Goal: Task Accomplishment & Management: Use online tool/utility

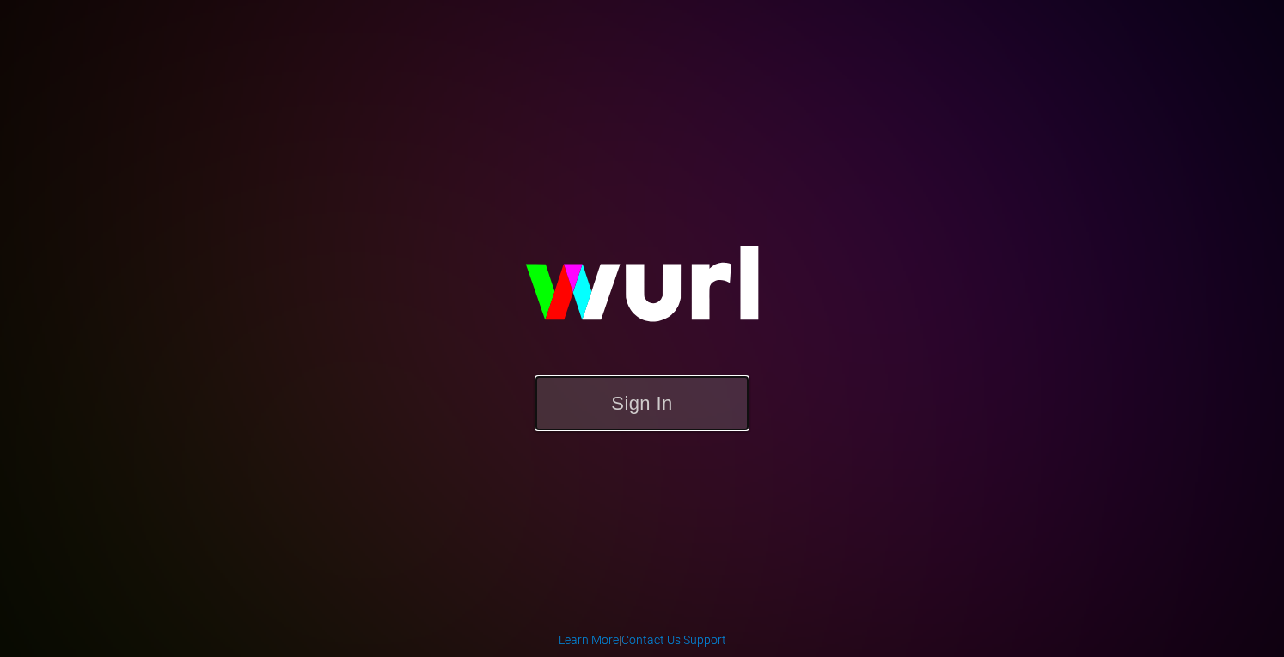
click at [631, 405] on button "Sign In" at bounding box center [641, 403] width 215 height 56
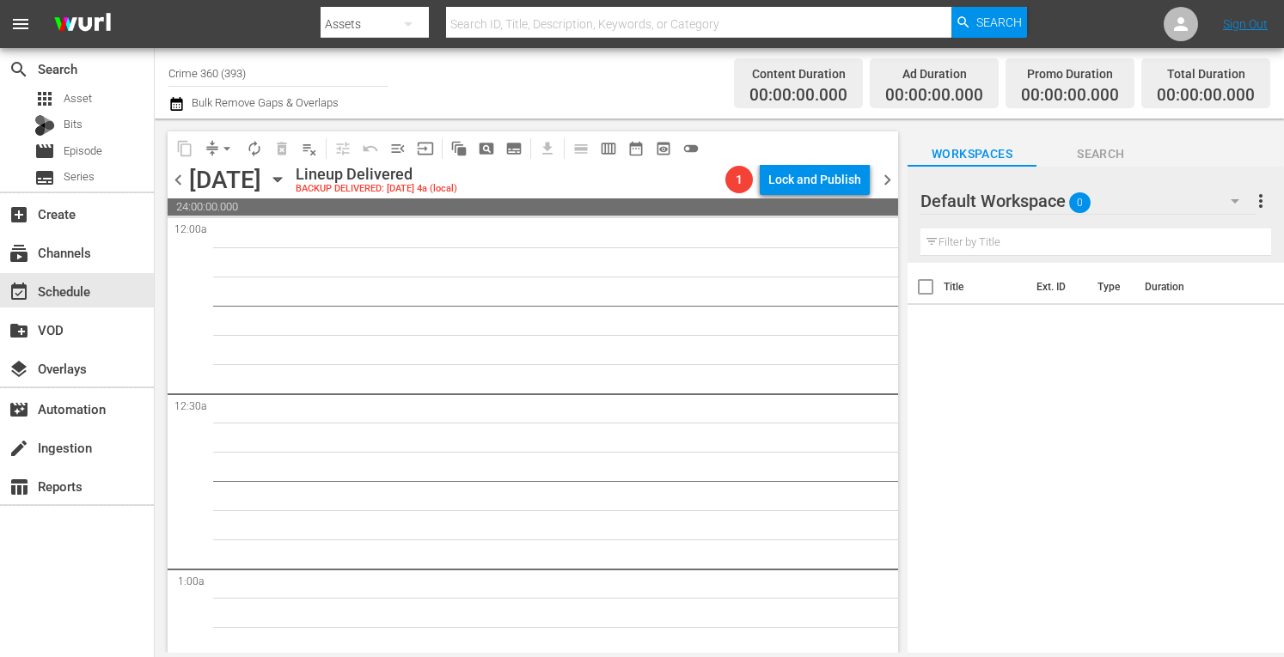
click at [1255, 200] on span "more_vert" at bounding box center [1260, 201] width 21 height 21
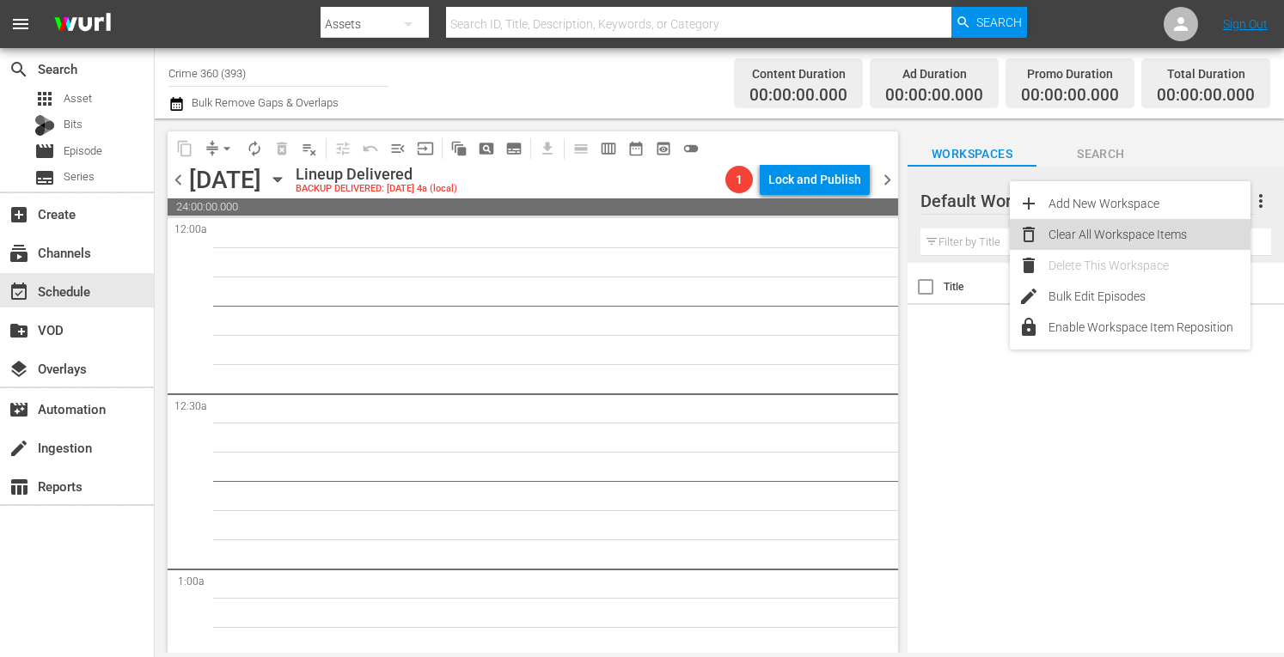
click at [1100, 241] on div "Clear All Workspace Items" at bounding box center [1149, 234] width 202 height 31
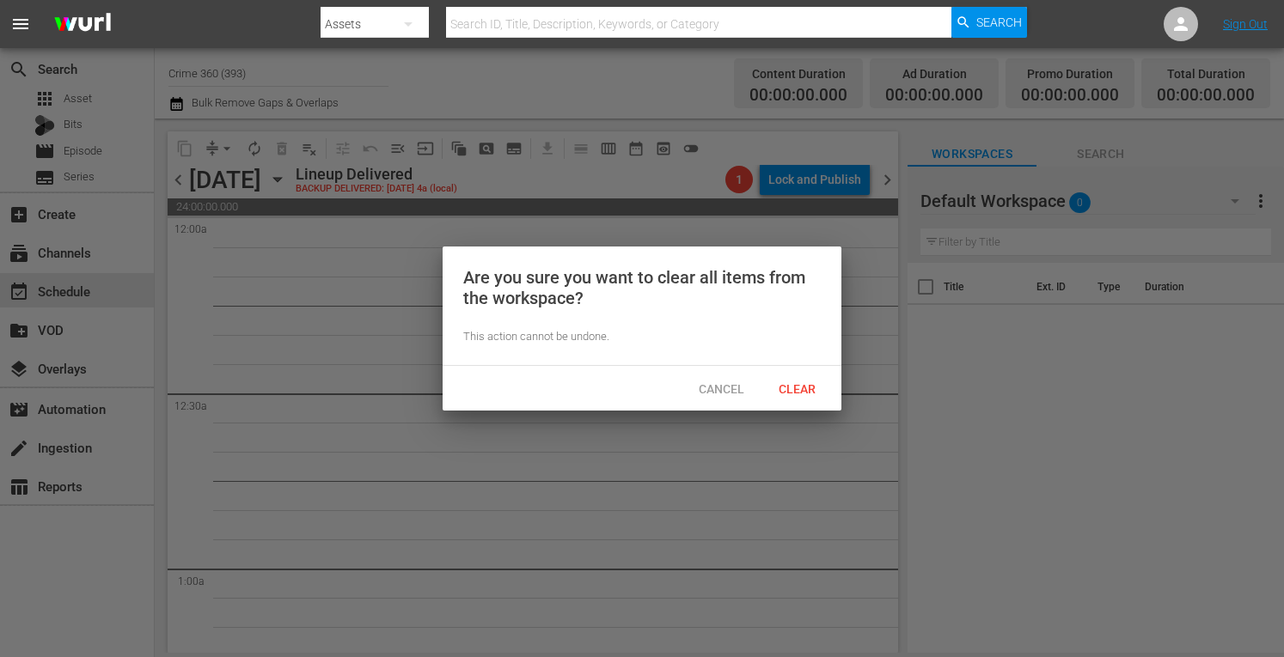
drag, startPoint x: 789, startPoint y: 386, endPoint x: 763, endPoint y: 361, distance: 35.8
click at [763, 361] on div "Are you sure you want to clear all items from the workspace? This action cannot…" at bounding box center [641, 329] width 399 height 164
click at [795, 395] on div "Clear" at bounding box center [797, 389] width 76 height 32
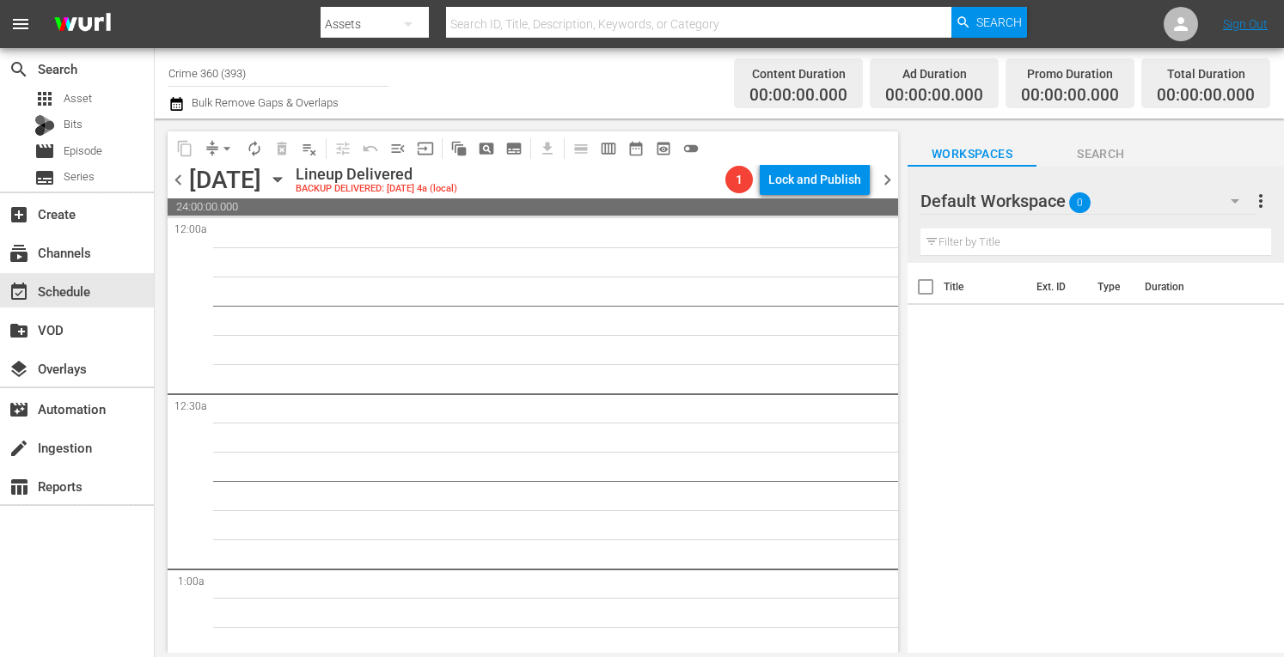
click at [275, 64] on input "Crime 360 (393)" at bounding box center [278, 72] width 220 height 41
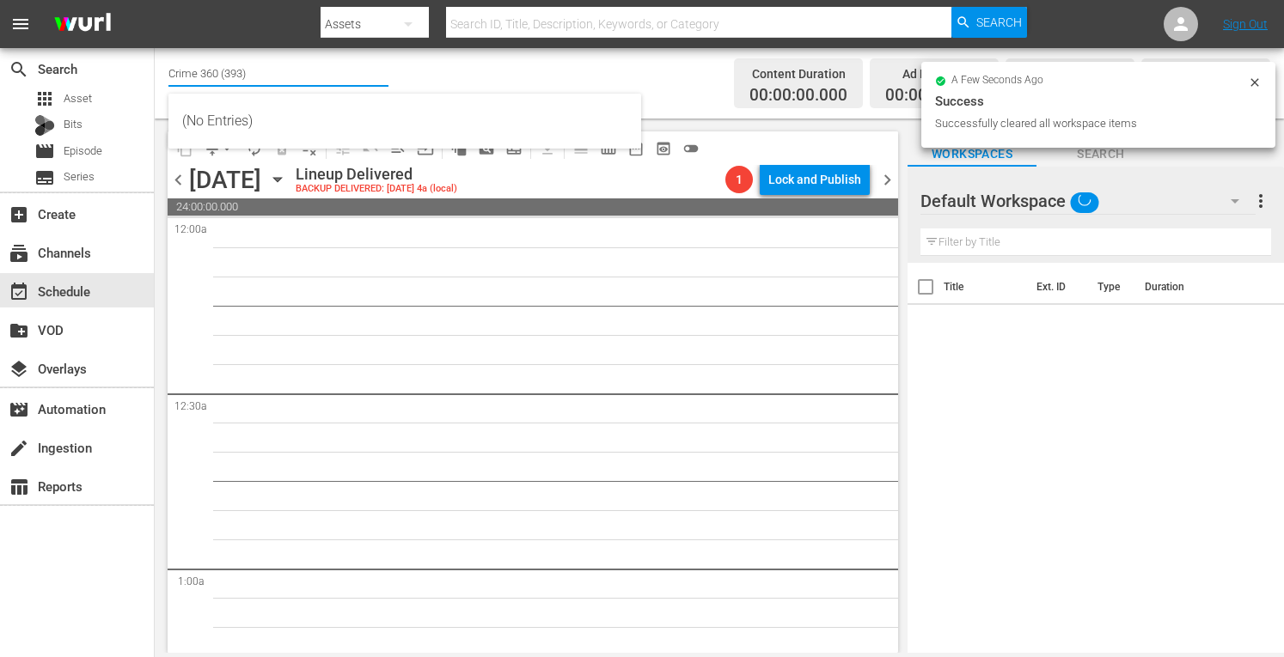
click at [275, 64] on input "Crime 360 (393)" at bounding box center [278, 72] width 220 height 41
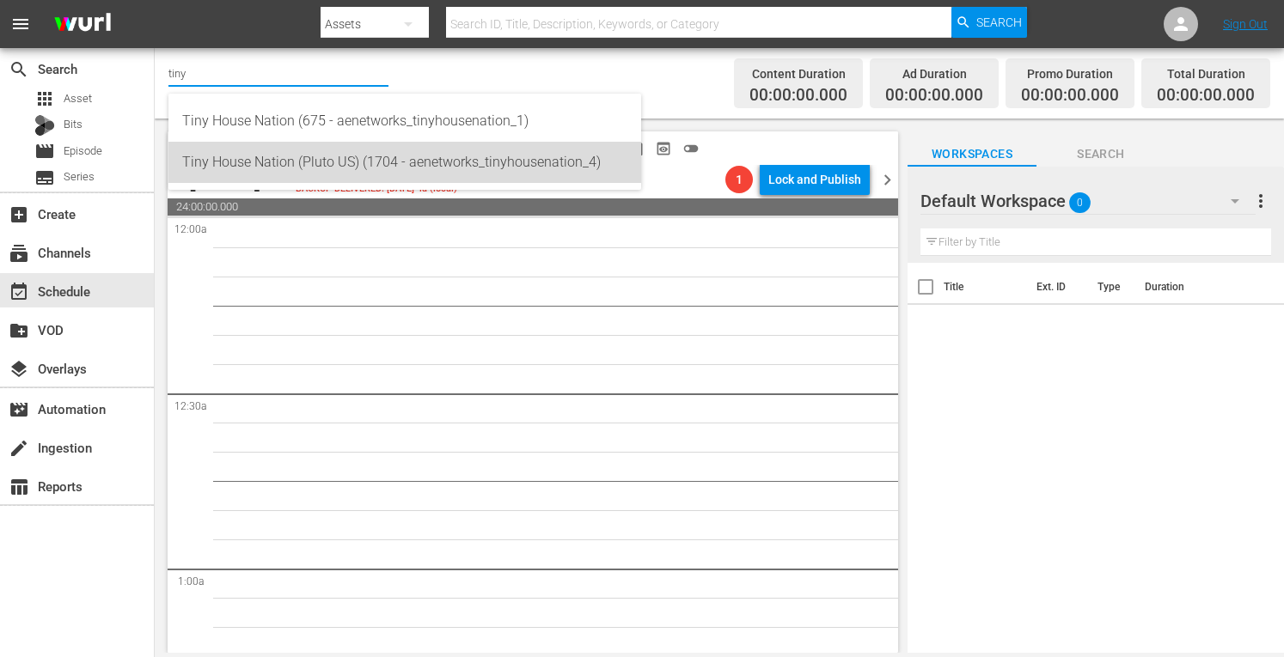
click at [247, 170] on div "Tiny House Nation (Pluto US) (1704 - aenetworks_tinyhousenation_4)" at bounding box center [404, 162] width 445 height 41
type input "Tiny House Nation (Pluto US) (1704 - aenetworks_tinyhousenation_4)"
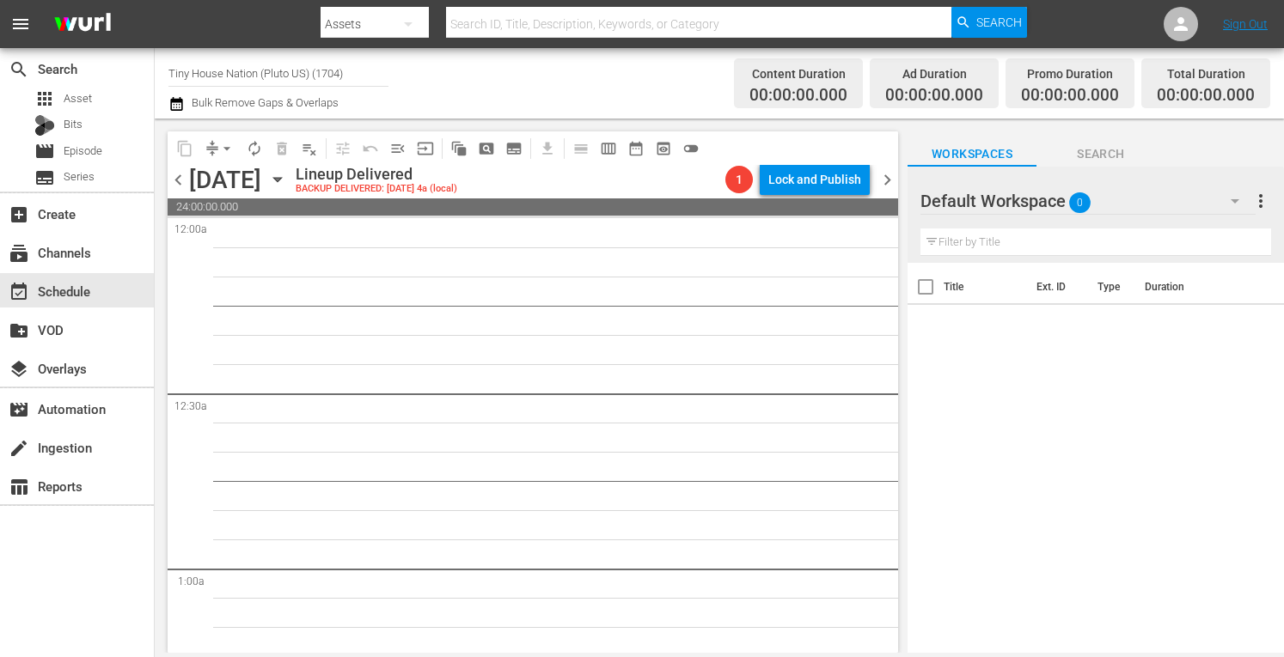
click at [287, 176] on icon "button" at bounding box center [277, 179] width 19 height 19
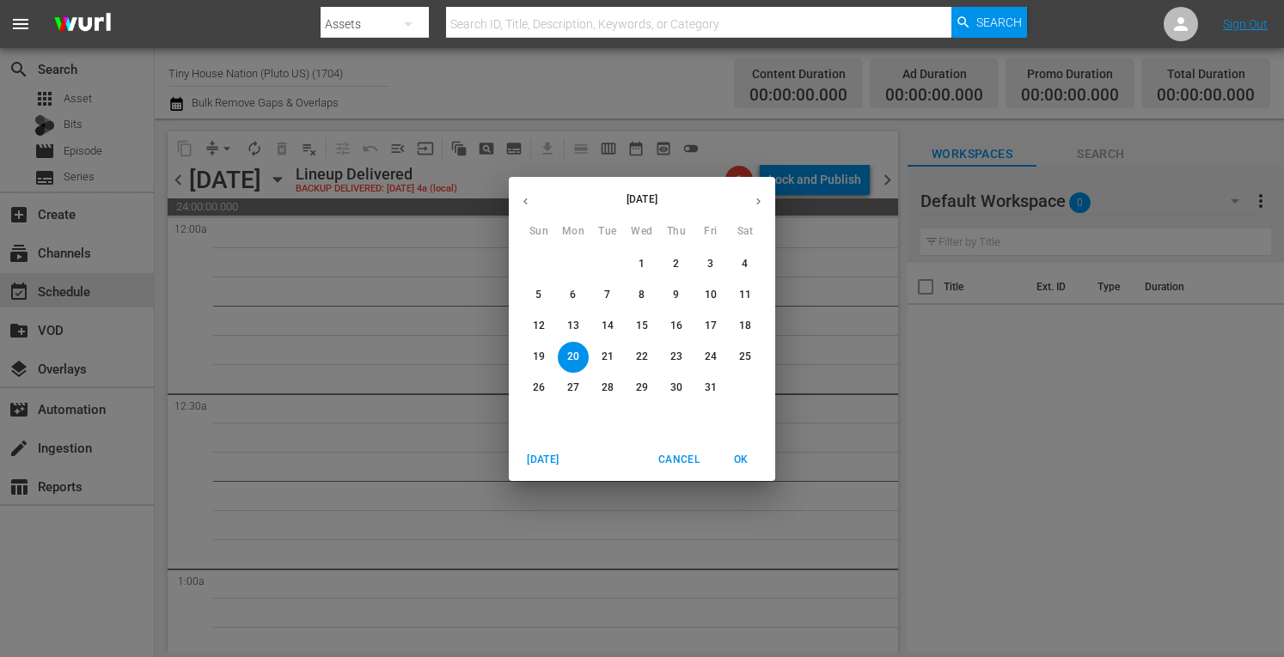
click at [530, 462] on span "[DATE]" at bounding box center [542, 460] width 41 height 18
click at [758, 204] on icon "button" at bounding box center [758, 201] width 13 height 13
click at [572, 293] on p "3" at bounding box center [573, 295] width 6 height 15
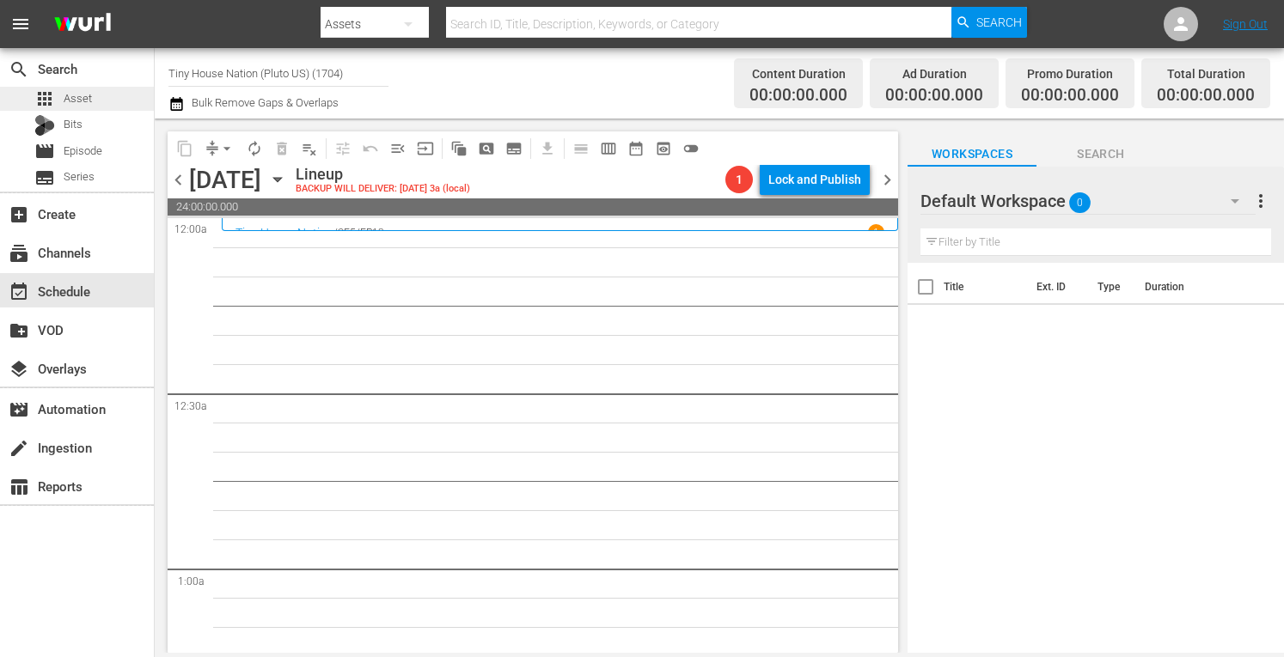
click at [82, 90] on span "Asset" at bounding box center [78, 98] width 28 height 17
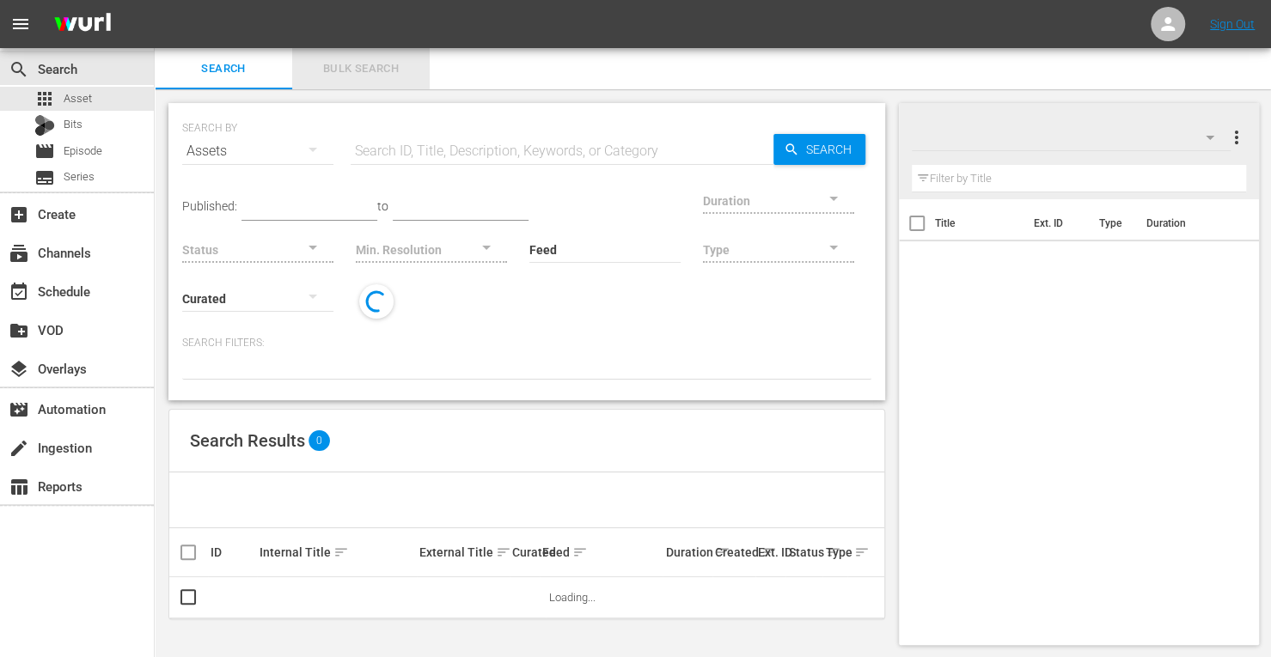
click at [357, 75] on span "Bulk Search" at bounding box center [360, 69] width 117 height 20
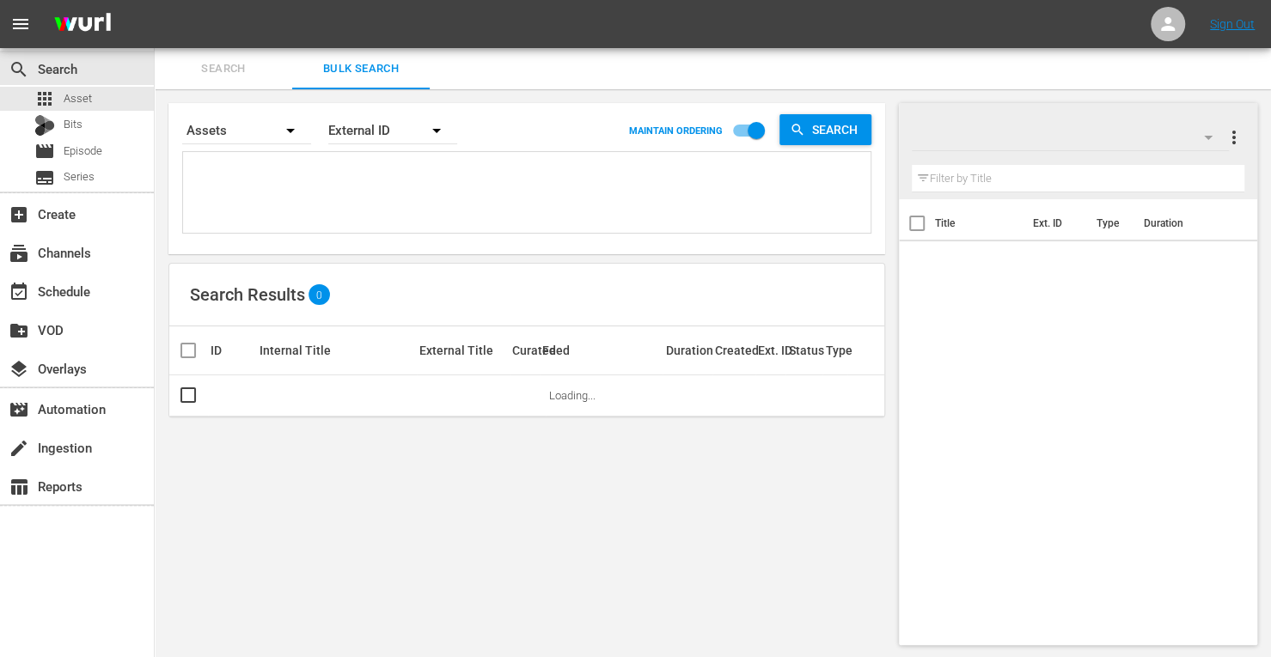
click at [256, 188] on textarea at bounding box center [528, 195] width 683 height 78
paste textarea "161954 214799 153731 190472 167466 214800"
type textarea "161954 214799 153731 190472 167466 214800"
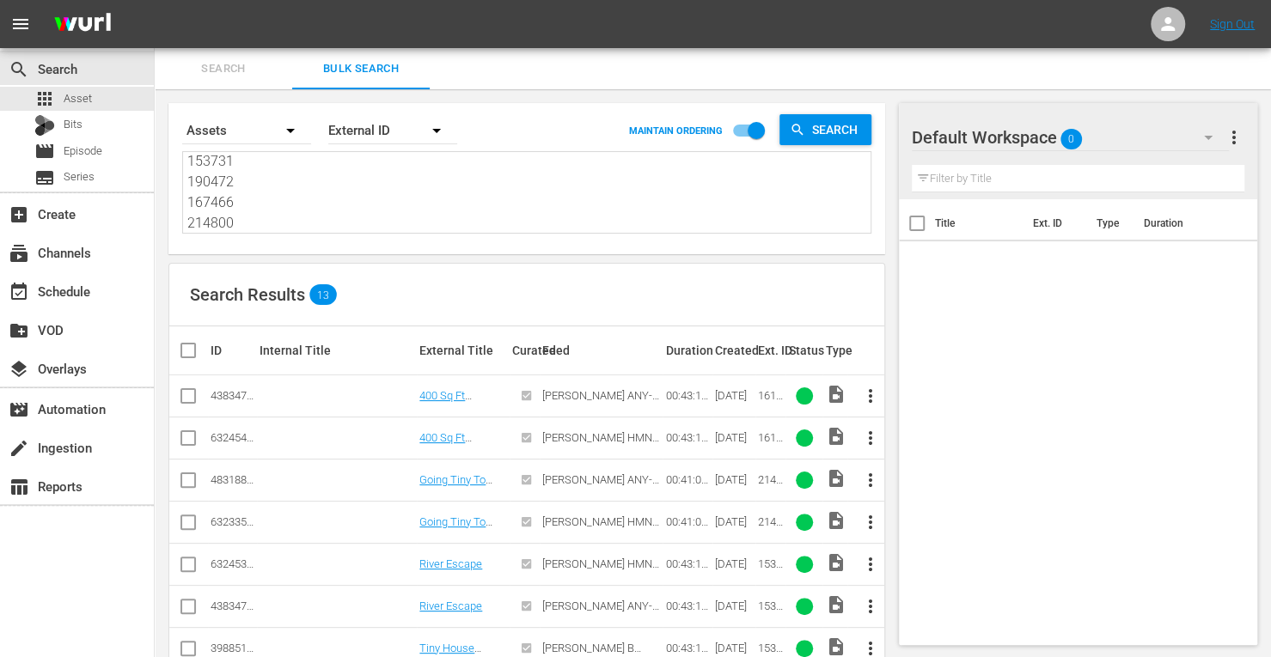
type textarea "161954 214799 153731 190472 167466 214800"
click at [188, 393] on input "checkbox" at bounding box center [188, 399] width 21 height 21
checkbox input "true"
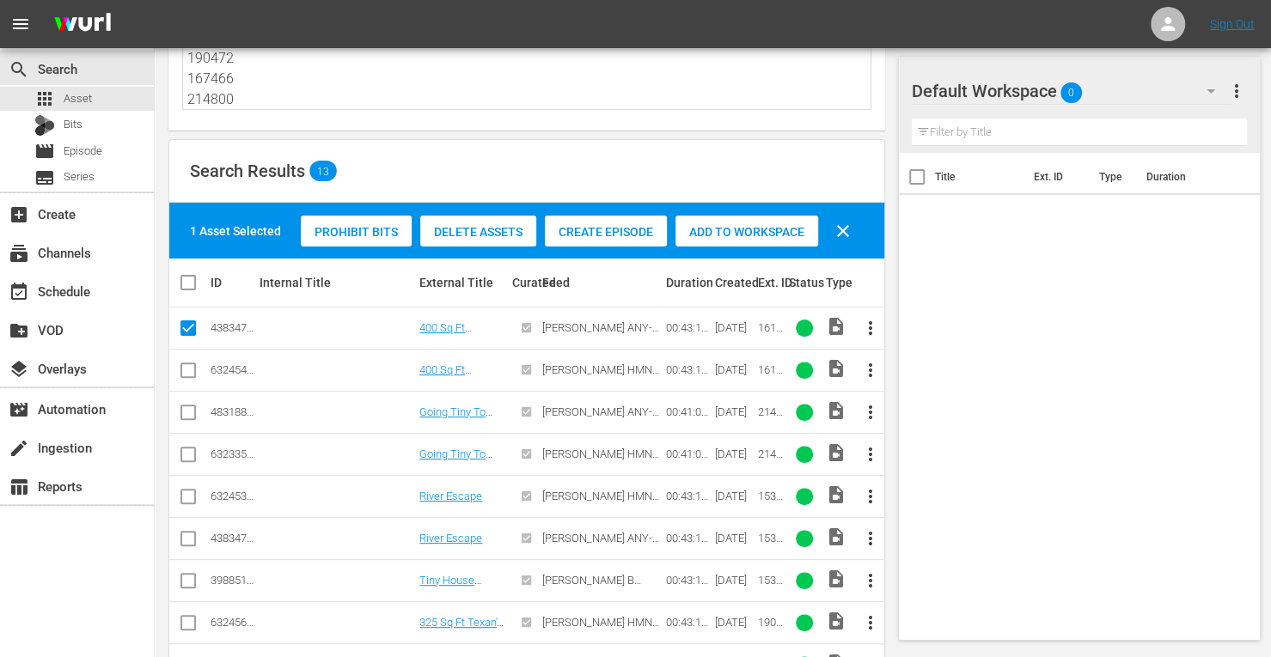
scroll to position [162, 0]
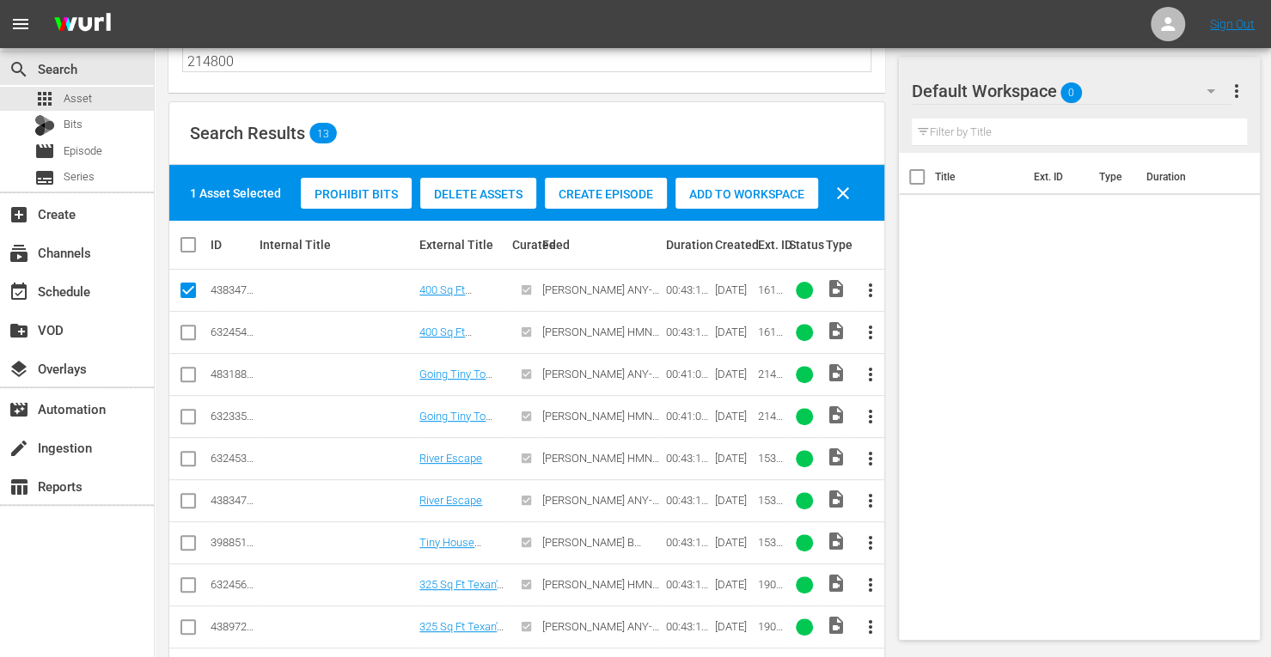
click at [181, 373] on input "checkbox" at bounding box center [188, 378] width 21 height 21
checkbox input "true"
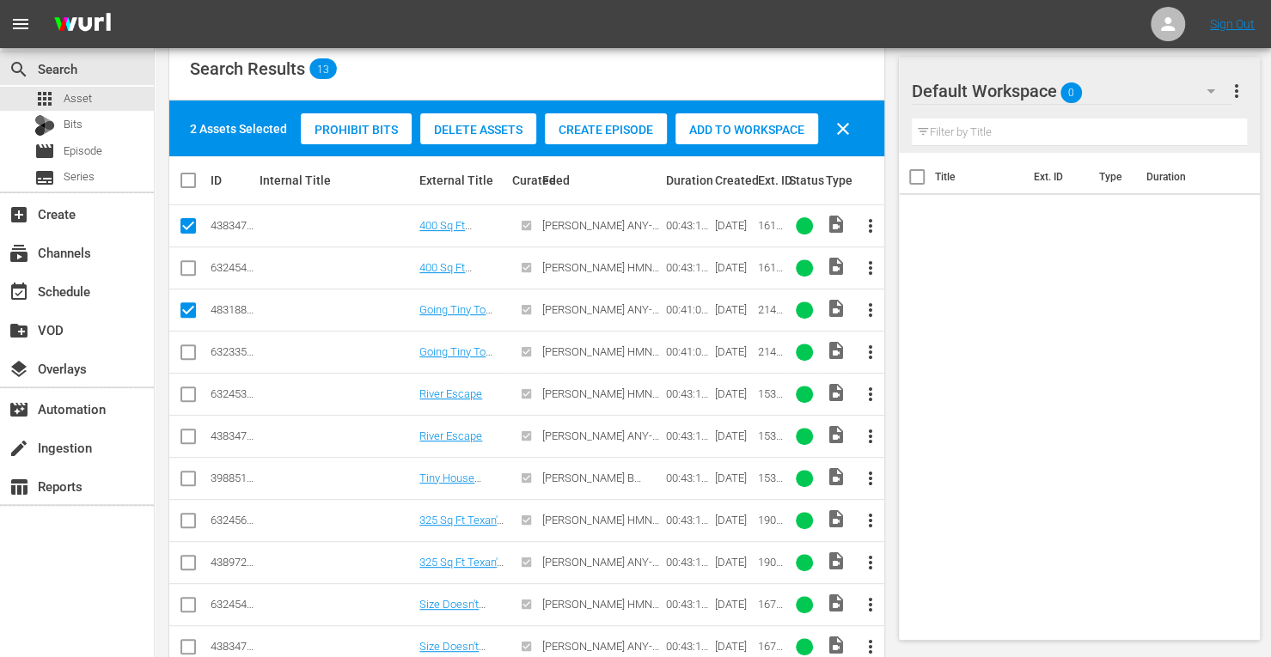
click at [182, 434] on input "checkbox" at bounding box center [188, 440] width 21 height 21
checkbox input "true"
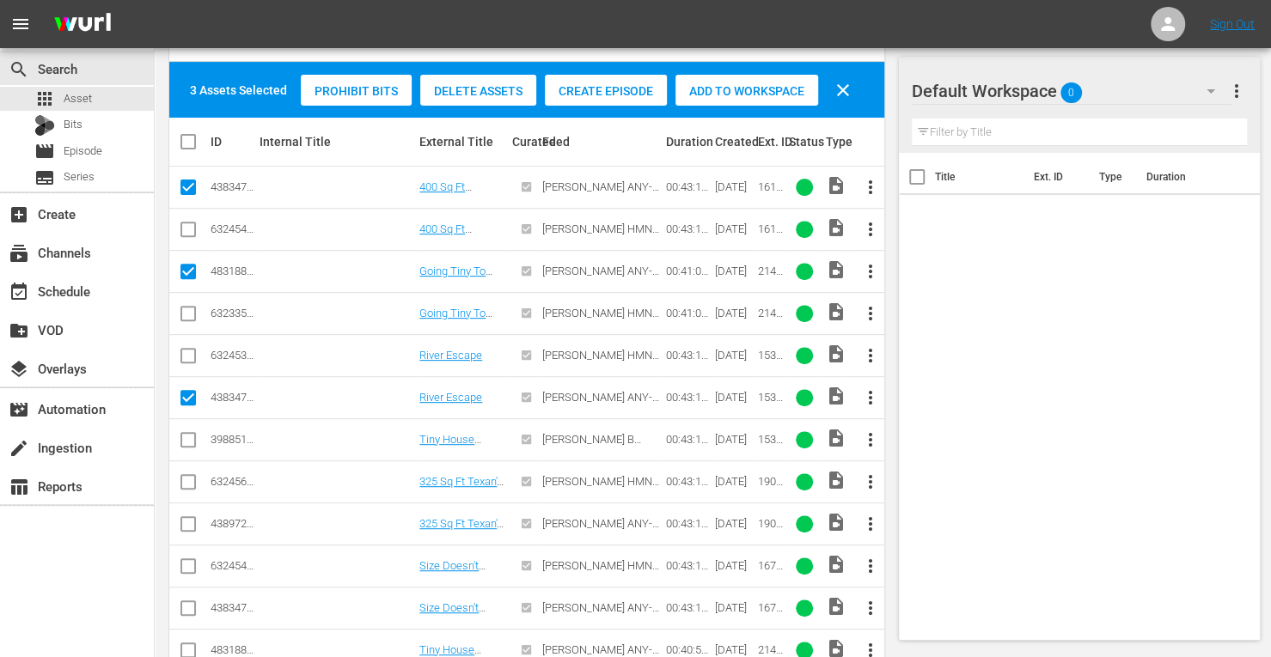
click at [186, 520] on input "checkbox" at bounding box center [188, 527] width 21 height 21
checkbox input "true"
click at [186, 609] on input "checkbox" at bounding box center [188, 611] width 21 height 21
checkbox input "true"
click at [192, 647] on input "checkbox" at bounding box center [188, 653] width 21 height 21
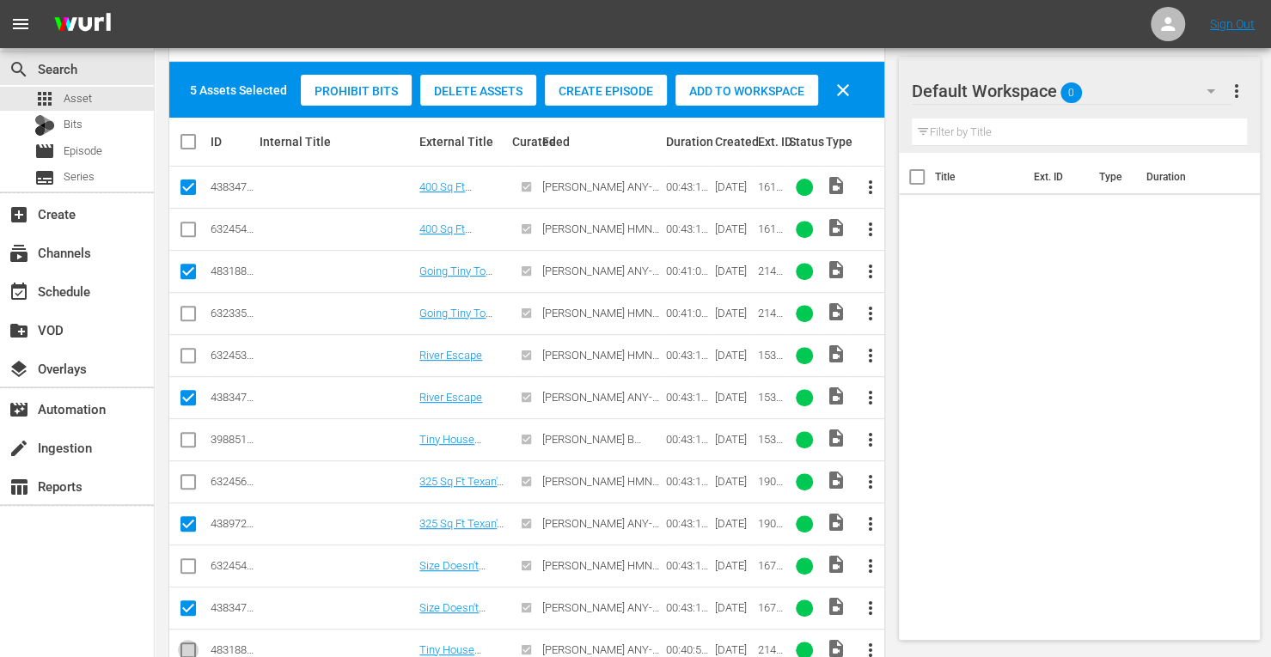
checkbox input "true"
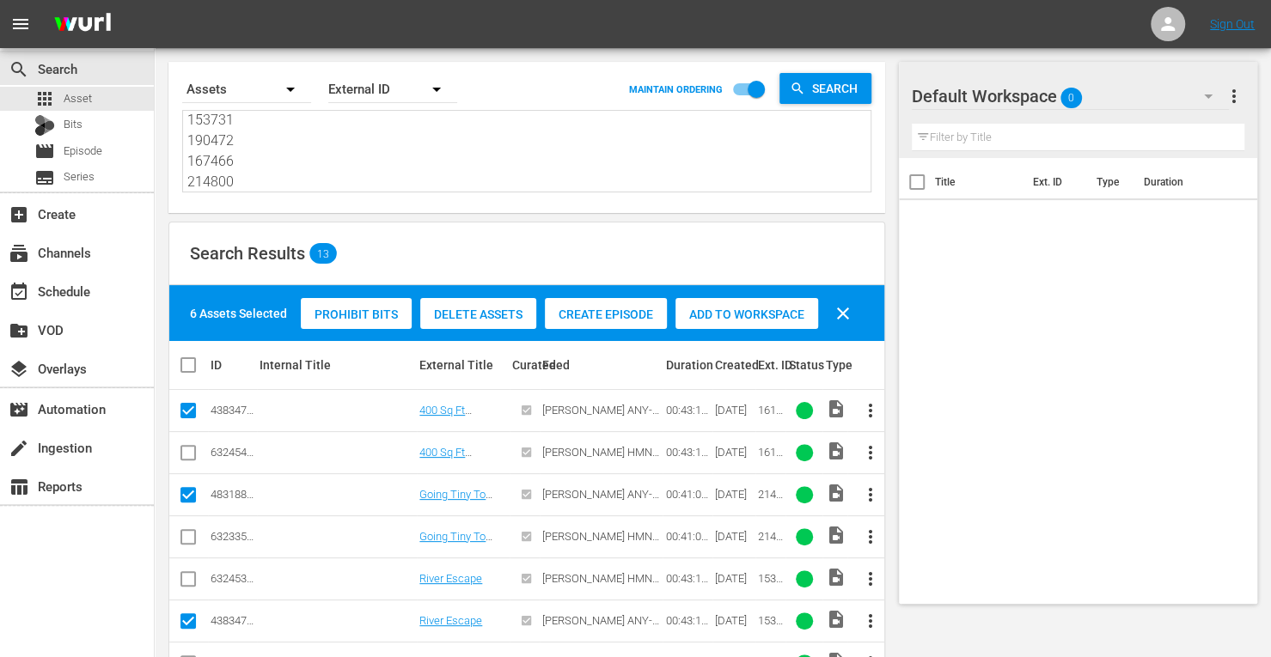
scroll to position [9, 0]
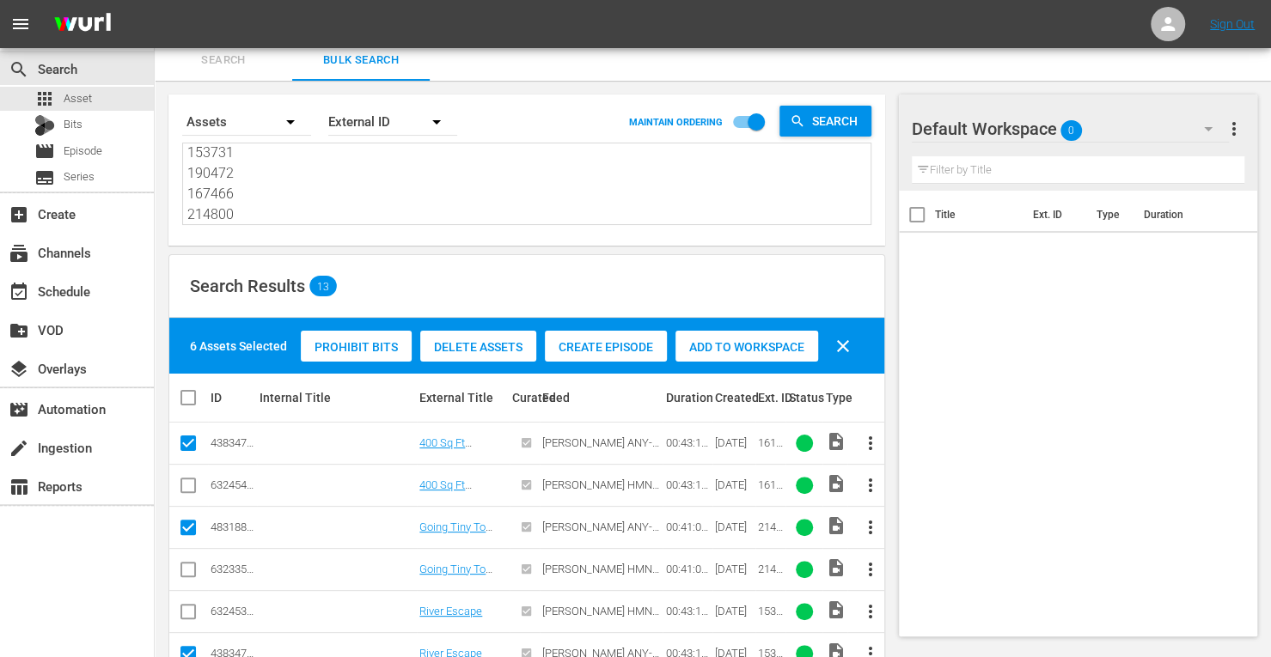
click at [722, 350] on span "Add to Workspace" at bounding box center [746, 347] width 143 height 14
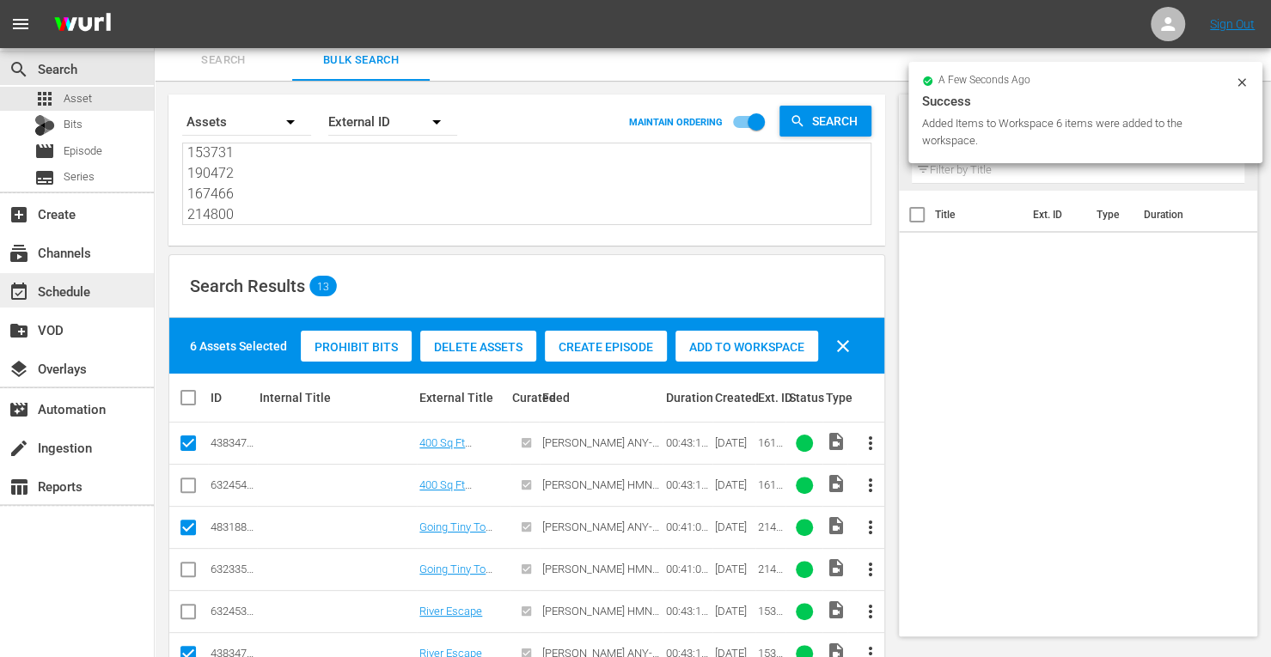
click at [81, 284] on div "event_available Schedule" at bounding box center [48, 288] width 96 height 15
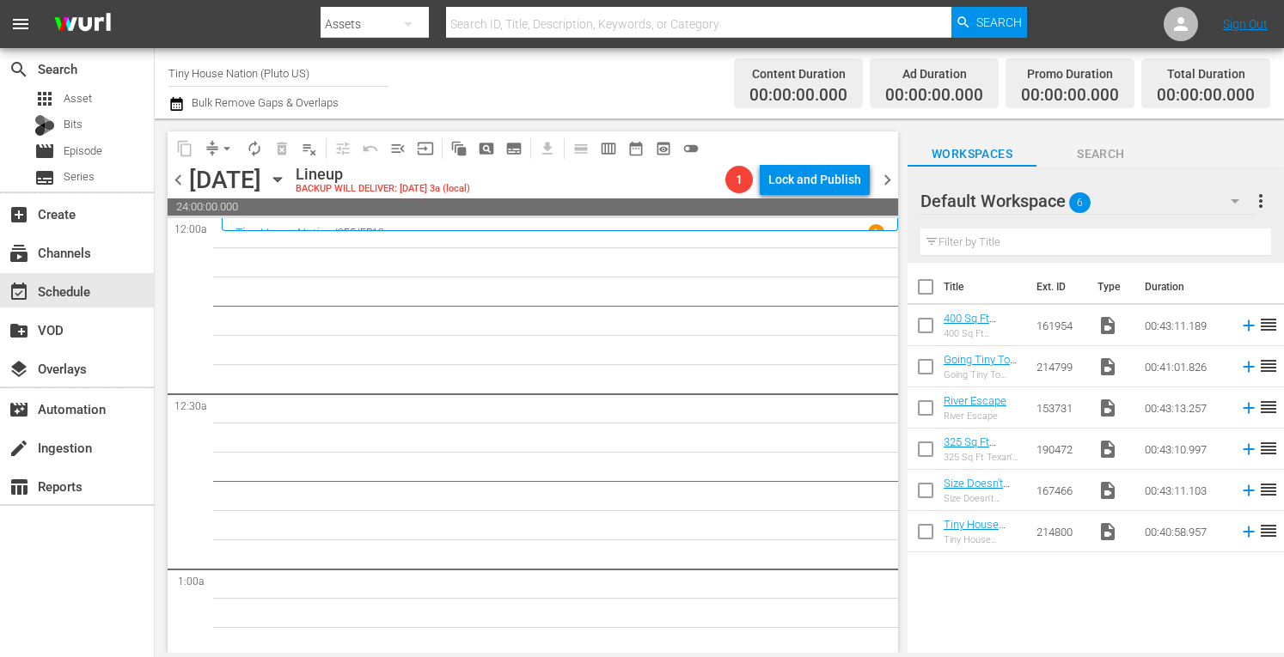
click at [928, 286] on input "checkbox" at bounding box center [925, 290] width 36 height 36
checkbox input "true"
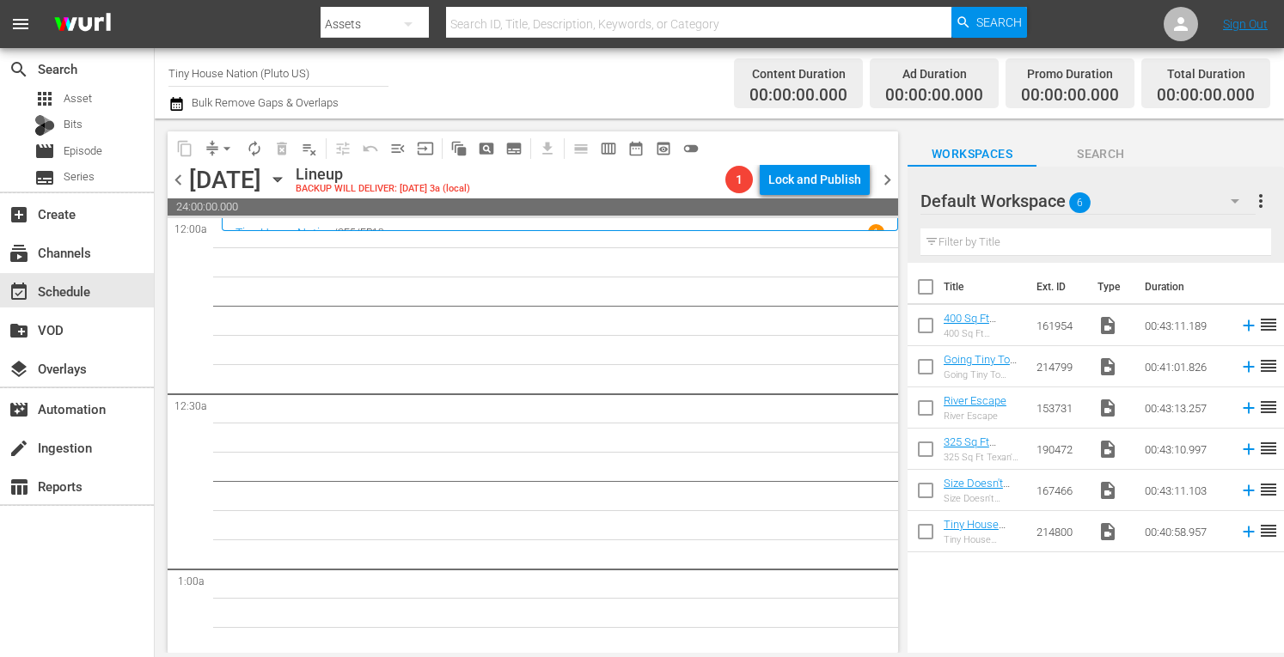
checkbox input "true"
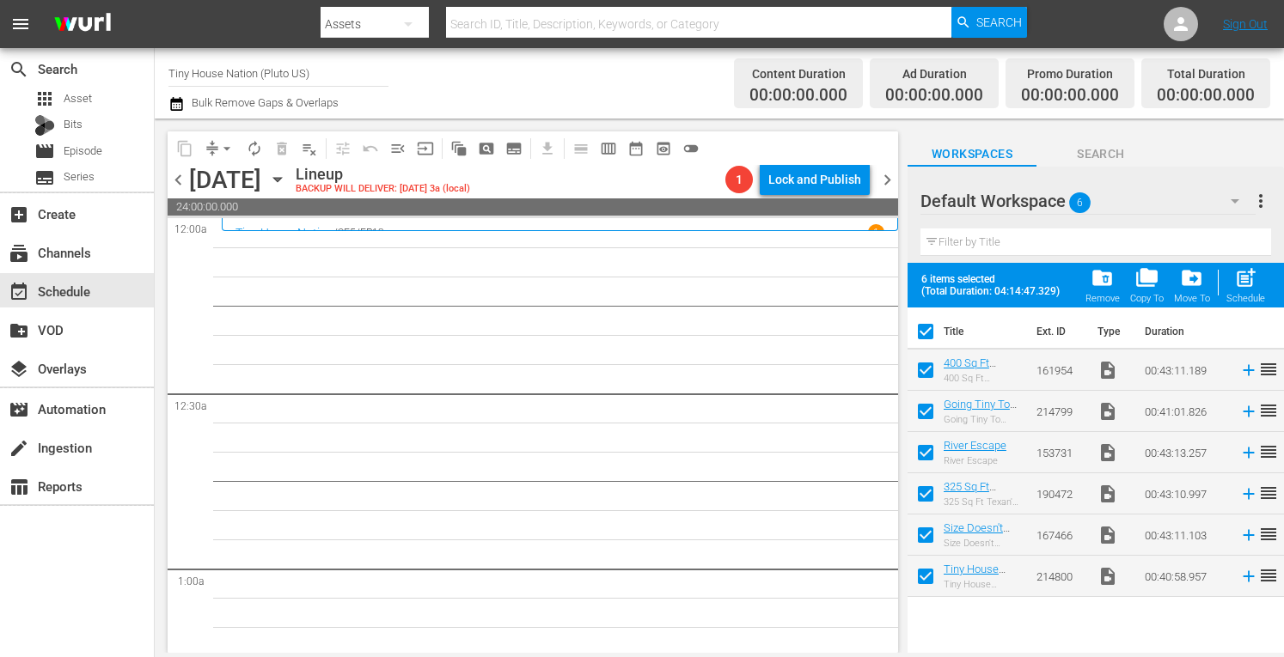
click at [1252, 282] on span "post_add" at bounding box center [1245, 277] width 23 height 23
checkbox input "false"
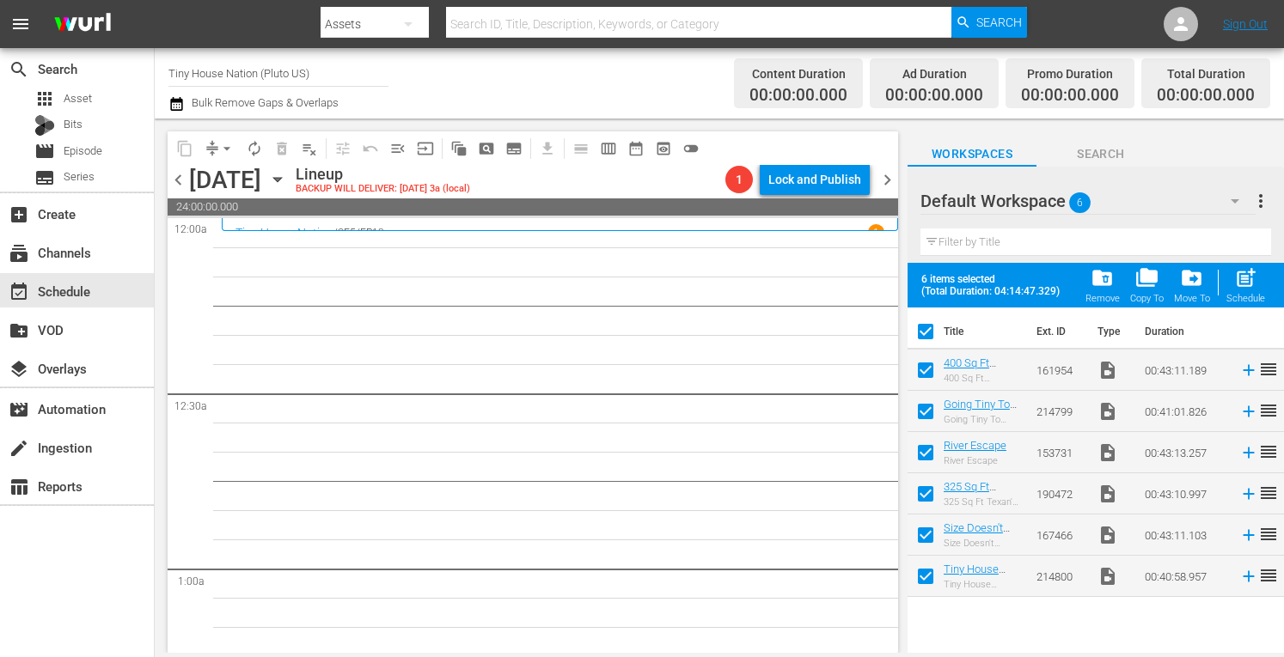
checkbox input "false"
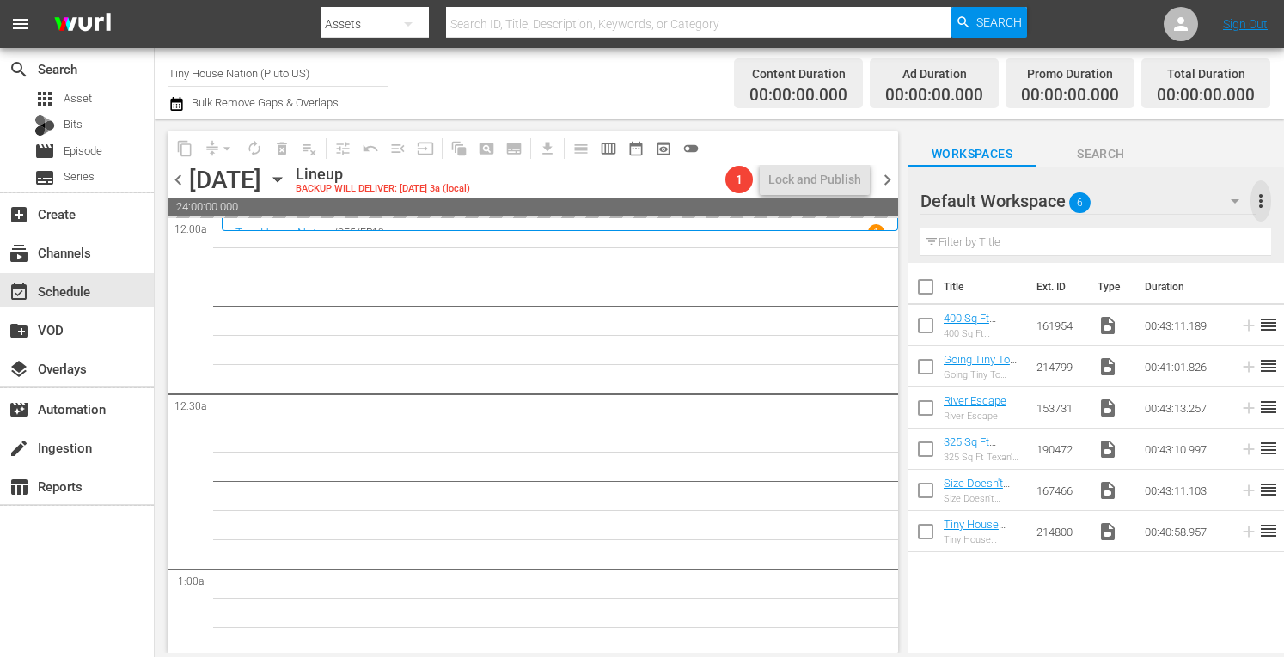
click at [1265, 204] on span "more_vert" at bounding box center [1260, 201] width 21 height 21
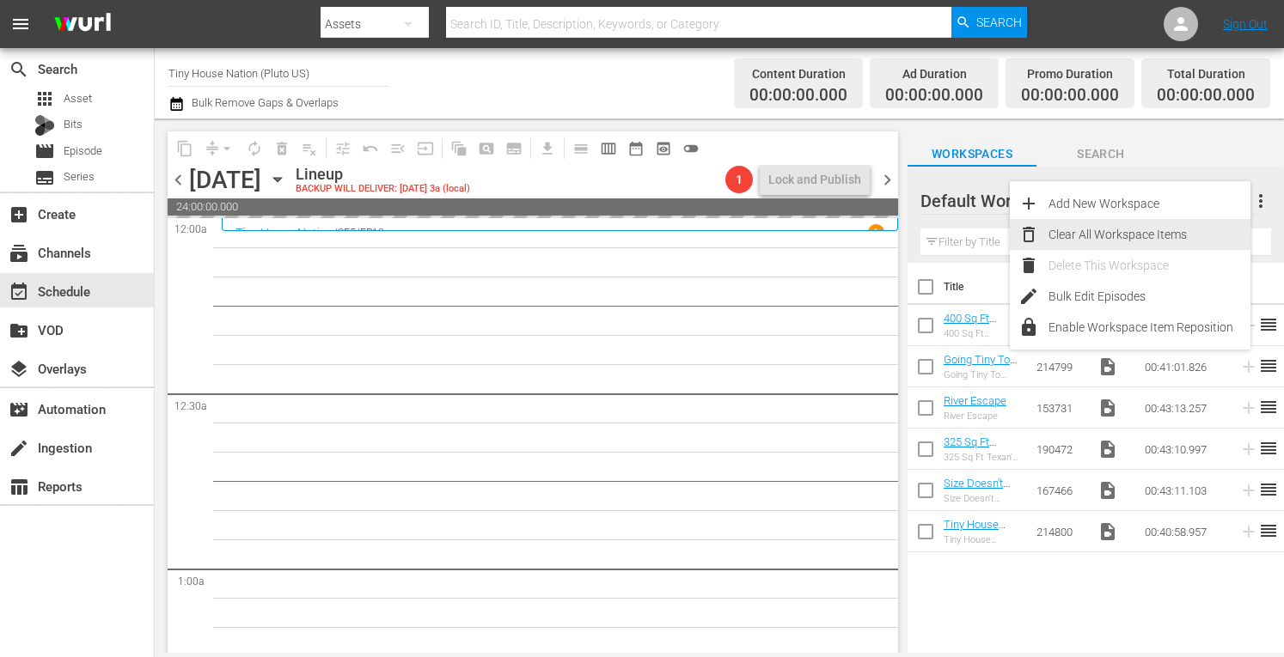
click at [1127, 233] on div "Clear All Workspace Items" at bounding box center [1149, 234] width 202 height 31
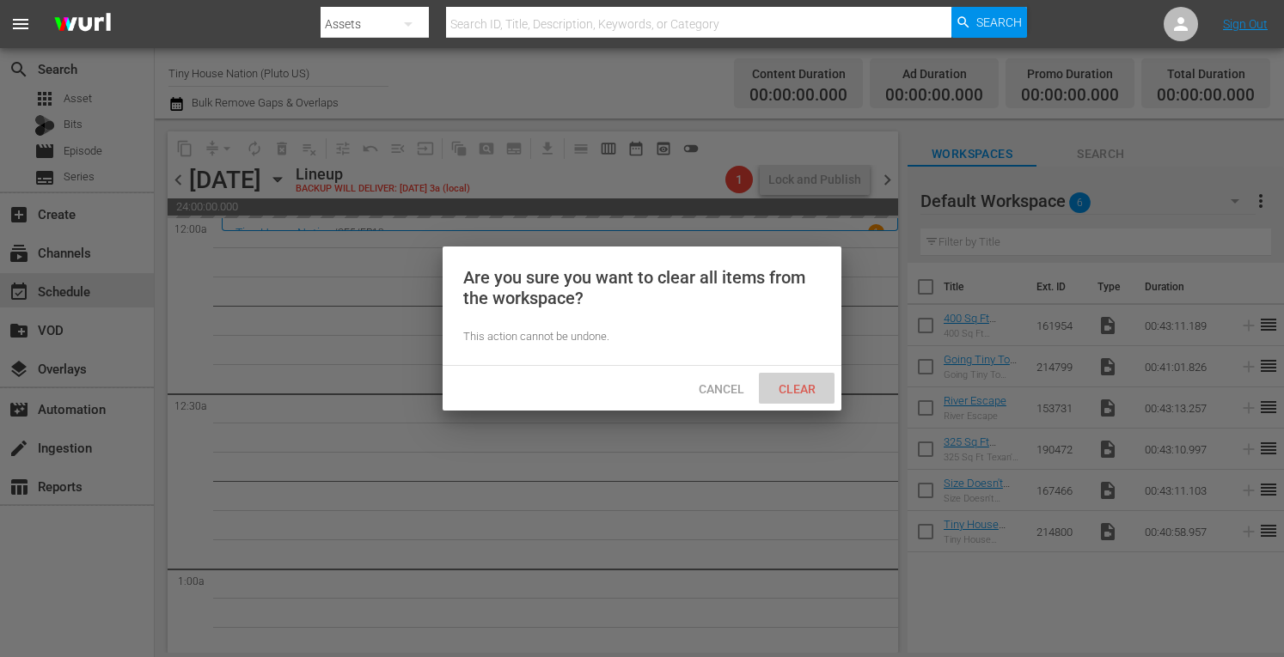
click at [815, 394] on span "Clear" at bounding box center [797, 389] width 64 height 14
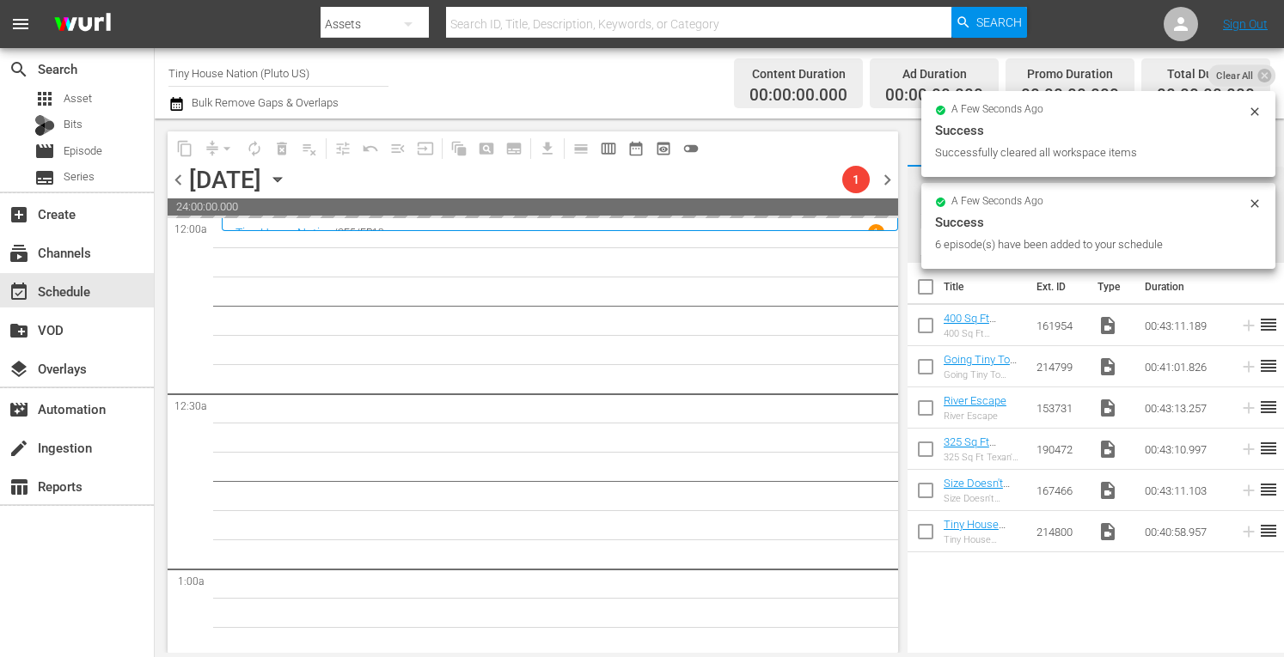
click at [888, 180] on span "chevron_right" at bounding box center [886, 179] width 21 height 21
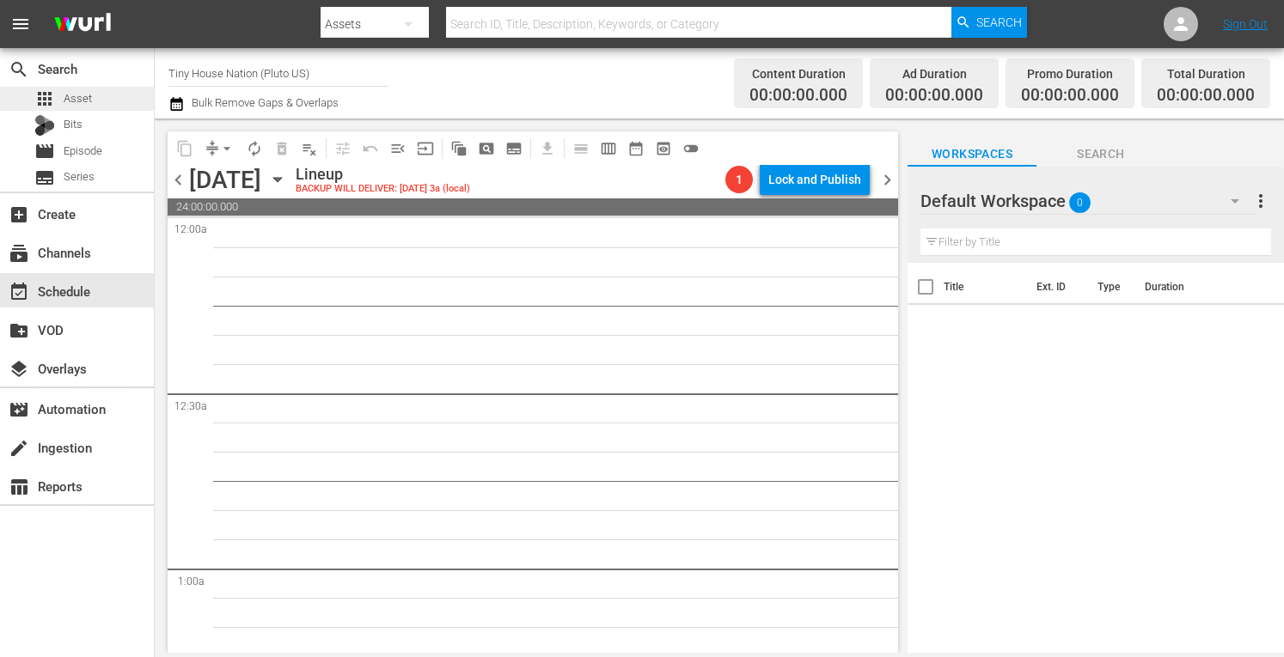
click at [79, 109] on div "apps Asset" at bounding box center [63, 99] width 58 height 24
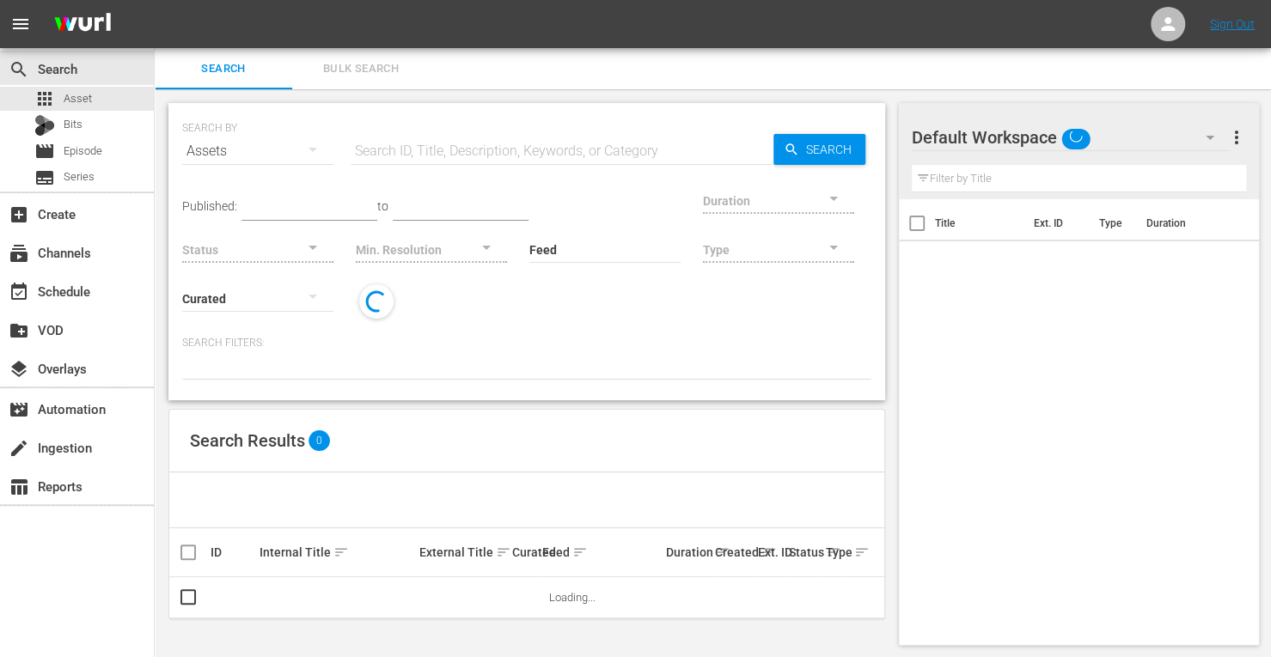
click at [378, 72] on span "Bulk Search" at bounding box center [360, 69] width 117 height 20
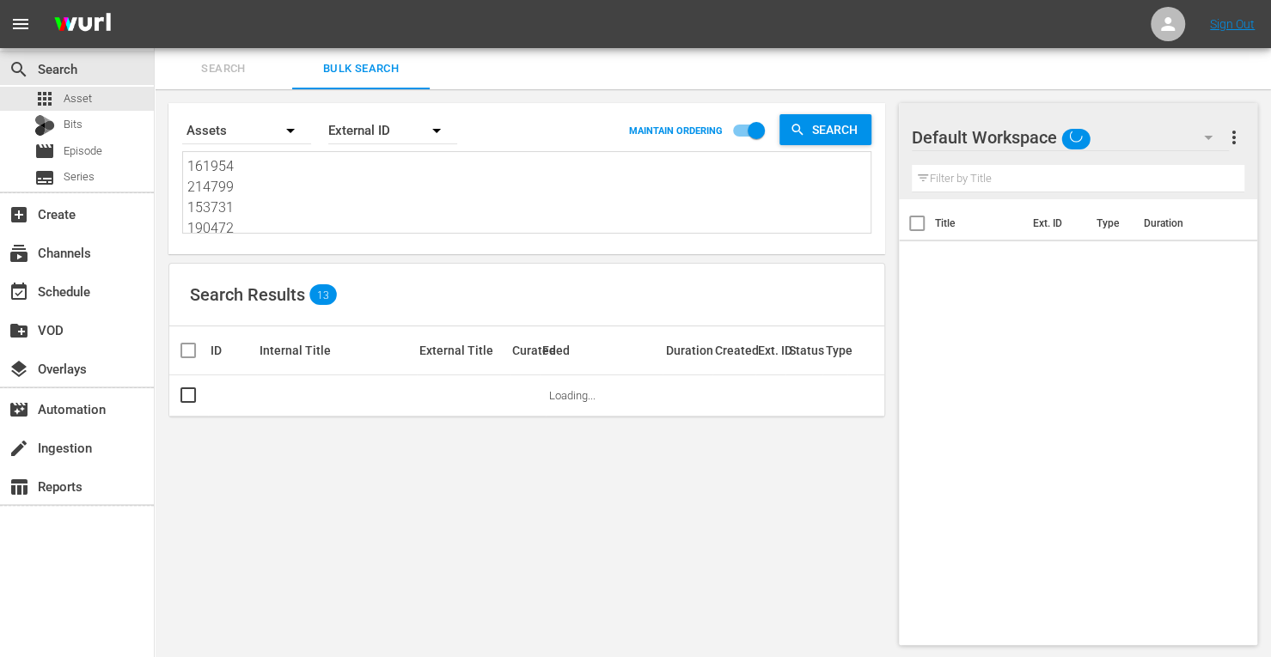
drag, startPoint x: 240, startPoint y: 228, endPoint x: 40, endPoint y: -51, distance: 342.9
click at [40, 0] on html "menu Sign Out search Search apps Asset Bits movie Episode subtitles Series add_…" at bounding box center [635, 328] width 1271 height 657
type textarea "167466 214800"
drag, startPoint x: 255, startPoint y: 215, endPoint x: 111, endPoint y: -3, distance: 260.9
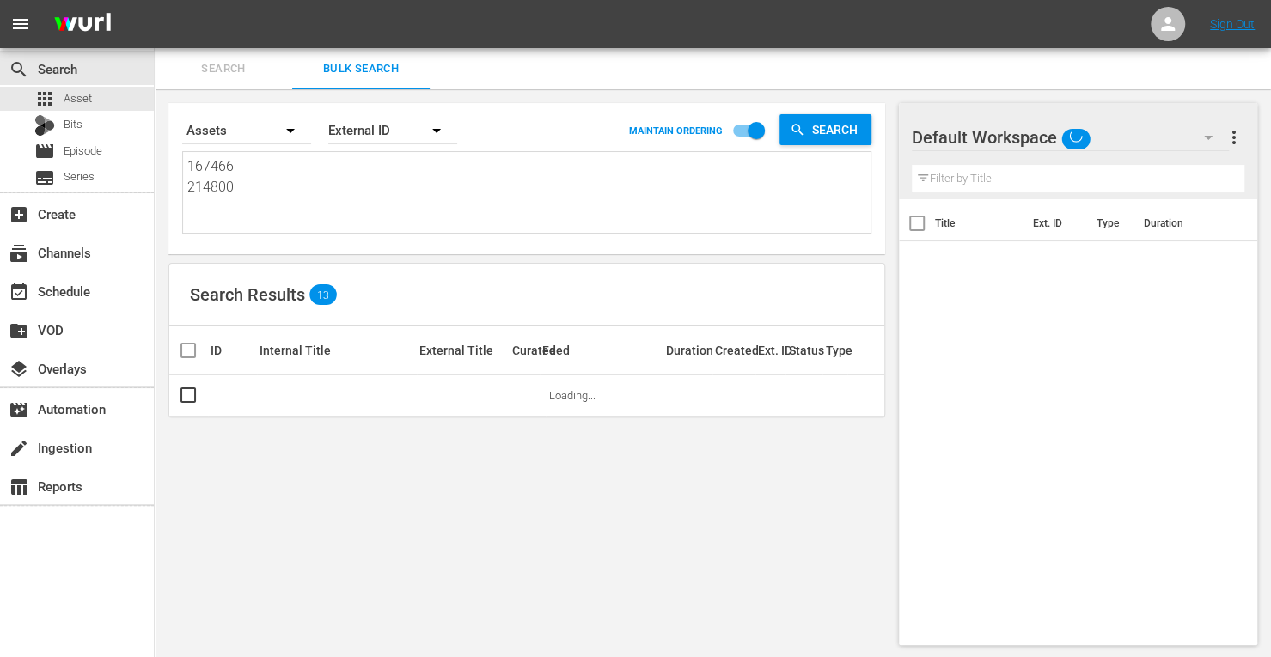
click at [111, 0] on html "menu Sign Out search Search apps Asset Bits movie Episode subtitles Series add_…" at bounding box center [635, 328] width 1271 height 657
paste textarea "153736 161951 161949 161957 190470 214807"
type textarea "153736 161951 161949 161957 190470 214807"
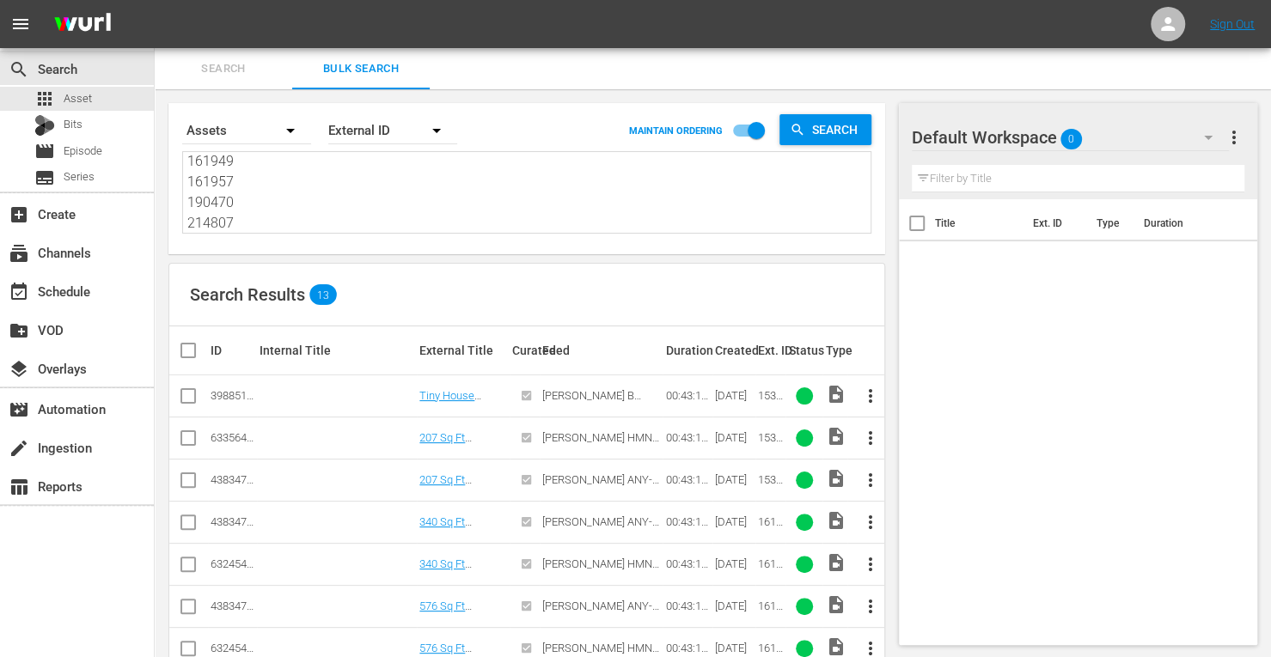
type textarea "153736 161951 161949 161957 190470 214807"
click at [187, 485] on input "checkbox" at bounding box center [188, 483] width 21 height 21
checkbox input "true"
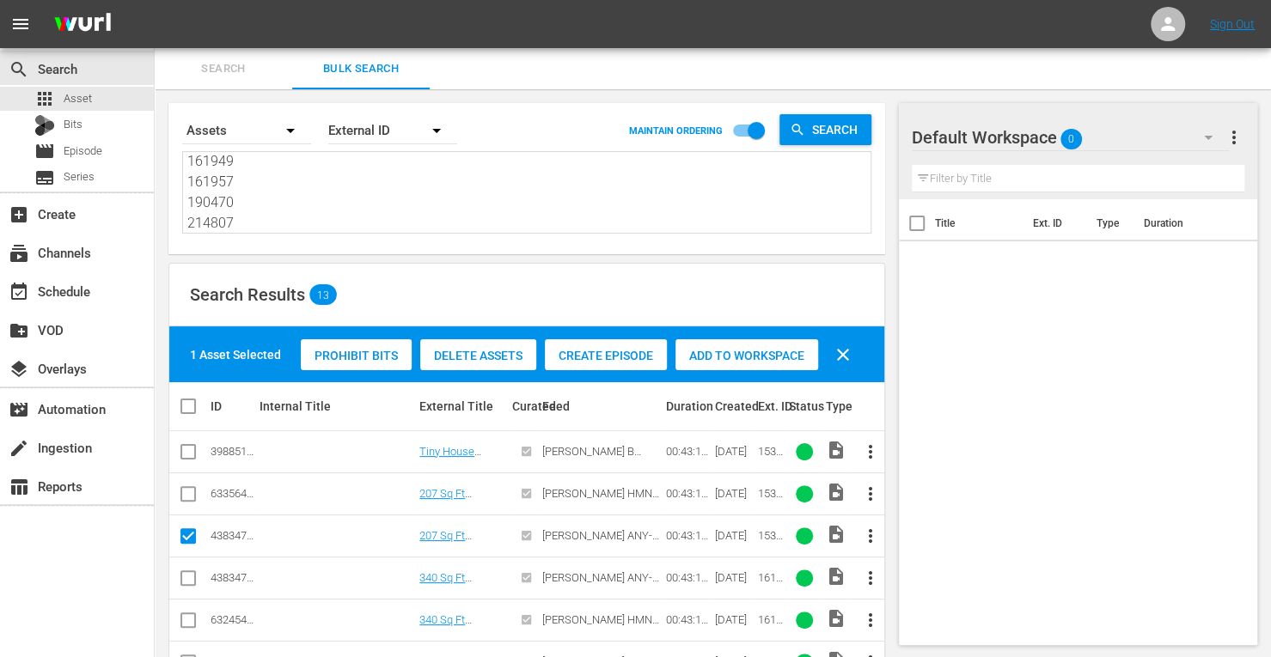
click at [191, 582] on input "checkbox" at bounding box center [188, 581] width 21 height 21
checkbox input "true"
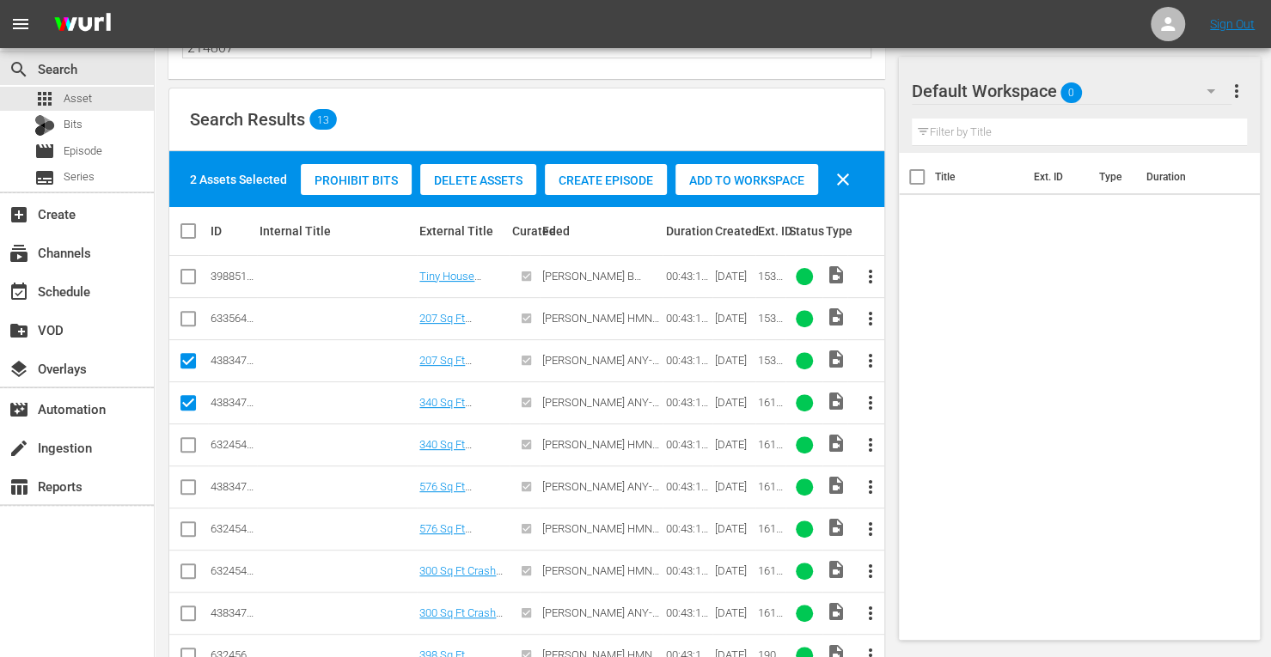
scroll to position [176, 0]
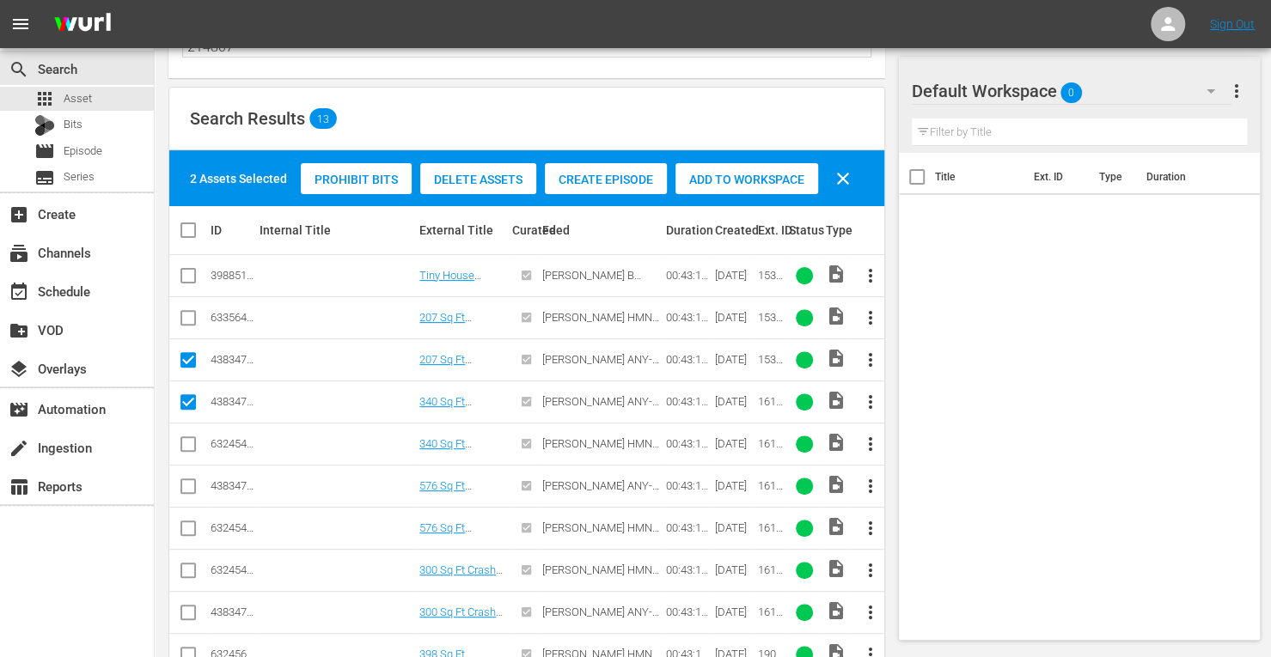
click at [188, 484] on input "checkbox" at bounding box center [188, 489] width 21 height 21
checkbox input "true"
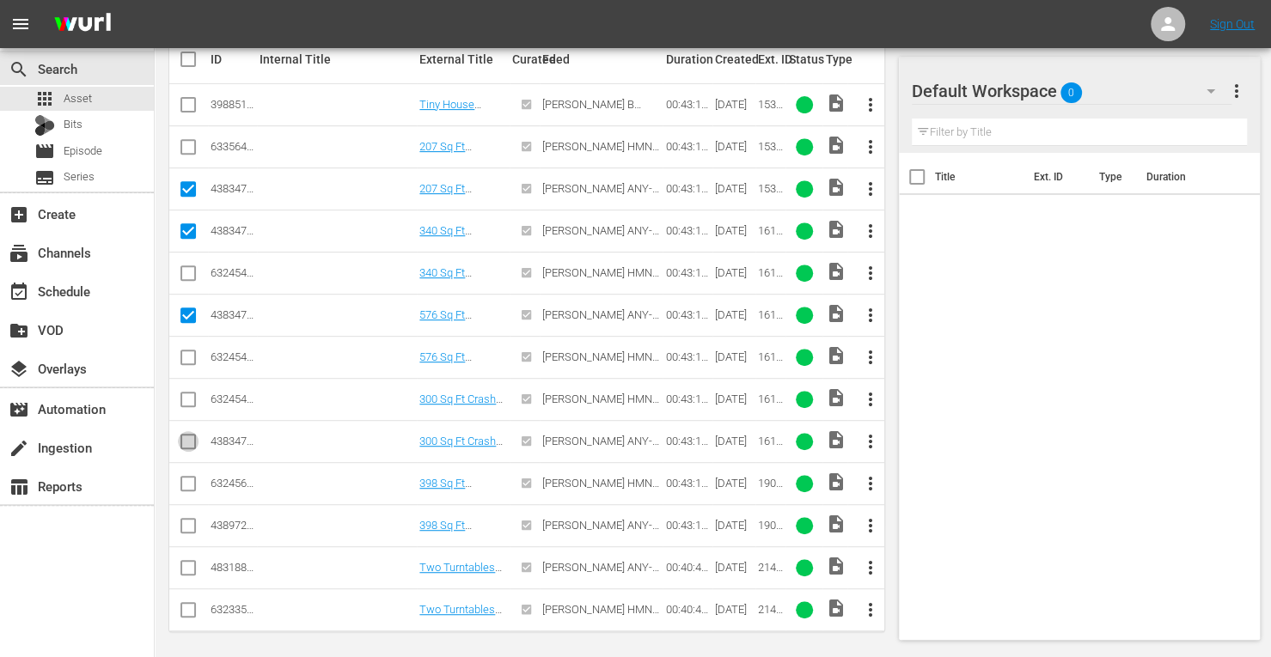
click at [186, 439] on input "checkbox" at bounding box center [188, 445] width 21 height 21
checkbox input "true"
click at [186, 523] on input "checkbox" at bounding box center [188, 529] width 21 height 21
checkbox input "true"
click at [192, 570] on input "checkbox" at bounding box center [188, 571] width 21 height 21
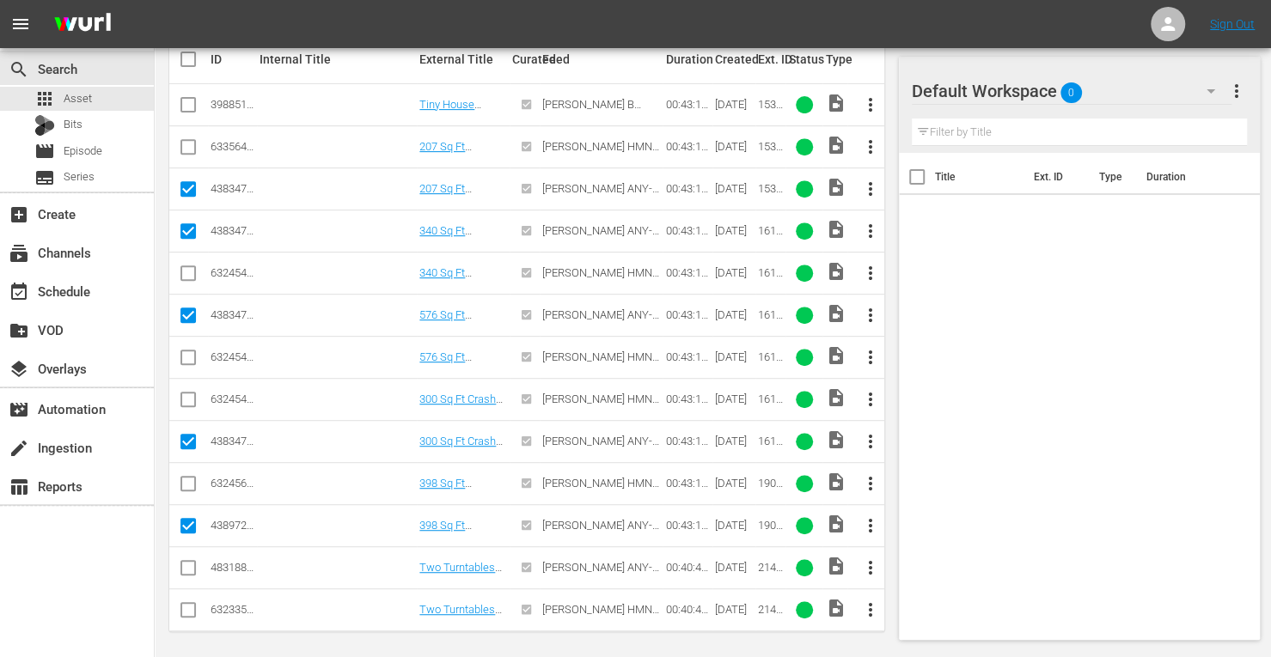
checkbox input "true"
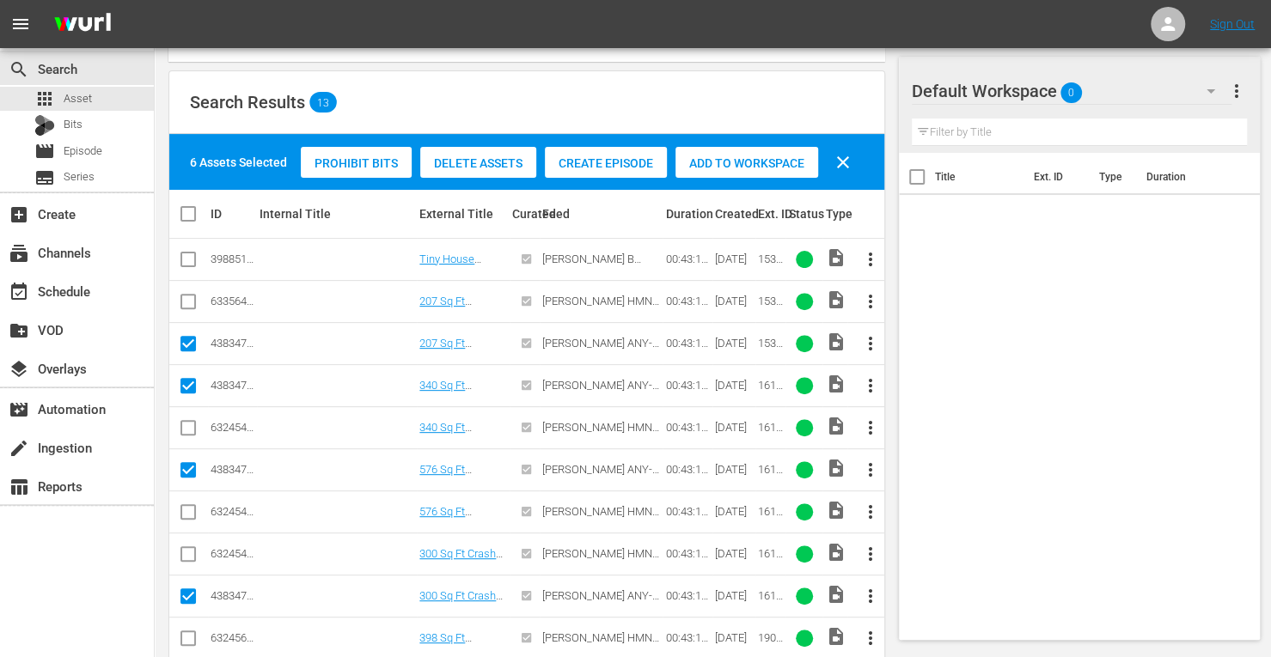
scroll to position [189, 0]
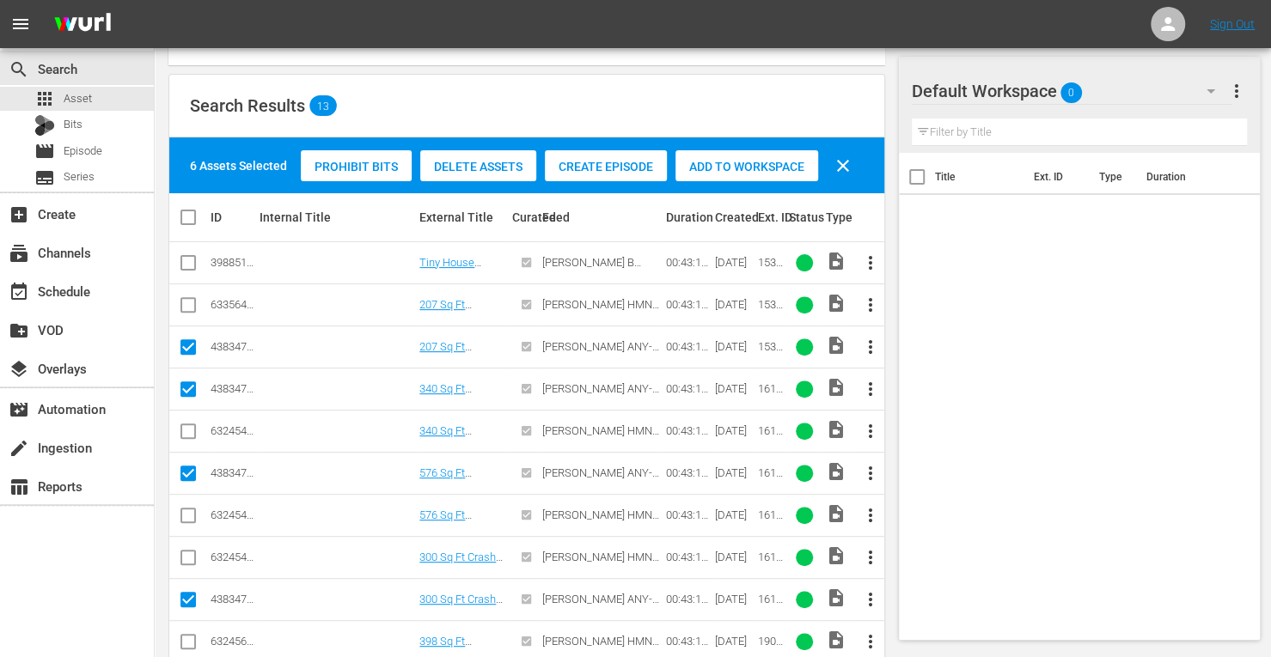
click at [751, 166] on span "Add to Workspace" at bounding box center [746, 167] width 143 height 14
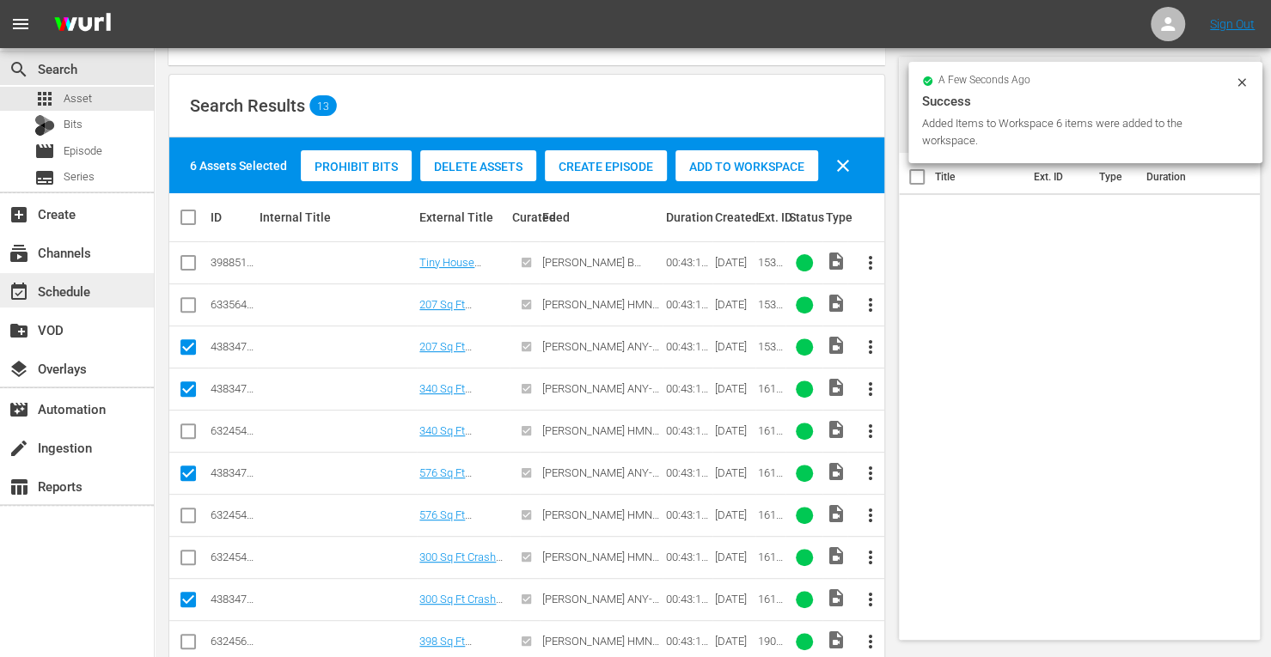
click at [76, 284] on div "event_available Schedule" at bounding box center [48, 288] width 96 height 15
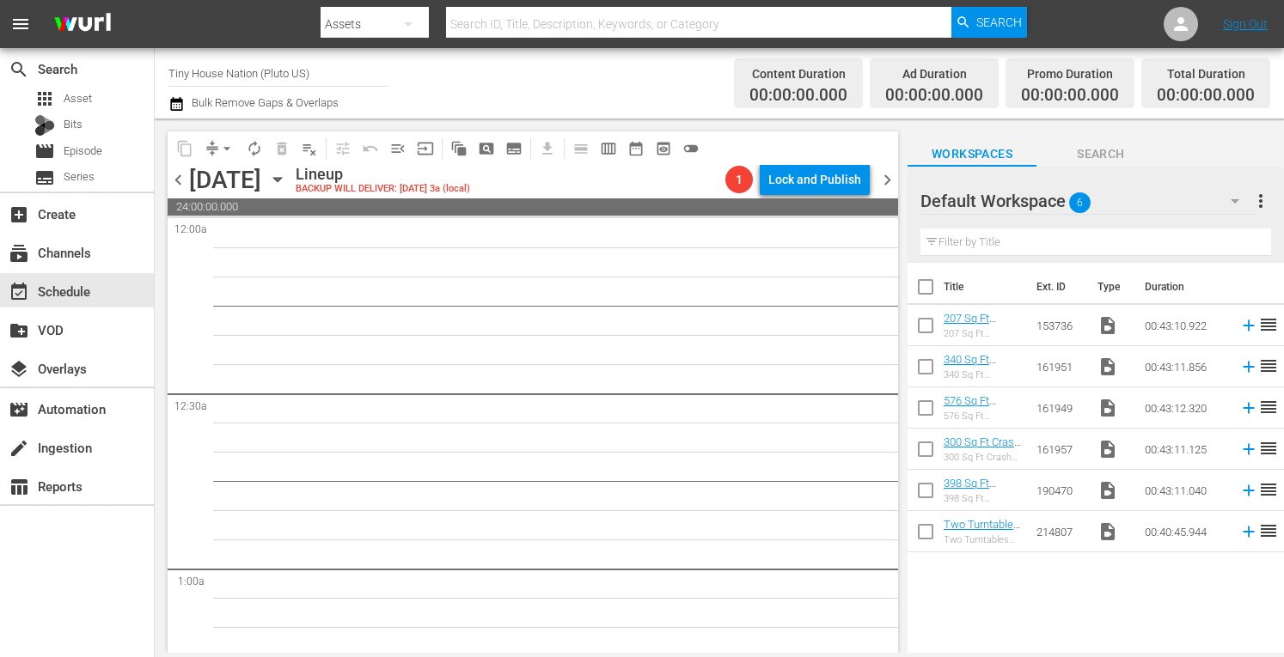
click at [918, 285] on input "checkbox" at bounding box center [925, 290] width 36 height 36
checkbox input "true"
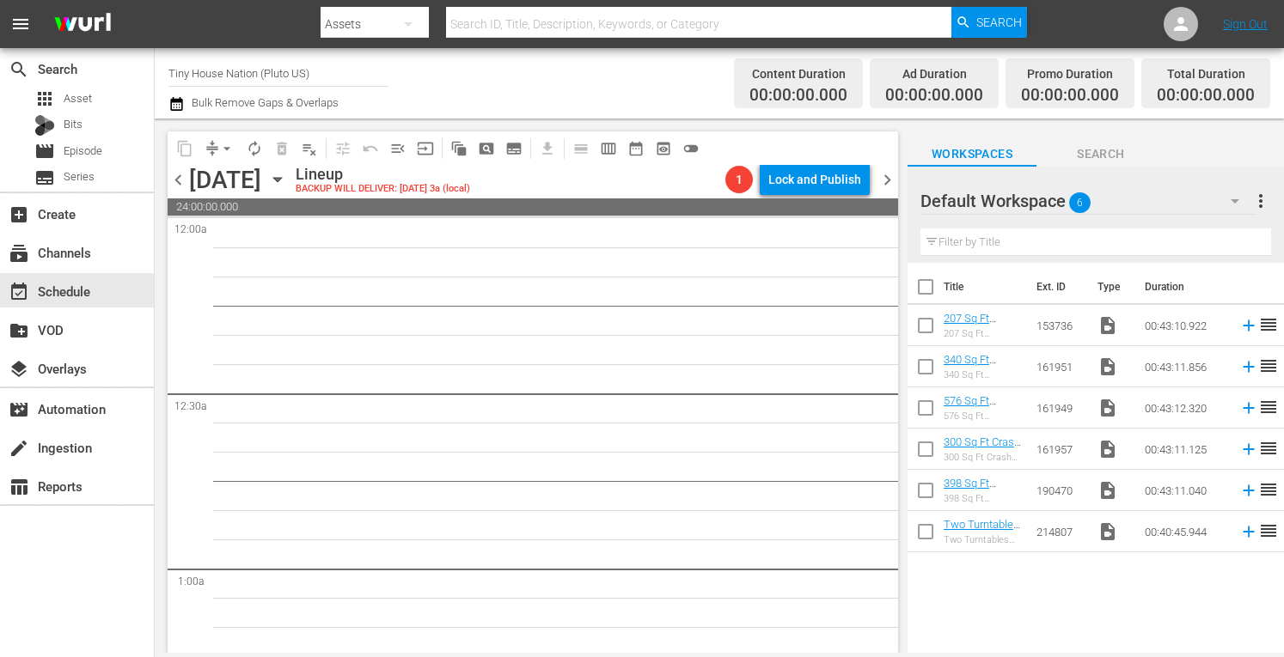
checkbox input "true"
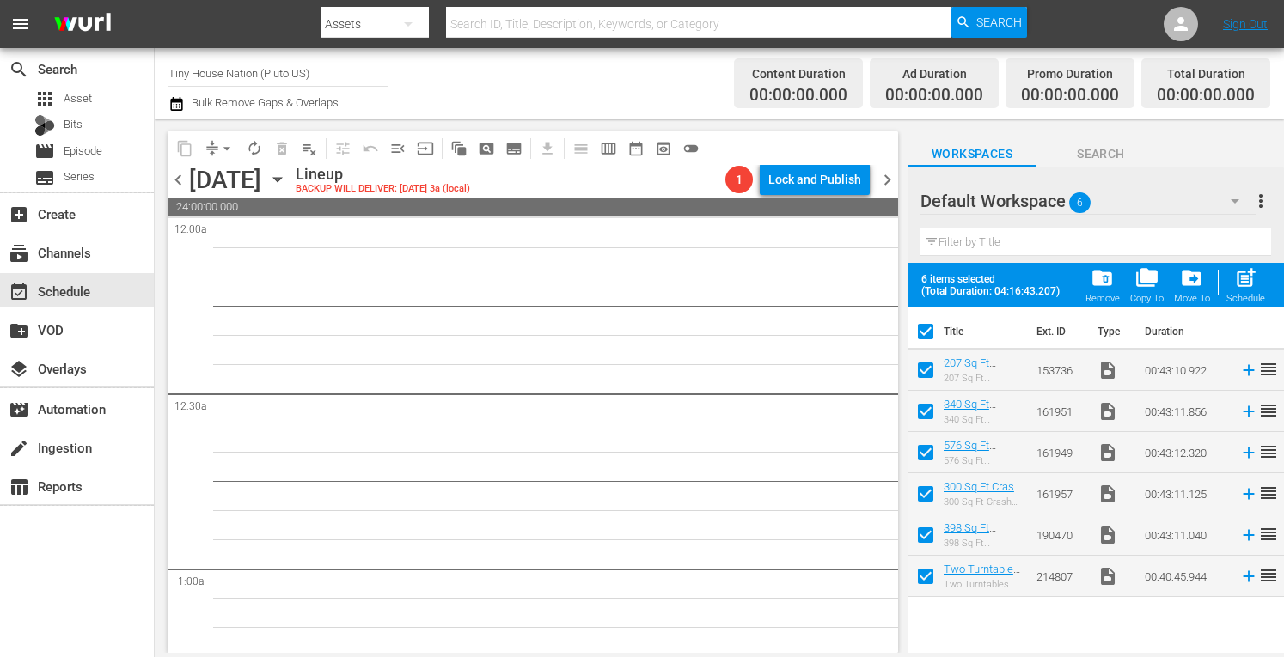
click at [1235, 279] on span "post_add" at bounding box center [1245, 277] width 23 height 23
checkbox input "false"
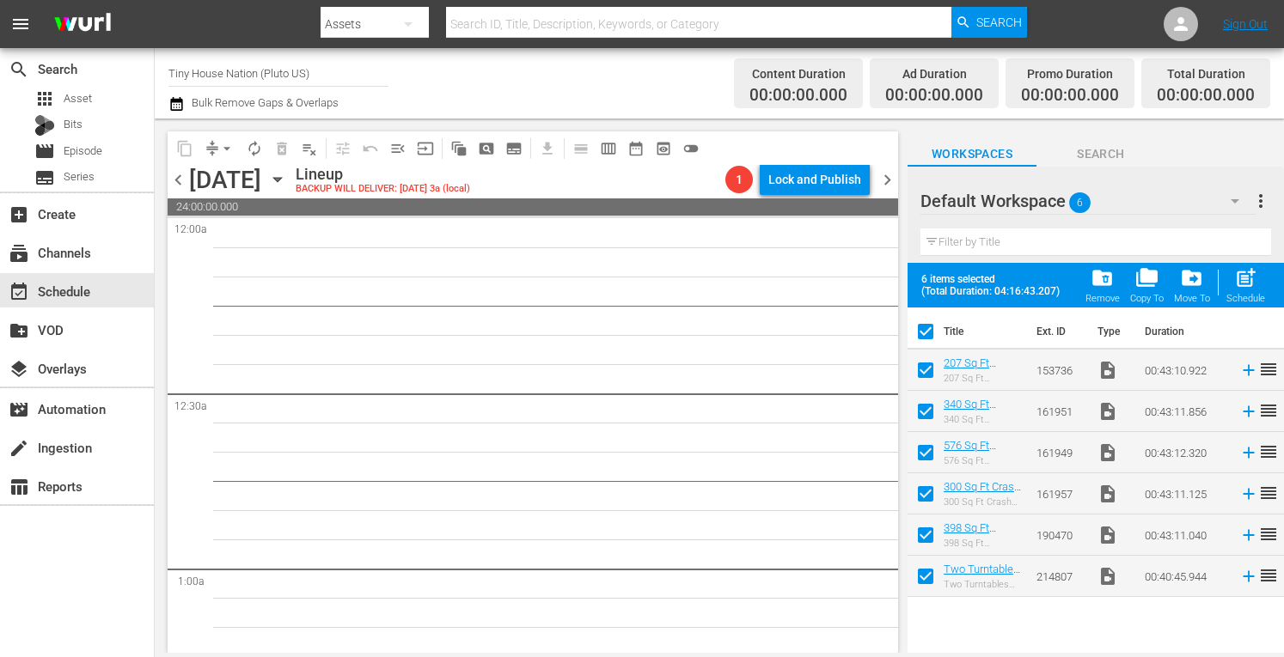
checkbox input "false"
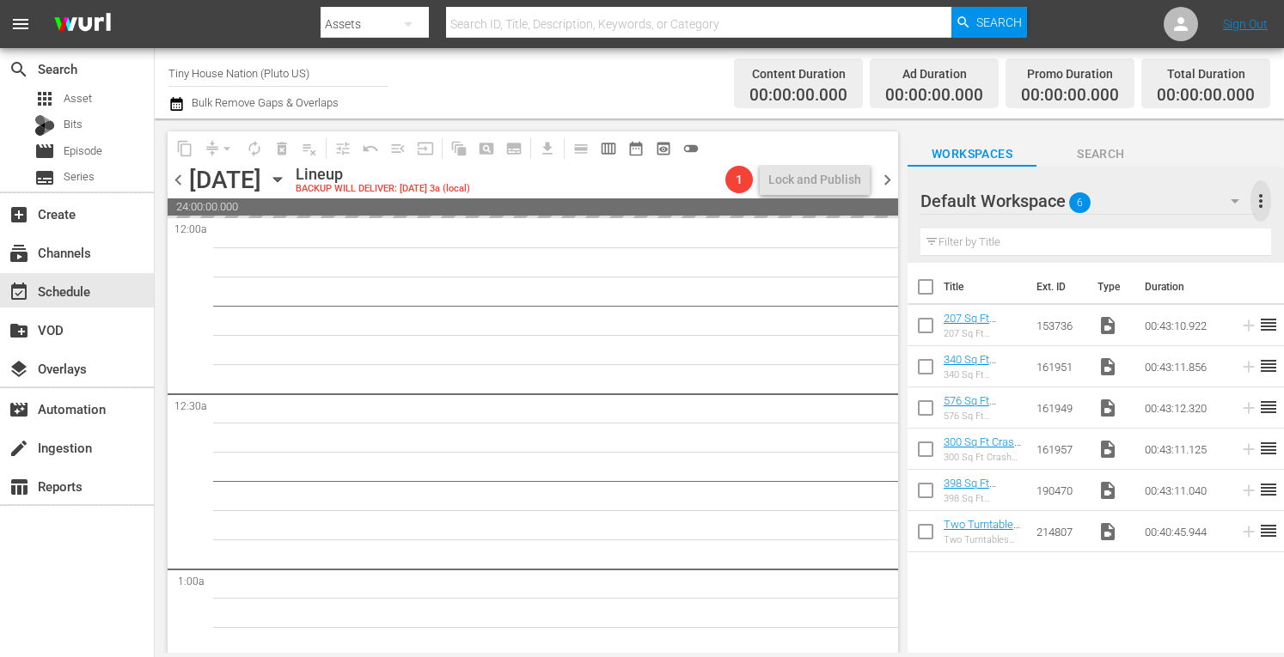
click at [1261, 205] on span "more_vert" at bounding box center [1260, 201] width 21 height 21
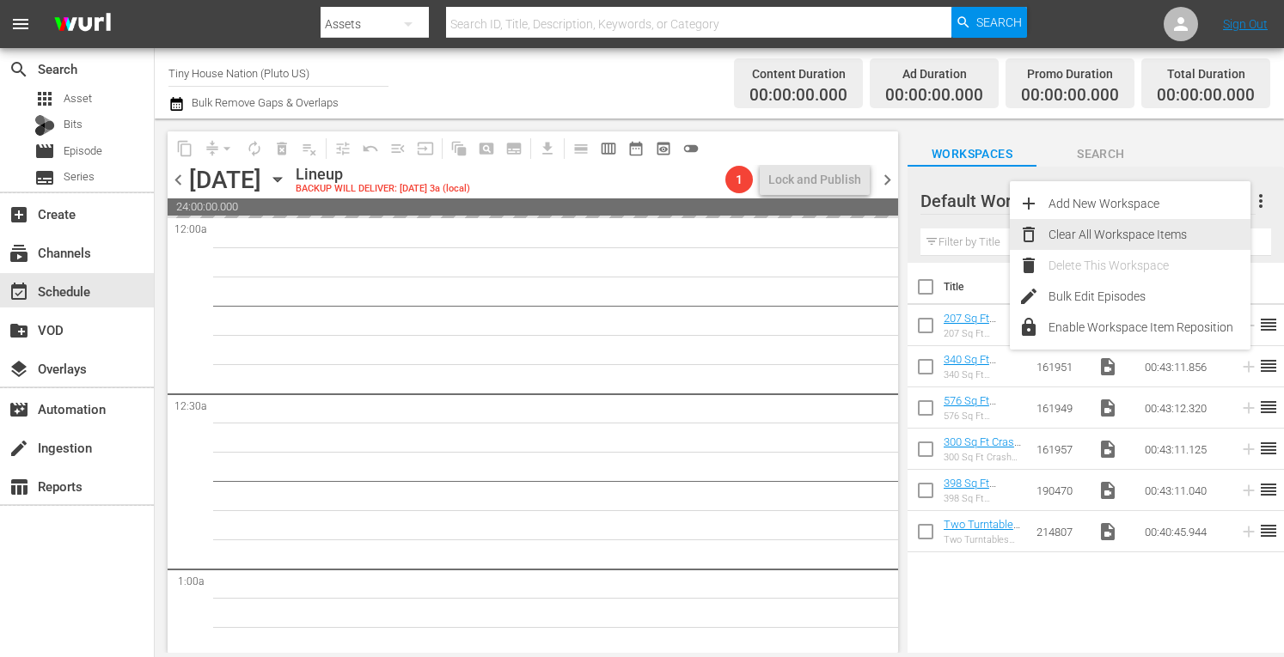
click at [1161, 232] on div "Clear All Workspace Items" at bounding box center [1149, 234] width 202 height 31
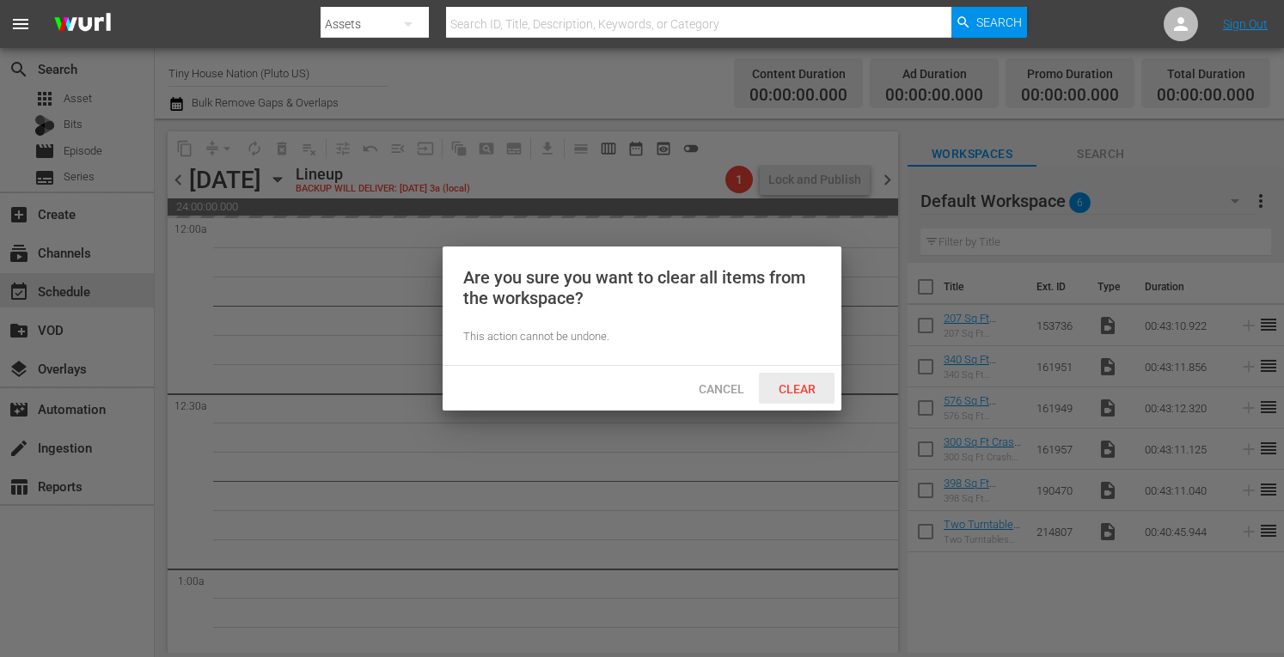
click at [804, 386] on span "Clear" at bounding box center [797, 389] width 64 height 14
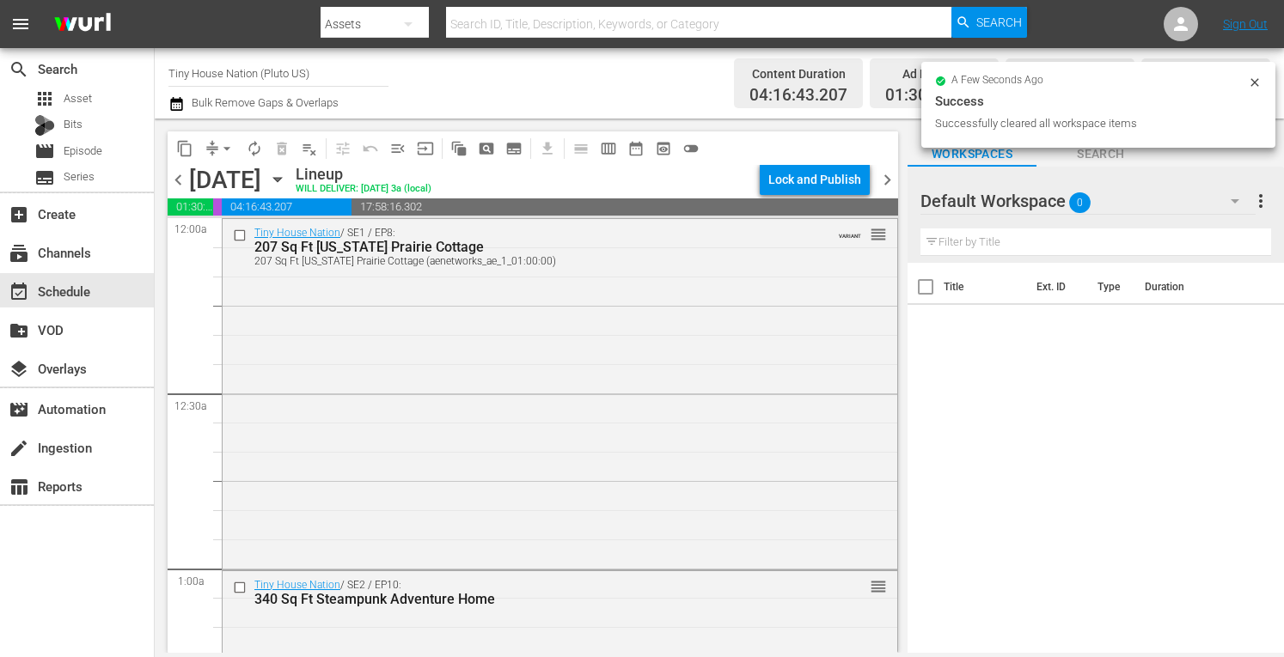
click at [893, 183] on span "chevron_right" at bounding box center [886, 179] width 21 height 21
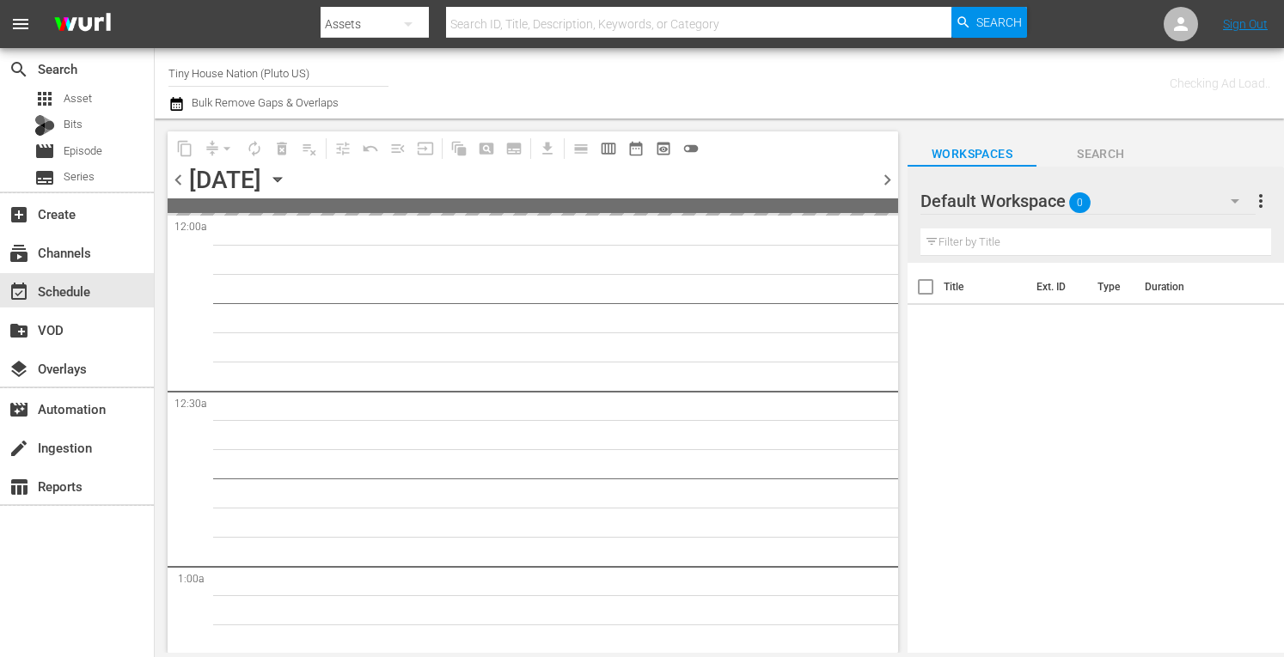
click at [1265, 204] on span "more_vert" at bounding box center [1260, 201] width 21 height 21
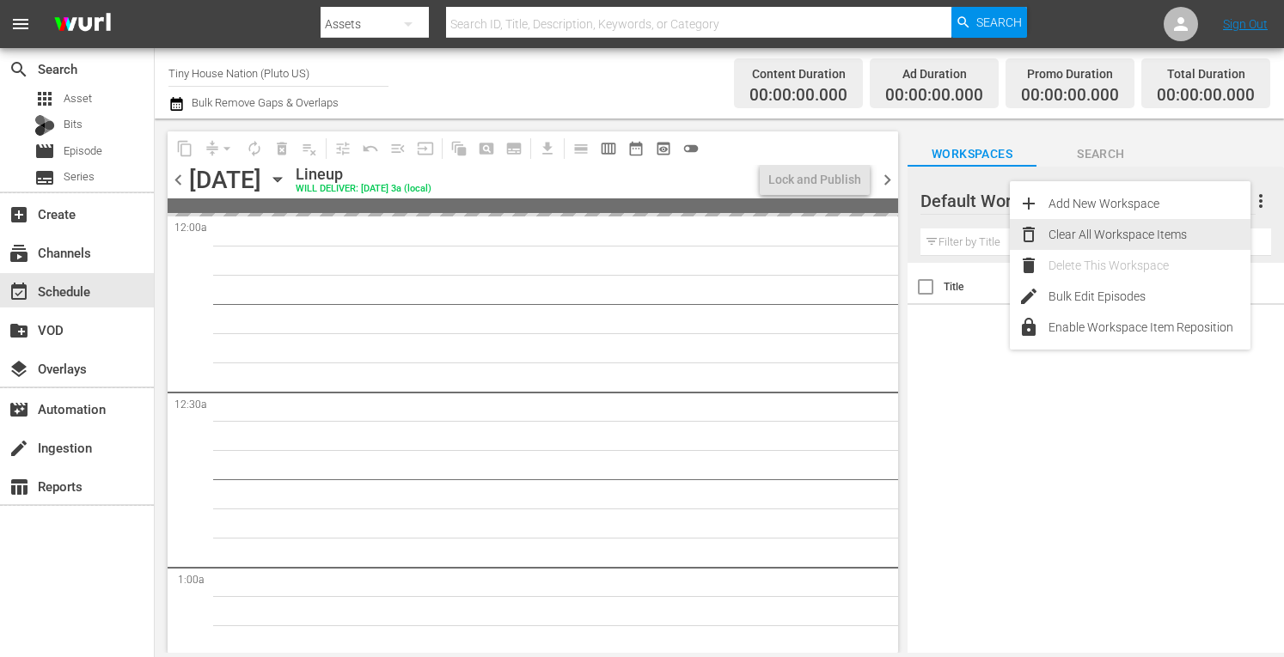
click at [1058, 228] on div "Clear All Workspace Items" at bounding box center [1149, 234] width 202 height 31
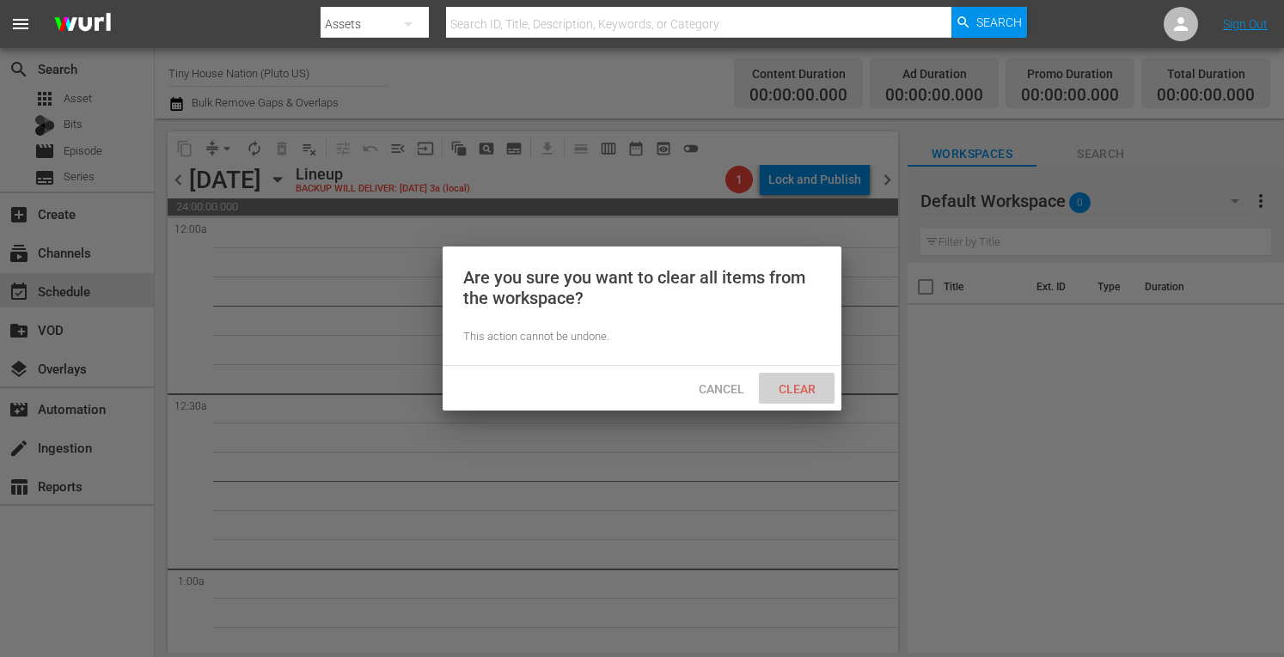
click at [783, 378] on div "Clear" at bounding box center [797, 389] width 76 height 32
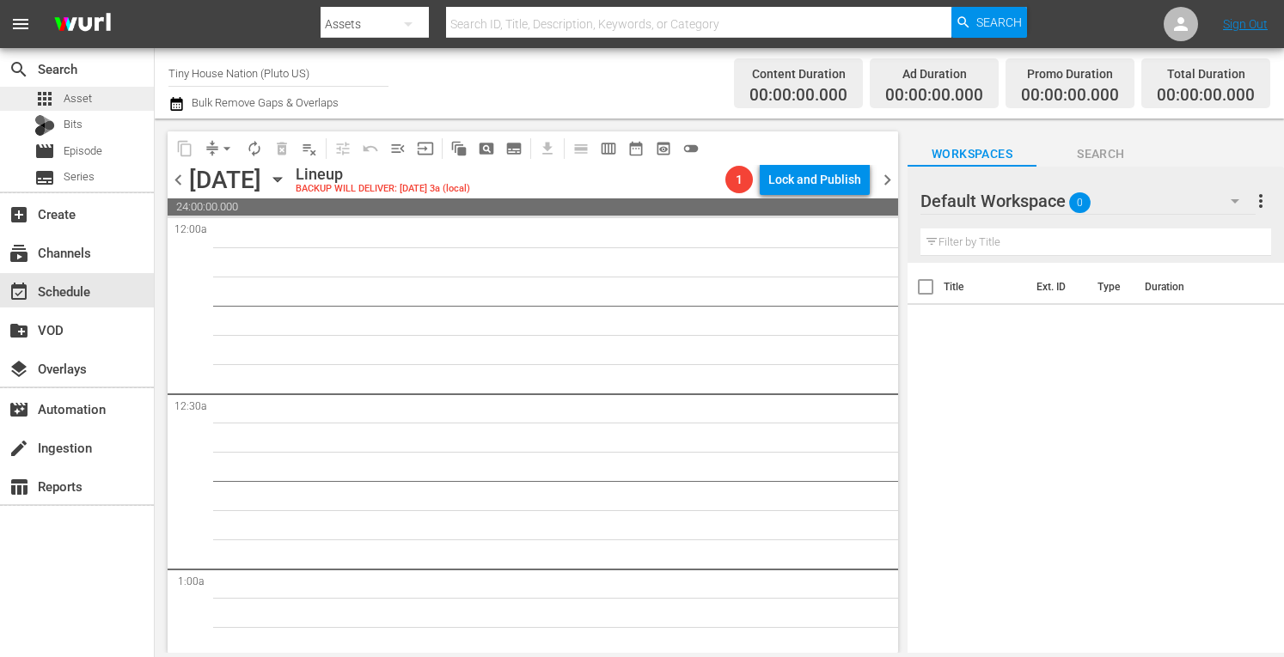
click at [90, 92] on span "Asset" at bounding box center [78, 98] width 28 height 17
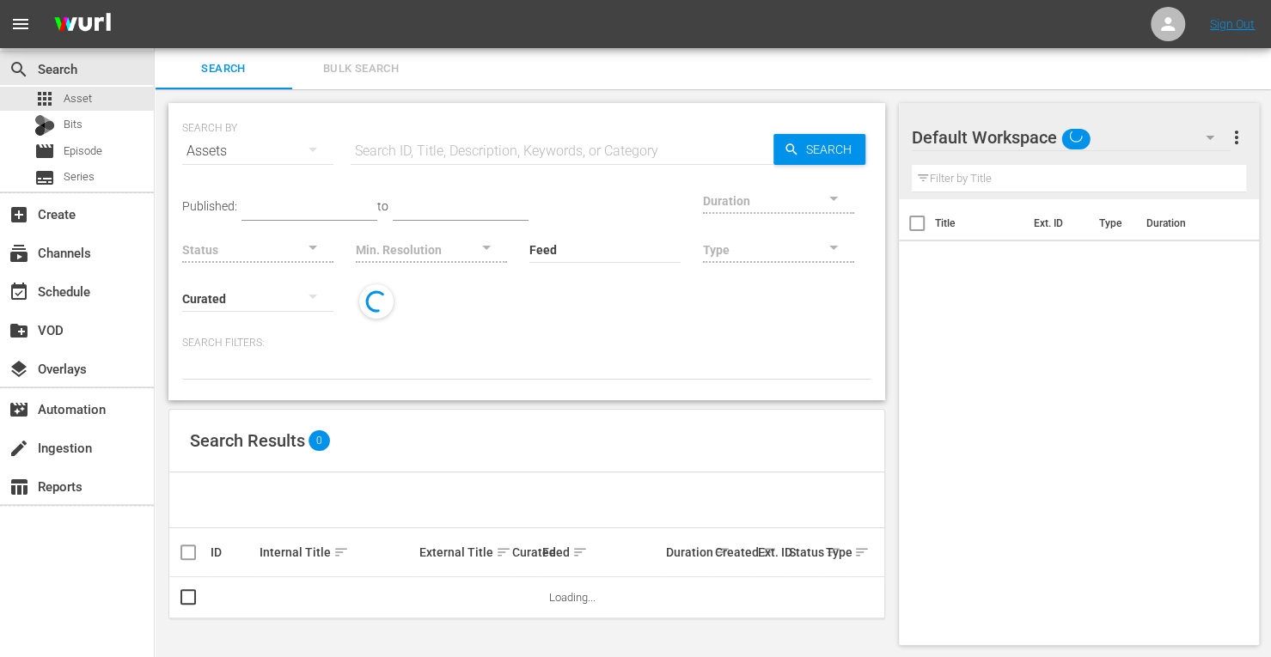
click at [357, 59] on span "Bulk Search" at bounding box center [360, 69] width 117 height 20
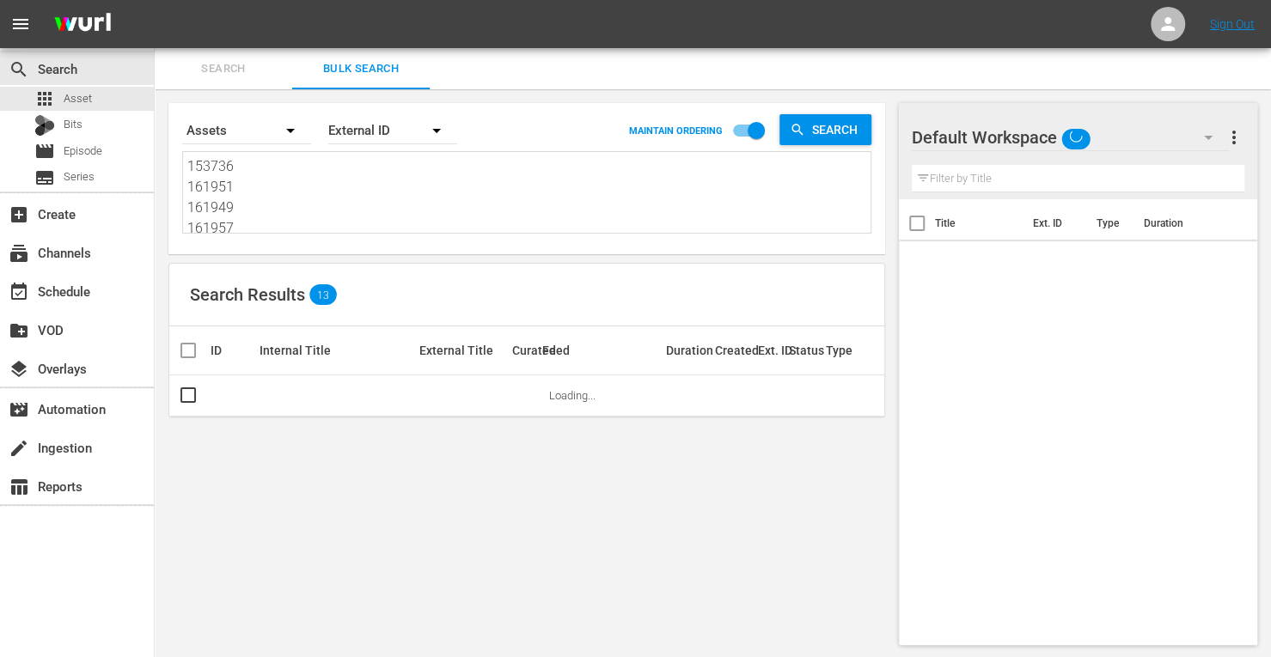
drag, startPoint x: 236, startPoint y: 224, endPoint x: 119, endPoint y: 15, distance: 240.0
click at [119, 15] on div "menu Sign Out search Search apps Asset Bits movie Episode subtitles Series add_…" at bounding box center [635, 329] width 1271 height 659
type textarea "190470 214807"
drag, startPoint x: 266, startPoint y: 223, endPoint x: 119, endPoint y: 70, distance: 212.1
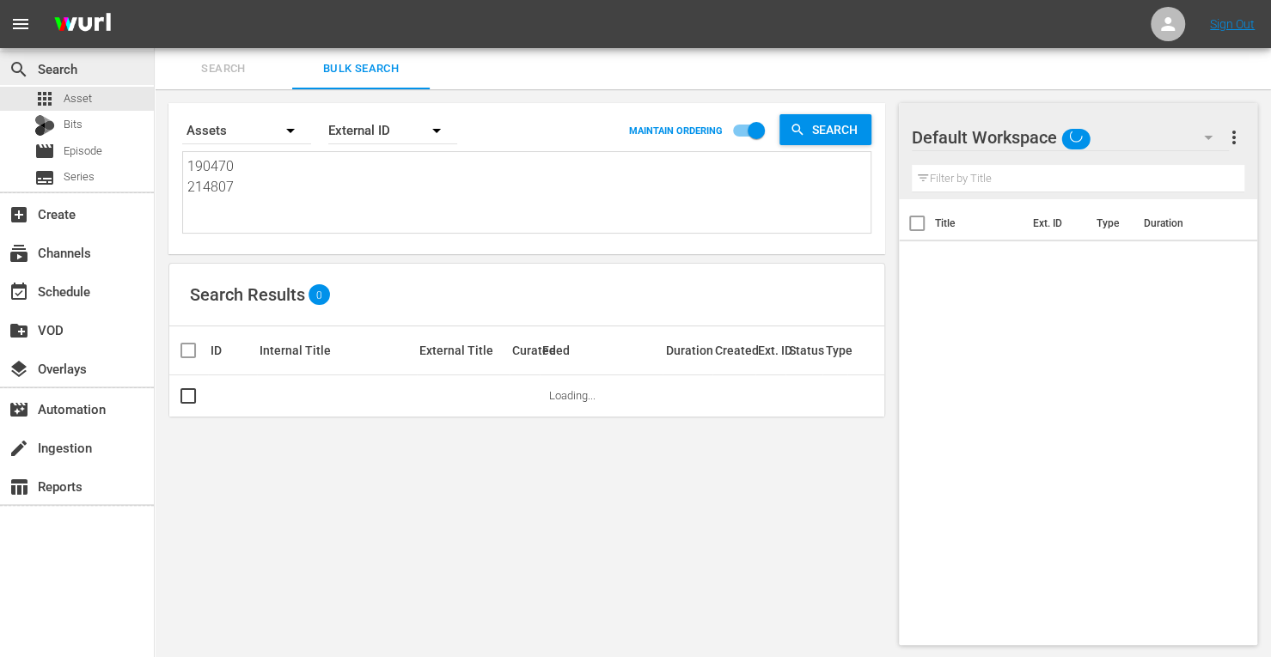
click at [155, 0] on div "search Search apps Asset Bits movie Episode subtitles Series add_box Create sub…" at bounding box center [713, 0] width 1116 height 0
paste textarea "166405 166403 166407 166400 166406 166409 166416 166410 166411 166408 166414 16…"
type textarea "166405 166403 166407 166400 166406 166409 166416 166410 166411 166408 166414 16…"
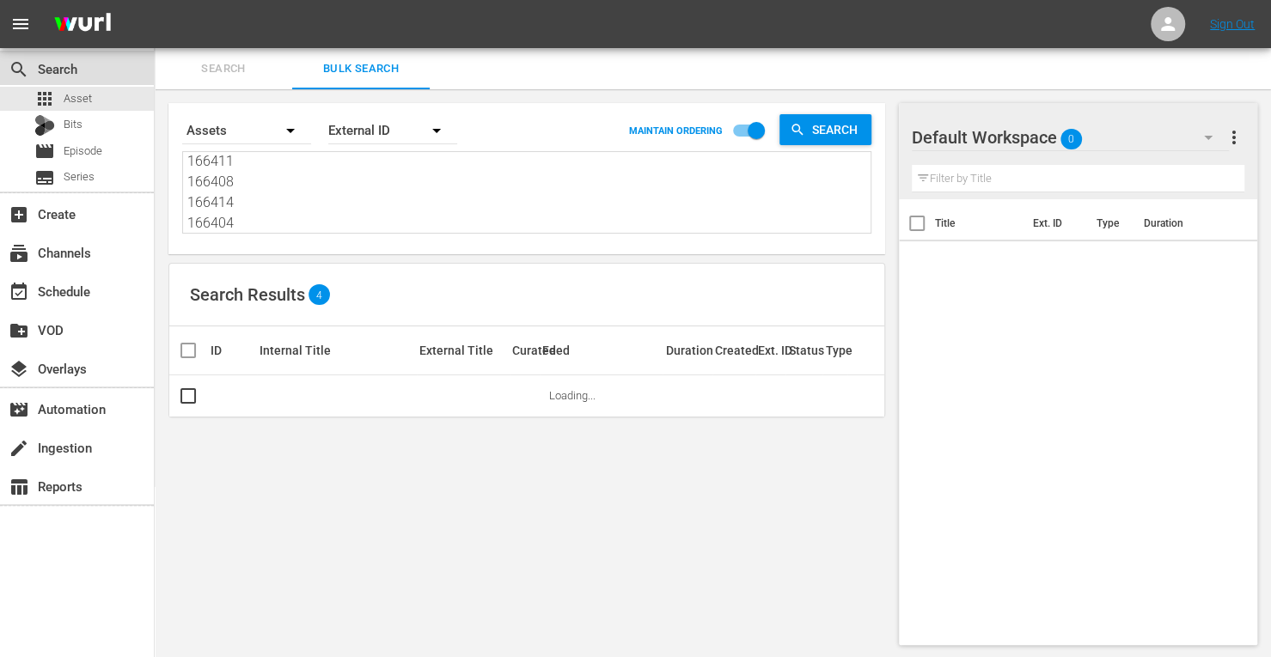
click at [119, 70] on div "search Search" at bounding box center [77, 68] width 154 height 34
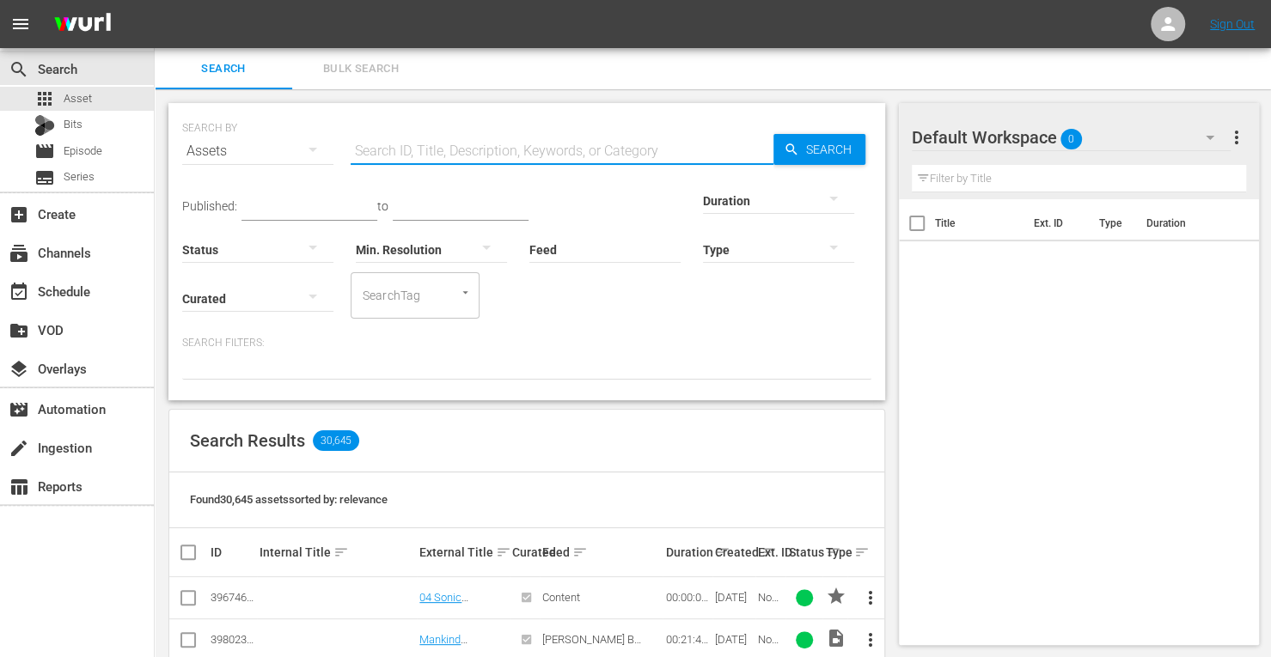
click at [440, 151] on input "text" at bounding box center [562, 151] width 423 height 41
click at [373, 78] on span "Bulk Search" at bounding box center [360, 69] width 117 height 20
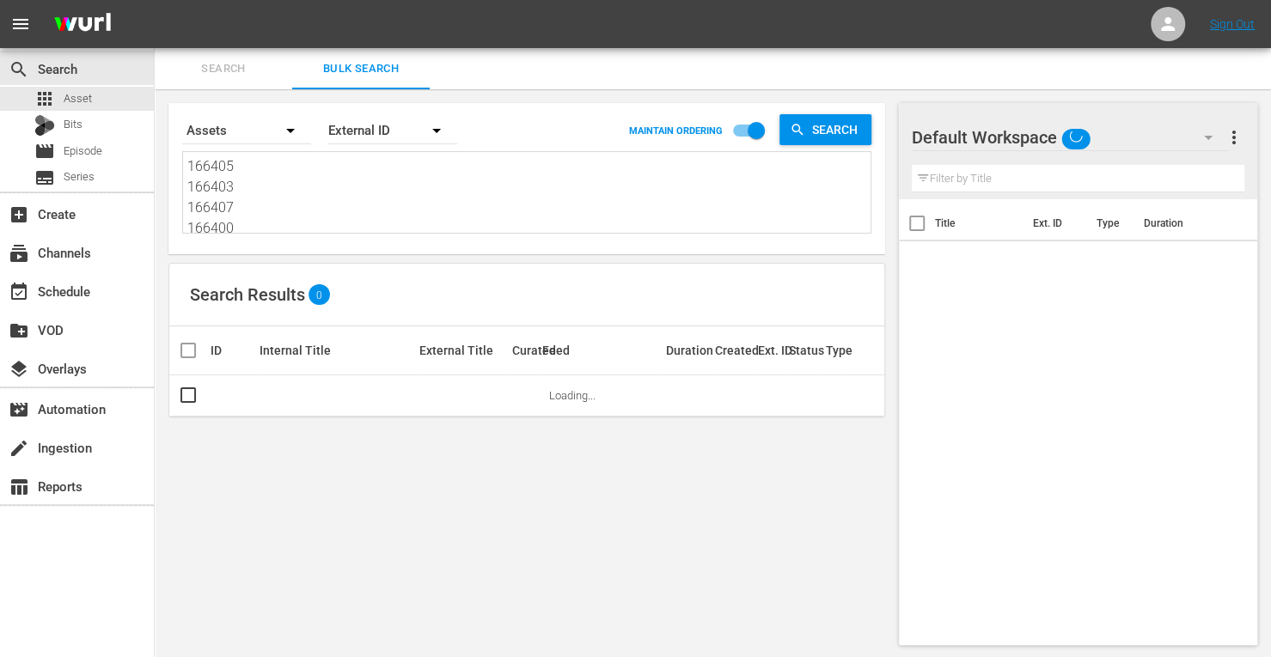
click at [302, 224] on textarea "166405 166403 166407 166400 166406 166409 166416 166410 166411 166408 166414 16…" at bounding box center [528, 195] width 683 height 78
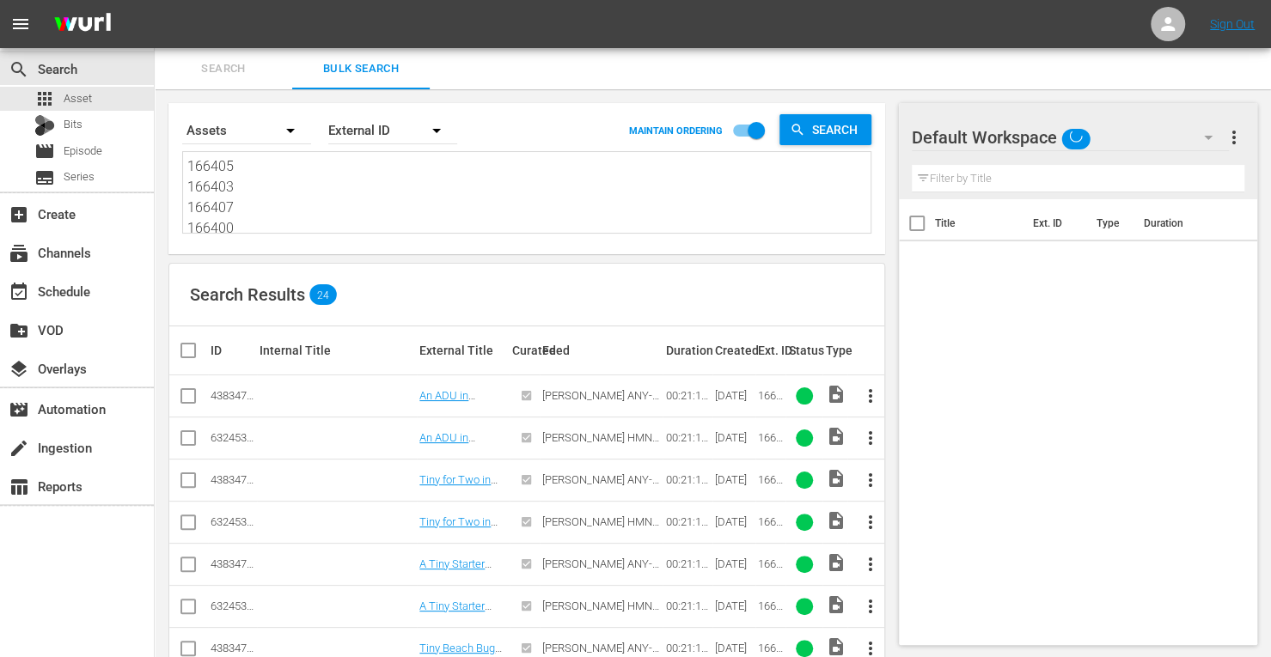
drag, startPoint x: 302, startPoint y: 224, endPoint x: 140, endPoint y: 47, distance: 239.6
type textarea "166406 166409 166416 166410 166411 166408 166414 166404"
click at [256, 234] on div "Search By Assets Order By External ID MAINTAIN ORDERING Search 166406 166409 16…" at bounding box center [526, 178] width 717 height 151
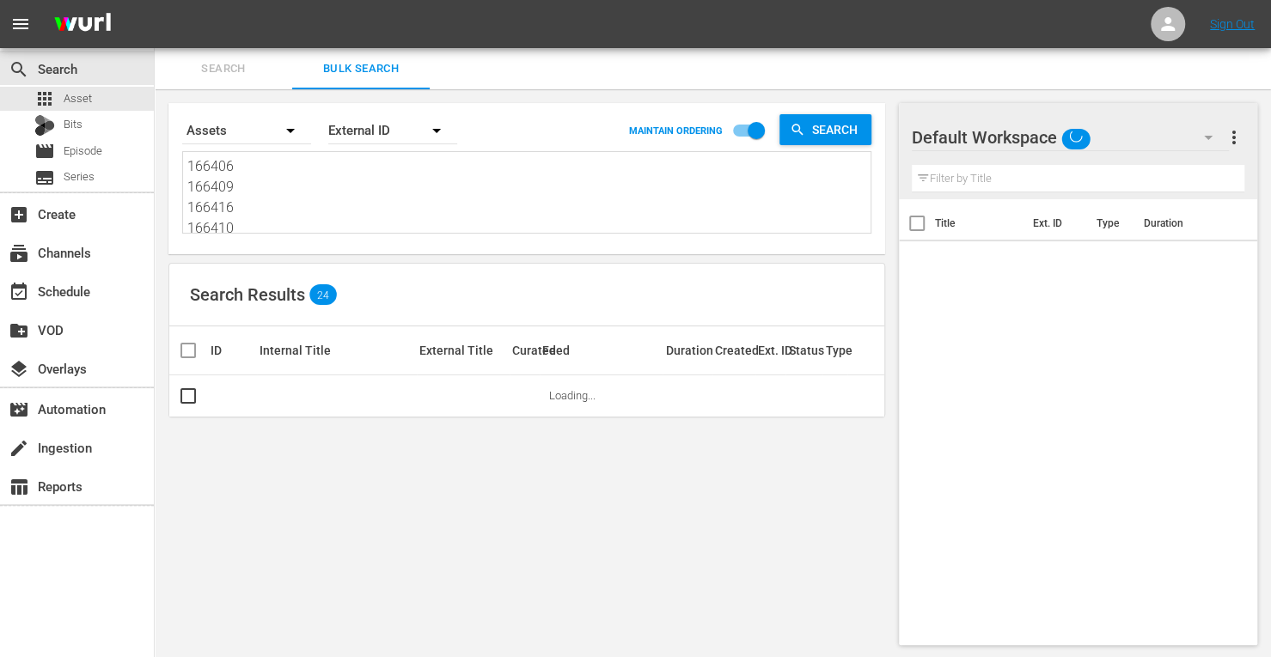
drag, startPoint x: 247, startPoint y: 228, endPoint x: 18, endPoint y: -104, distance: 402.7
click at [18, 0] on html "menu Sign Out search Search apps Asset Bits movie Episode subtitles Series add_…" at bounding box center [635, 328] width 1271 height 657
type textarea "166411 166408 166414 166404"
drag, startPoint x: 244, startPoint y: 229, endPoint x: 119, endPoint y: -21, distance: 280.5
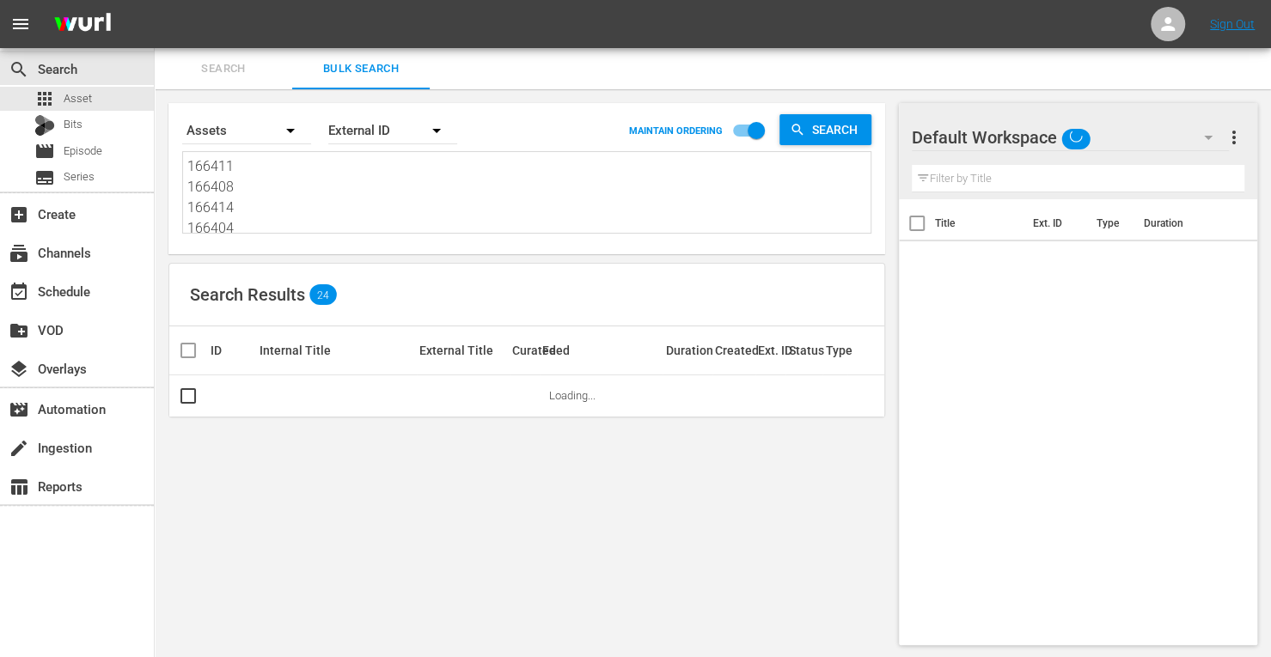
click at [119, 0] on html "menu Sign Out search Search apps Asset Bits movie Episode subtitles Series add_…" at bounding box center [635, 328] width 1271 height 657
type textarea "166404"
drag, startPoint x: 242, startPoint y: 221, endPoint x: 117, endPoint y: 55, distance: 207.9
click at [155, 0] on div "search Search apps Asset Bits movie Episode subtitles Series add_box Create sub…" at bounding box center [713, 0] width 1116 height 0
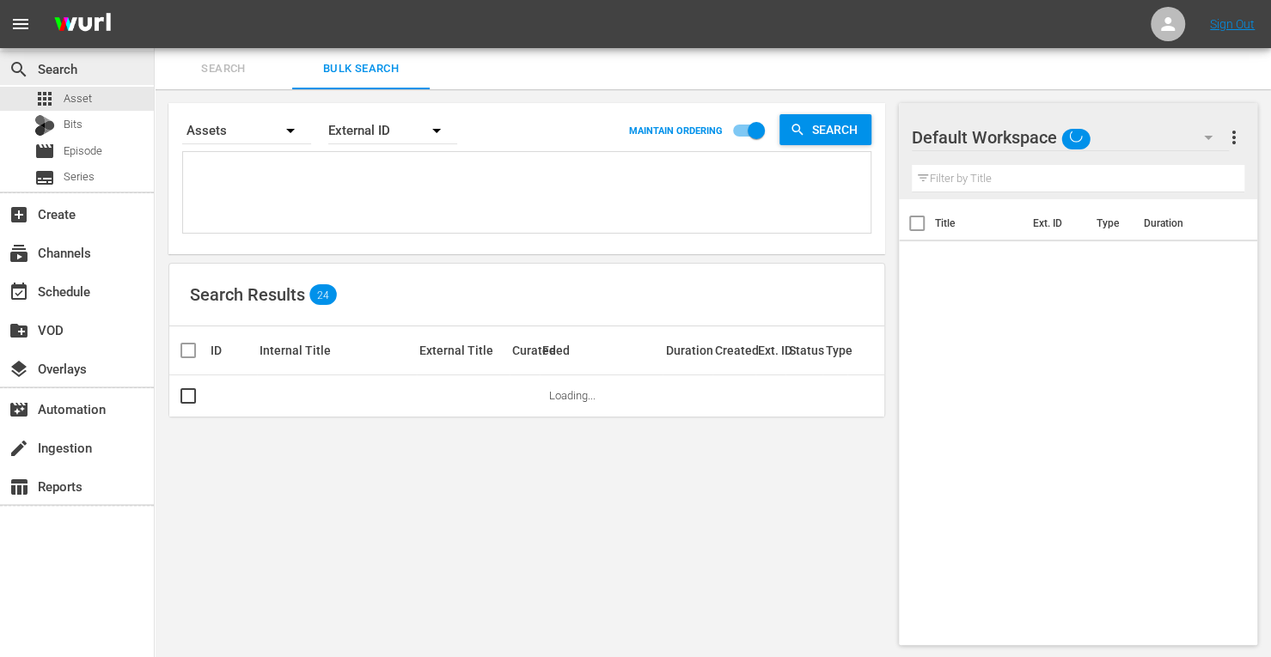
paste textarea "166405 166403 166407 166400 166406 166409 166416 166410 166411 166408 166414 16…"
type textarea "166405 166403 166407 166400 166406 166409 166416 166410 166411 166408 166414 16…"
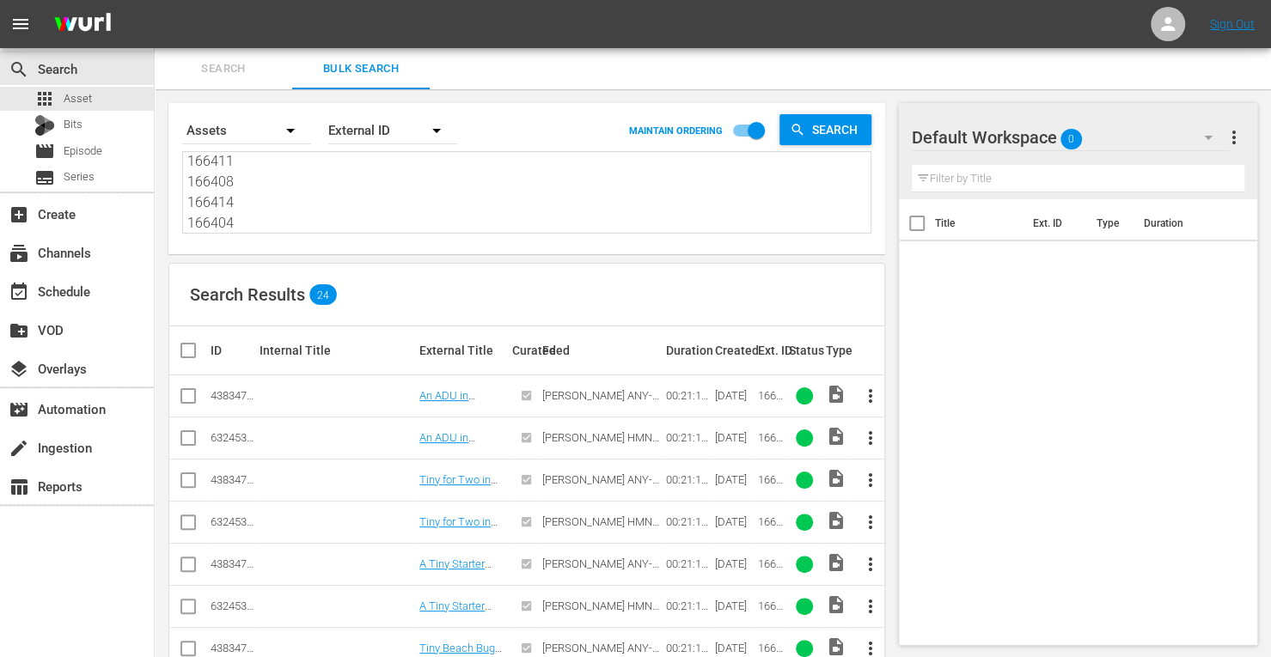
scroll to position [189, 0]
type textarea "166405 166403 166407 166400 166406 166409 166416 166410 166411 166408 166414 16…"
click at [189, 395] on input "checkbox" at bounding box center [188, 399] width 21 height 21
checkbox input "true"
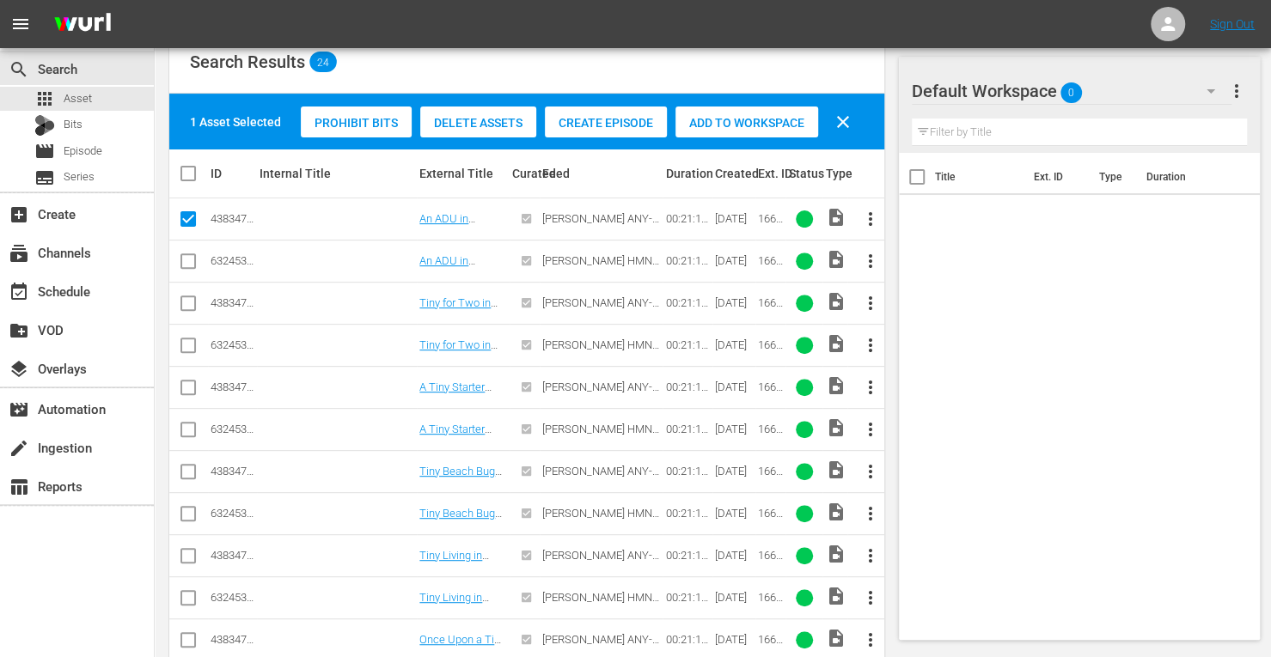
scroll to position [287, 0]
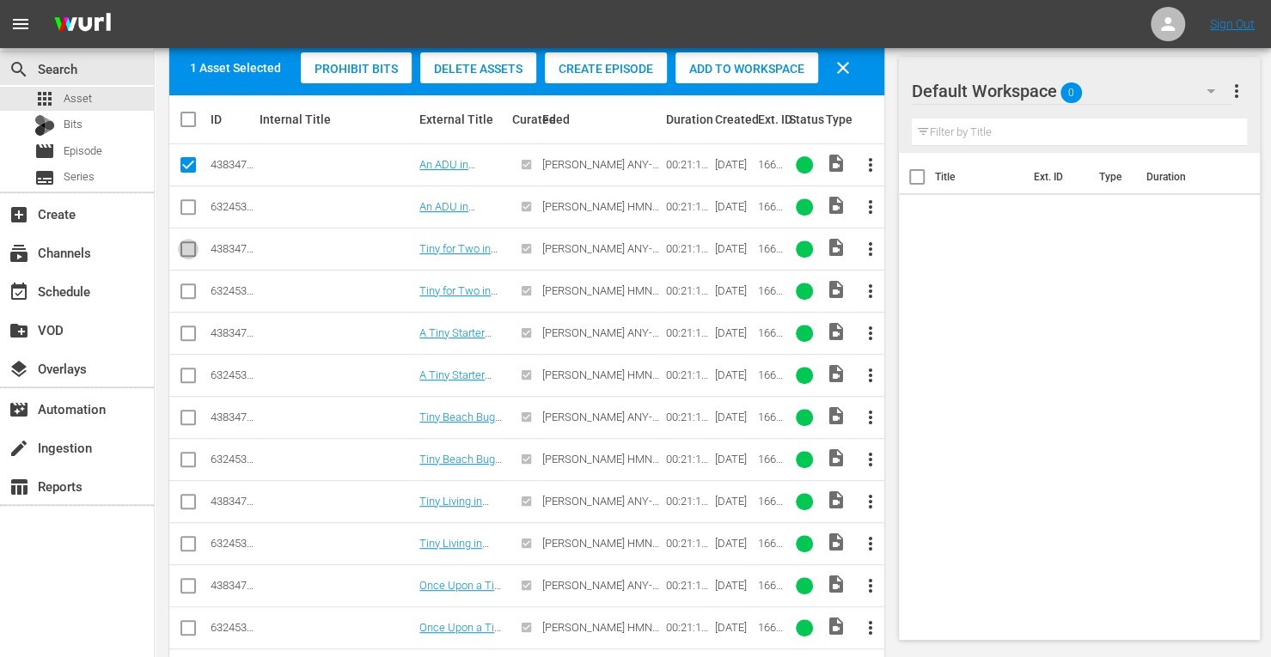
click at [184, 247] on input "checkbox" at bounding box center [188, 252] width 21 height 21
checkbox input "true"
click at [182, 333] on input "checkbox" at bounding box center [188, 336] width 21 height 21
checkbox input "true"
click at [189, 415] on input "checkbox" at bounding box center [188, 421] width 21 height 21
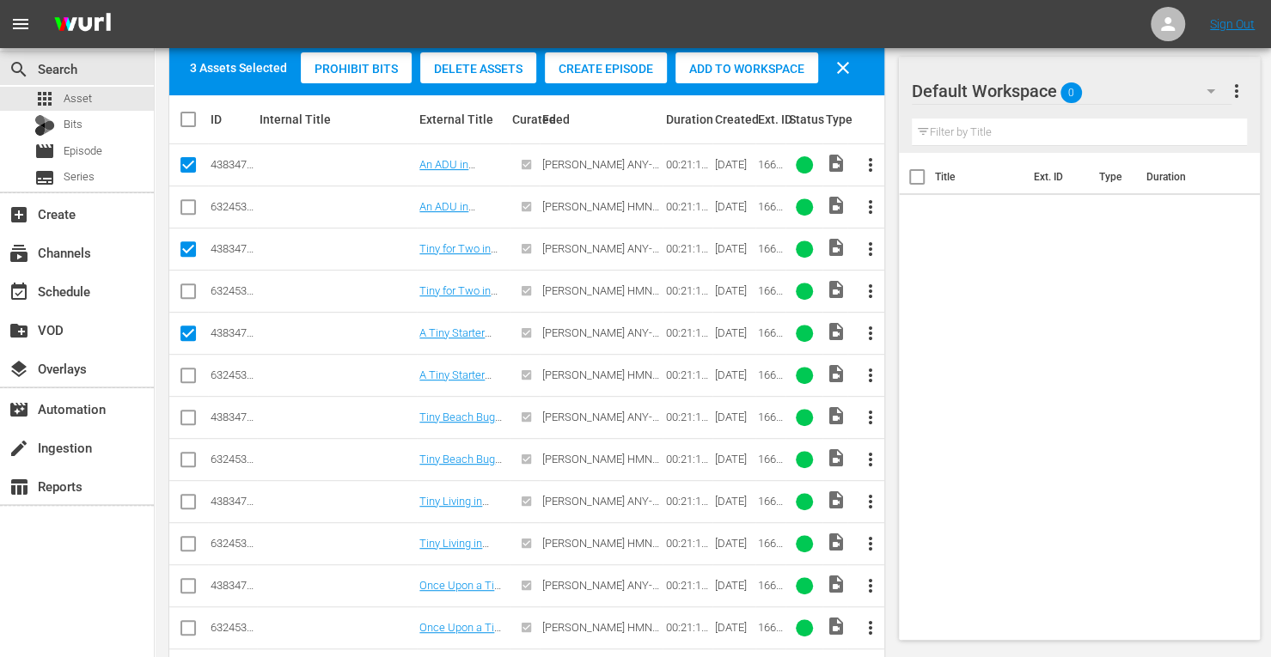
checkbox input "true"
click at [186, 501] on input "checkbox" at bounding box center [188, 505] width 21 height 21
checkbox input "true"
click at [186, 585] on input "checkbox" at bounding box center [188, 589] width 21 height 21
checkbox input "true"
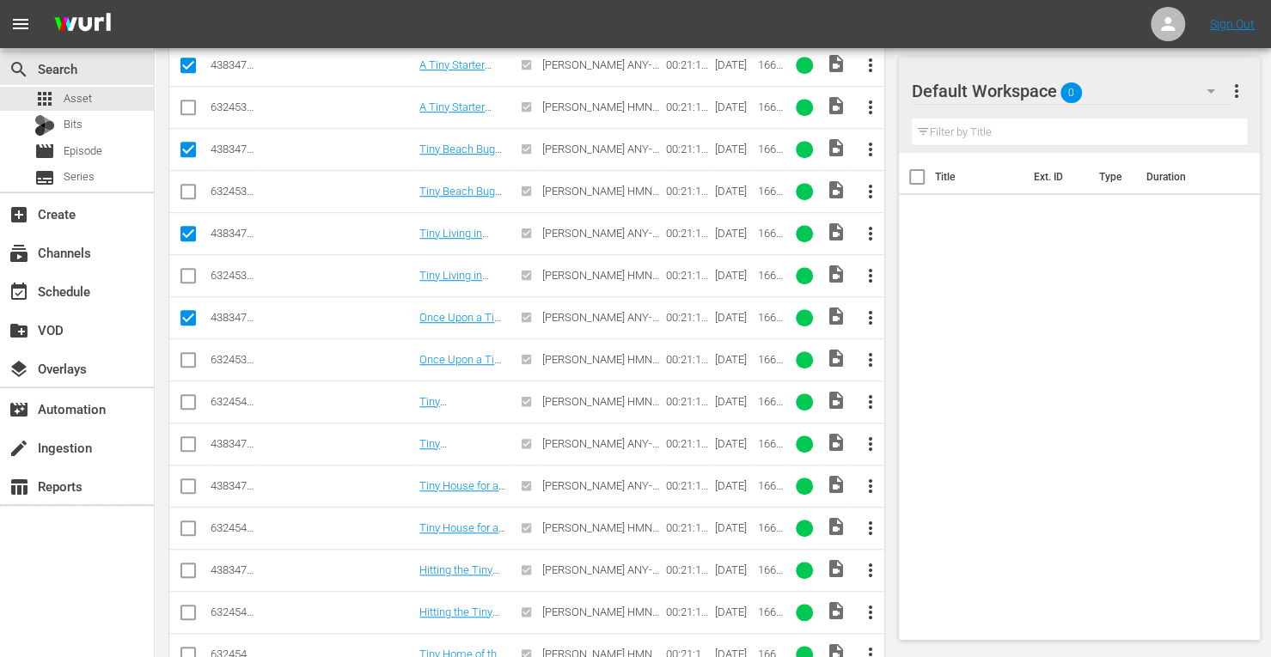
scroll to position [557, 0]
click at [192, 441] on input "checkbox" at bounding box center [188, 446] width 21 height 21
checkbox input "true"
click at [192, 479] on input "checkbox" at bounding box center [188, 488] width 21 height 21
checkbox input "true"
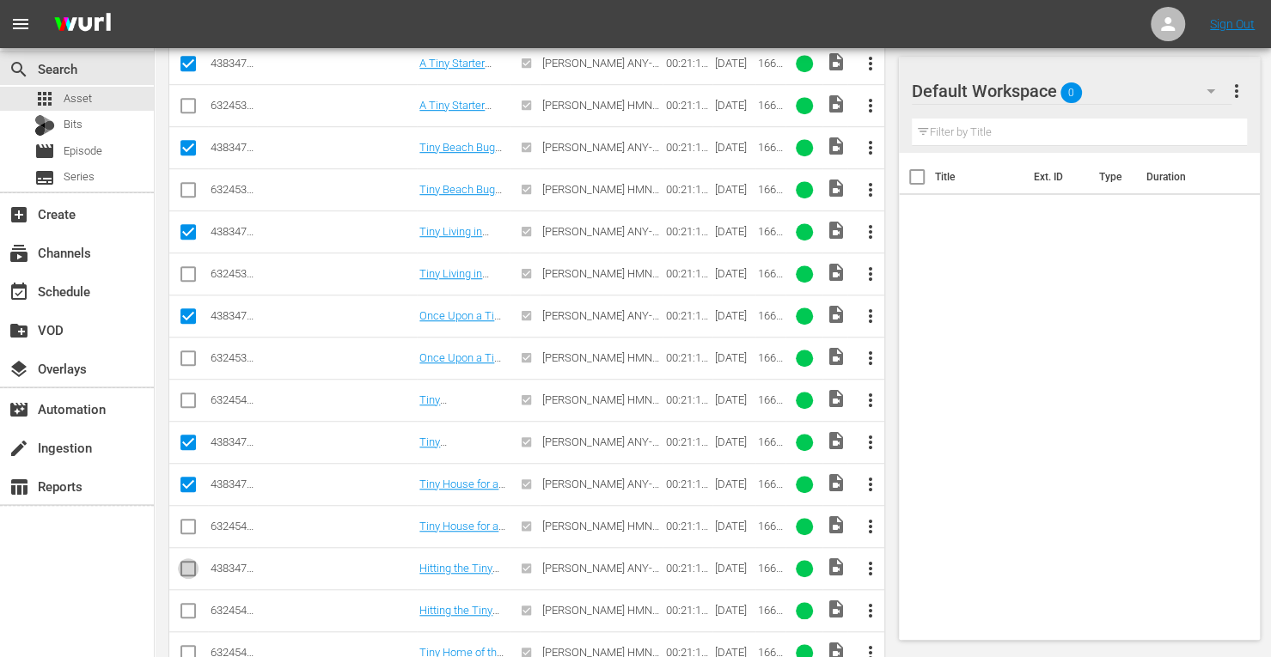
click at [192, 563] on input "checkbox" at bounding box center [188, 572] width 21 height 21
checkbox input "true"
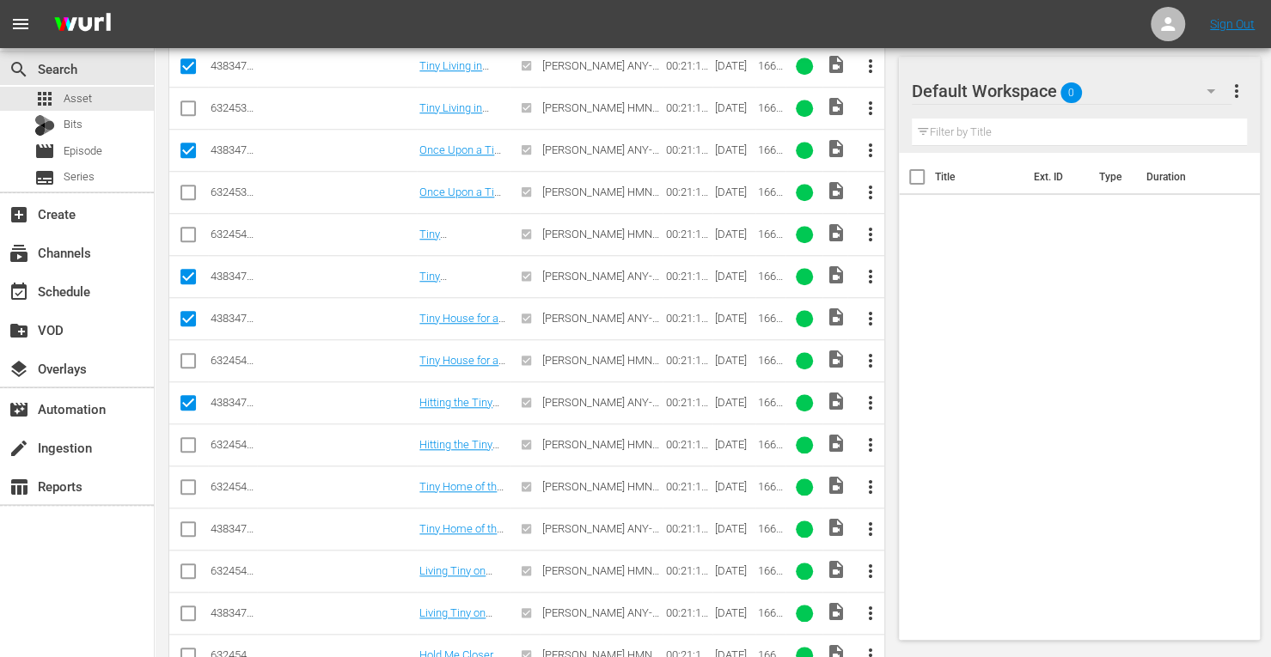
scroll to position [723, 0]
click at [189, 521] on input "checkbox" at bounding box center [188, 531] width 21 height 21
checkbox input "true"
click at [181, 608] on input "checkbox" at bounding box center [188, 616] width 21 height 21
checkbox input "true"
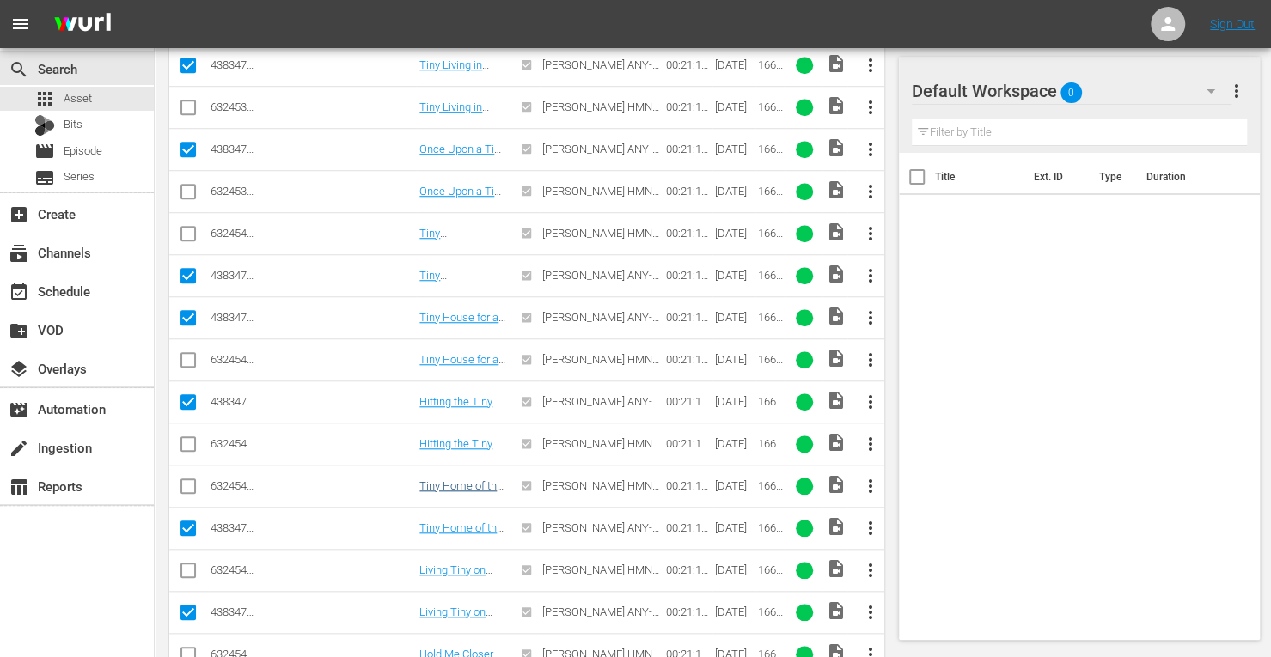
scroll to position [808, 0]
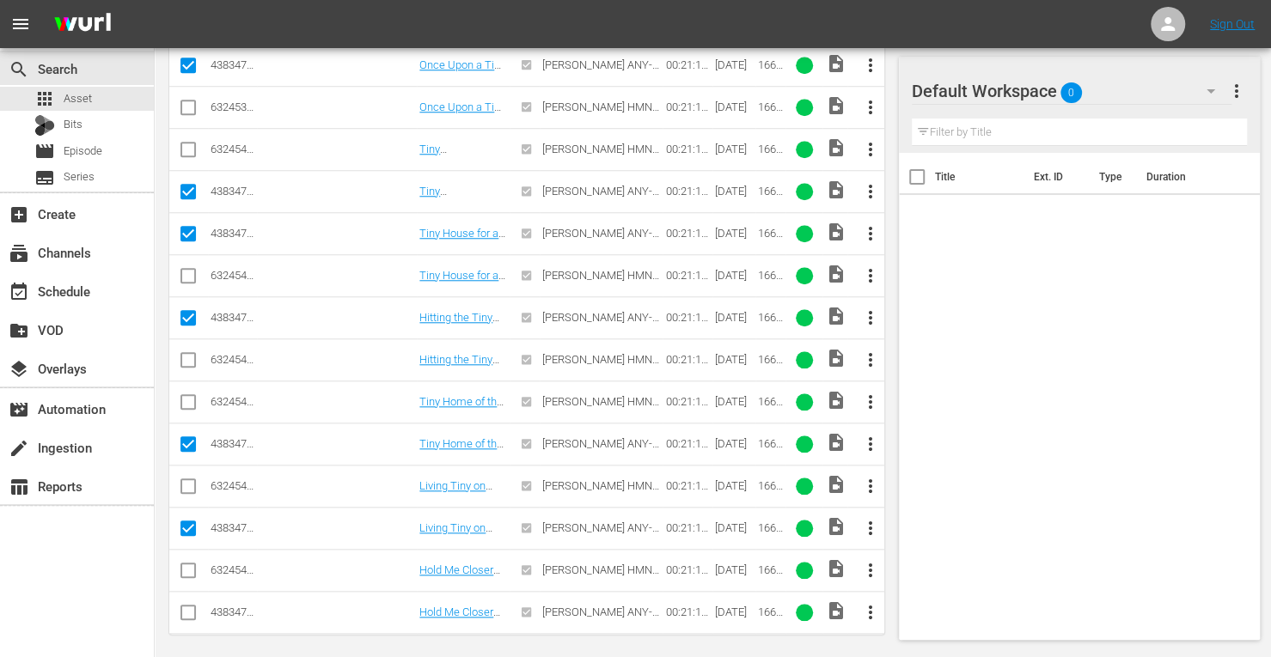
click at [191, 611] on input "checkbox" at bounding box center [188, 616] width 21 height 21
checkbox input "true"
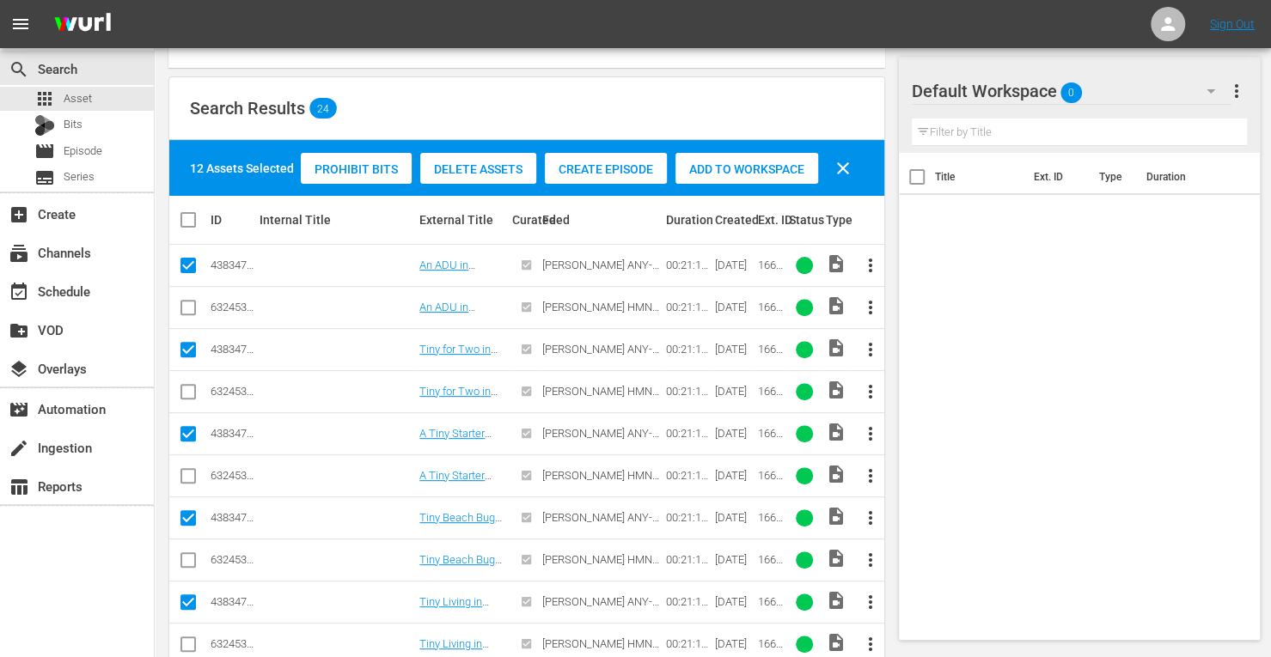
scroll to position [186, 0]
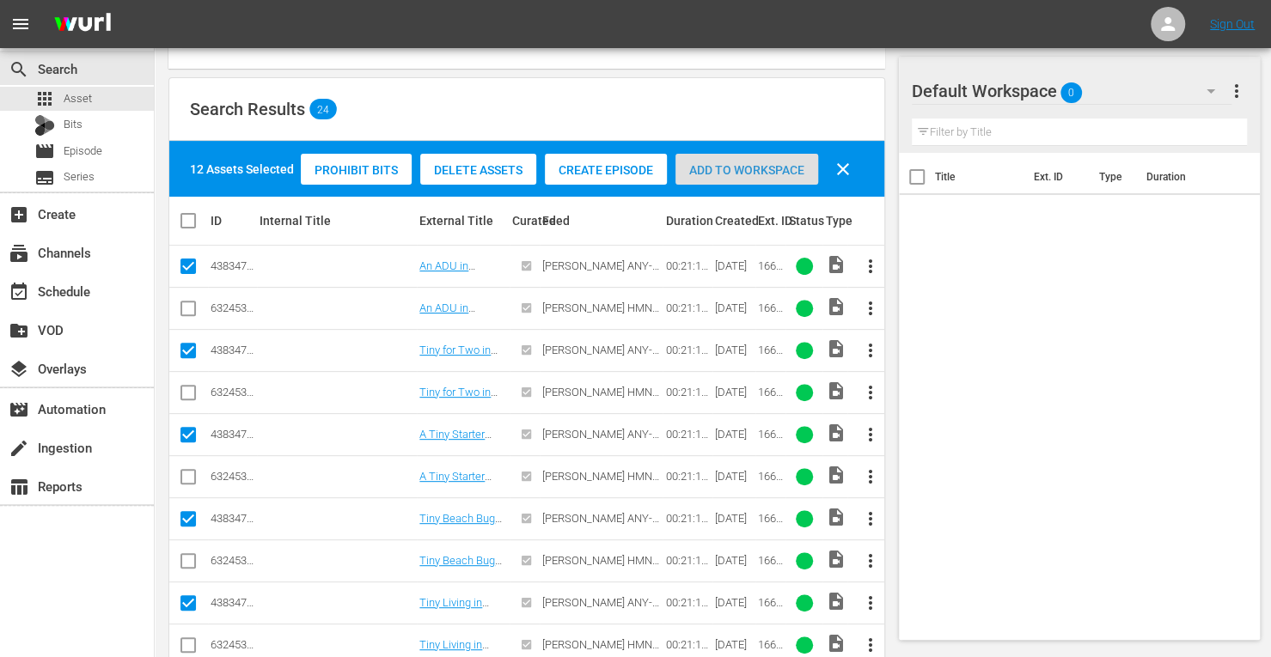
click at [721, 166] on span "Add to Workspace" at bounding box center [746, 170] width 143 height 14
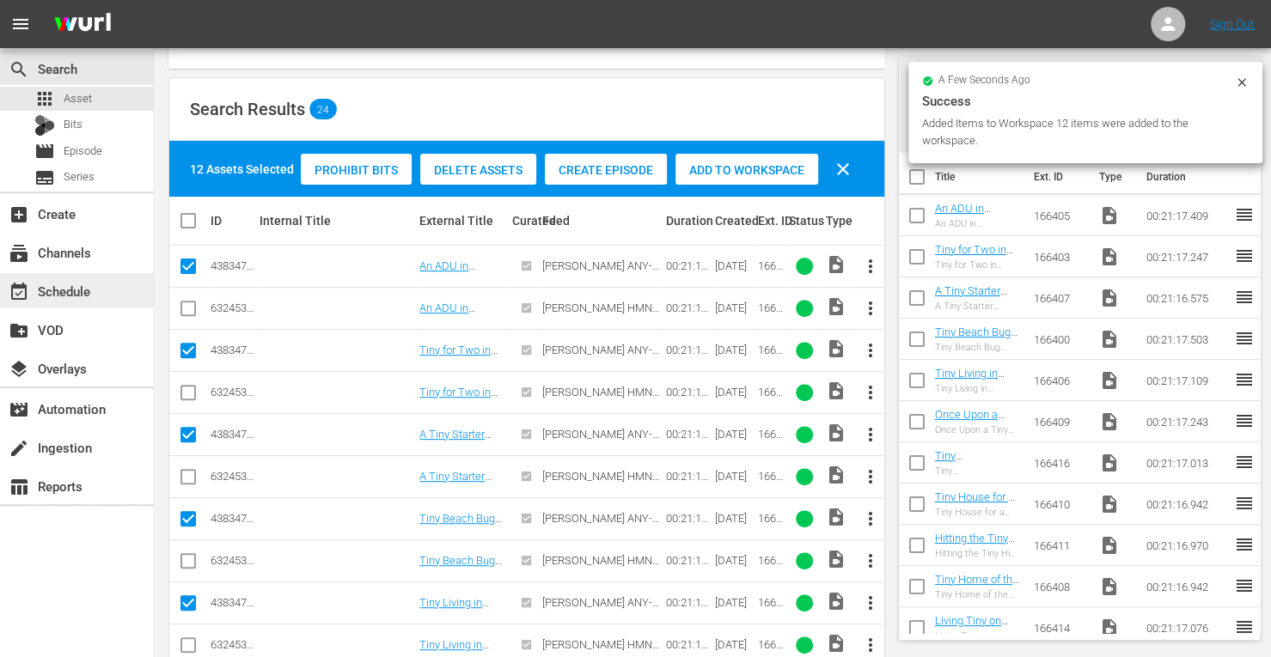
click at [76, 296] on div "event_available Schedule" at bounding box center [48, 288] width 96 height 15
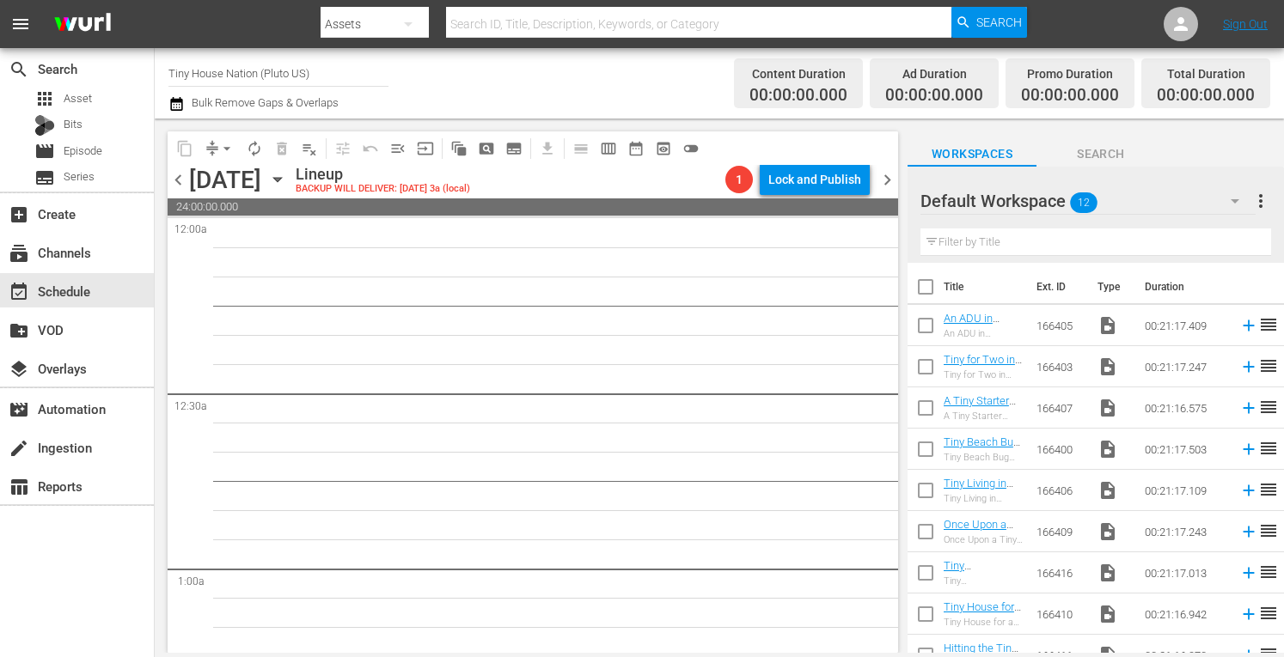
click at [926, 293] on input "checkbox" at bounding box center [925, 290] width 36 height 36
checkbox input "true"
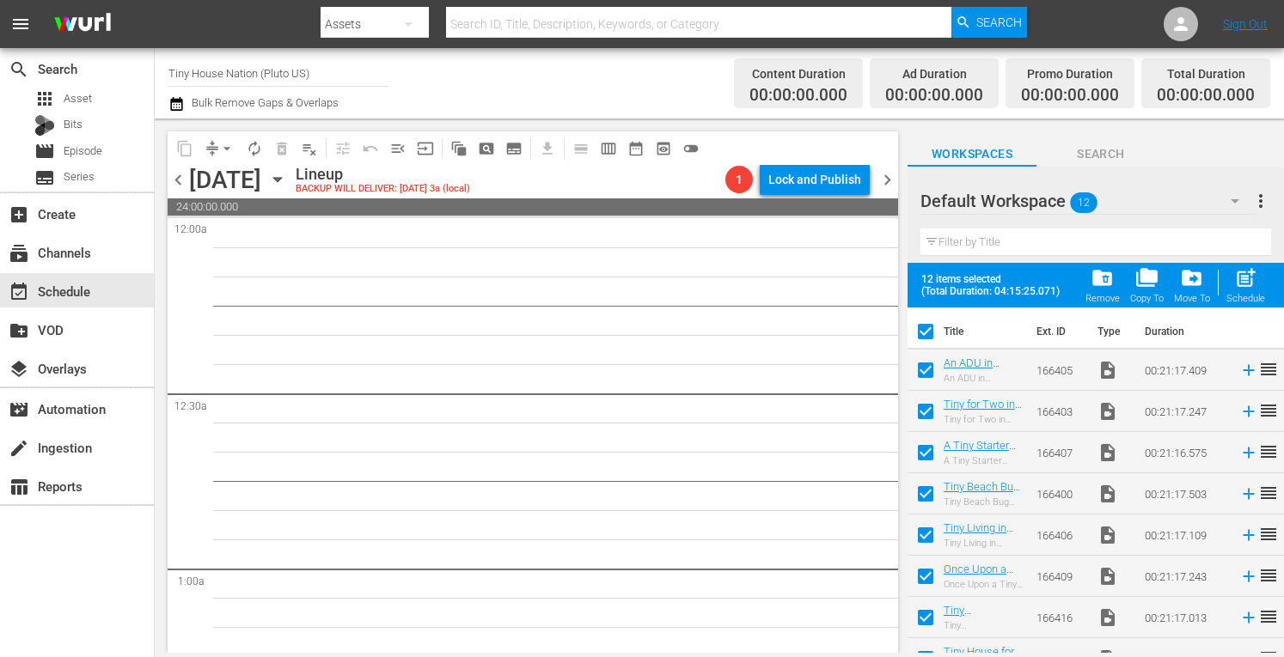
checkbox input "true"
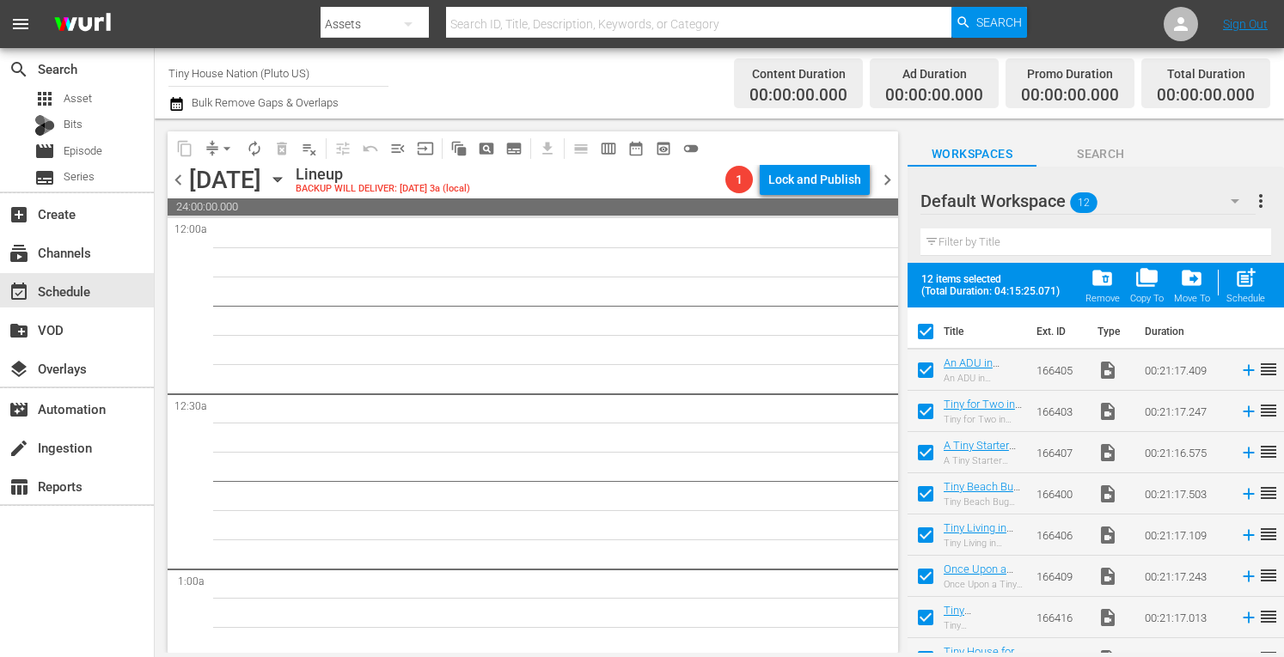
checkbox input "true"
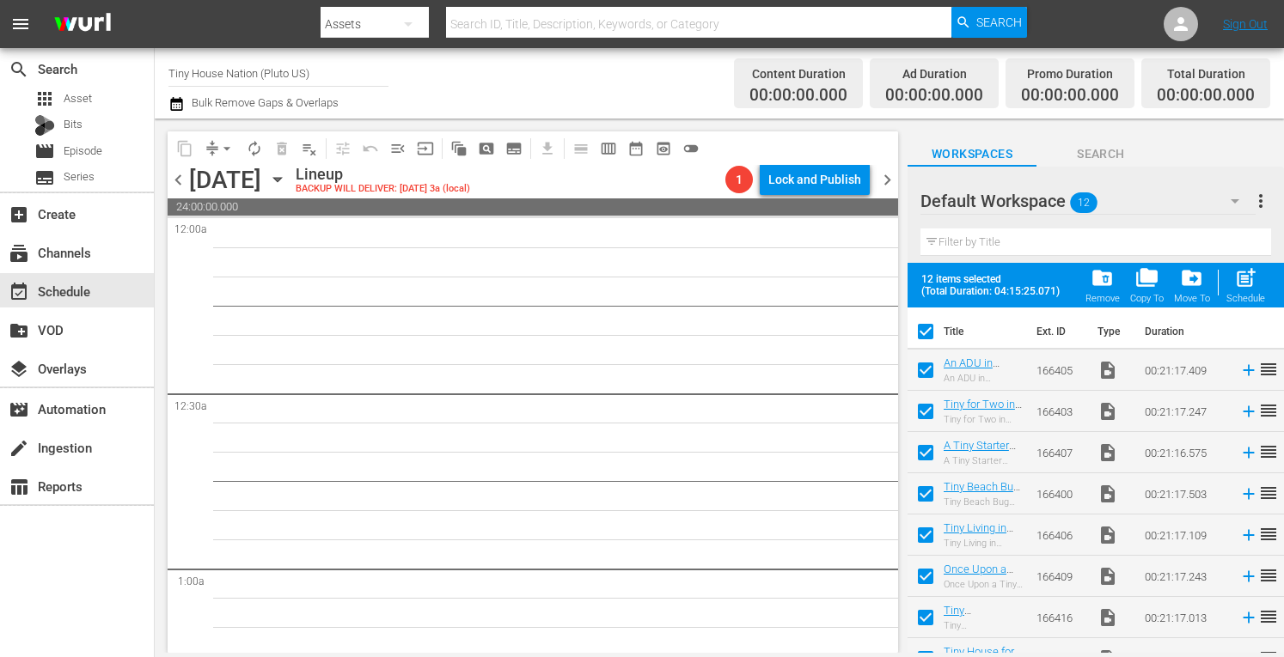
checkbox input "true"
click at [1253, 279] on span "post_add" at bounding box center [1245, 277] width 23 height 23
checkbox input "false"
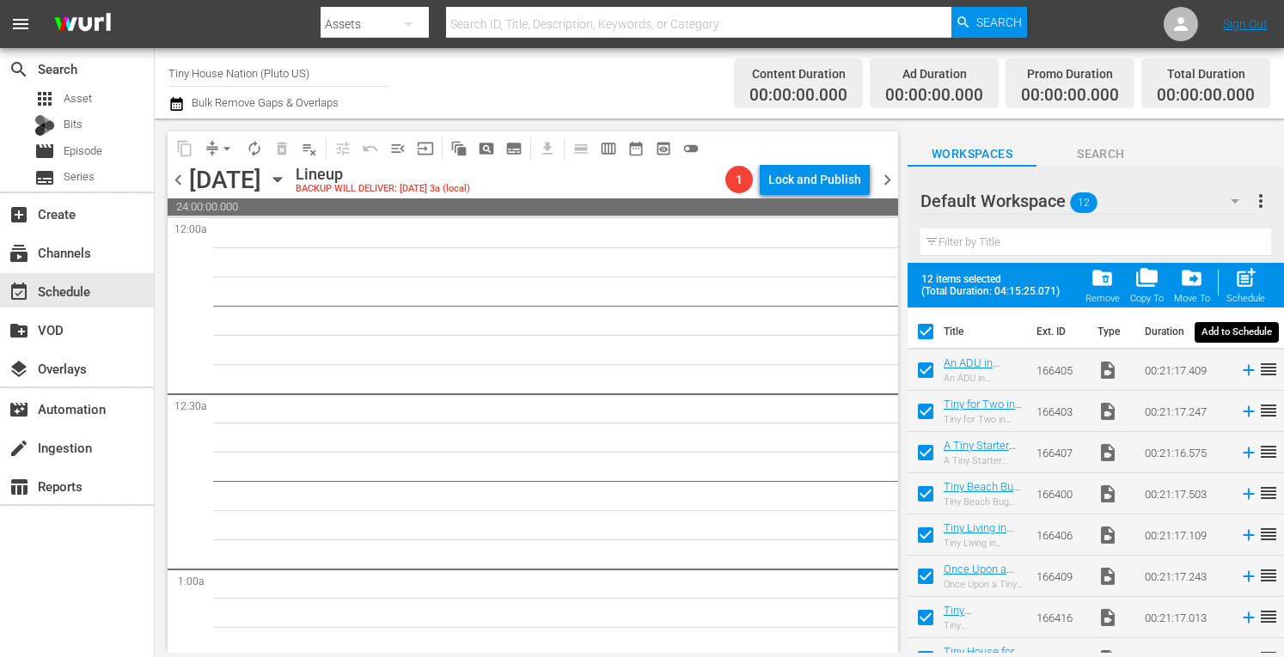
checkbox input "false"
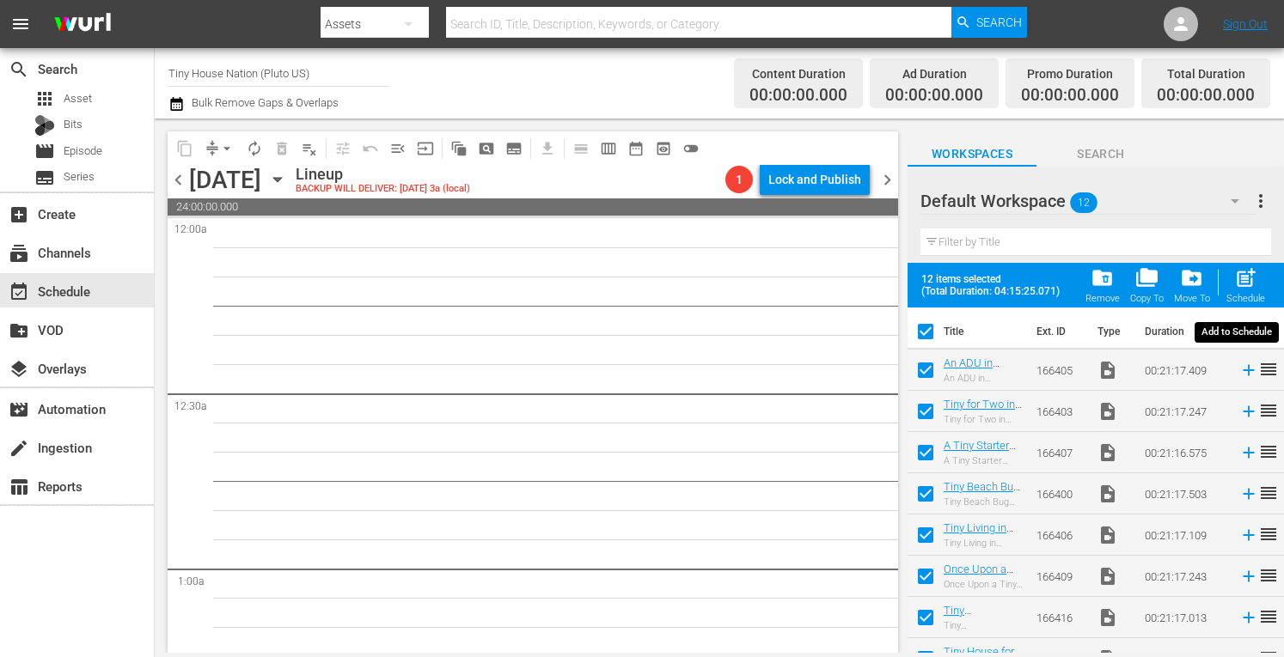
checkbox input "false"
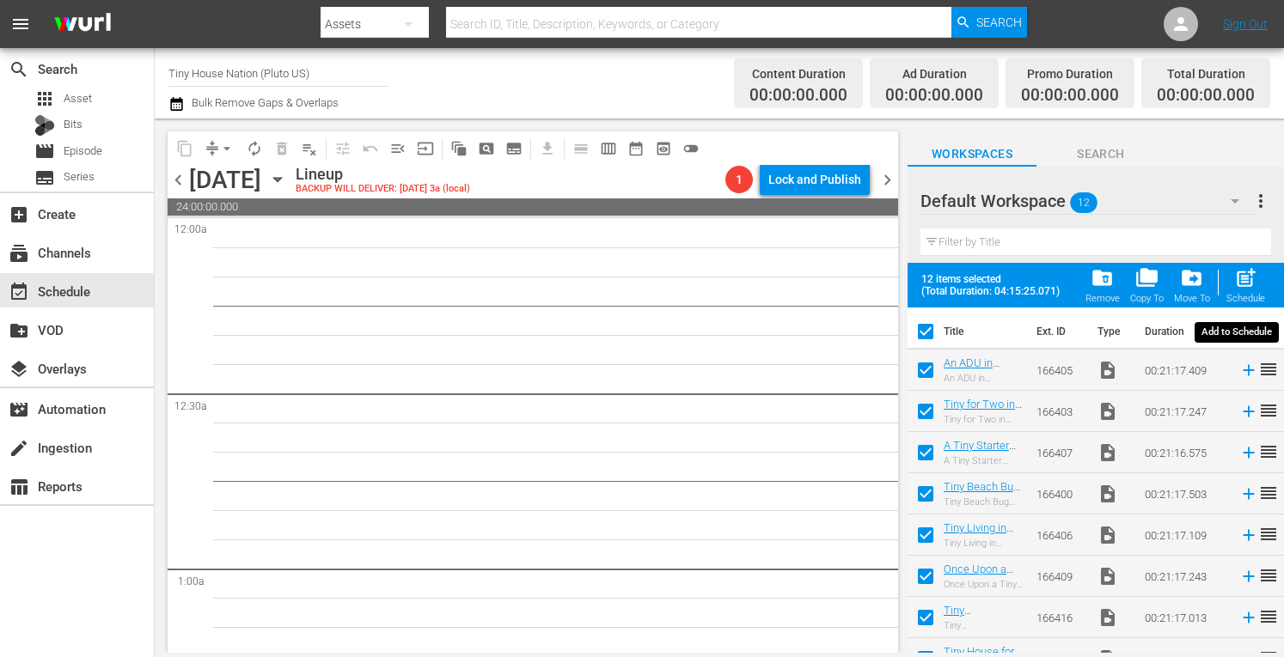
checkbox input "false"
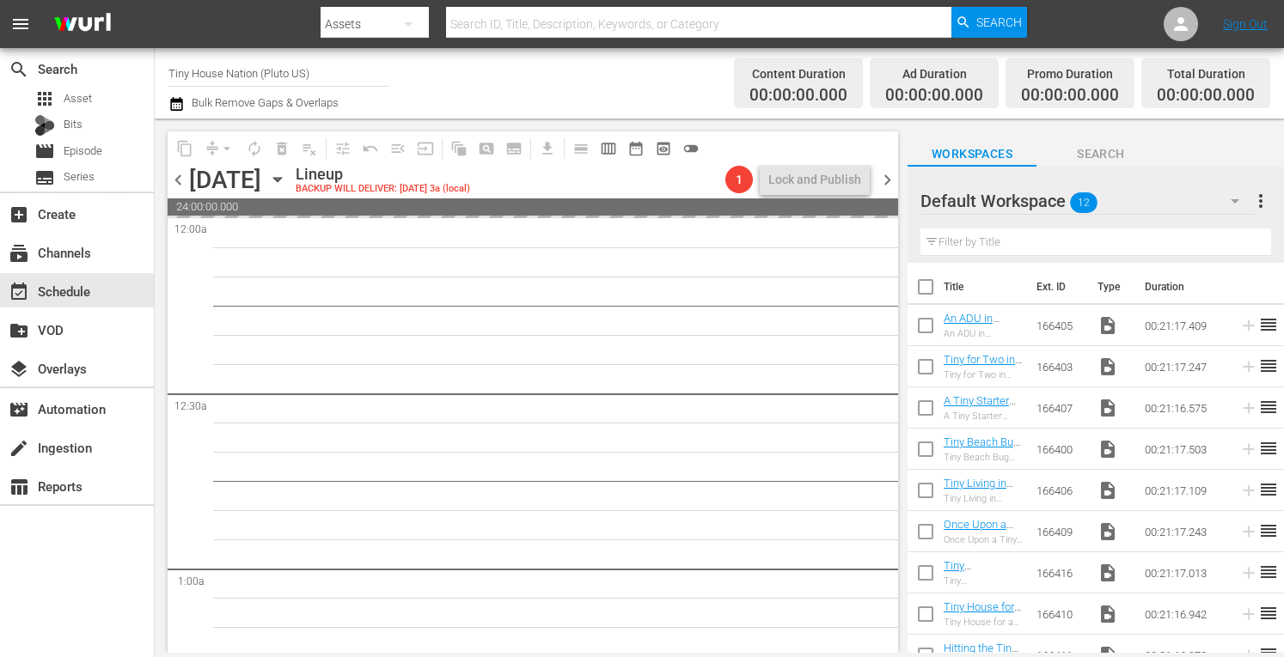
click at [1261, 200] on span "more_vert" at bounding box center [1260, 201] width 21 height 21
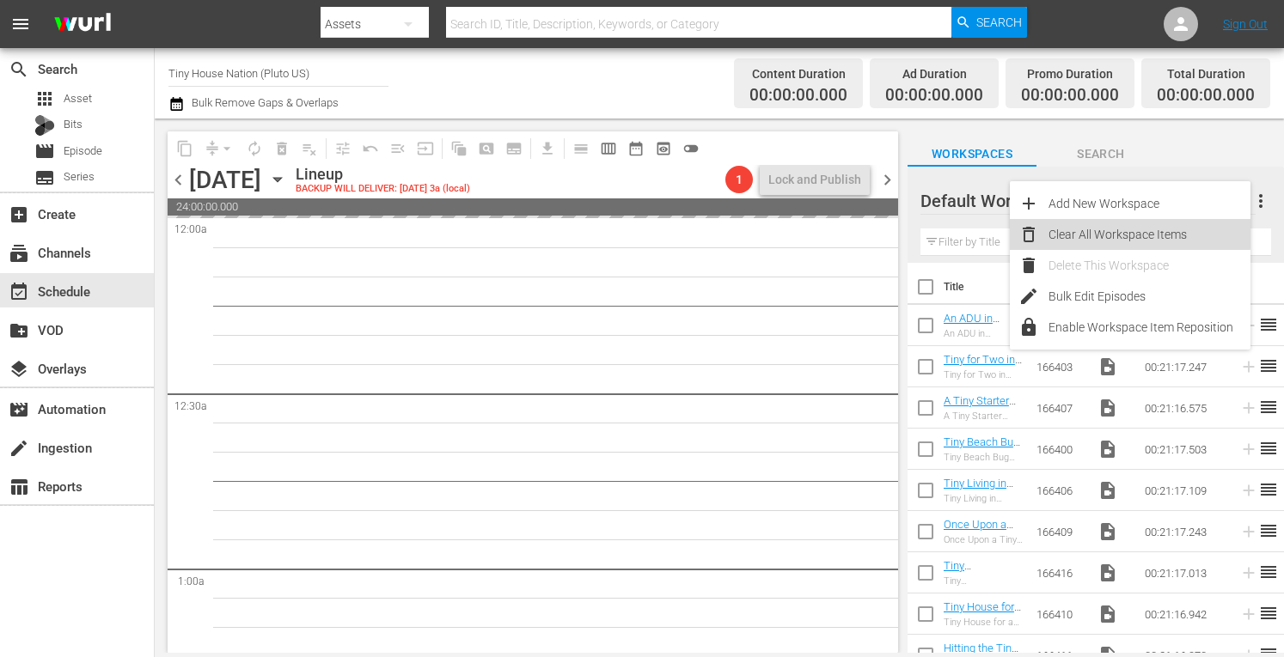
click at [1106, 221] on div "Clear All Workspace Items" at bounding box center [1149, 234] width 202 height 31
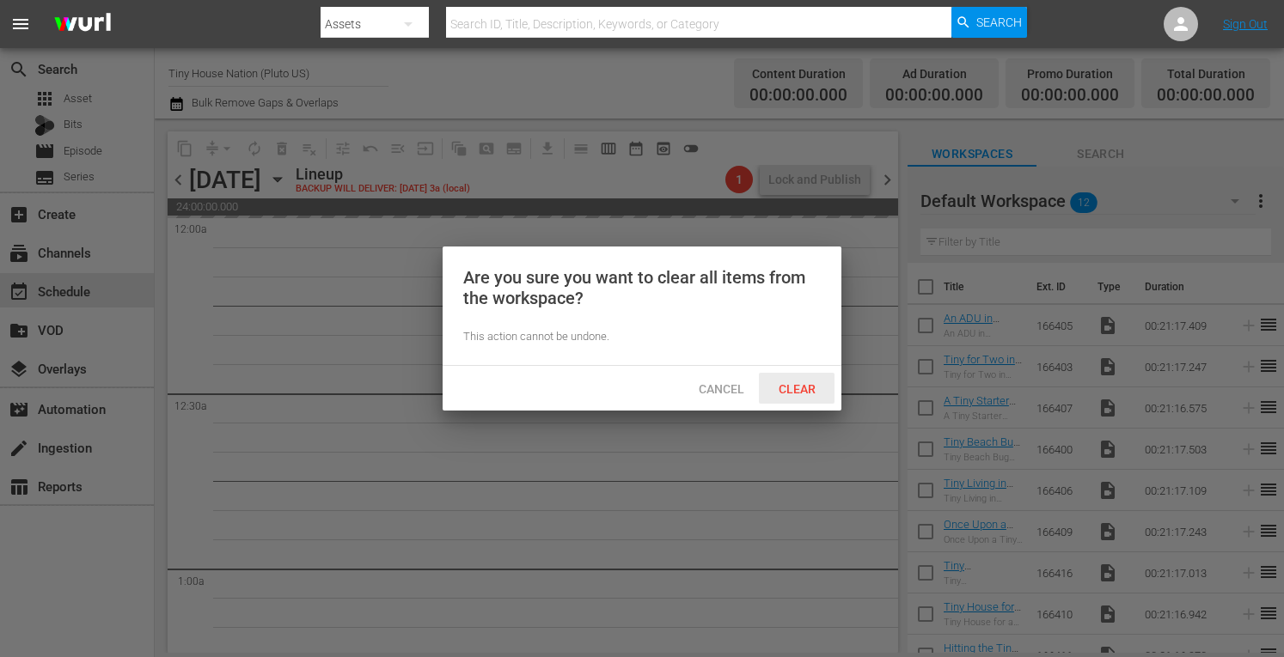
click at [802, 382] on span "Clear" at bounding box center [797, 389] width 64 height 14
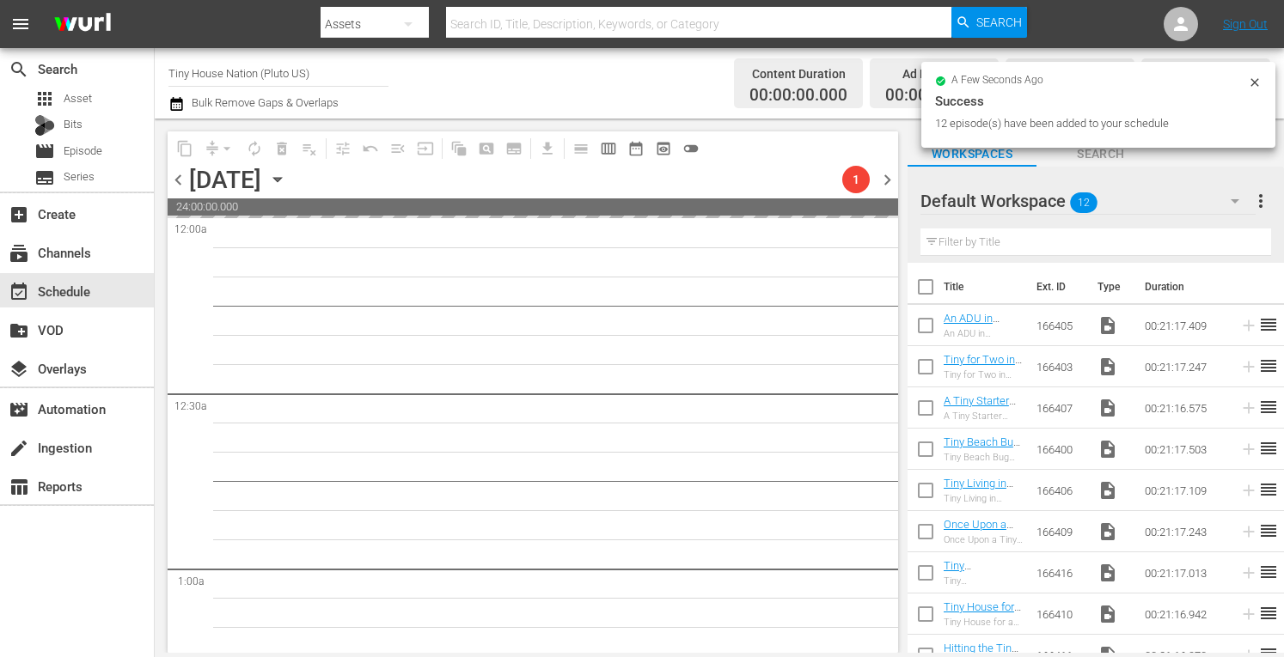
click at [885, 180] on span "chevron_right" at bounding box center [886, 179] width 21 height 21
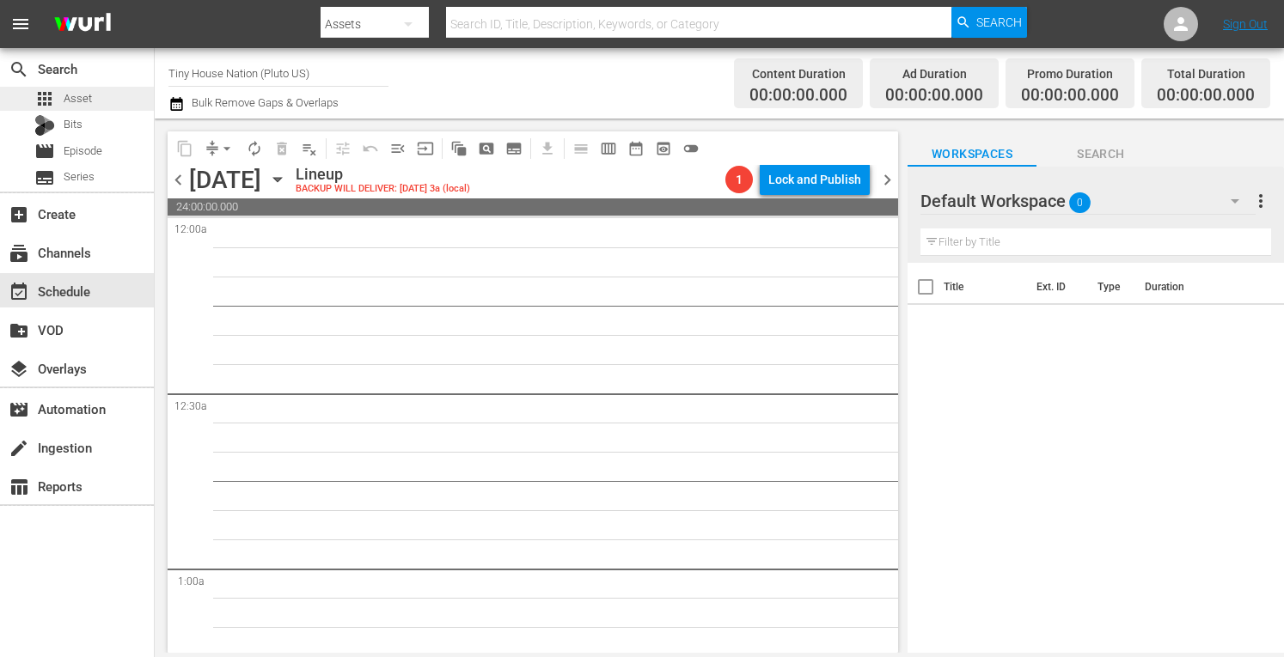
click at [96, 106] on div "apps Asset" at bounding box center [77, 99] width 154 height 24
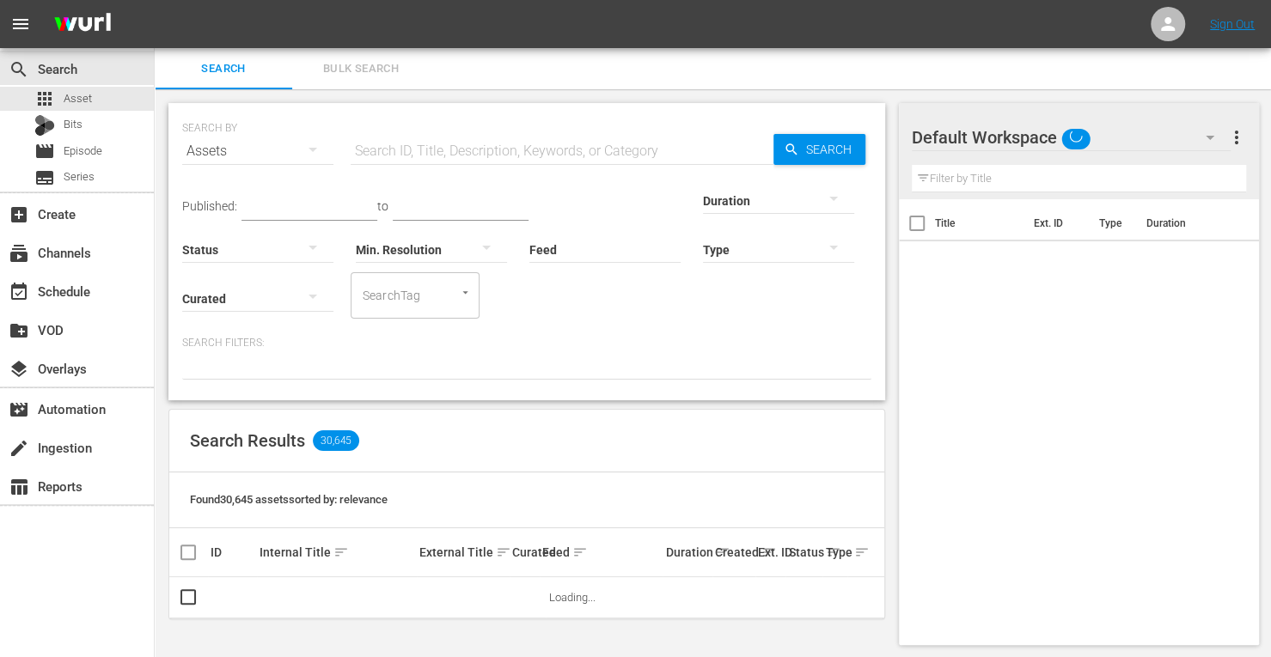
click at [360, 69] on span "Bulk Search" at bounding box center [360, 69] width 117 height 20
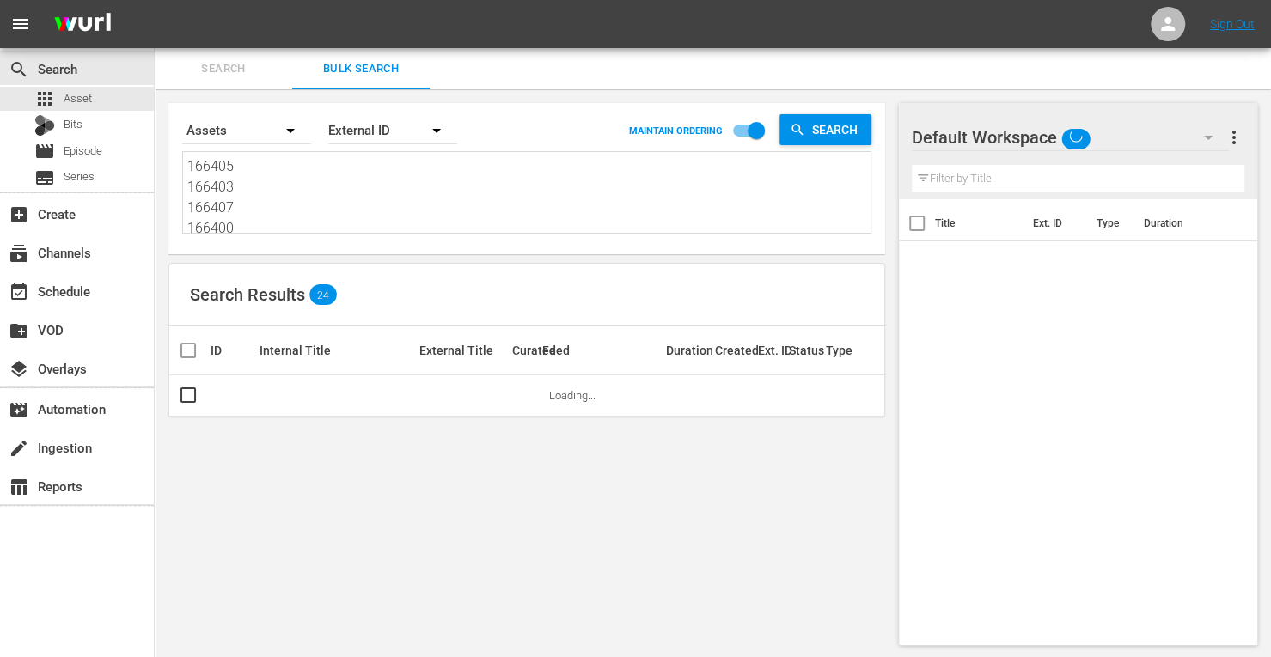
drag, startPoint x: 255, startPoint y: 230, endPoint x: 39, endPoint y: -104, distance: 398.2
click at [39, 0] on html "menu Sign Out search Search apps Asset Bits movie Episode subtitles Series add_…" at bounding box center [635, 328] width 1271 height 657
type textarea "166406 166409 166416 166410 166411 166408 166414 166404"
click at [237, 236] on div "Search By Assets Order By External ID MAINTAIN ORDERING Search 166406 166409 16…" at bounding box center [526, 178] width 717 height 151
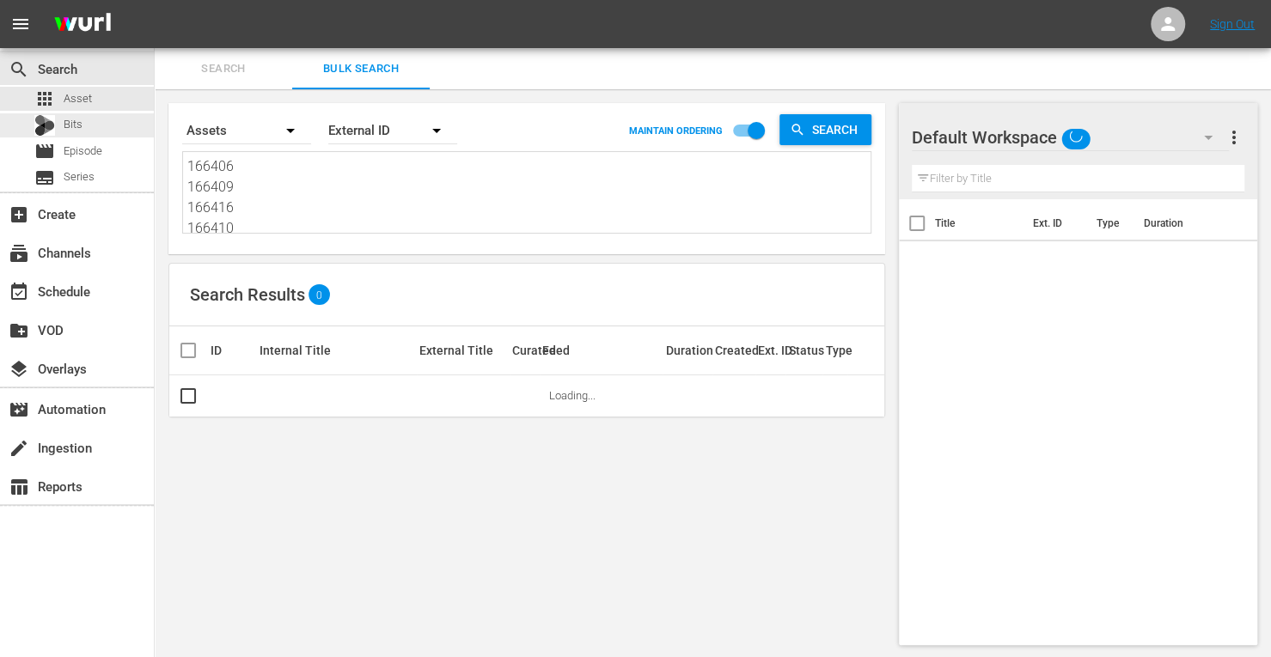
drag, startPoint x: 241, startPoint y: 228, endPoint x: 0, endPoint y: -104, distance: 409.7
click at [0, 0] on html "menu Sign Out search Search apps Asset Bits movie Episode subtitles Series add_…" at bounding box center [635, 328] width 1271 height 657
type textarea "166410 166411 166408 166414 166404"
drag, startPoint x: 242, startPoint y: 227, endPoint x: 40, endPoint y: -104, distance: 388.0
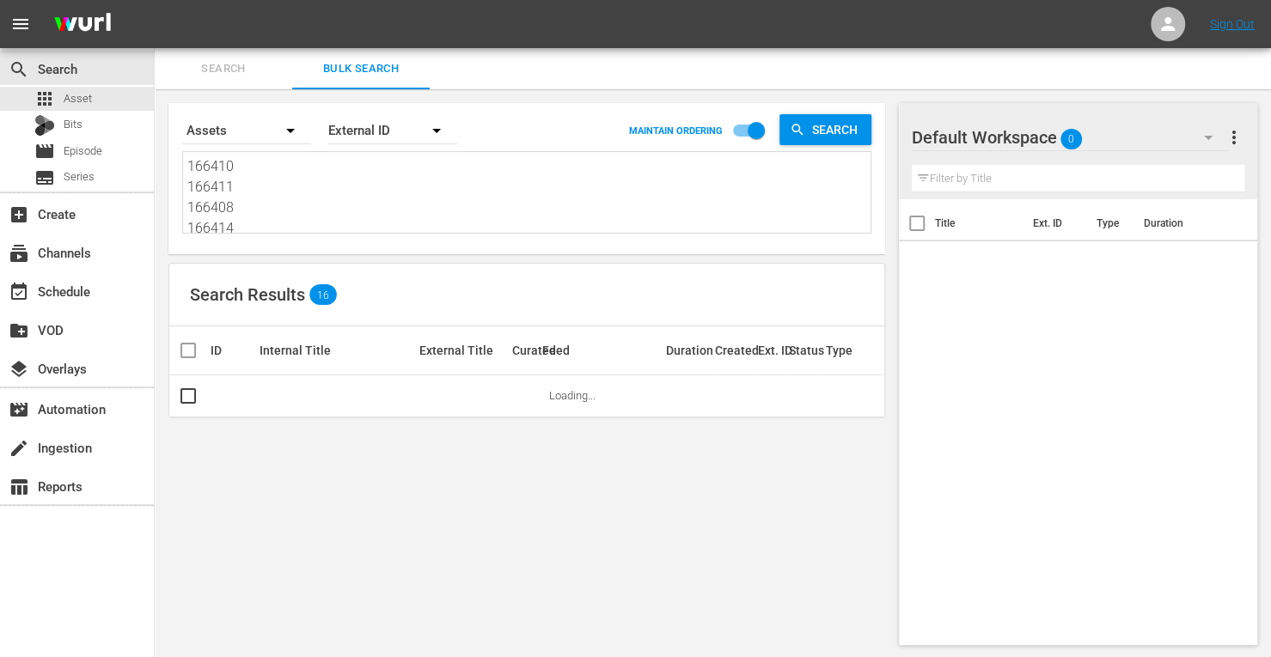
click at [40, 0] on html "menu Sign Out search Search apps Asset Bits movie Episode subtitles Series add_…" at bounding box center [635, 328] width 1271 height 657
type textarea "166414 166404"
drag, startPoint x: 265, startPoint y: 221, endPoint x: 108, endPoint y: -12, distance: 280.5
click at [108, 0] on html "menu Sign Out search Search apps Asset Bits movie Episode subtitles Series add_…" at bounding box center [635, 328] width 1271 height 657
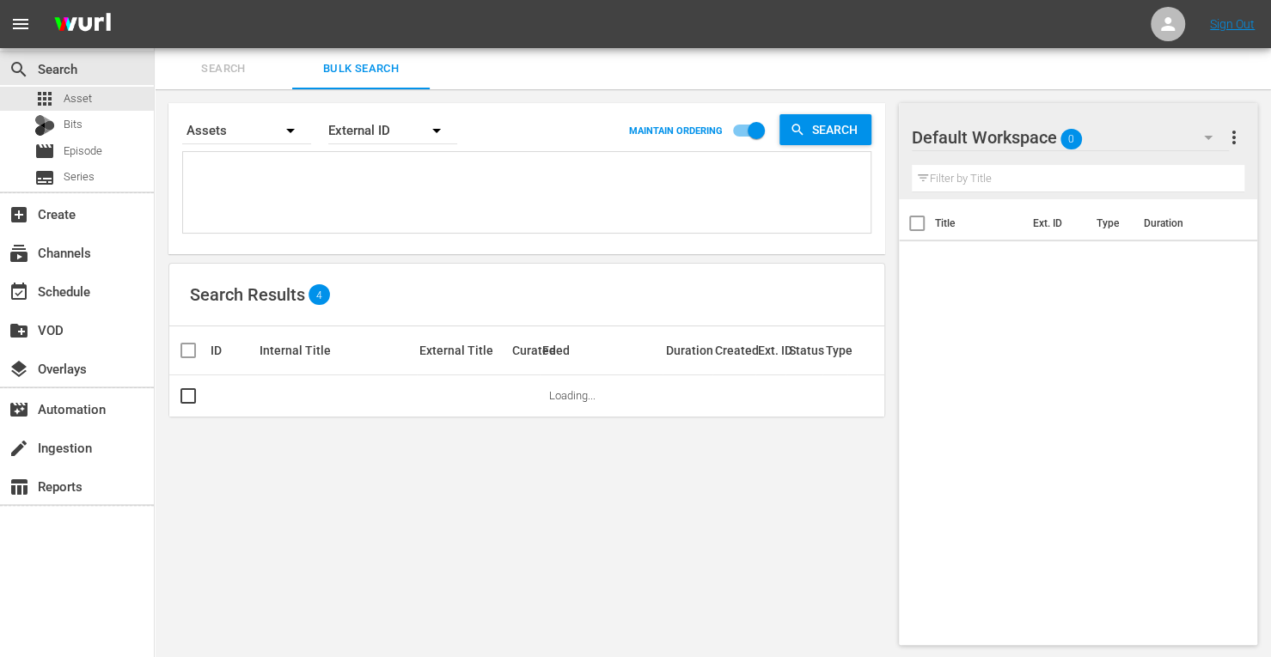
paste textarea "171812 161952 171809 171831 161956 190485"
type textarea "171812 161952 171809 171831 161956 190485"
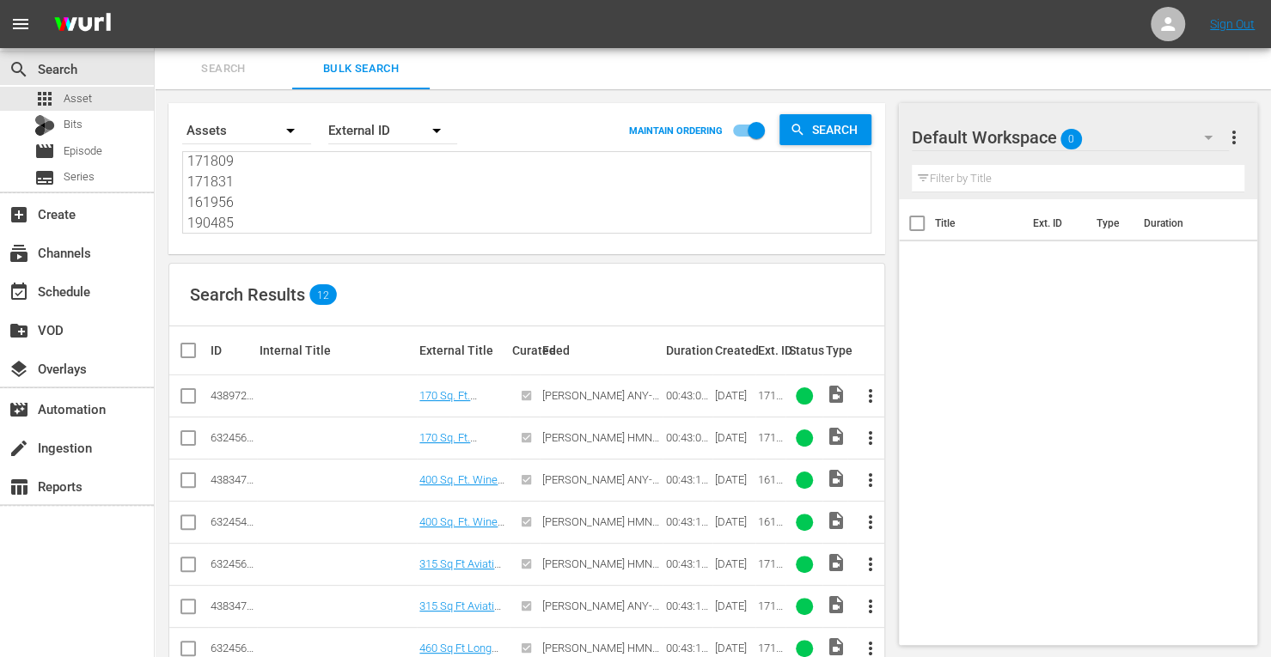
type textarea "171812 161952 171809 171831 161956 190485"
click at [188, 393] on input "checkbox" at bounding box center [188, 399] width 21 height 21
checkbox input "true"
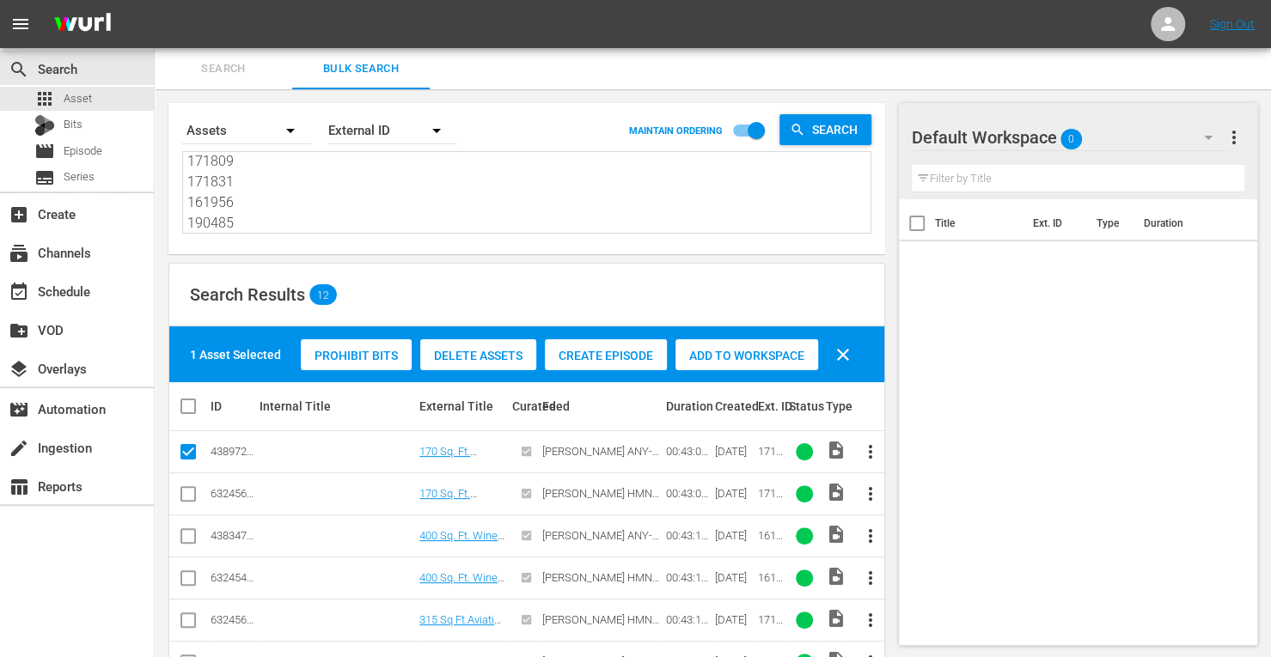
click at [191, 534] on input "checkbox" at bounding box center [188, 539] width 21 height 21
checkbox input "true"
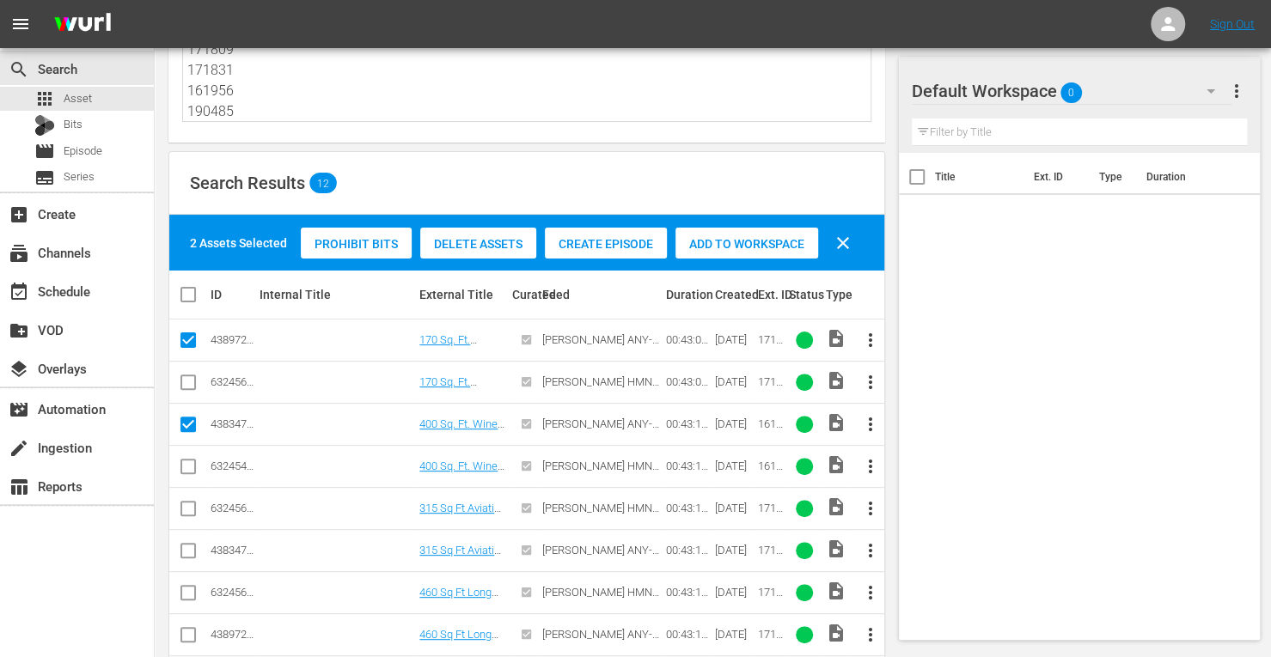
scroll to position [113, 0]
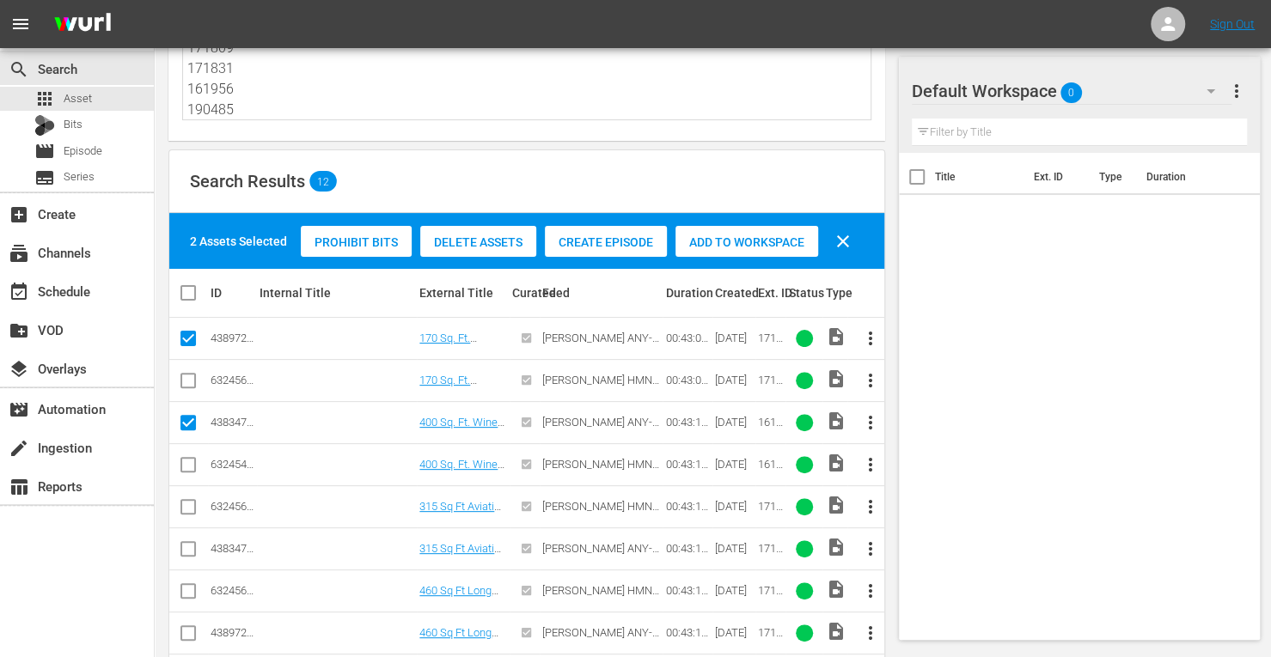
click at [192, 547] on input "checkbox" at bounding box center [188, 552] width 21 height 21
checkbox input "true"
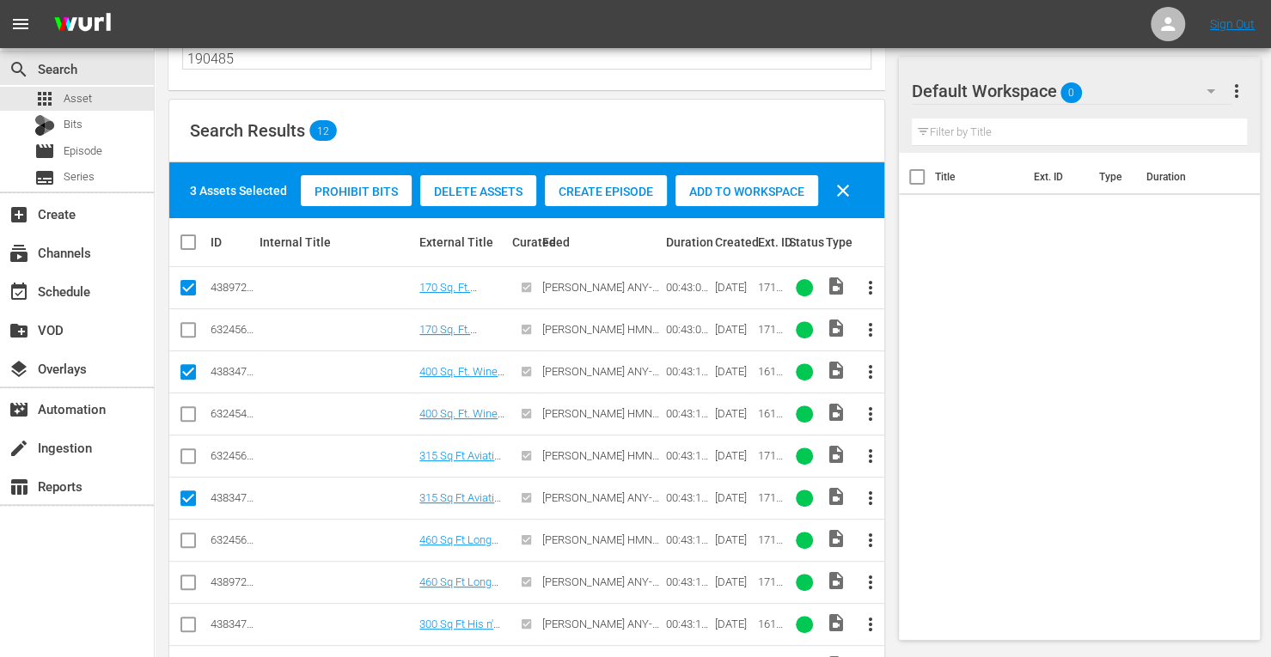
scroll to position [165, 0]
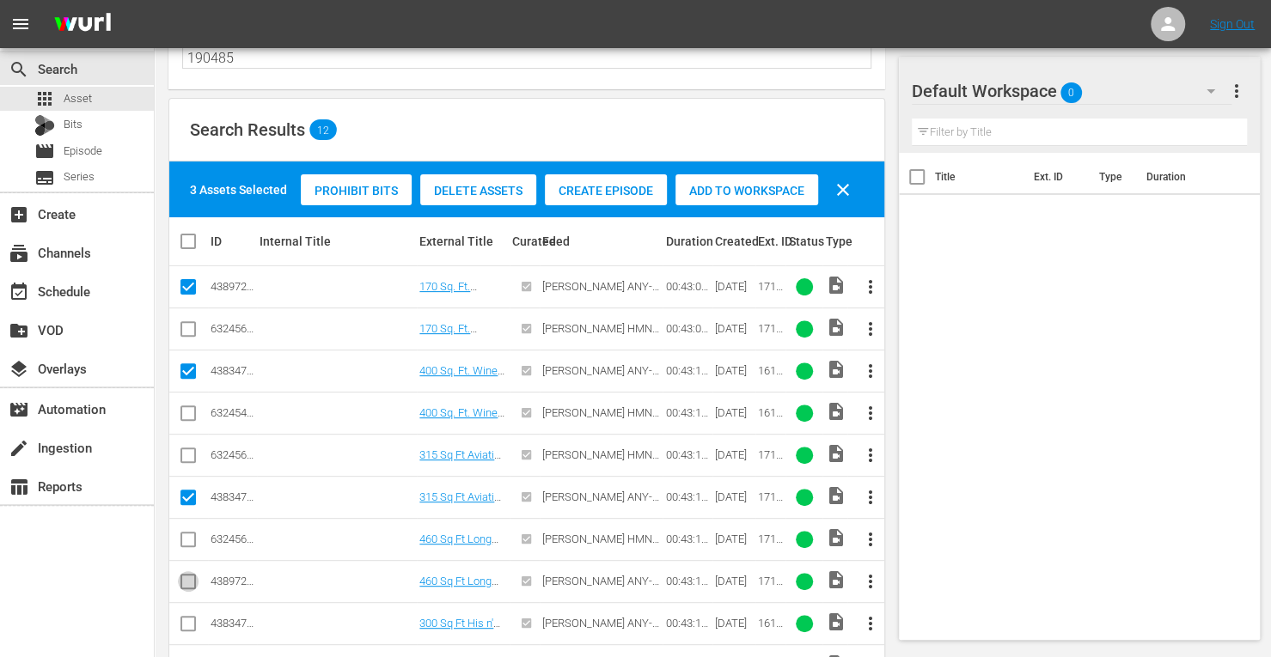
click at [183, 583] on input "checkbox" at bounding box center [188, 585] width 21 height 21
checkbox input "true"
click at [184, 617] on input "checkbox" at bounding box center [188, 627] width 21 height 21
checkbox input "true"
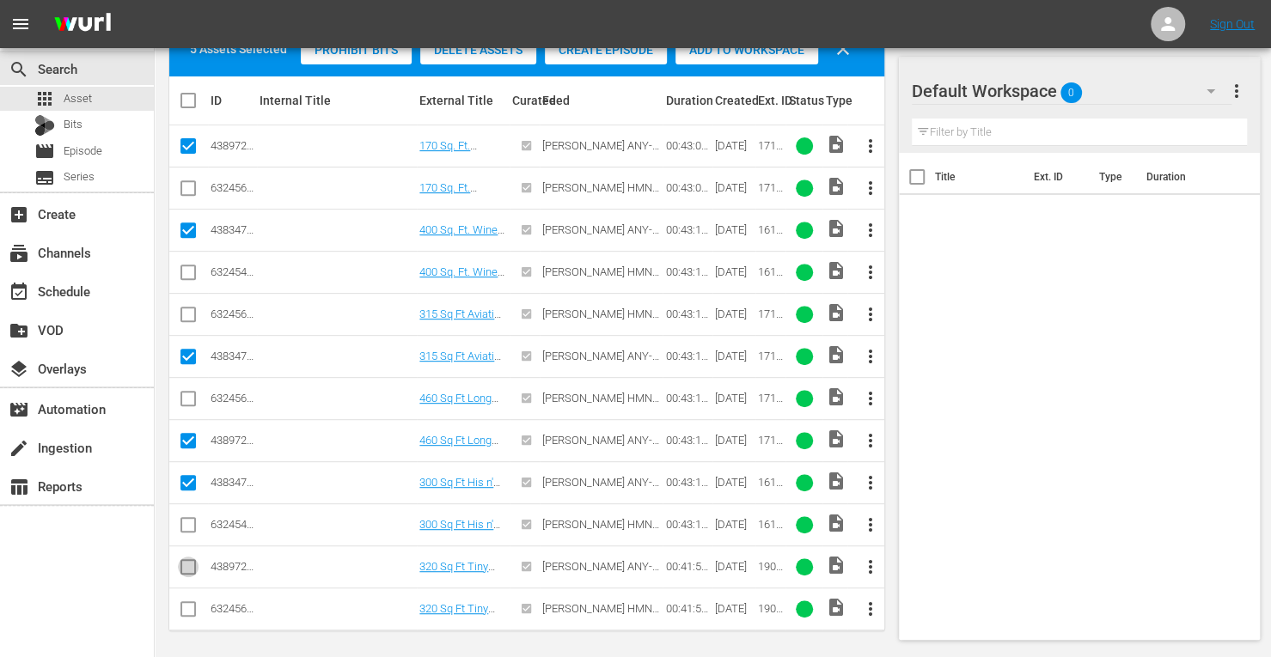
click at [188, 560] on input "checkbox" at bounding box center [188, 570] width 21 height 21
checkbox input "true"
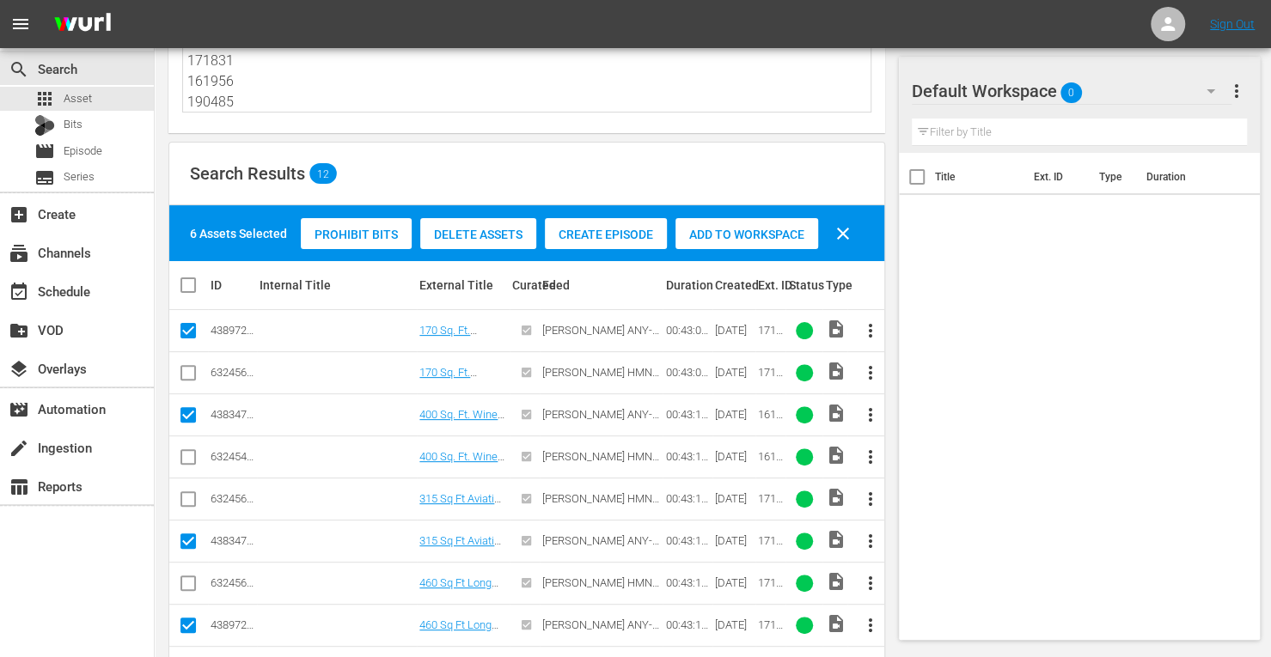
scroll to position [118, 0]
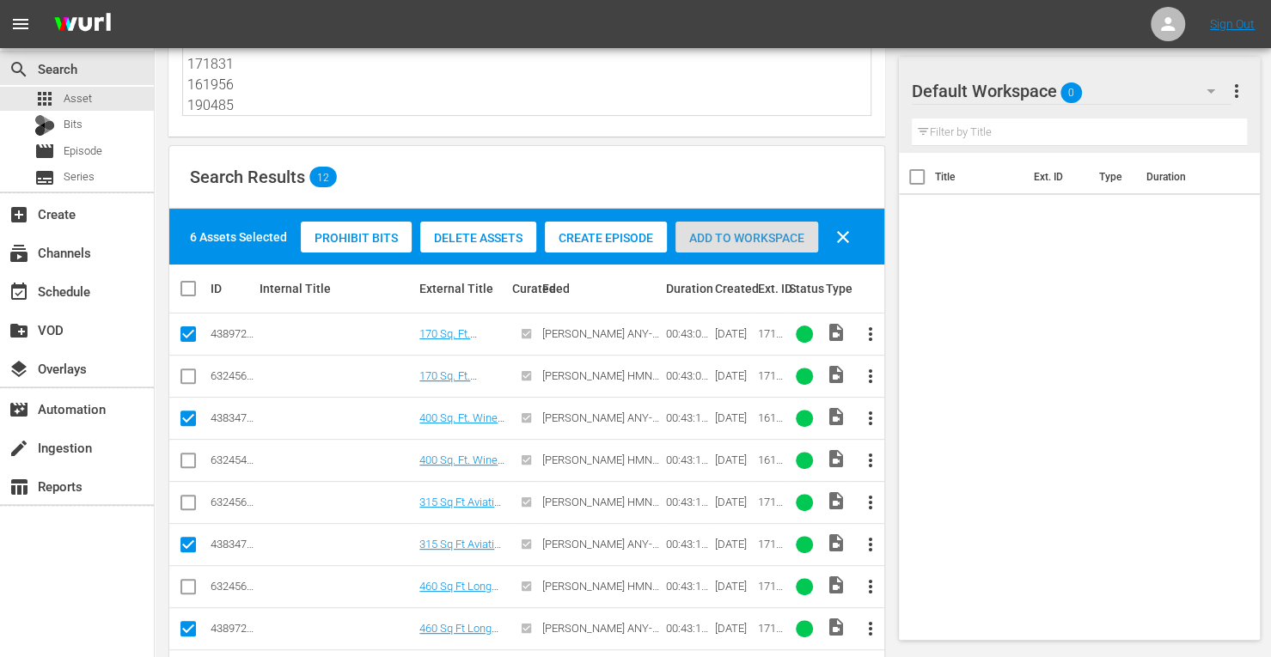
click at [710, 245] on div "Add to Workspace" at bounding box center [746, 238] width 143 height 33
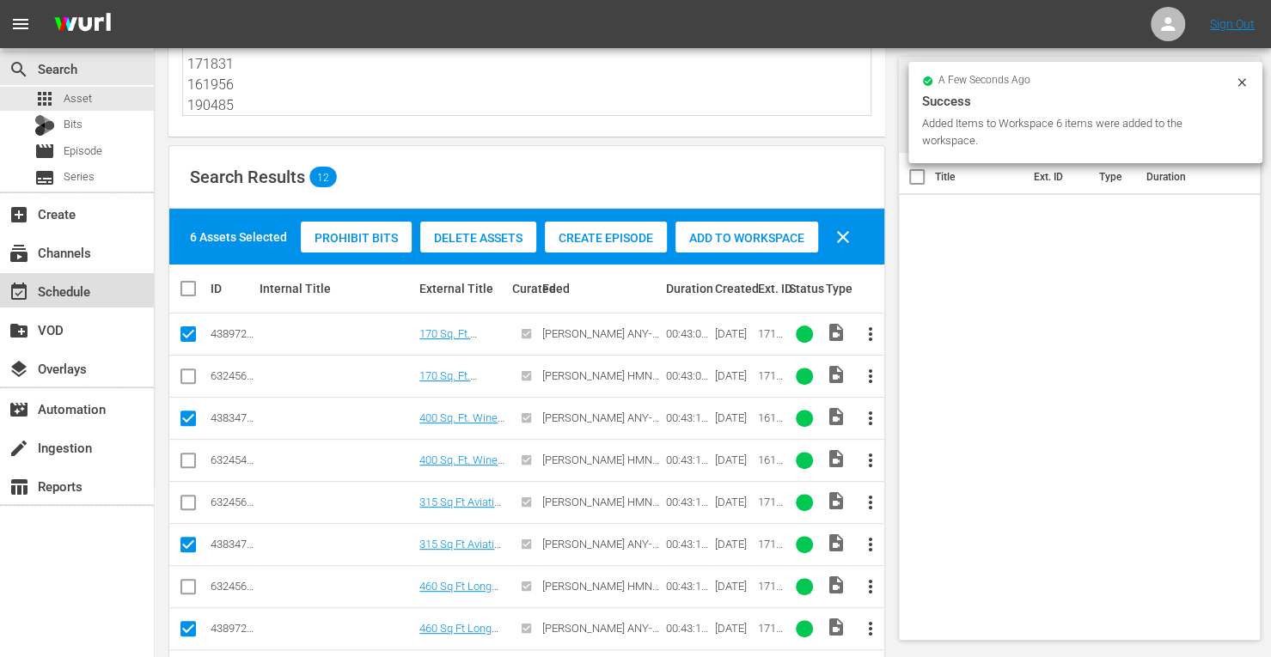
click at [71, 293] on div "event_available Schedule" at bounding box center [48, 288] width 96 height 15
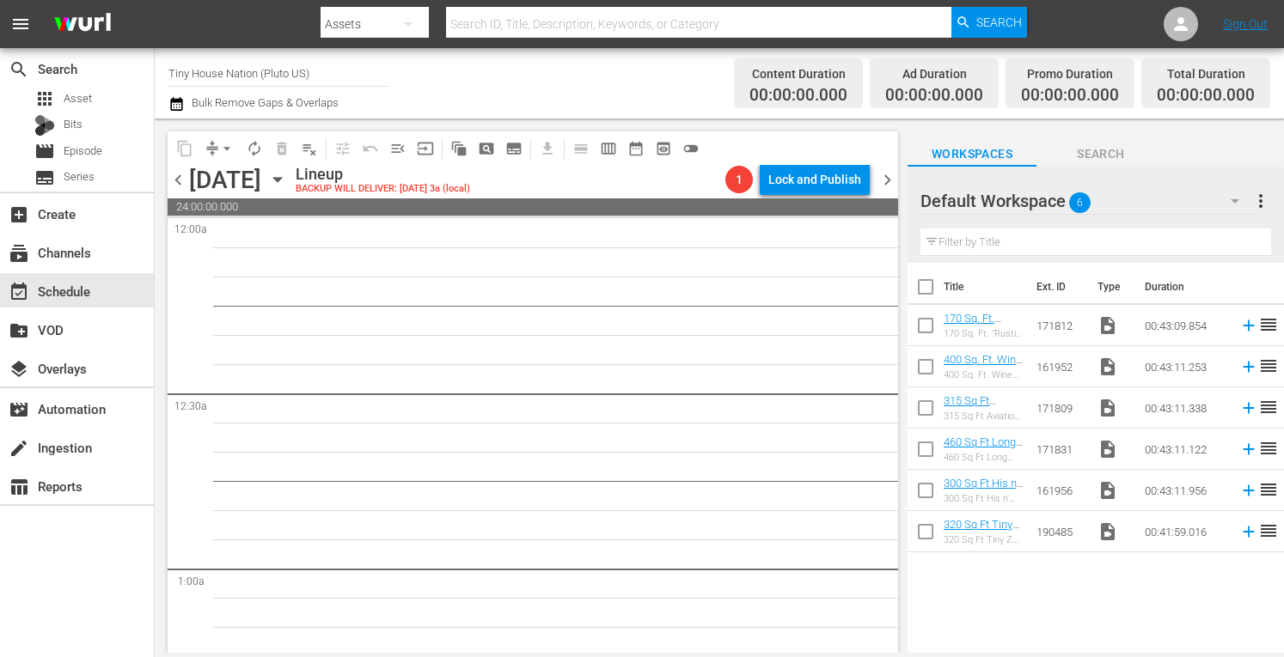
click at [927, 292] on input "checkbox" at bounding box center [925, 290] width 36 height 36
checkbox input "true"
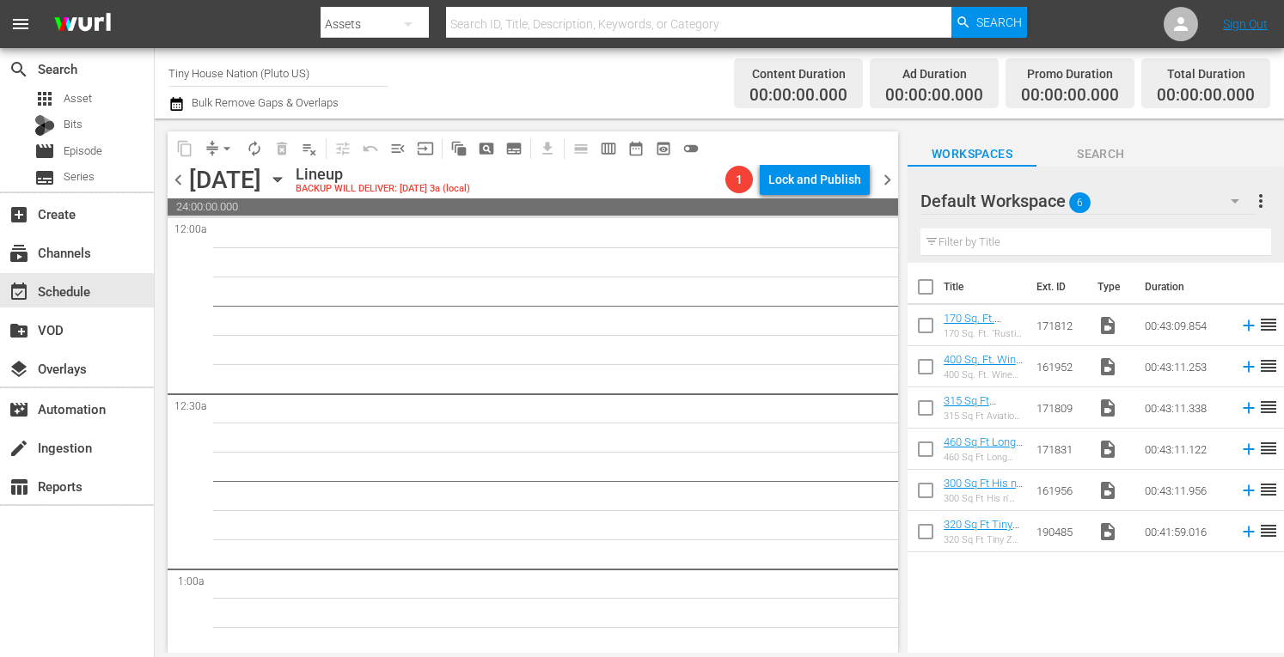
checkbox input "true"
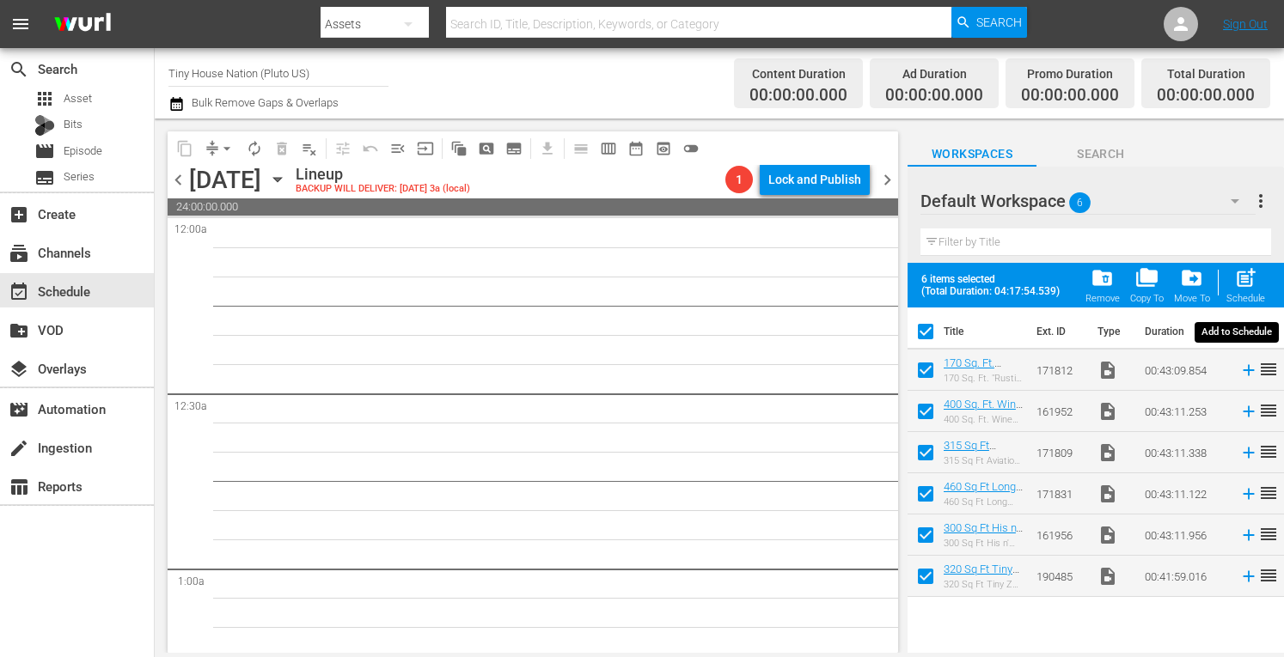
click at [1239, 274] on span "post_add" at bounding box center [1245, 277] width 23 height 23
checkbox input "false"
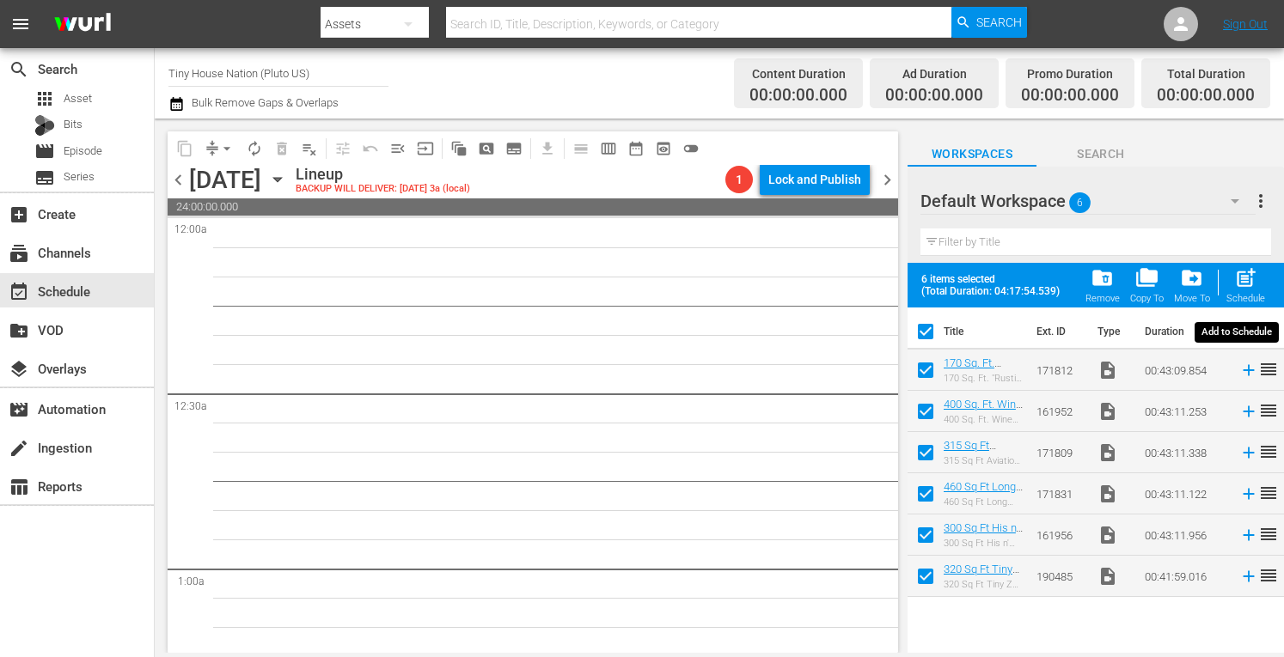
checkbox input "false"
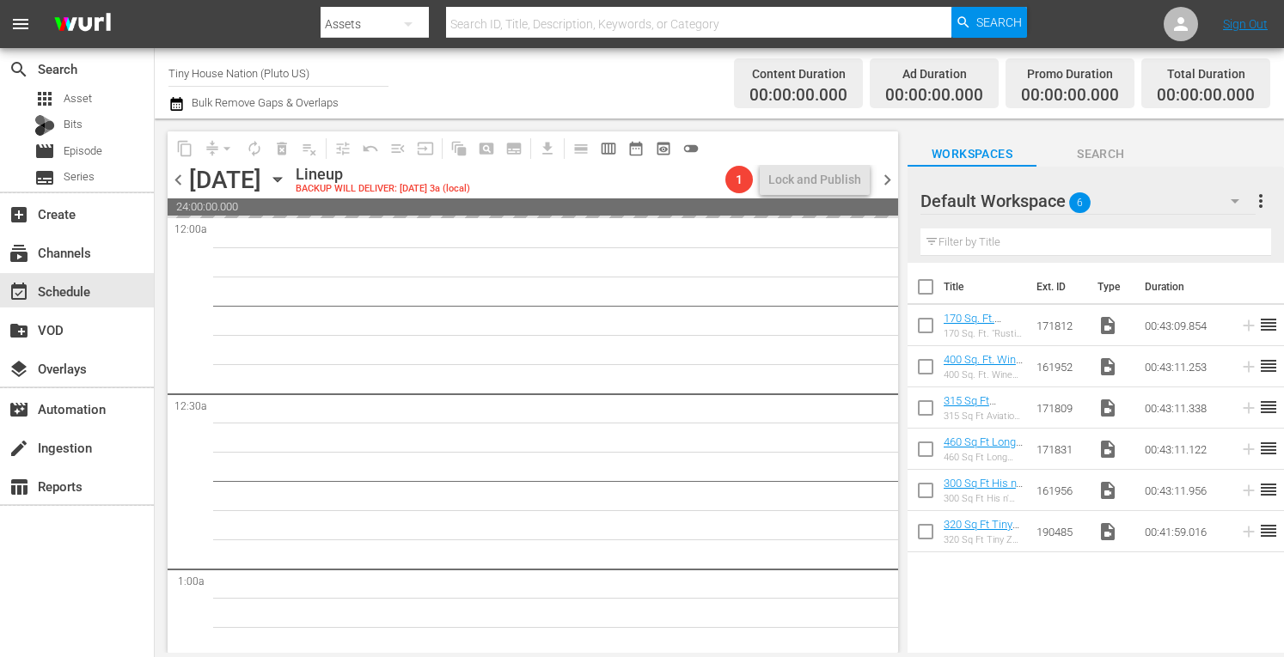
click at [1263, 201] on span "more_vert" at bounding box center [1260, 201] width 21 height 21
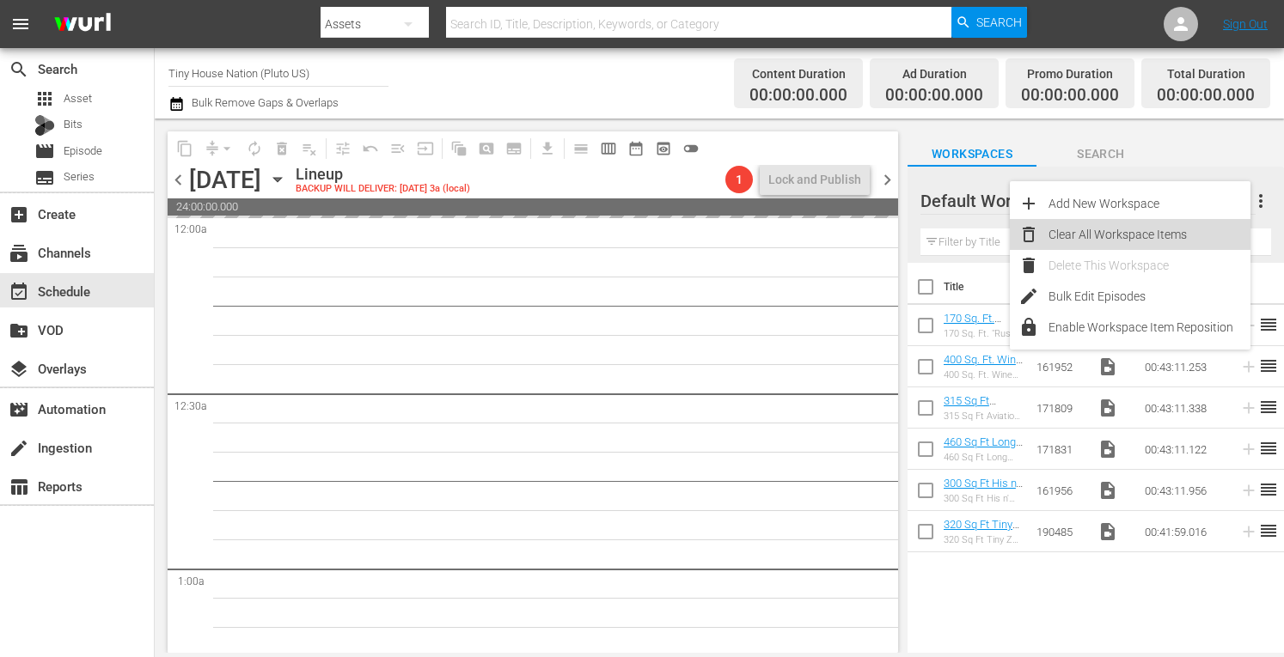
click at [1113, 239] on div "Clear All Workspace Items" at bounding box center [1149, 234] width 202 height 31
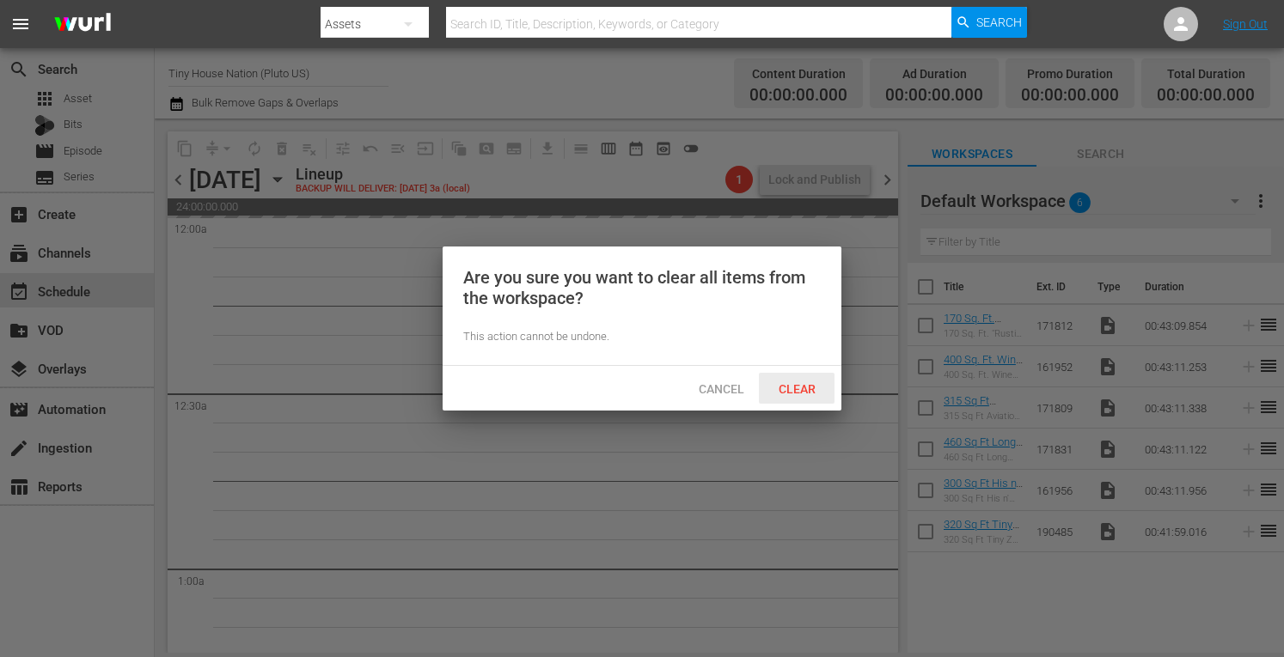
click at [808, 387] on span "Clear" at bounding box center [797, 389] width 64 height 14
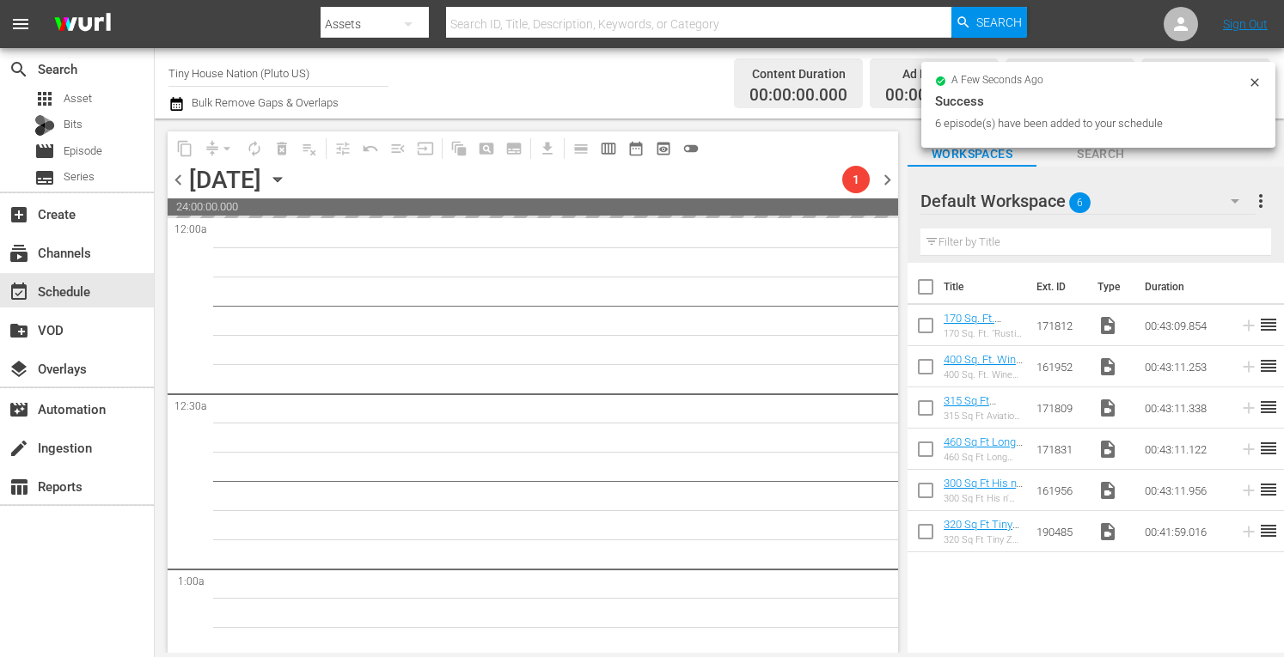
click at [884, 175] on span "chevron_right" at bounding box center [886, 179] width 21 height 21
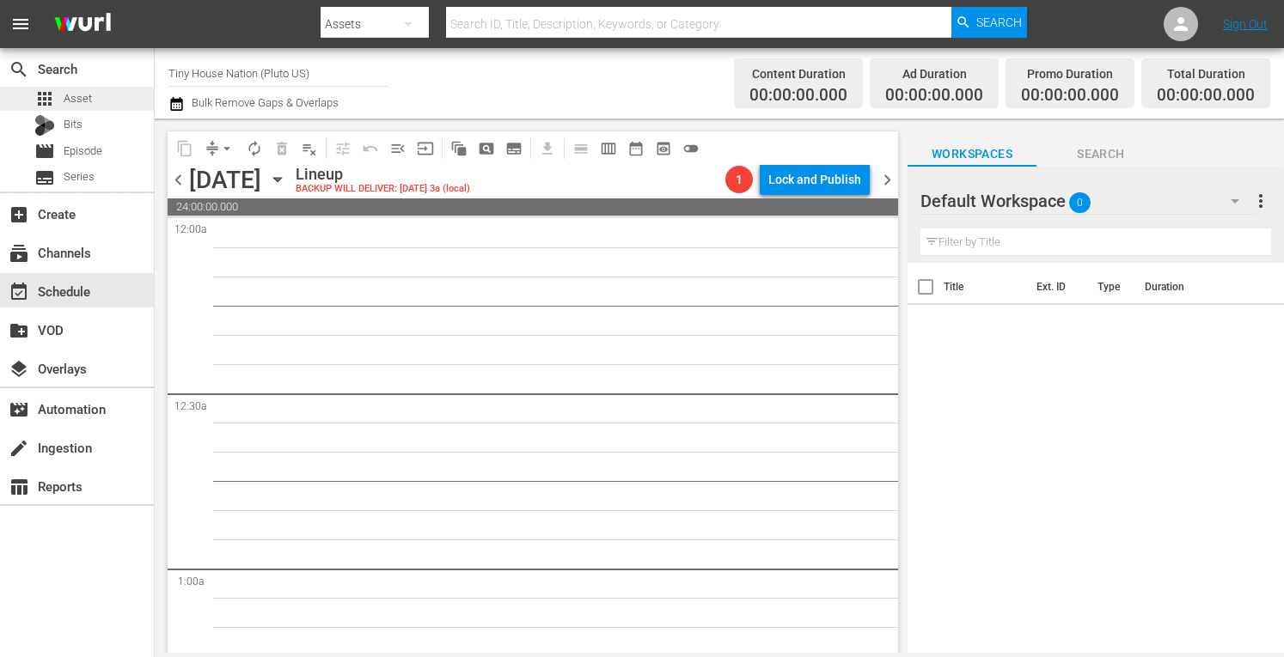
click at [76, 95] on span "Asset" at bounding box center [78, 98] width 28 height 17
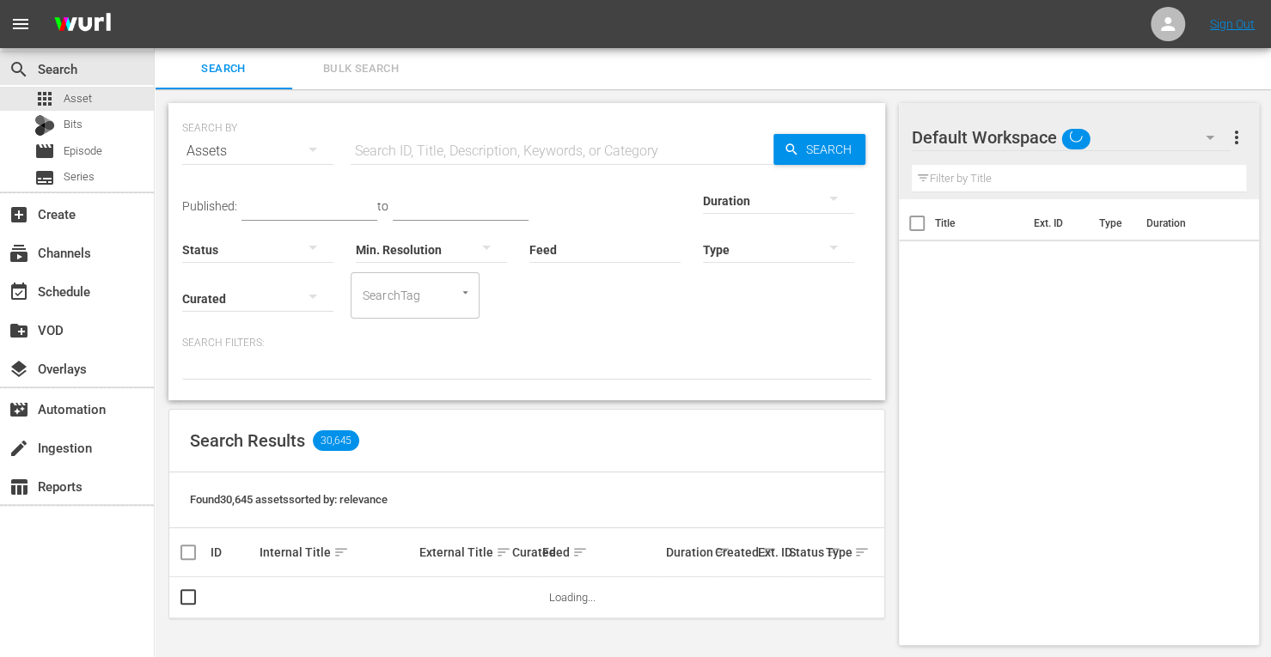
click at [357, 70] on span "Bulk Search" at bounding box center [360, 69] width 117 height 20
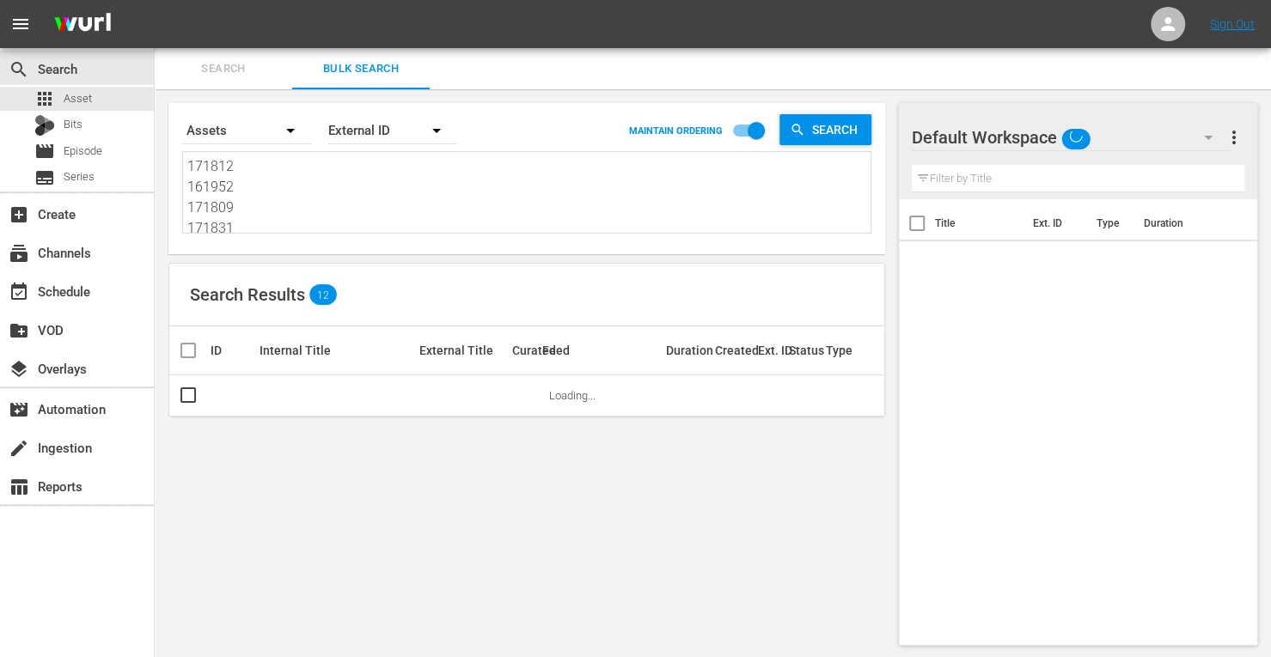
drag, startPoint x: 259, startPoint y: 224, endPoint x: 17, endPoint y: -104, distance: 407.9
click at [17, 0] on html "menu Sign Out search Search apps Asset Bits movie Episode subtitles Series add_…" at bounding box center [635, 328] width 1271 height 657
type textarea "161956 190485"
drag, startPoint x: 283, startPoint y: 225, endPoint x: 19, endPoint y: -104, distance: 421.7
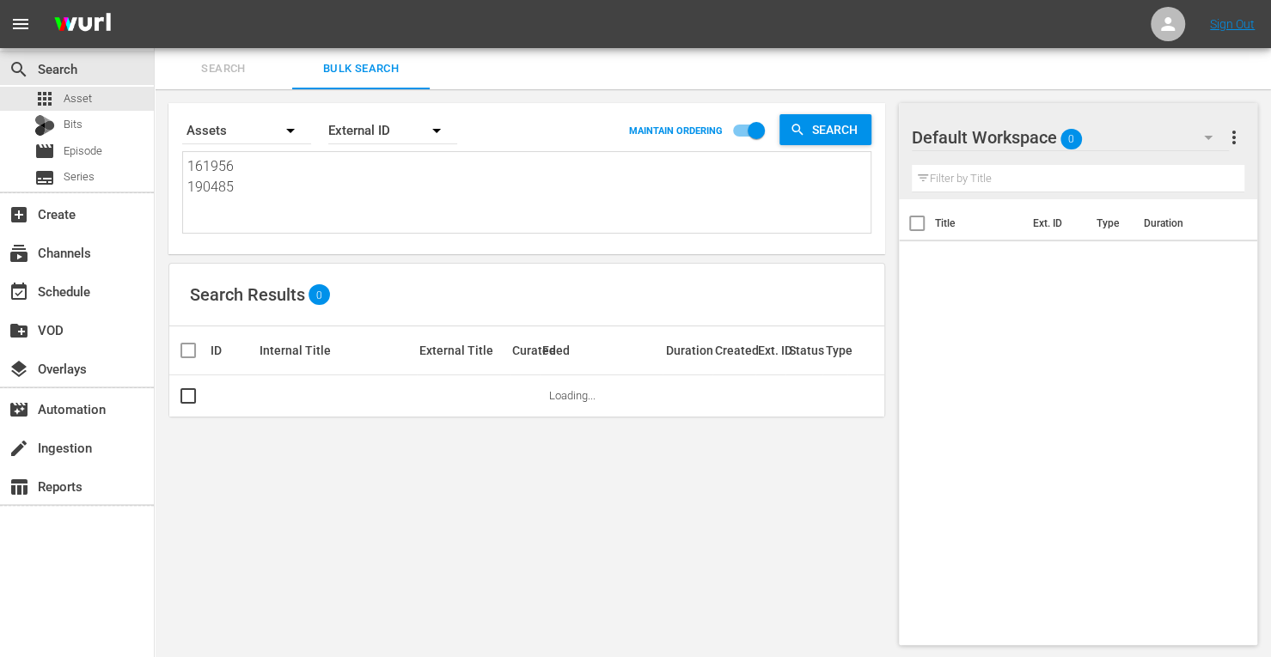
click at [19, 0] on html "menu Sign Out search Search apps Asset Bits movie Episode subtitles Series add_…" at bounding box center [635, 328] width 1271 height 657
paste textarea "153737 153730 214806 171817 190483 161953"
type textarea "153737 153730 214806 171817 190483 161953"
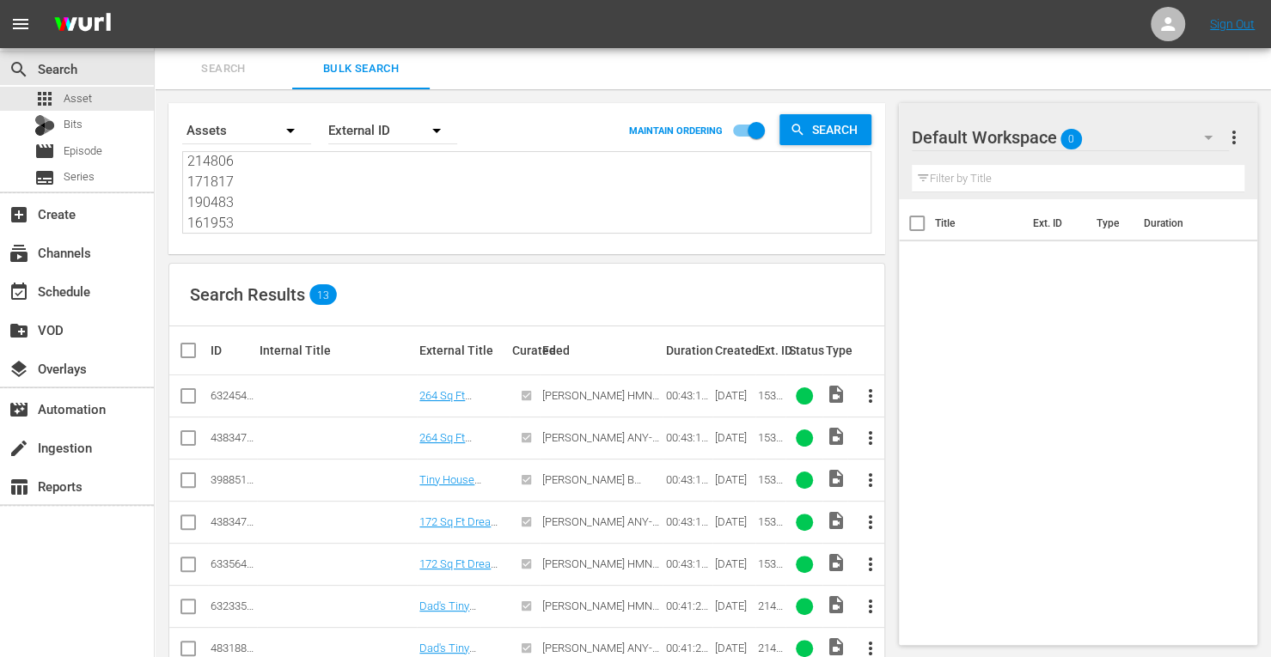
type textarea "153737 153730 214806 171817 190483 161953"
click at [185, 437] on input "checkbox" at bounding box center [188, 441] width 21 height 21
checkbox input "true"
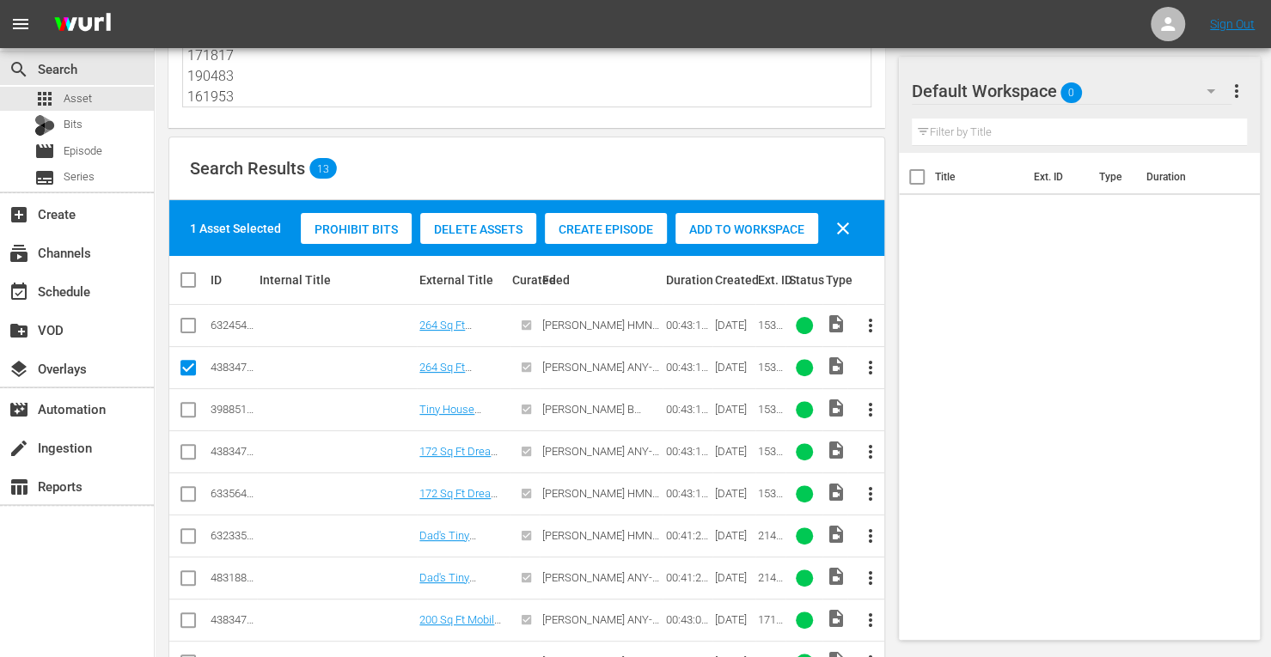
scroll to position [127, 0]
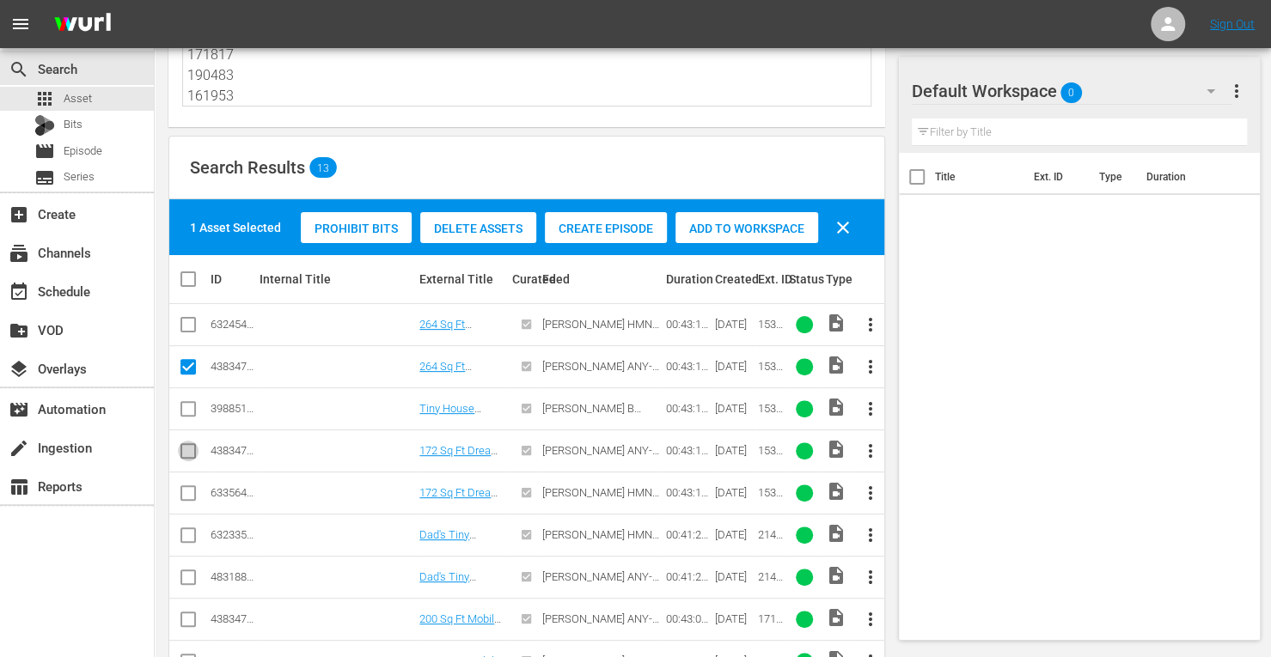
click at [186, 446] on input "checkbox" at bounding box center [188, 454] width 21 height 21
checkbox input "true"
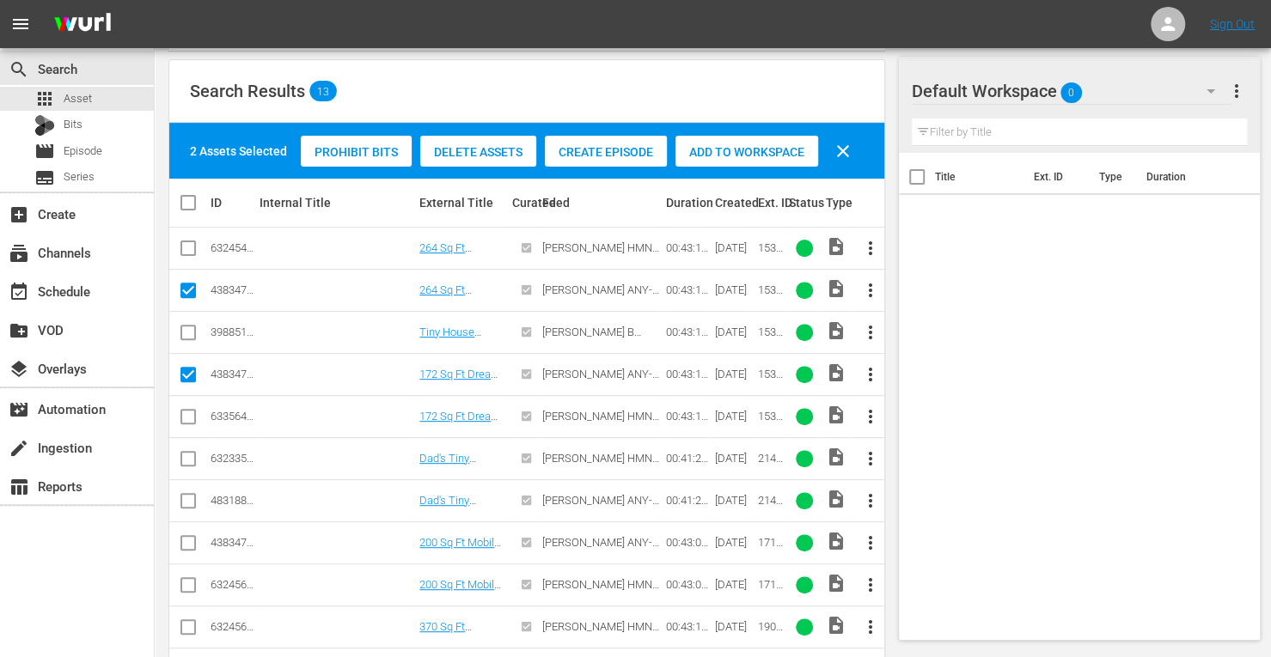
scroll to position [204, 0]
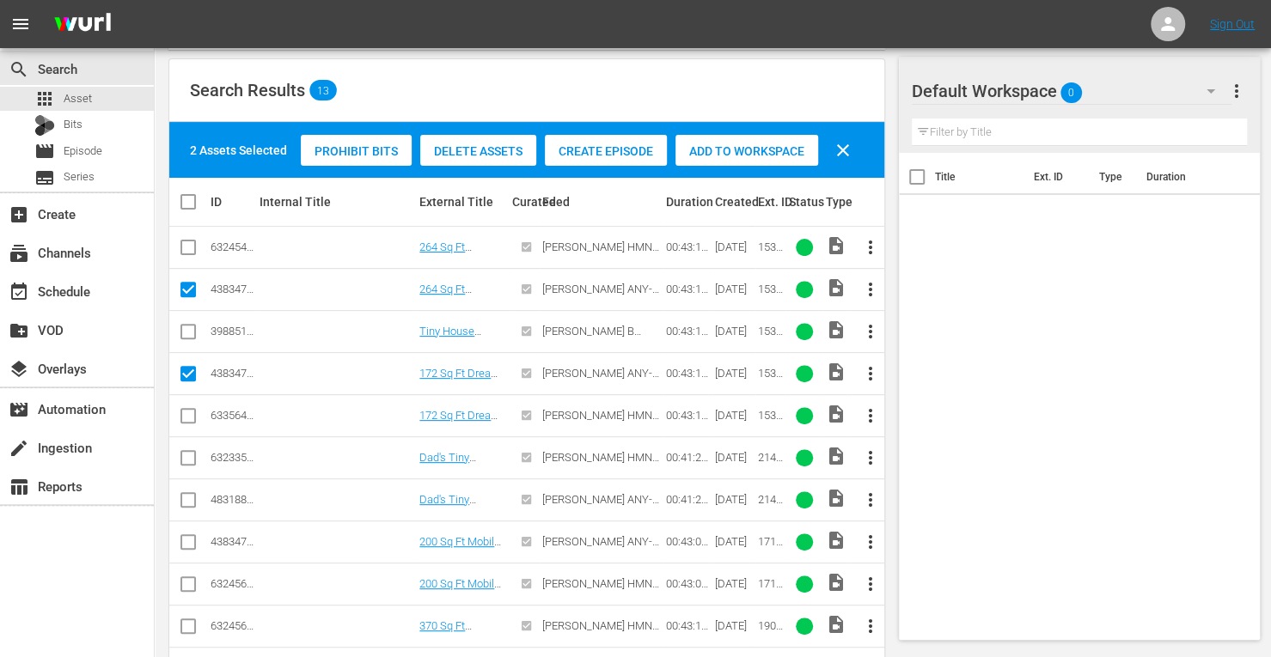
click at [189, 496] on input "checkbox" at bounding box center [188, 503] width 21 height 21
checkbox input "true"
click at [187, 542] on input "checkbox" at bounding box center [188, 545] width 21 height 21
checkbox input "true"
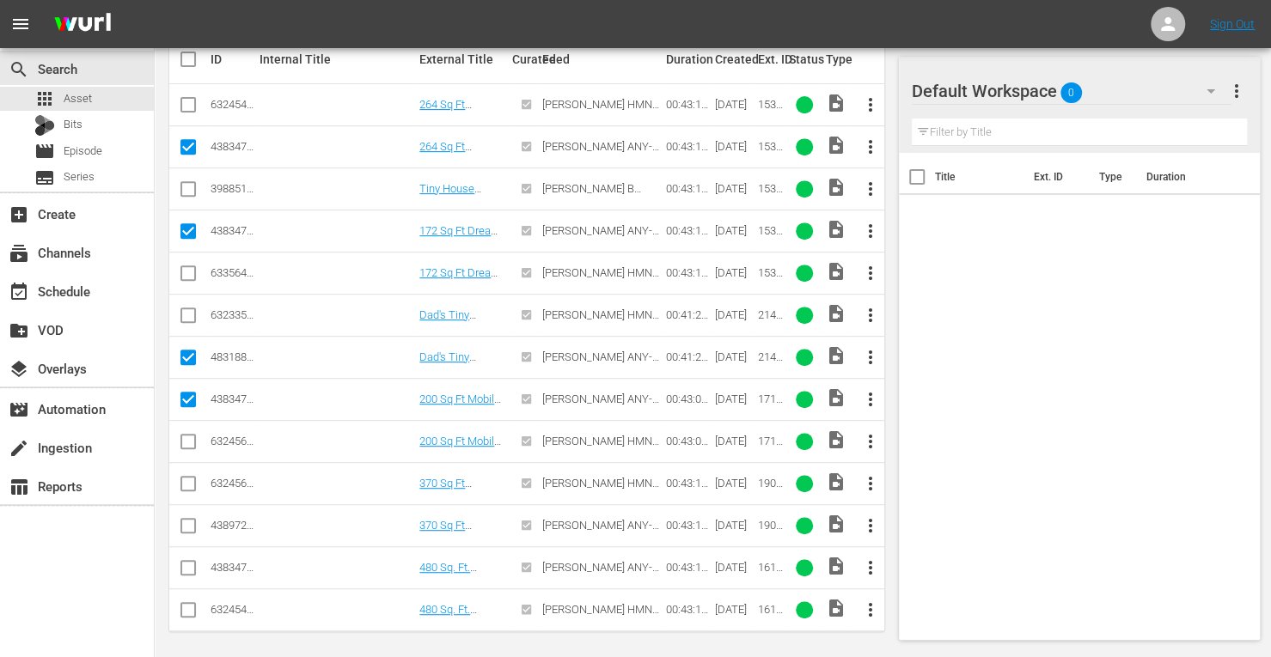
click at [191, 520] on input "checkbox" at bounding box center [188, 529] width 21 height 21
checkbox input "true"
click at [186, 565] on input "checkbox" at bounding box center [188, 571] width 21 height 21
checkbox input "true"
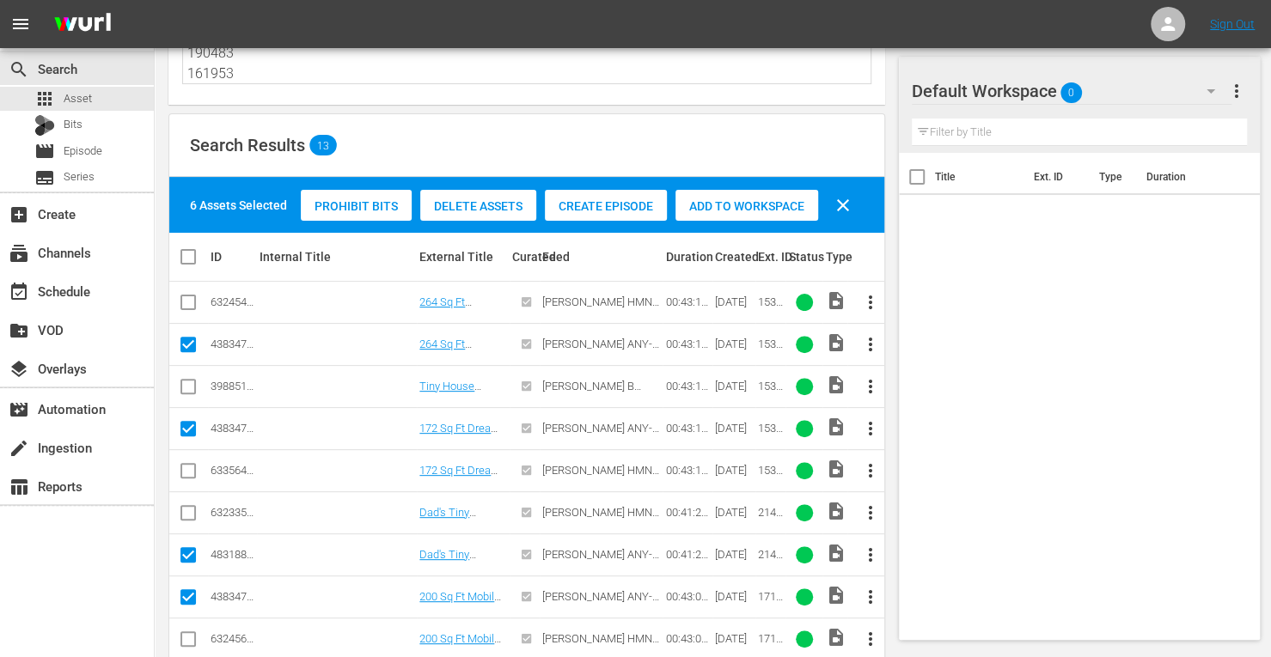
scroll to position [146, 0]
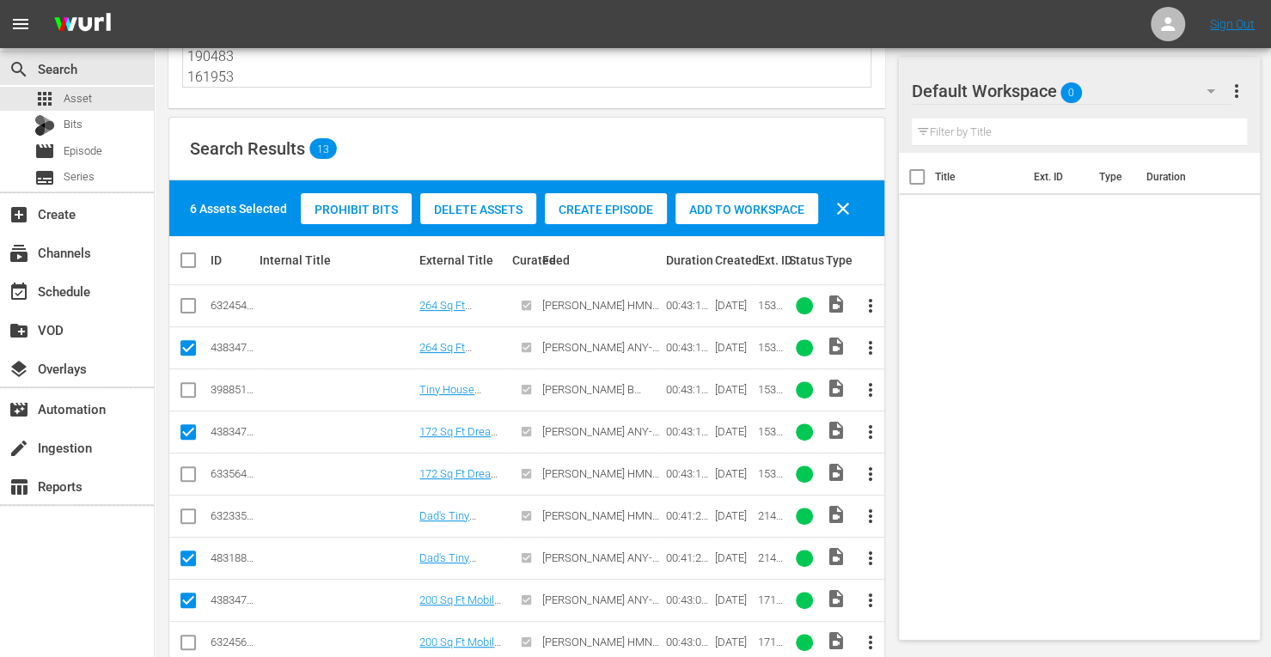
click at [759, 203] on span "Add to Workspace" at bounding box center [746, 210] width 143 height 14
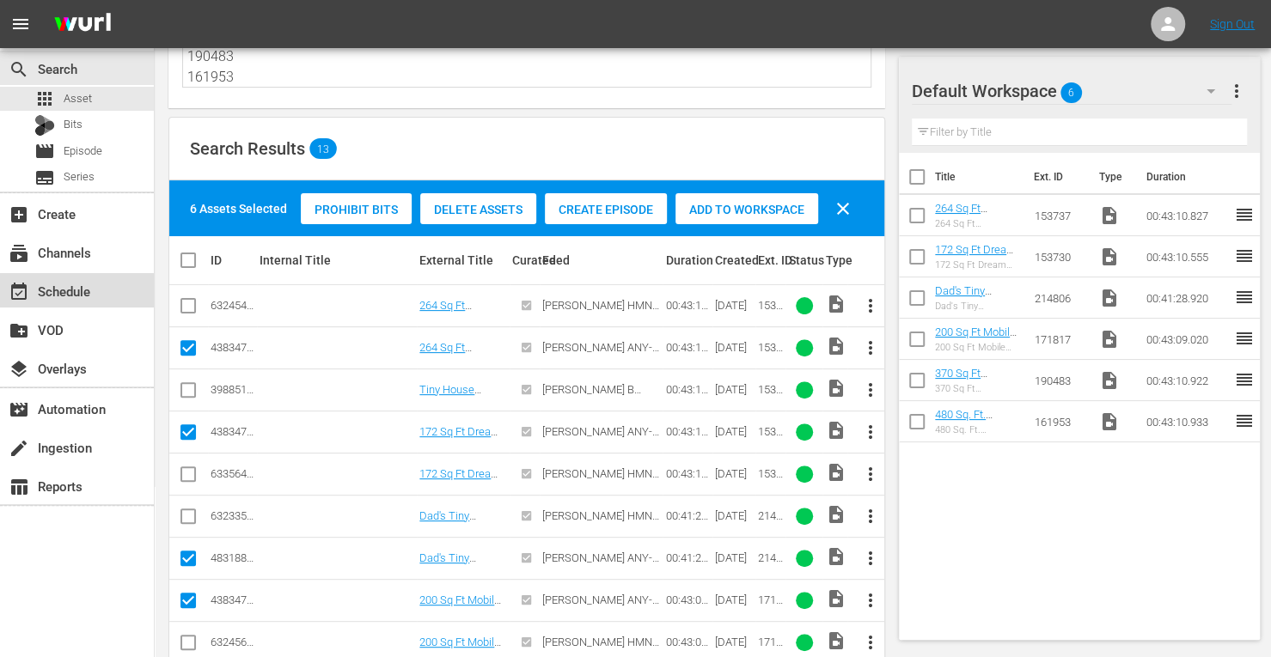
click at [57, 290] on div "event_available Schedule" at bounding box center [48, 288] width 96 height 15
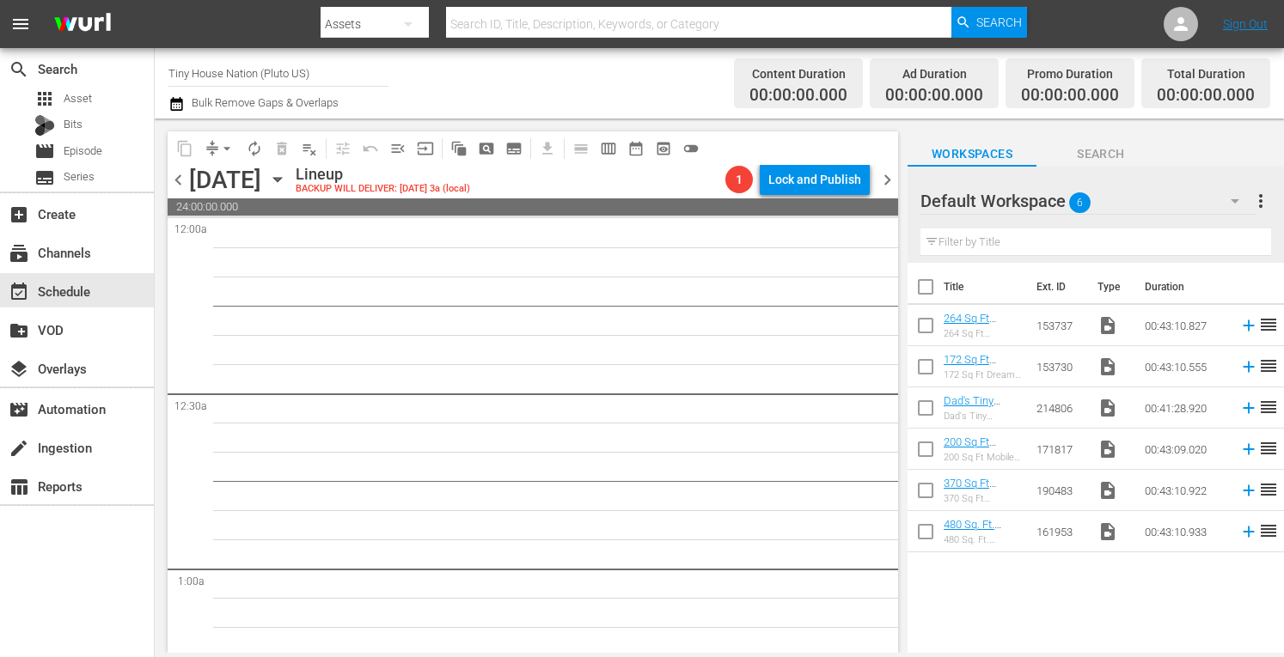
click at [924, 292] on input "checkbox" at bounding box center [925, 290] width 36 height 36
checkbox input "true"
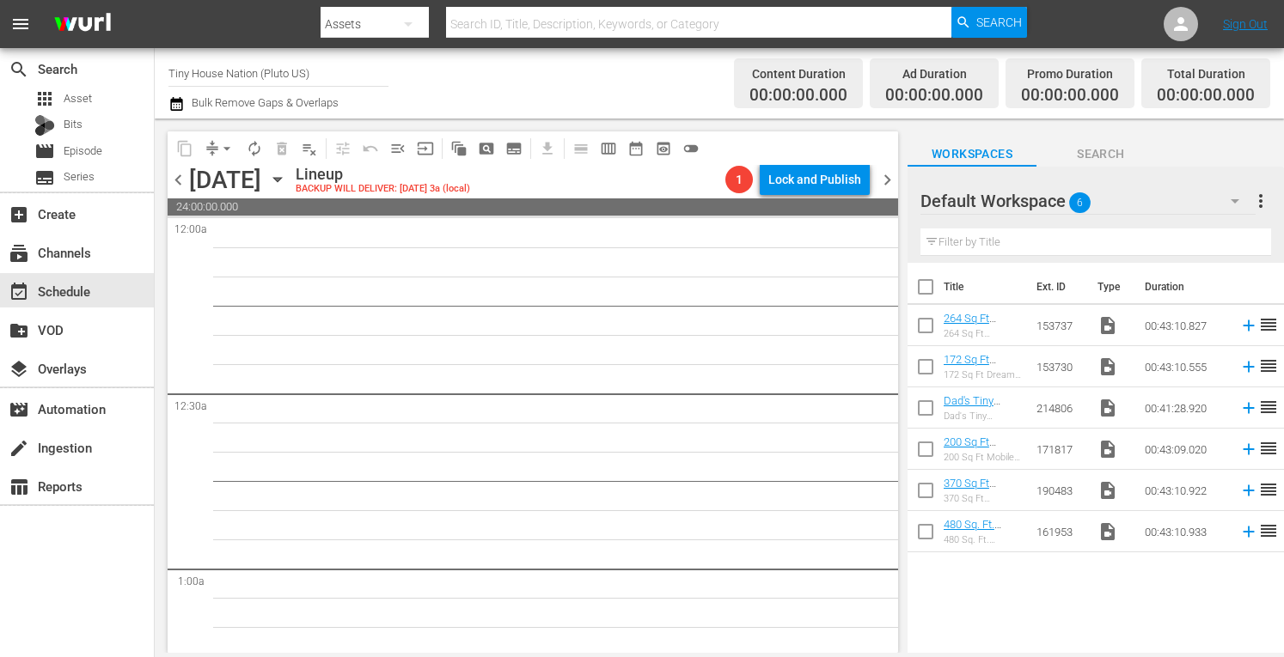
checkbox input "true"
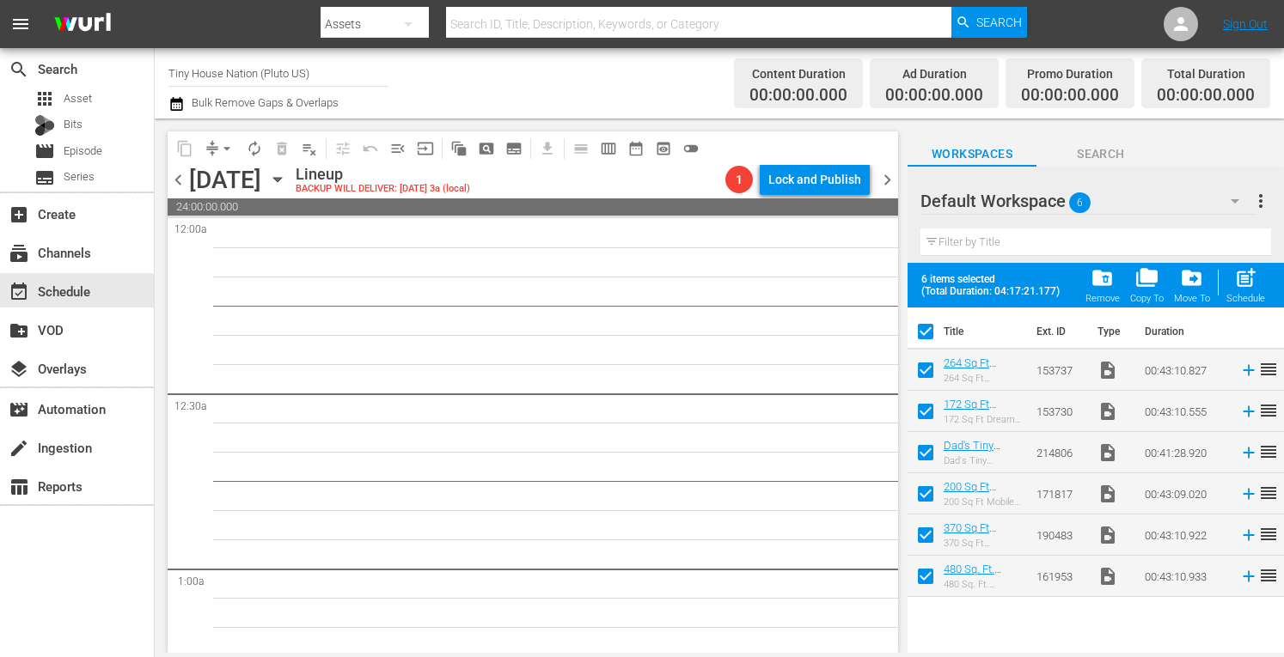
click at [1243, 285] on span "post_add" at bounding box center [1245, 277] width 23 height 23
checkbox input "false"
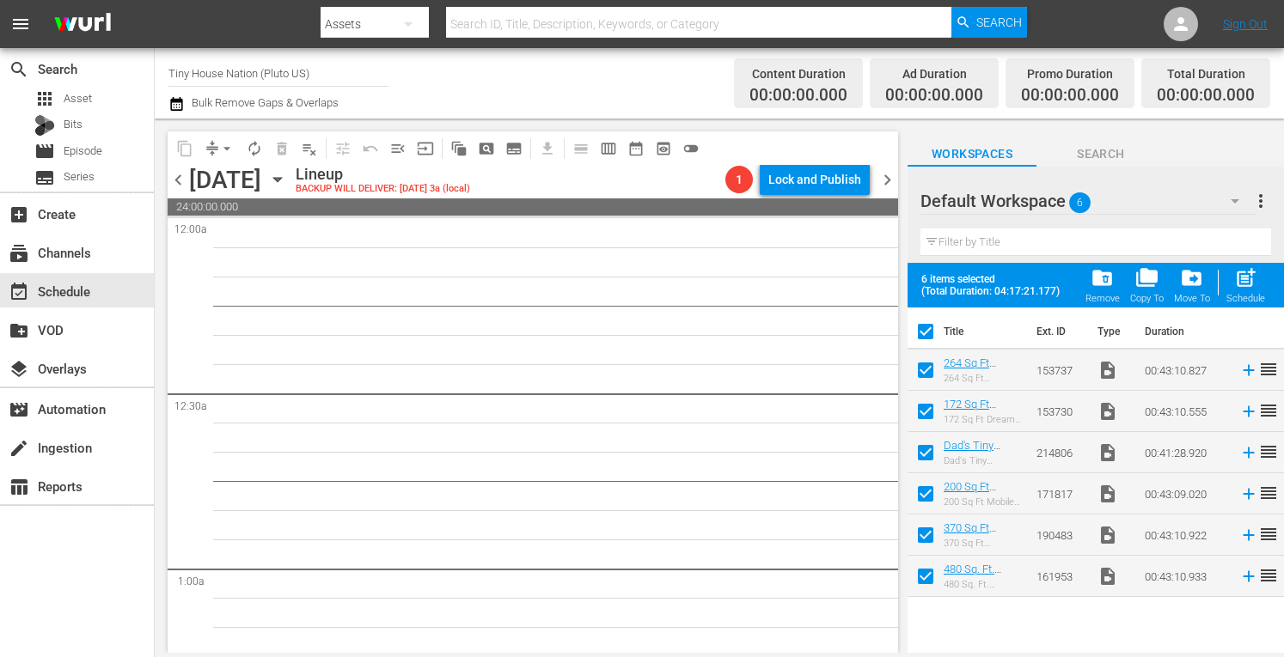
checkbox input "false"
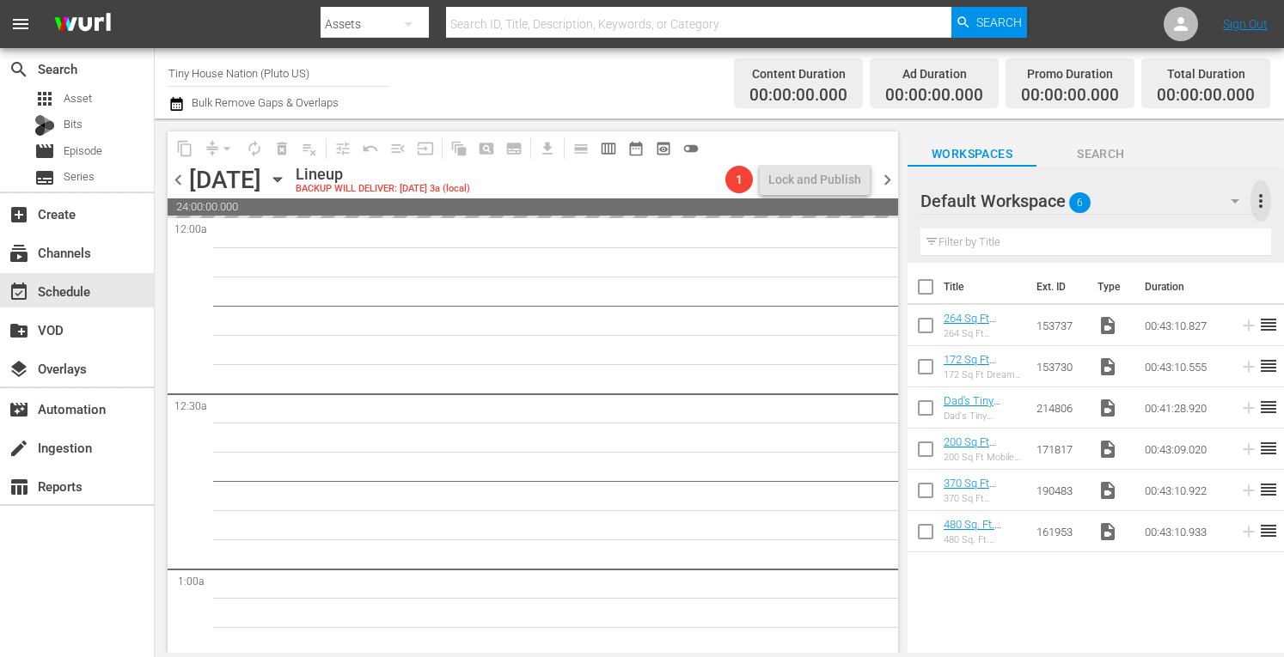
click at [1262, 193] on span "more_vert" at bounding box center [1260, 201] width 21 height 21
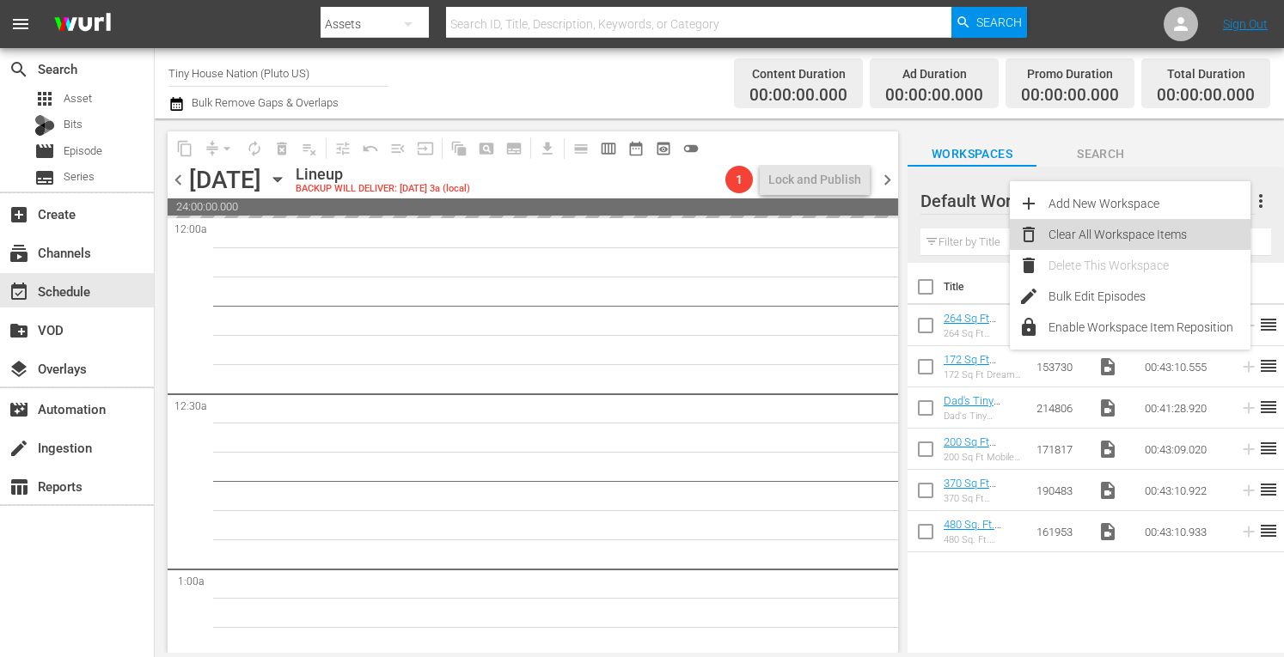
click at [1120, 235] on div "Clear All Workspace Items" at bounding box center [1149, 234] width 202 height 31
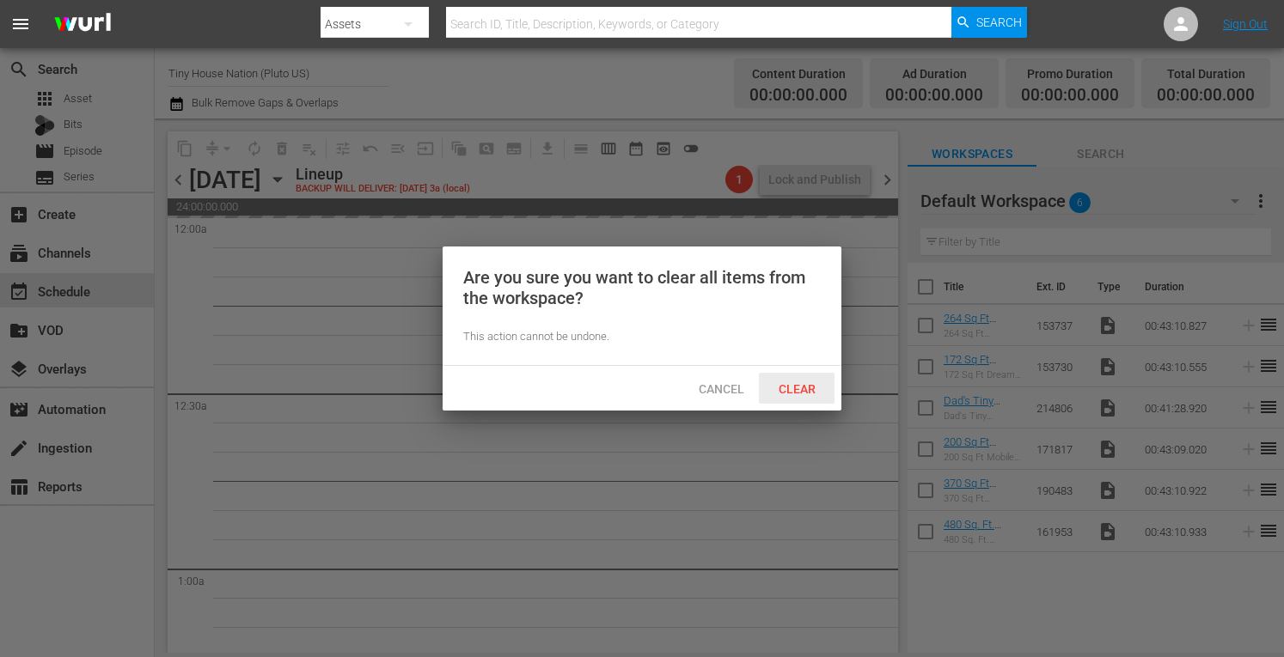
click at [796, 389] on span "Clear" at bounding box center [797, 389] width 64 height 14
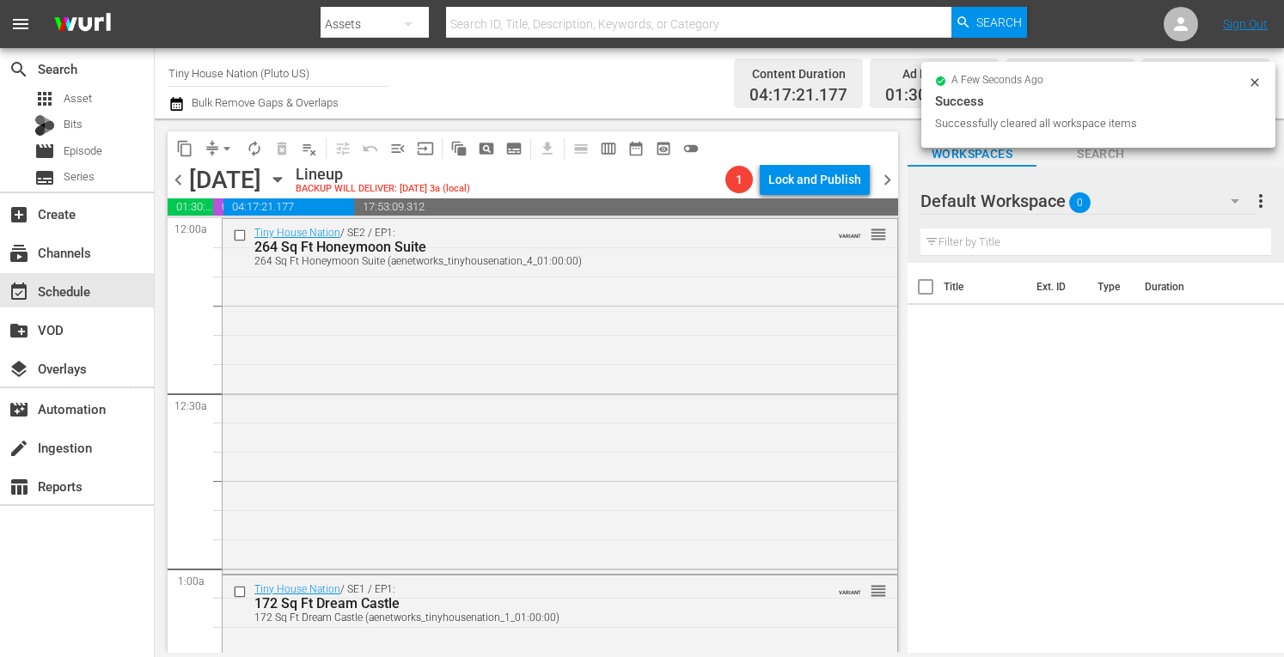
click at [887, 183] on span "chevron_right" at bounding box center [886, 179] width 21 height 21
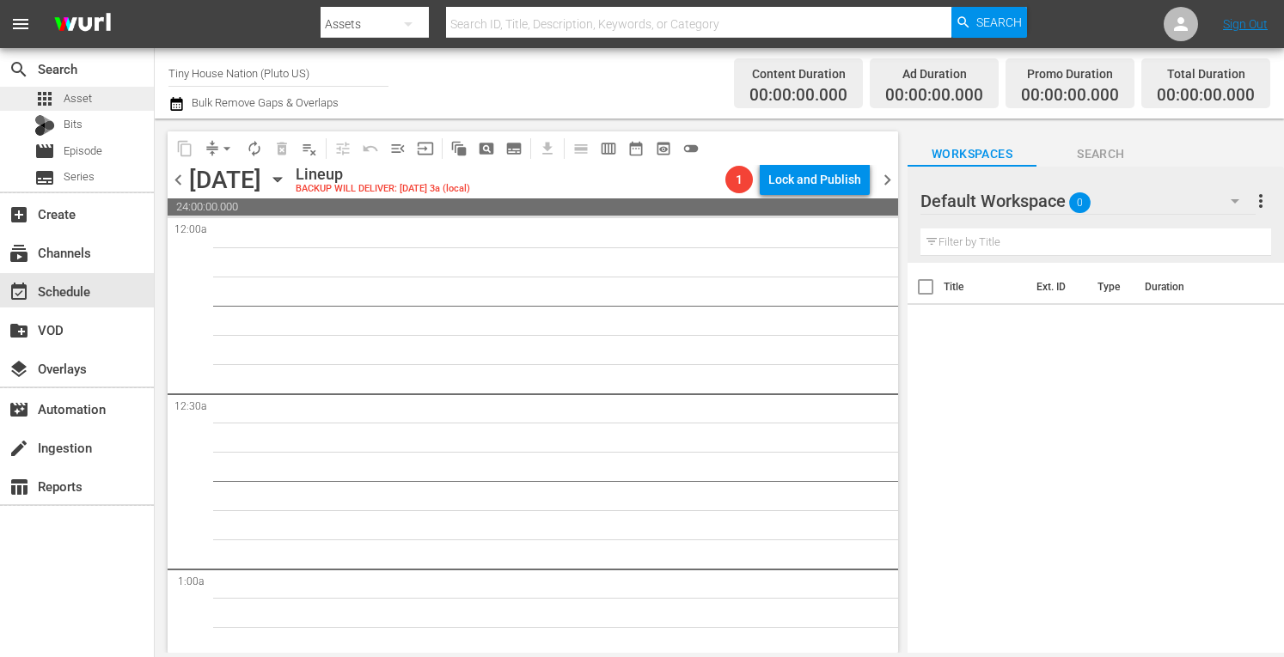
click at [79, 96] on span "Asset" at bounding box center [78, 98] width 28 height 17
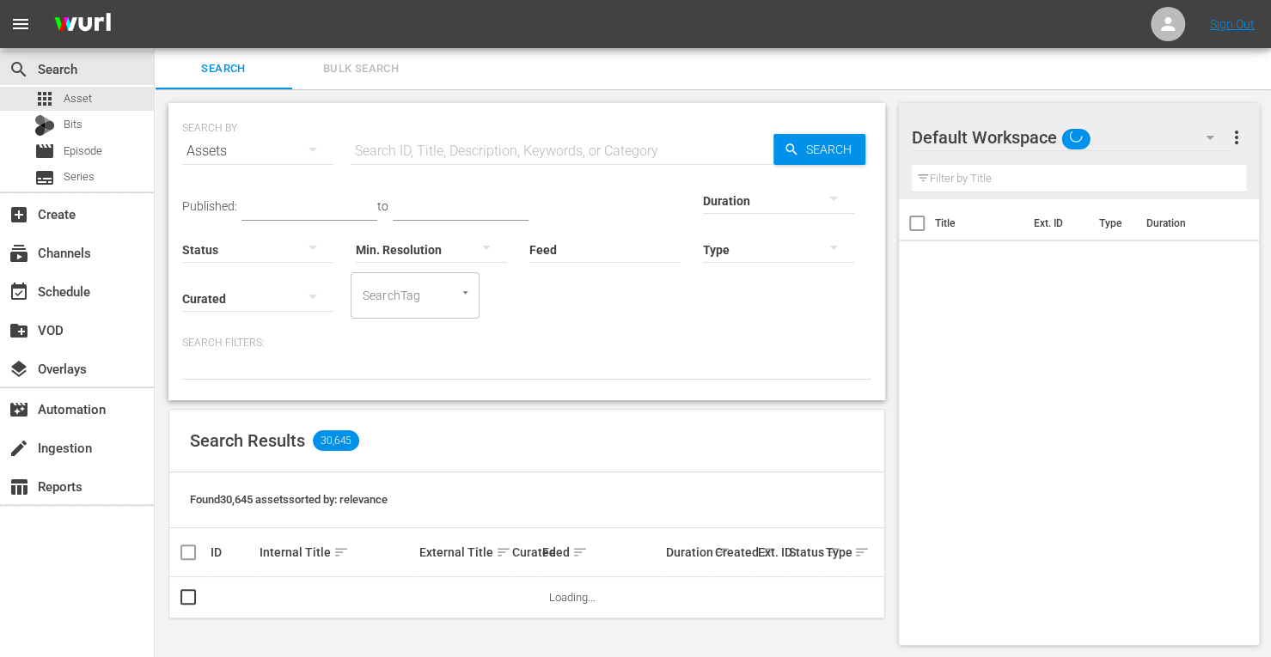
click at [333, 64] on span "Bulk Search" at bounding box center [360, 69] width 117 height 20
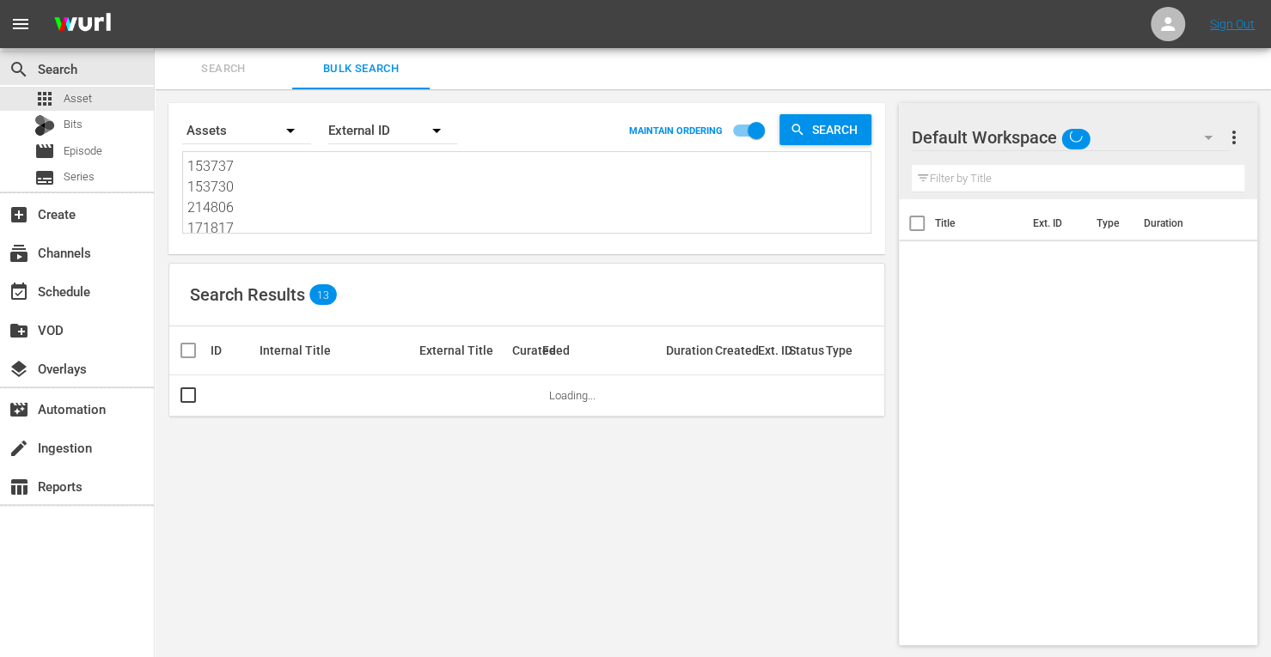
drag, startPoint x: 246, startPoint y: 231, endPoint x: 45, endPoint y: -36, distance: 334.4
click at [45, 0] on html "menu Sign Out search Search apps Asset Bits movie Episode subtitles Series add_…" at bounding box center [635, 328] width 1271 height 657
type textarea "190483 161953"
drag, startPoint x: 259, startPoint y: 227, endPoint x: 82, endPoint y: 3, distance: 285.1
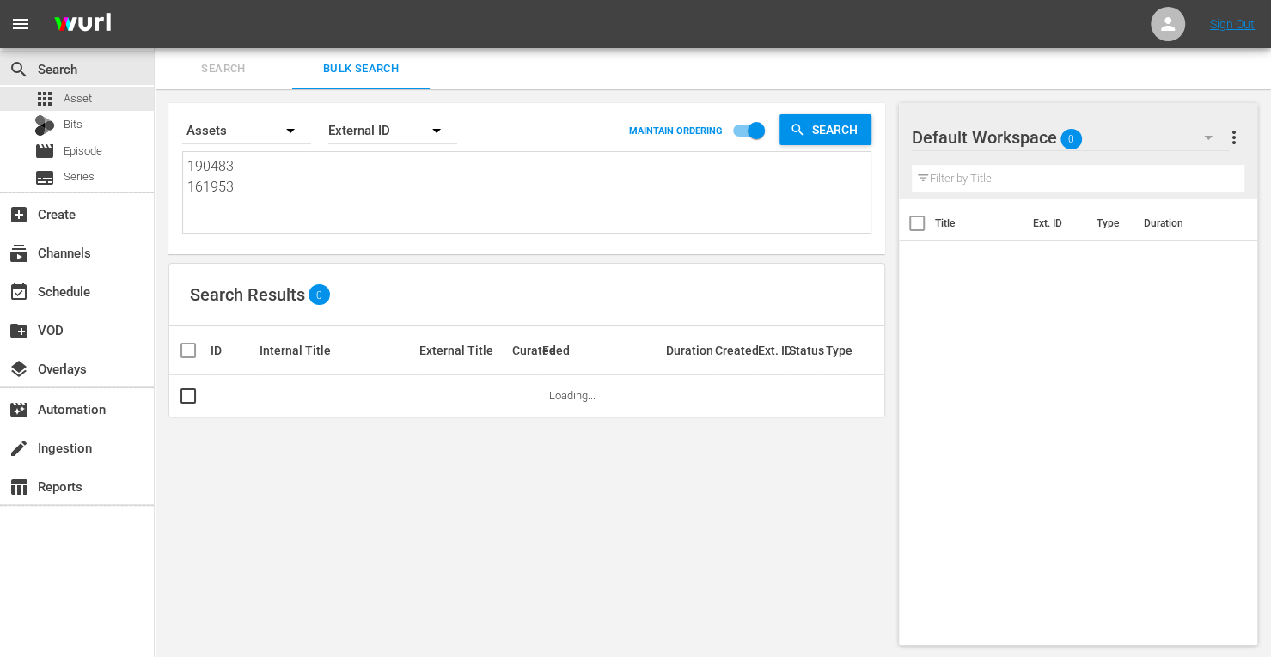
click at [82, 3] on div "menu Sign Out search Search apps Asset Bits movie Episode subtitles Series add_…" at bounding box center [635, 329] width 1271 height 659
paste textarea "166413 166415 173792 173791 166417 166412 166419 173795 166399 173797 173793 17…"
type textarea "166413 166415 173792 173791 166417 166412 166419 173795 166399 173797 173793 17…"
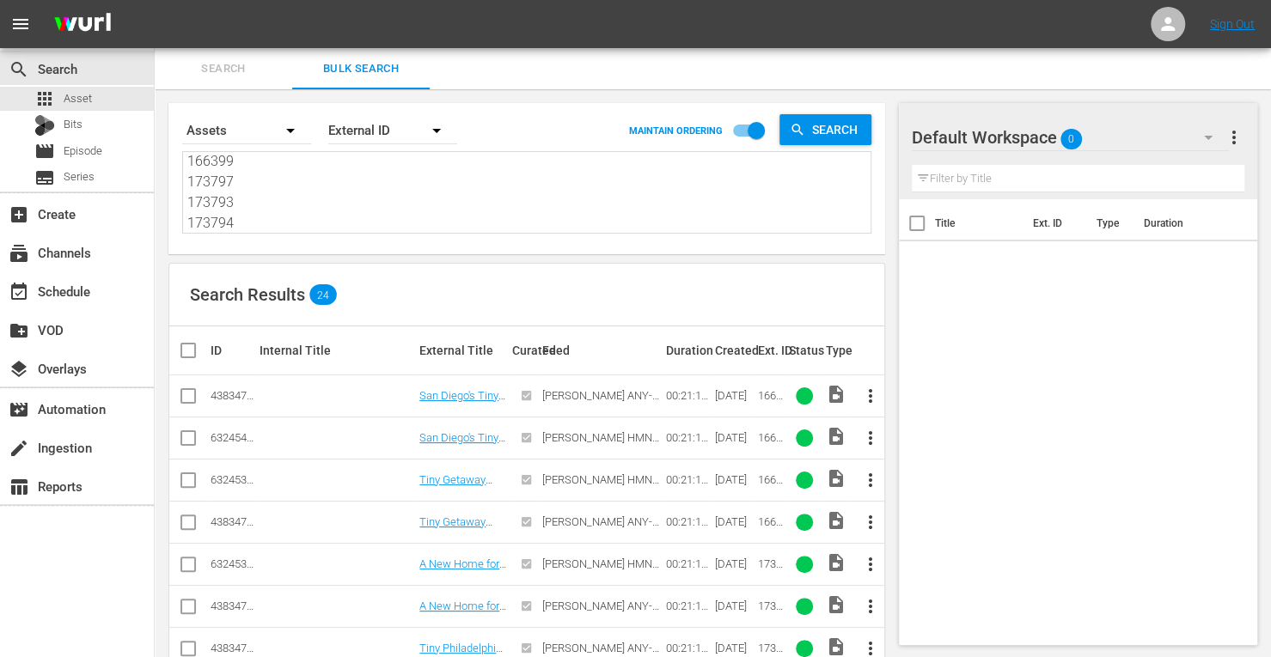
type textarea "166413 166415 173792 173791 166417 166412 166419 173795 166399 173797 173793 17…"
click at [189, 393] on input "checkbox" at bounding box center [188, 399] width 21 height 21
checkbox input "true"
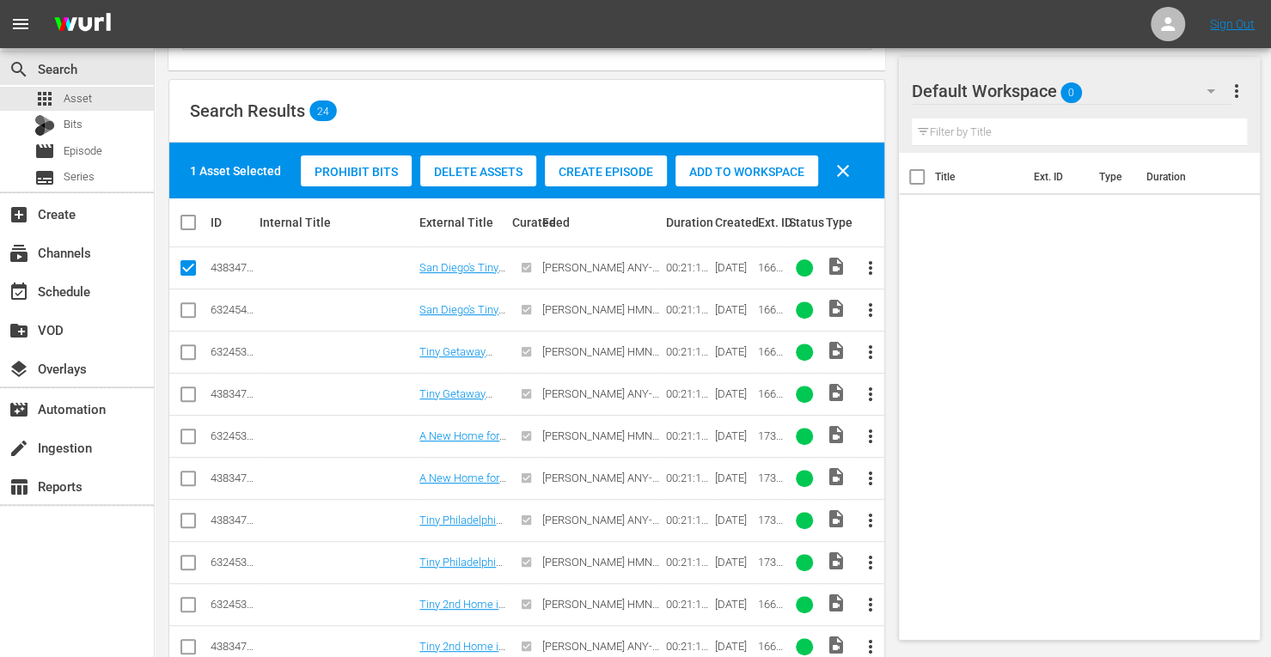
scroll to position [186, 0]
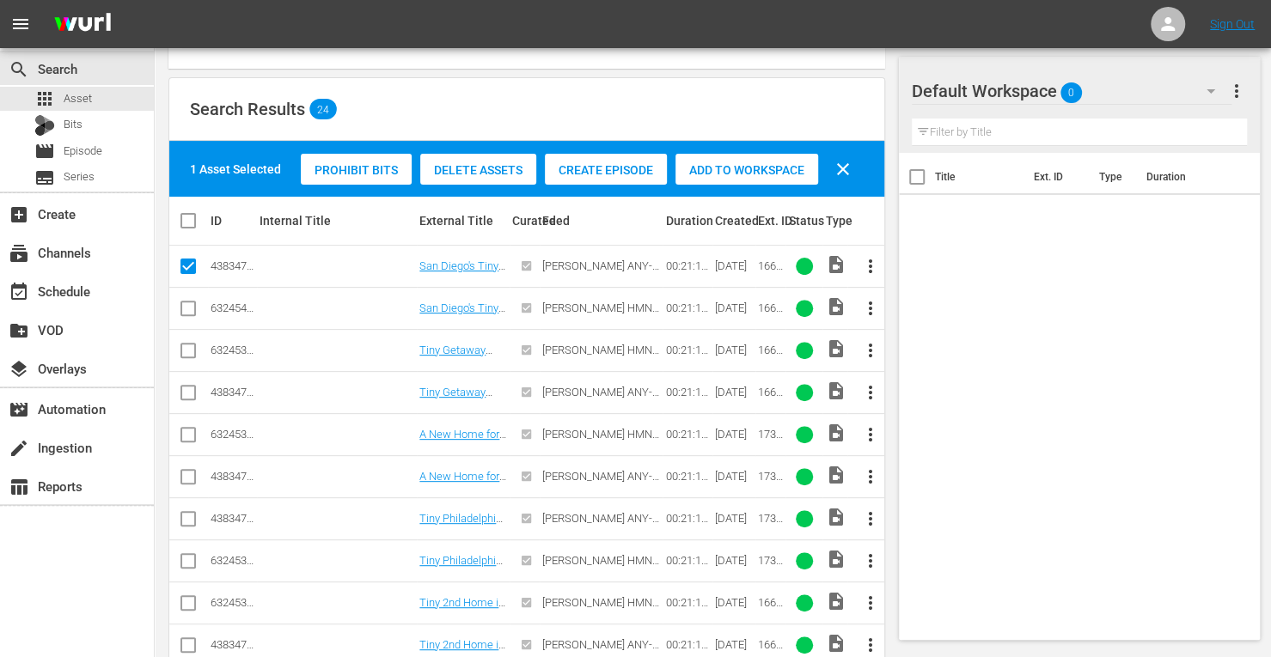
click at [187, 391] on input "checkbox" at bounding box center [188, 396] width 21 height 21
checkbox input "true"
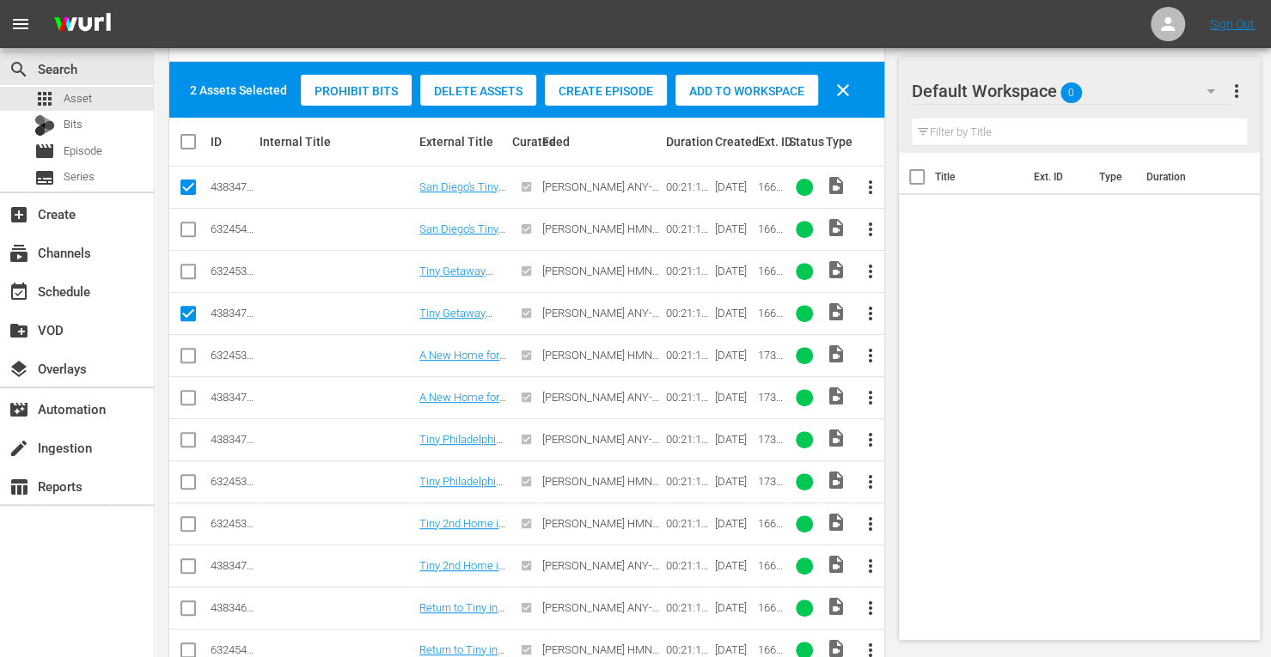
click at [187, 391] on input "checkbox" at bounding box center [188, 401] width 21 height 21
checkbox input "true"
click at [186, 438] on input "checkbox" at bounding box center [188, 443] width 21 height 21
checkbox input "true"
click at [186, 562] on input "checkbox" at bounding box center [188, 569] width 21 height 21
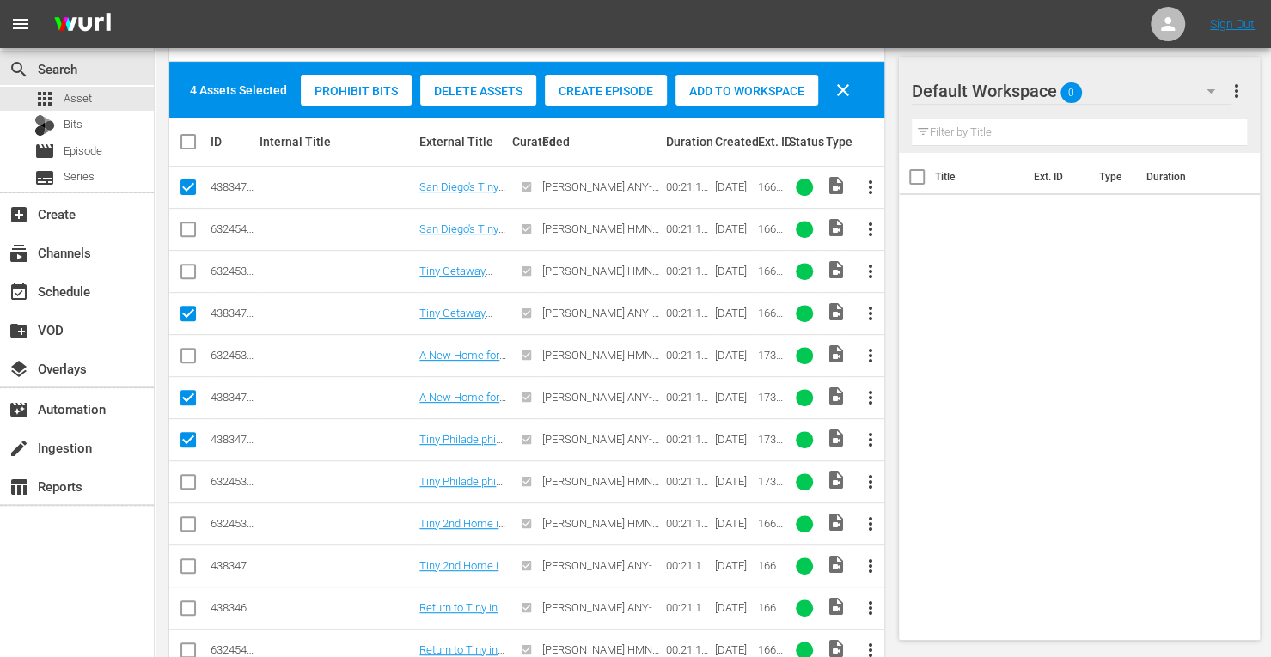
checkbox input "true"
click at [192, 601] on input "checkbox" at bounding box center [188, 611] width 21 height 21
checkbox input "true"
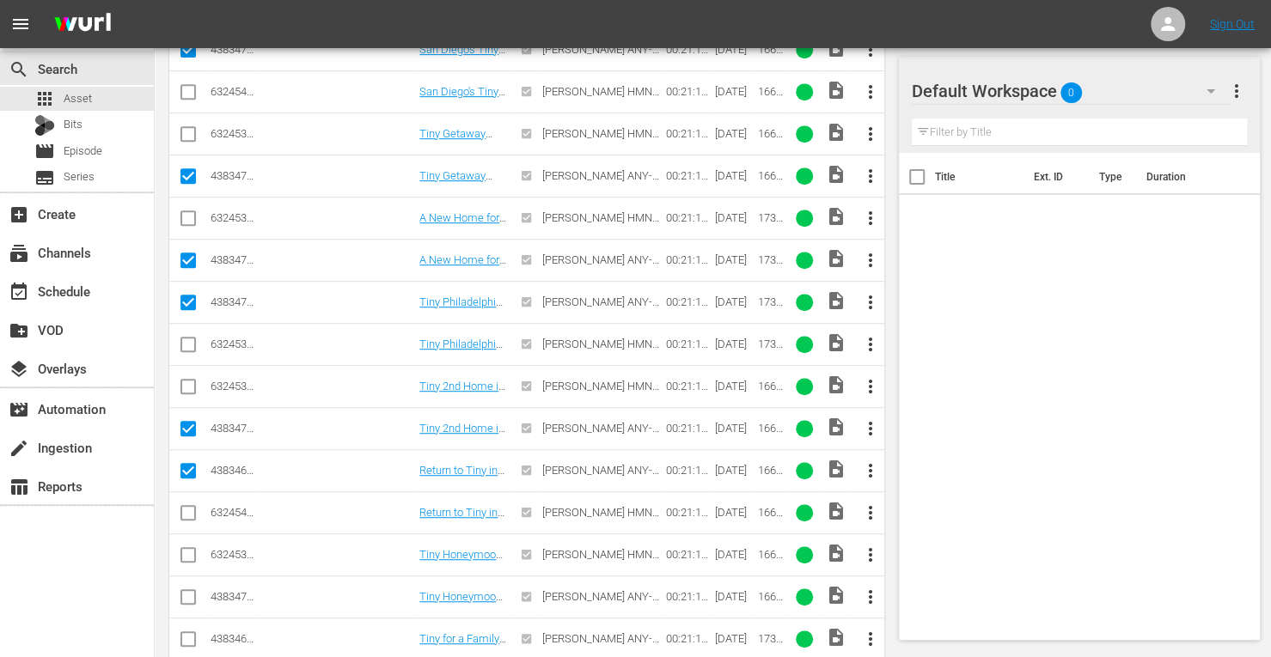
click at [188, 590] on input "checkbox" at bounding box center [188, 600] width 21 height 21
checkbox input "true"
click at [186, 636] on input "checkbox" at bounding box center [188, 642] width 21 height 21
checkbox input "true"
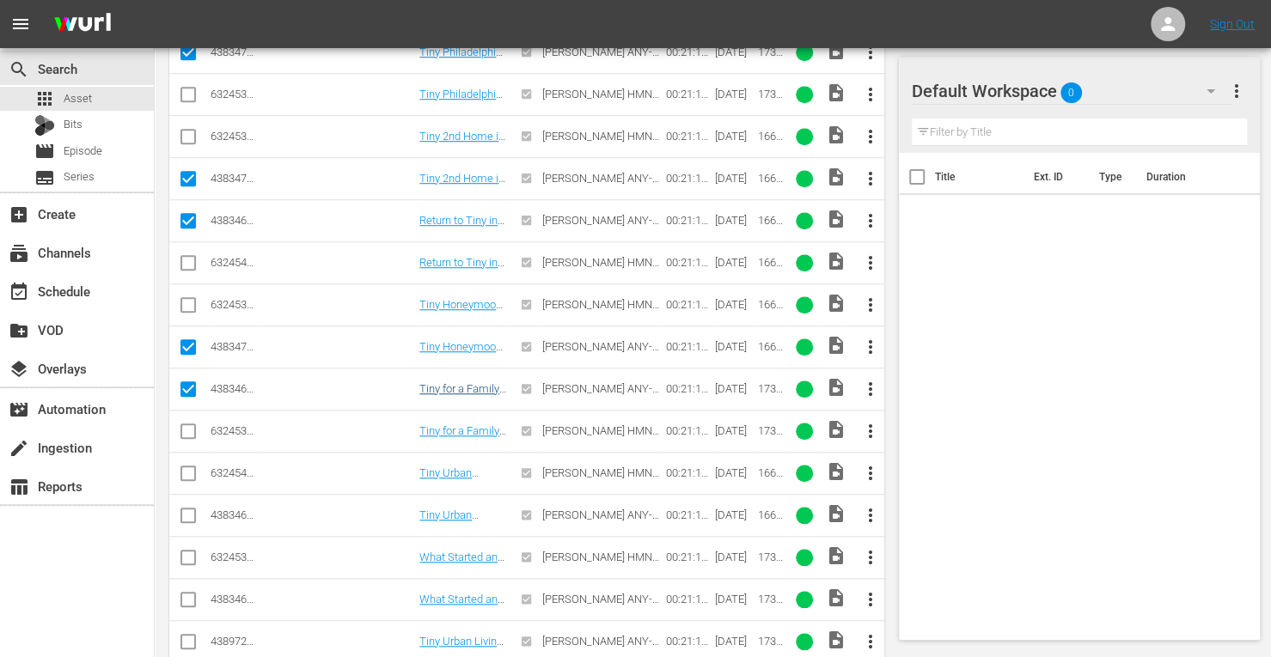
scroll to position [653, 0]
click at [184, 508] on input "checkbox" at bounding box center [188, 518] width 21 height 21
checkbox input "true"
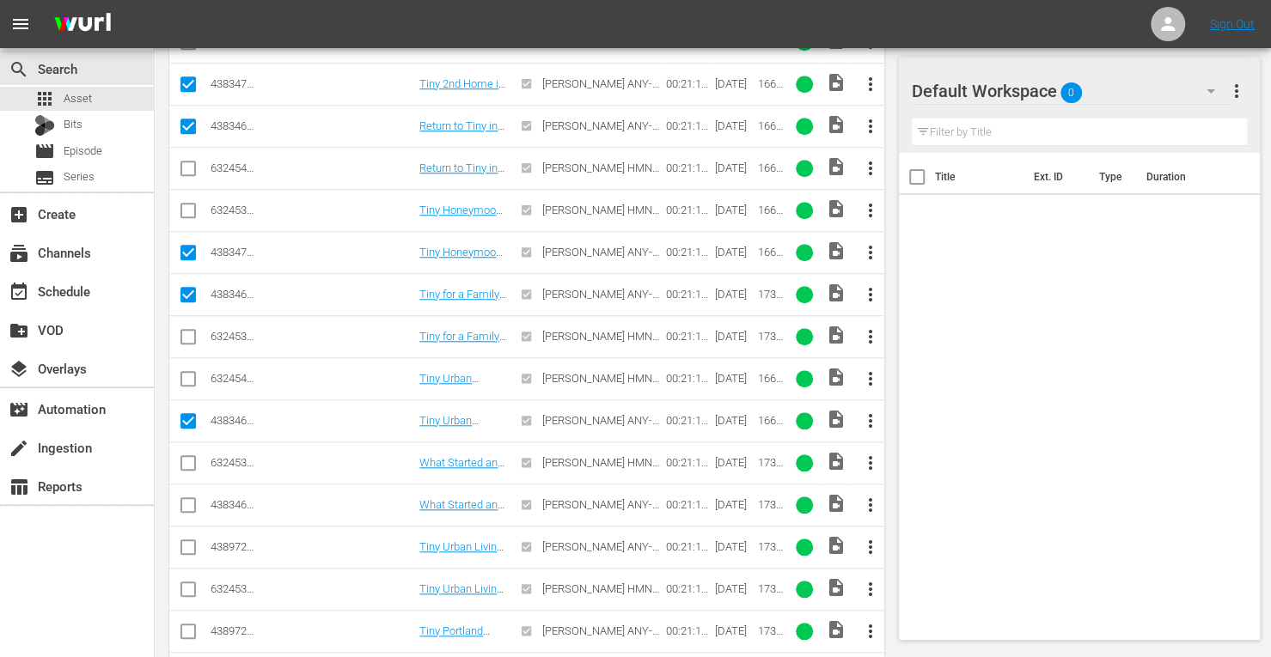
scroll to position [766, 0]
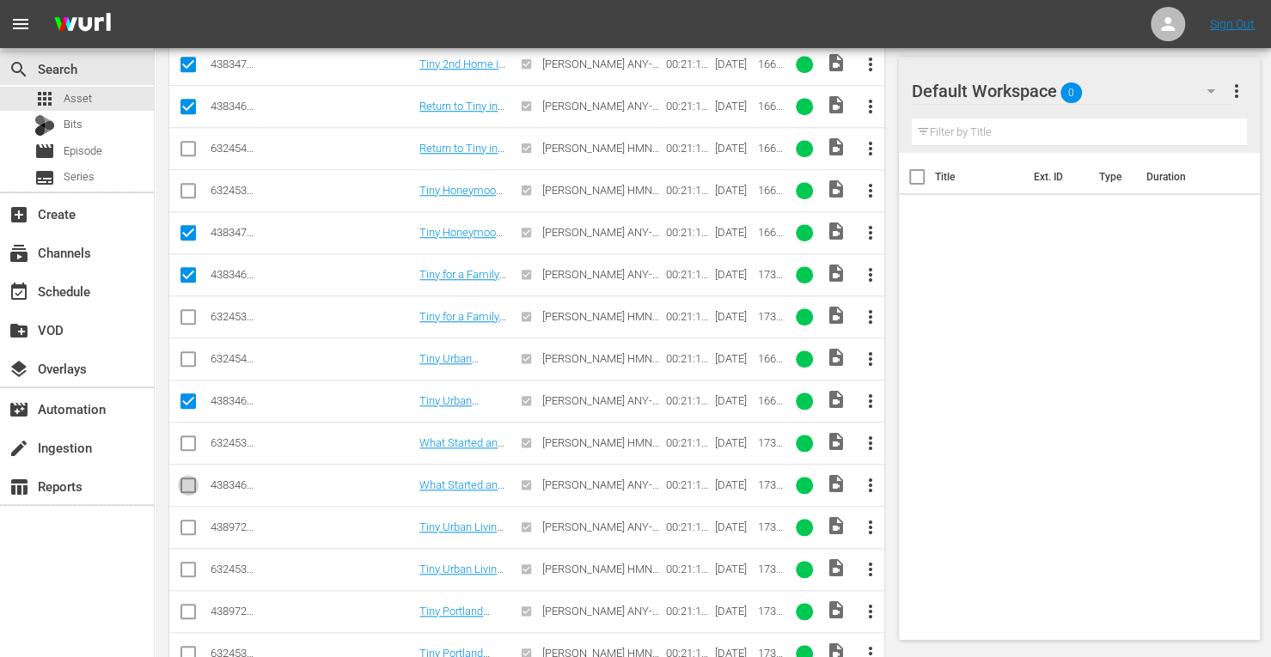
click at [191, 485] on input "checkbox" at bounding box center [188, 489] width 21 height 21
checkbox input "true"
click at [189, 527] on input "checkbox" at bounding box center [188, 531] width 21 height 21
checkbox input "true"
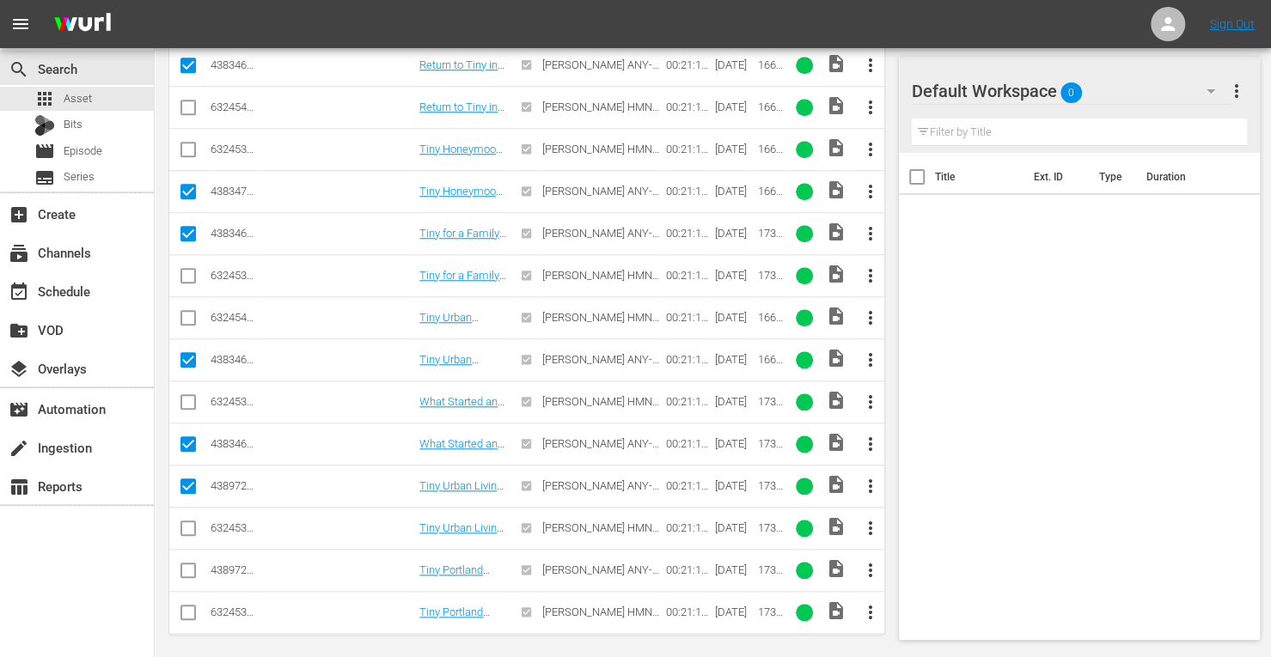
click at [187, 569] on input "checkbox" at bounding box center [188, 574] width 21 height 21
checkbox input "true"
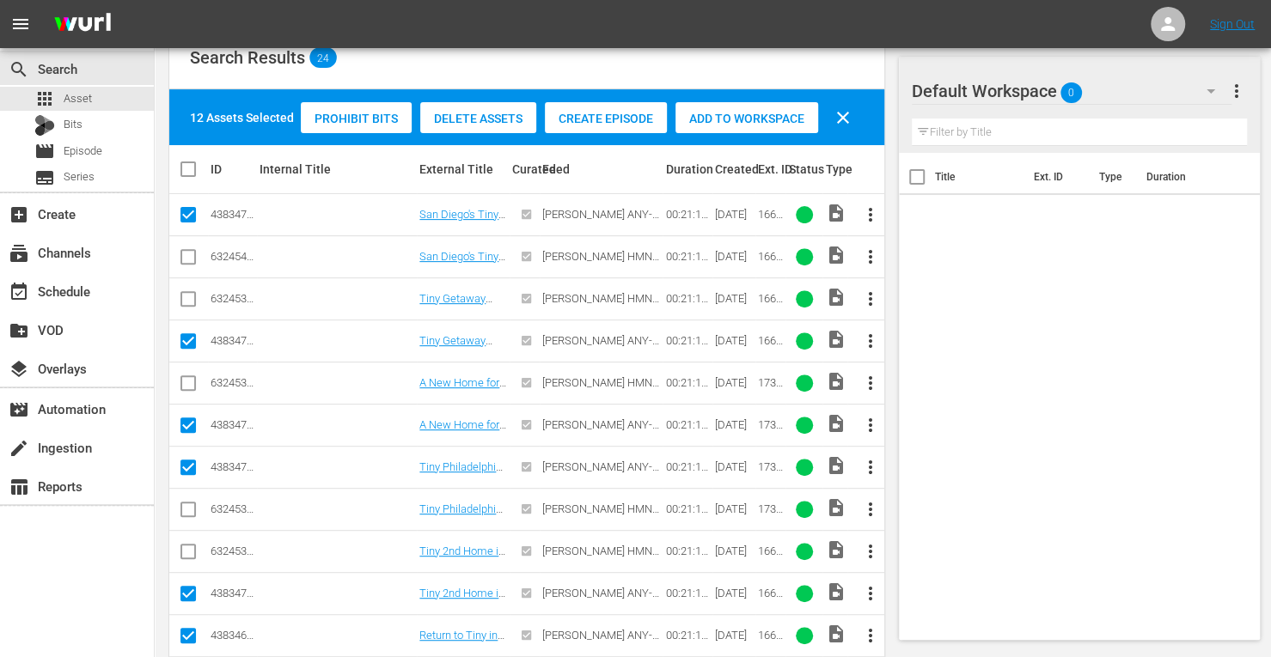
scroll to position [212, 0]
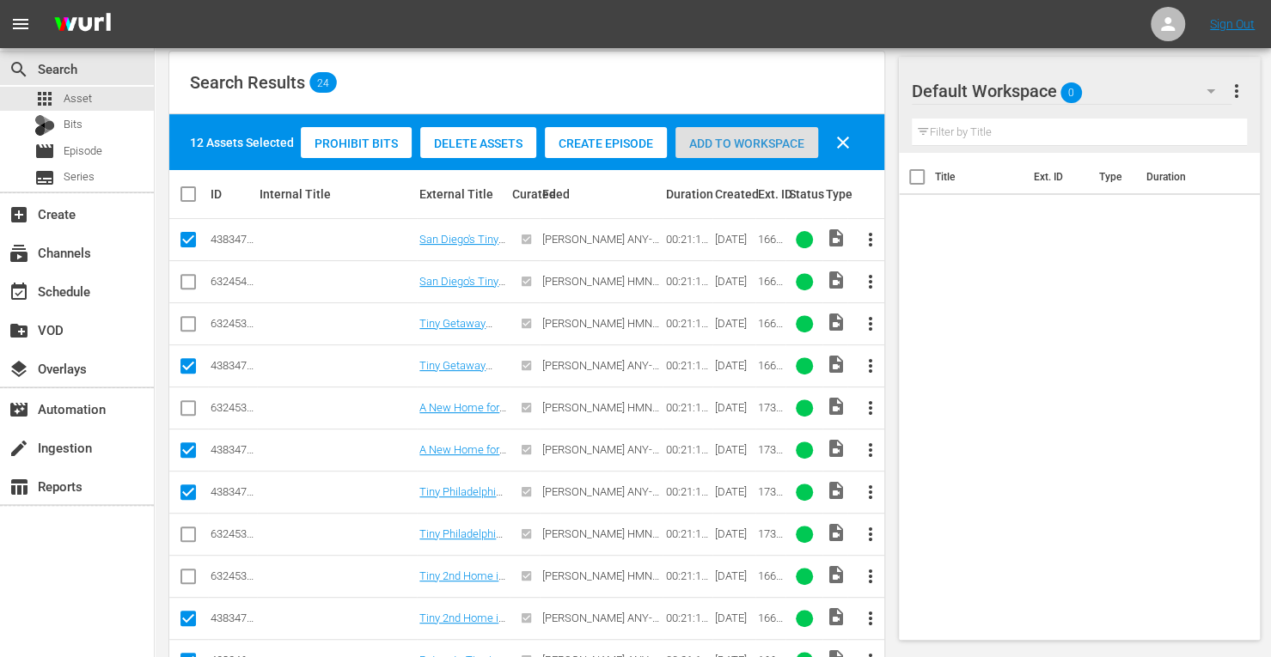
click at [718, 150] on div "Add to Workspace" at bounding box center [746, 143] width 143 height 33
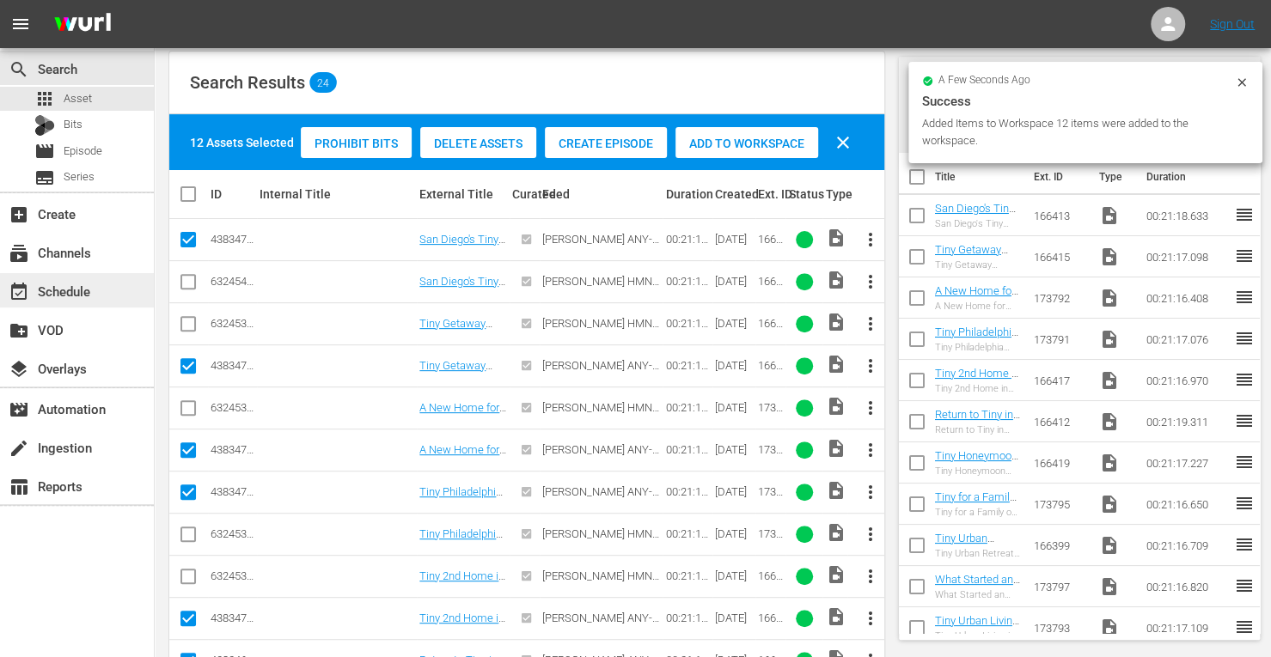
click at [91, 276] on div "event_available Schedule" at bounding box center [77, 290] width 154 height 34
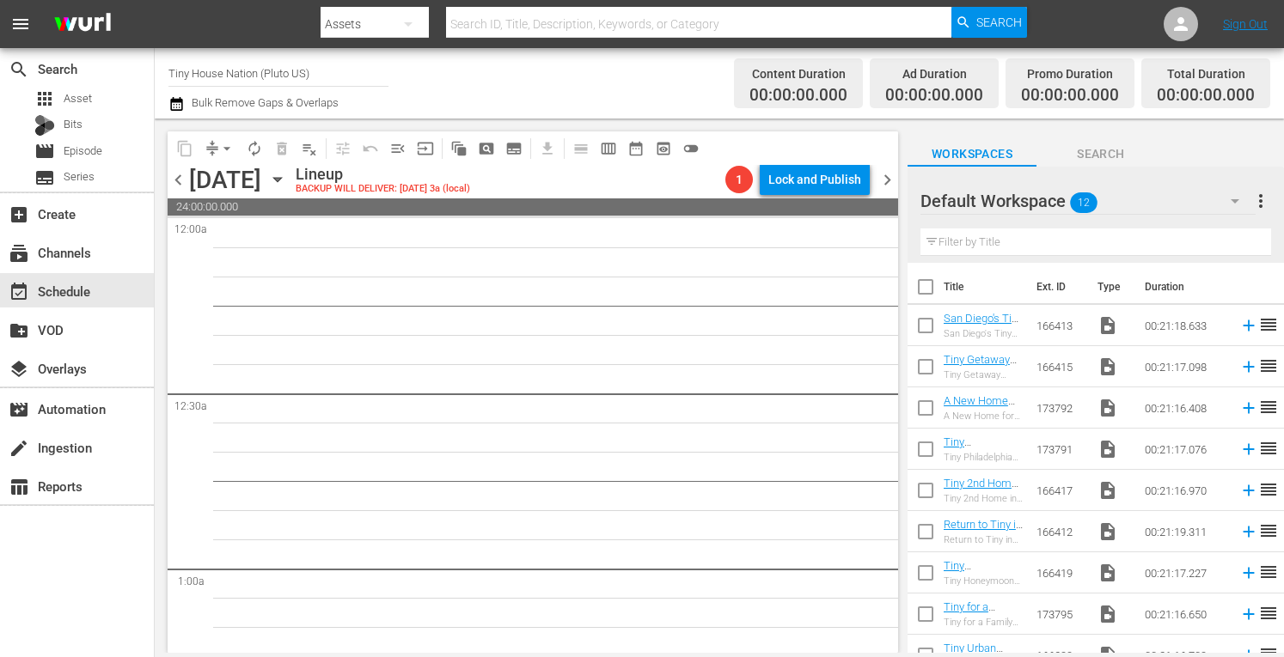
click at [923, 290] on input "checkbox" at bounding box center [925, 290] width 36 height 36
checkbox input "true"
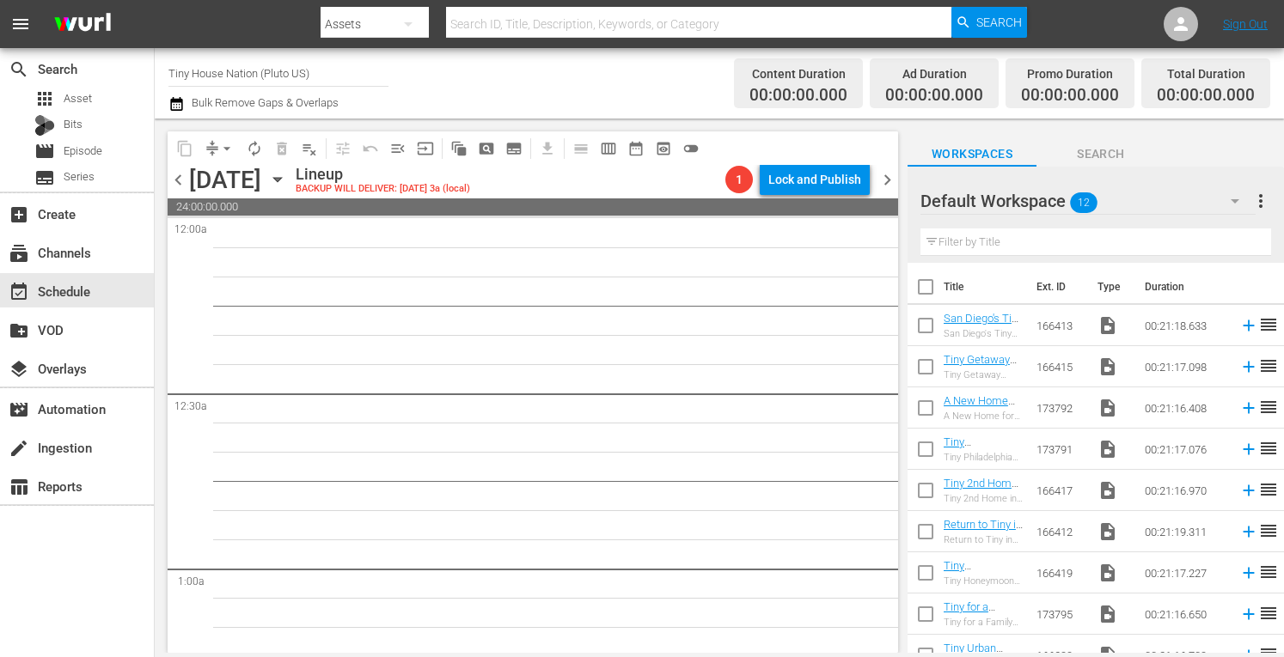
checkbox input "true"
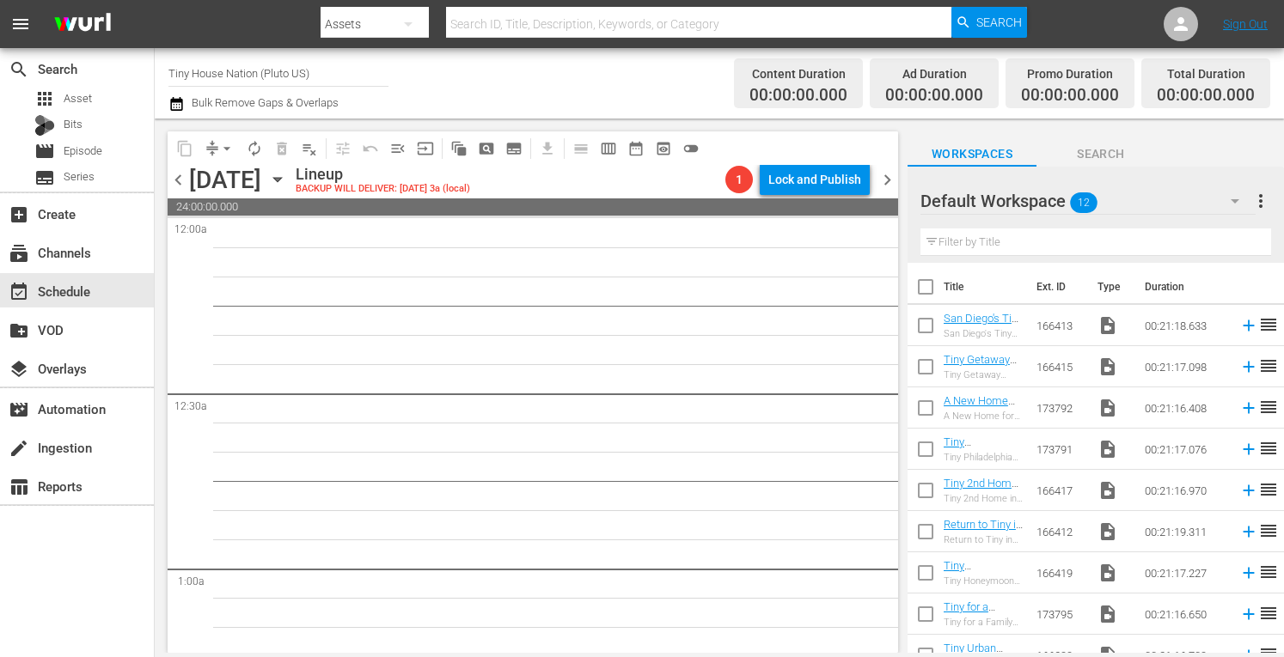
checkbox input "true"
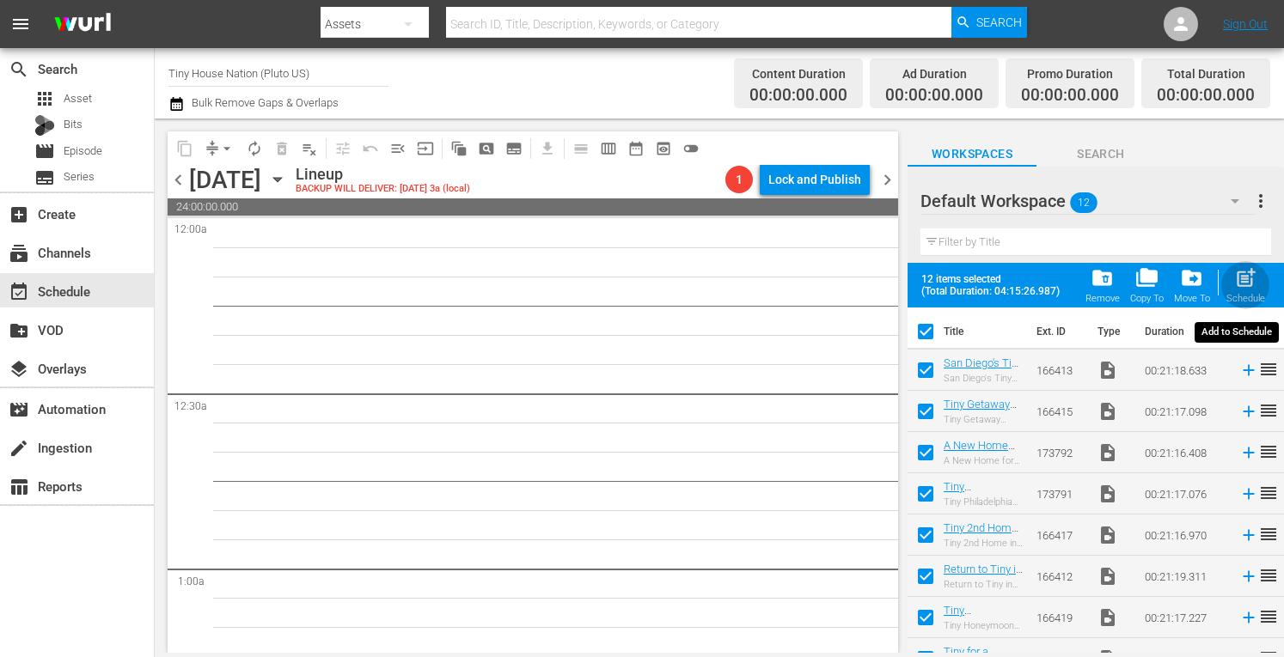
click at [1247, 280] on span "post_add" at bounding box center [1245, 277] width 23 height 23
checkbox input "false"
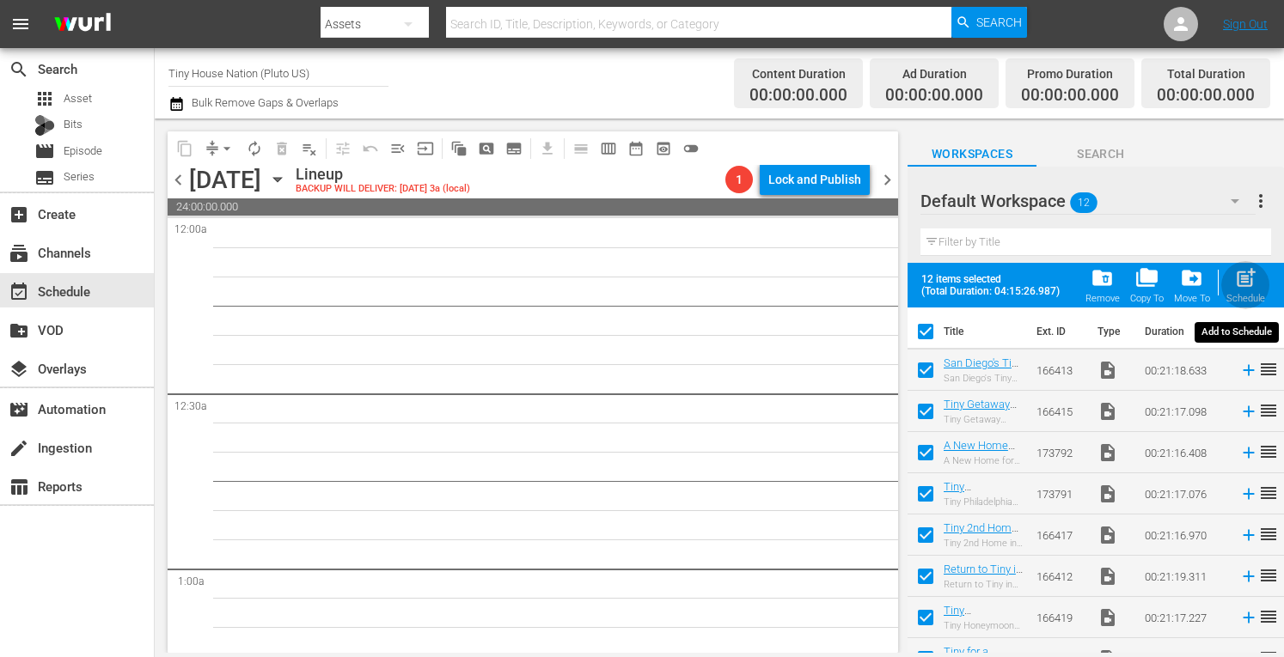
checkbox input "false"
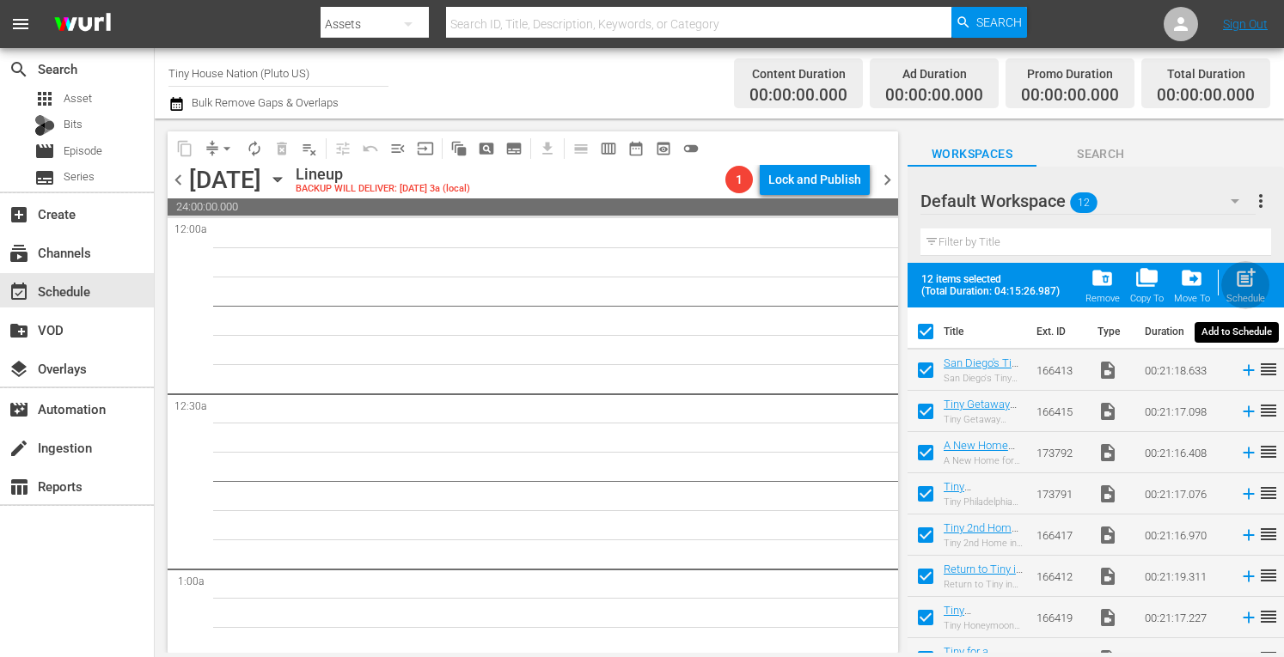
checkbox input "false"
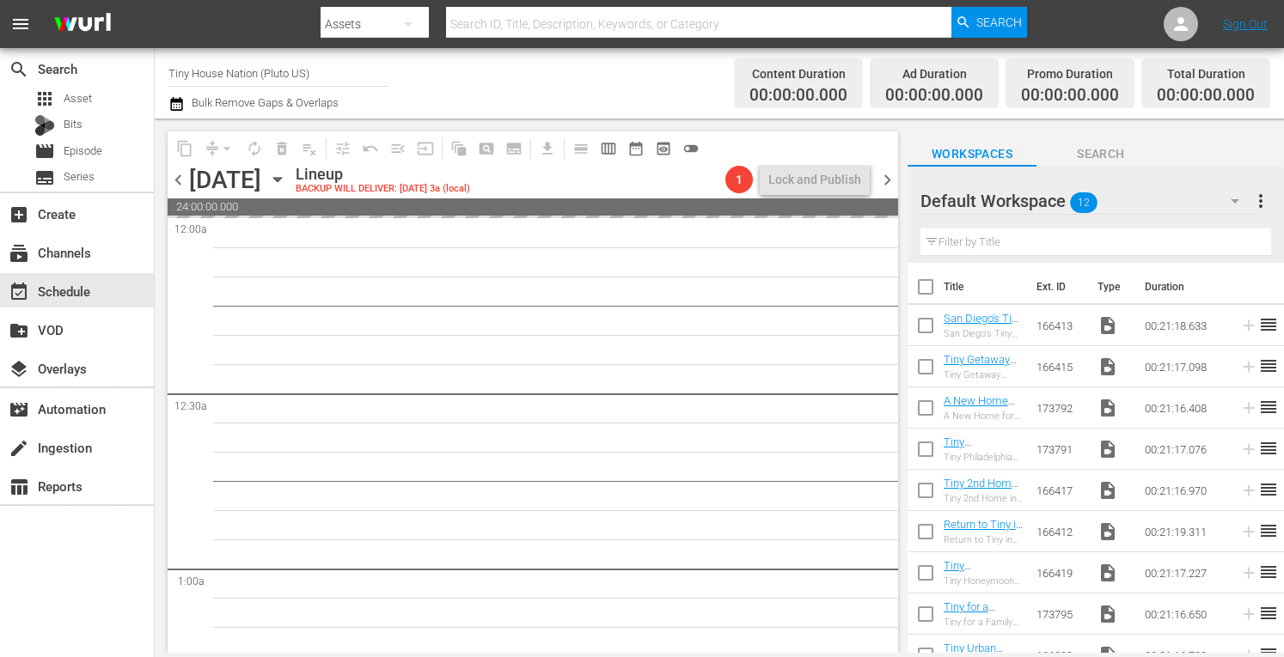
click at [1265, 197] on span "more_vert" at bounding box center [1260, 201] width 21 height 21
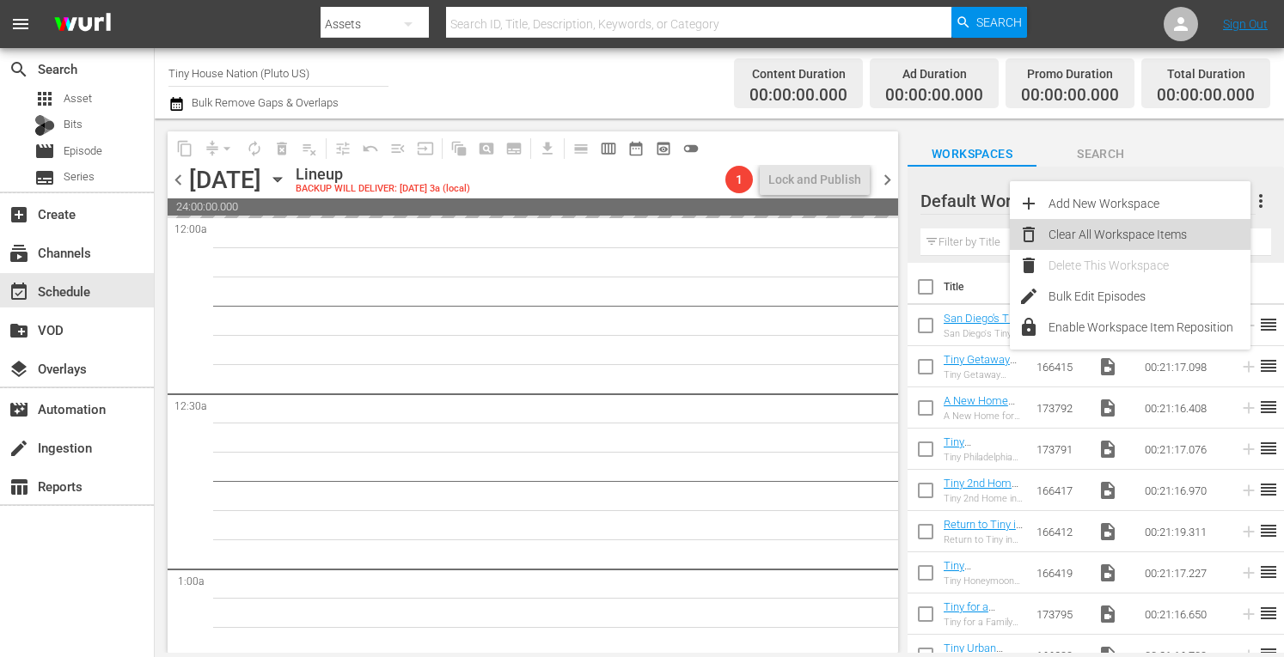
click at [1088, 231] on div "Clear All Workspace Items" at bounding box center [1149, 234] width 202 height 31
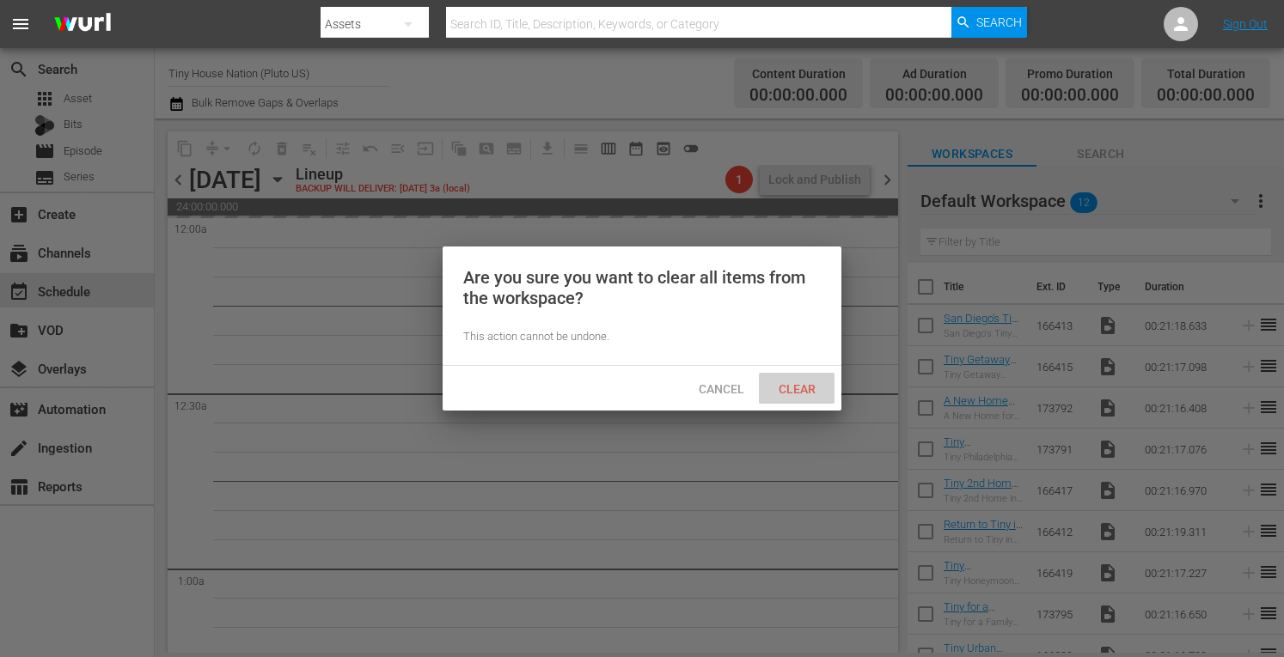
click at [806, 382] on span "Clear" at bounding box center [797, 389] width 64 height 14
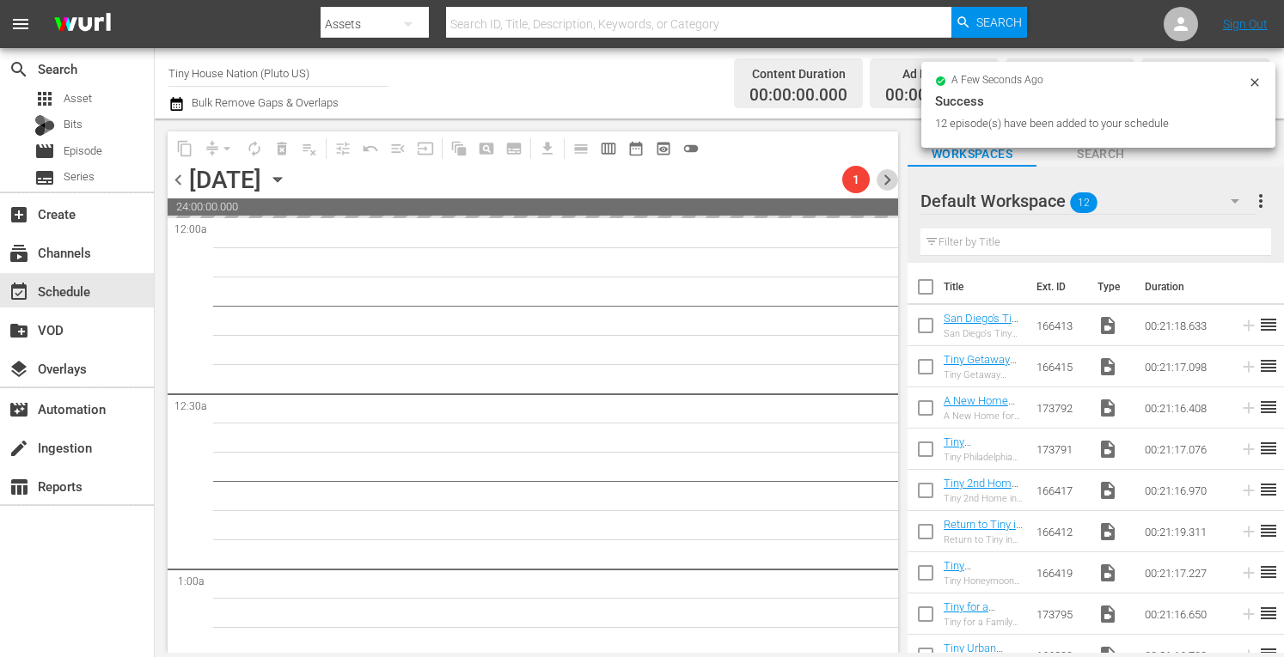
click at [881, 175] on span "chevron_right" at bounding box center [886, 179] width 21 height 21
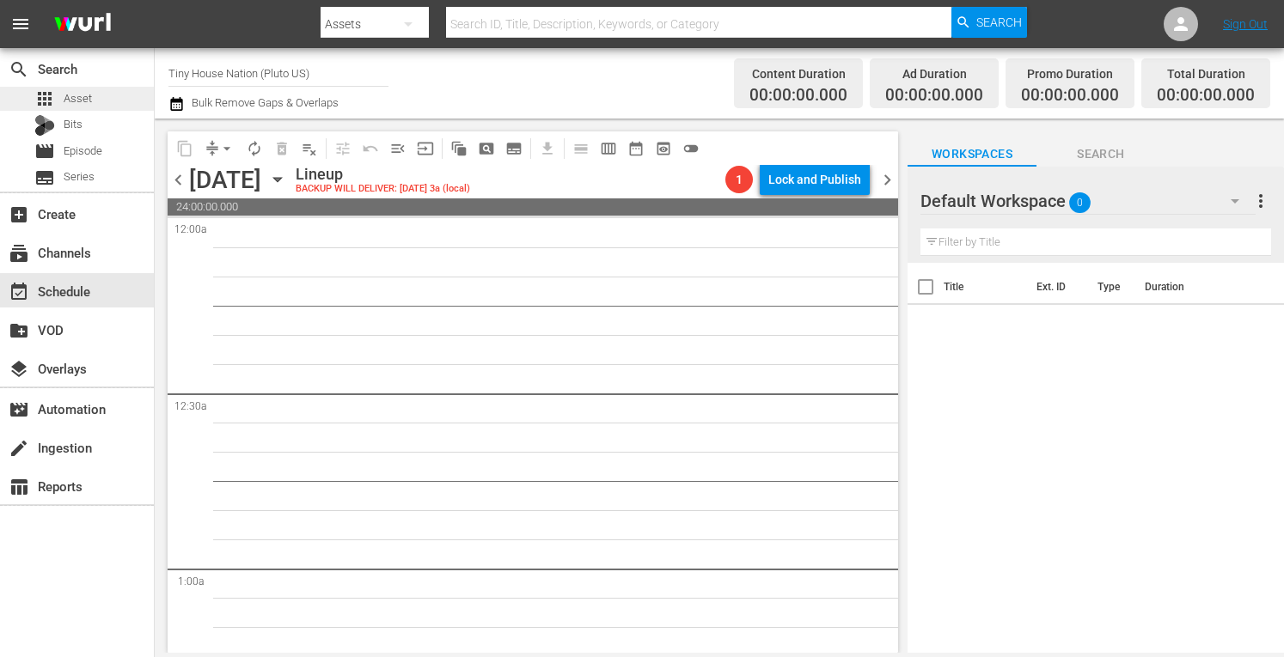
click at [84, 101] on span "Asset" at bounding box center [78, 98] width 28 height 17
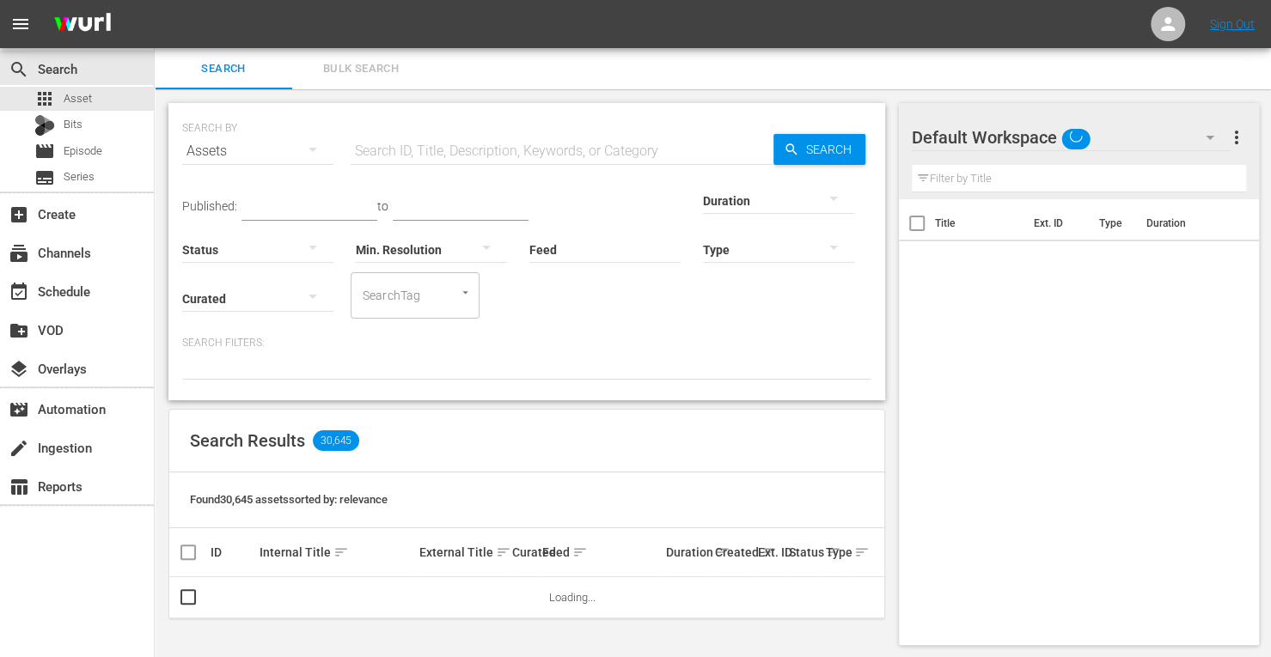
click at [347, 76] on span "Bulk Search" at bounding box center [360, 69] width 117 height 20
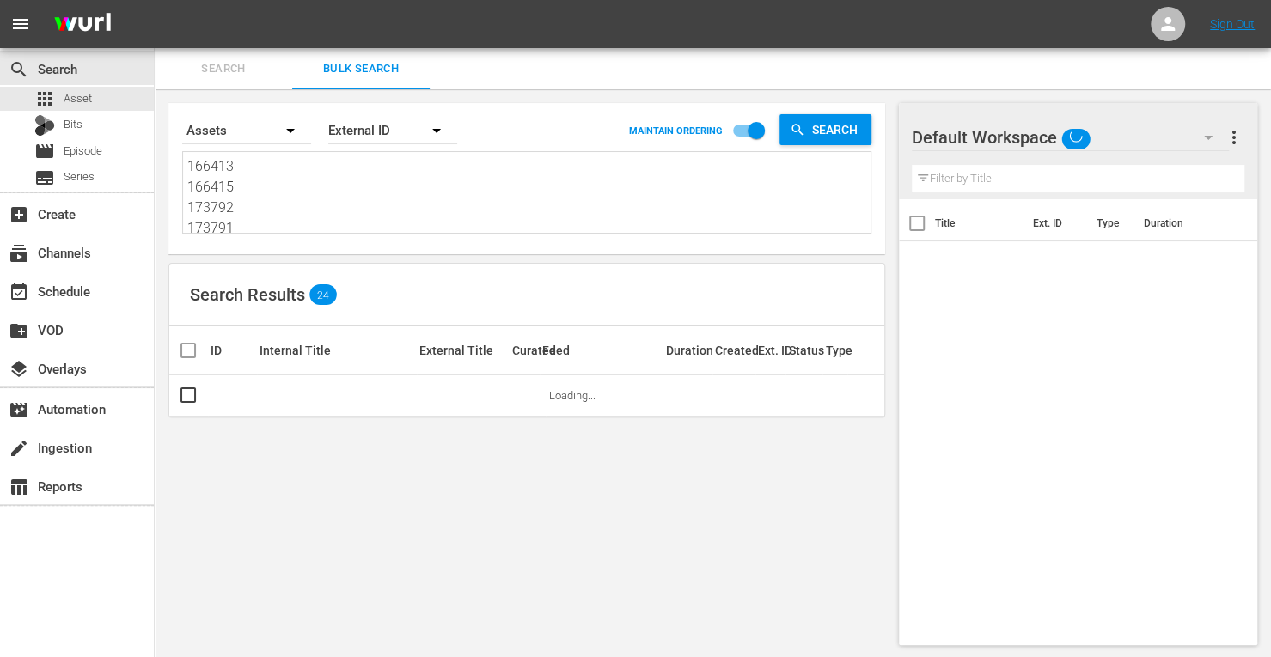
drag, startPoint x: 245, startPoint y: 223, endPoint x: 86, endPoint y: 27, distance: 252.2
click at [86, 27] on div "menu Sign Out search Search apps Asset Bits movie Episode subtitles Series add_…" at bounding box center [635, 329] width 1271 height 659
drag, startPoint x: 248, startPoint y: 229, endPoint x: 22, endPoint y: -46, distance: 355.9
click at [22, 0] on html "menu Sign Out search Search apps Asset Bits movie Episode subtitles Series add_…" at bounding box center [635, 328] width 1271 height 657
drag, startPoint x: 249, startPoint y: 226, endPoint x: 91, endPoint y: 83, distance: 212.9
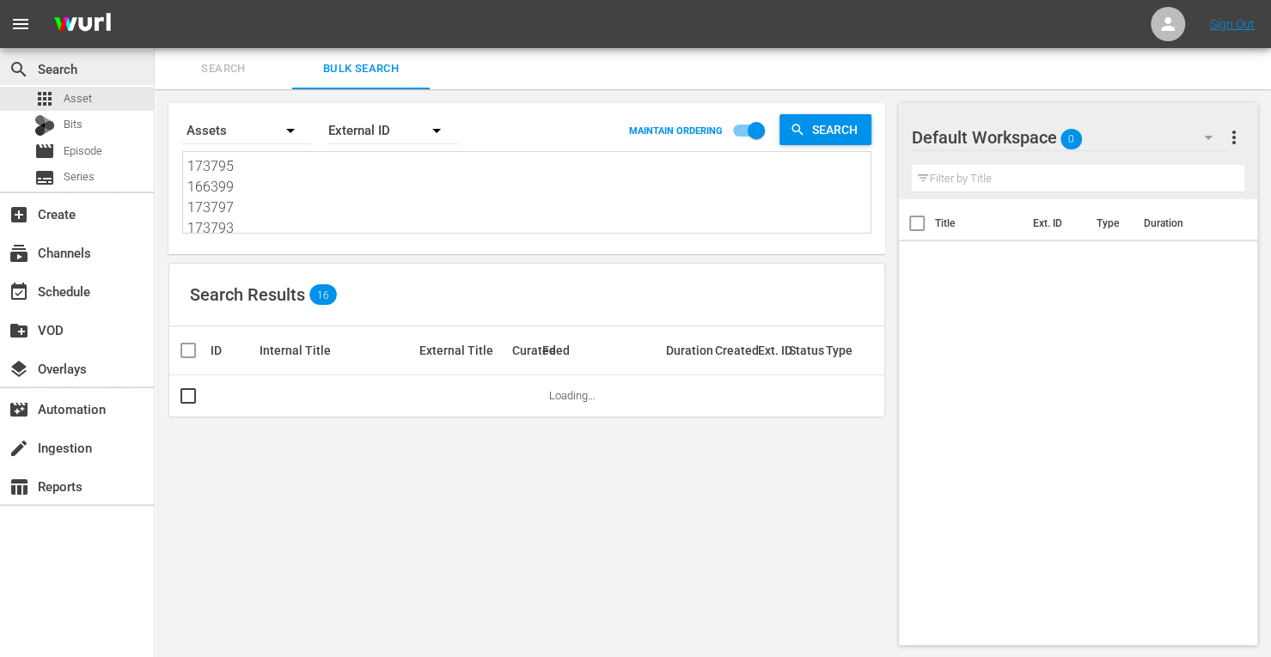
click at [155, 0] on div "search Search apps Asset Bits movie Episode subtitles Series add_box Create sub…" at bounding box center [713, 0] width 1116 height 0
drag, startPoint x: 254, startPoint y: 224, endPoint x: 63, endPoint y: 107, distance: 224.4
click at [155, 0] on div "search Search apps Asset Bits movie Episode subtitles Series add_box Create sub…" at bounding box center [713, 0] width 1116 height 0
paste textarea "190475 214798 190486 190474 160626 161950"
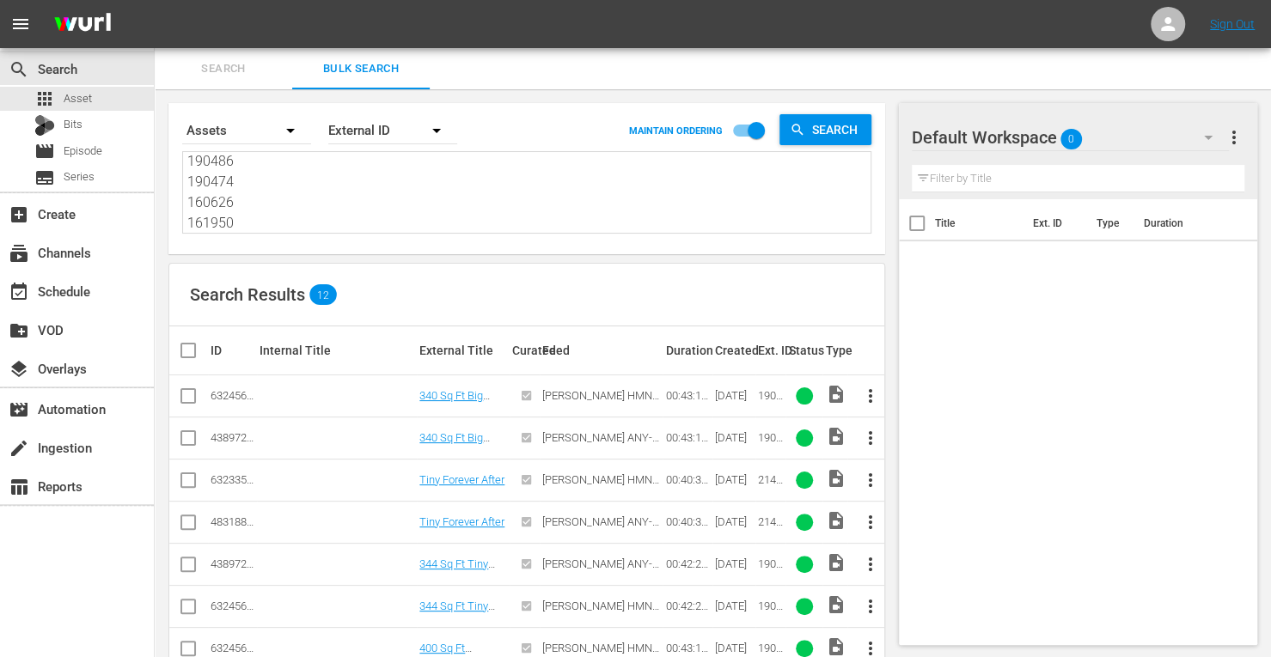
click at [186, 436] on input "checkbox" at bounding box center [188, 441] width 21 height 21
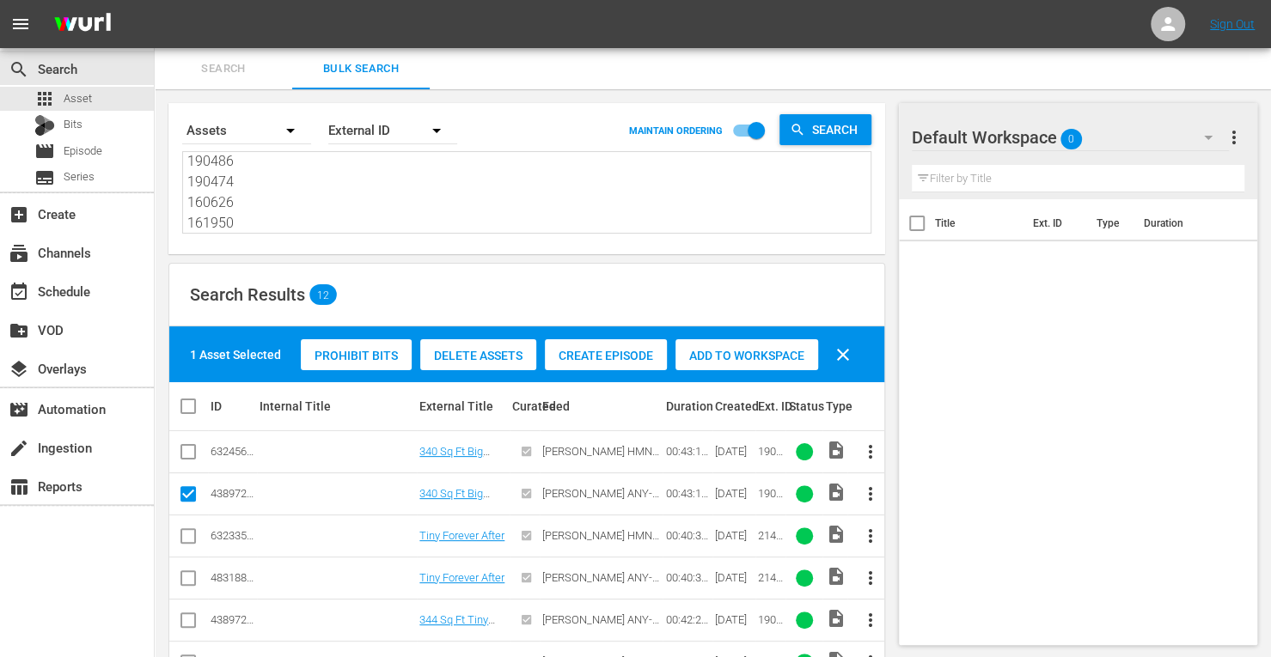
click at [187, 535] on input "checkbox" at bounding box center [188, 539] width 21 height 21
click at [182, 535] on input "checkbox" at bounding box center [188, 539] width 21 height 21
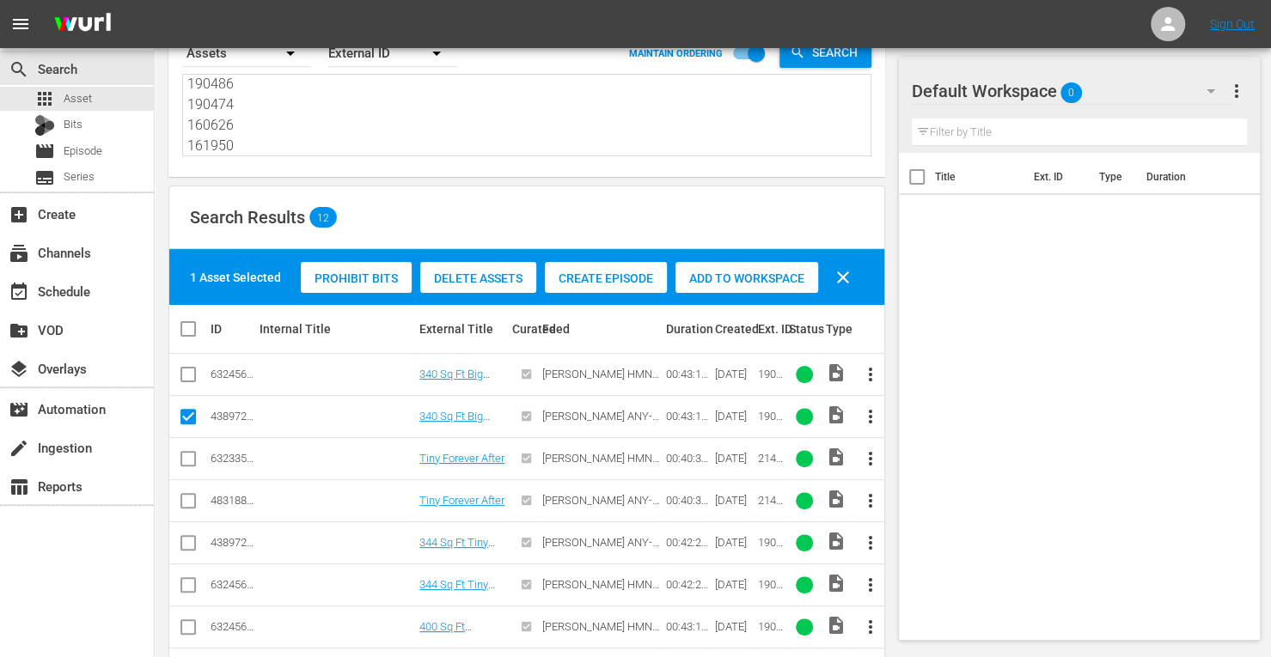
scroll to position [78, 0]
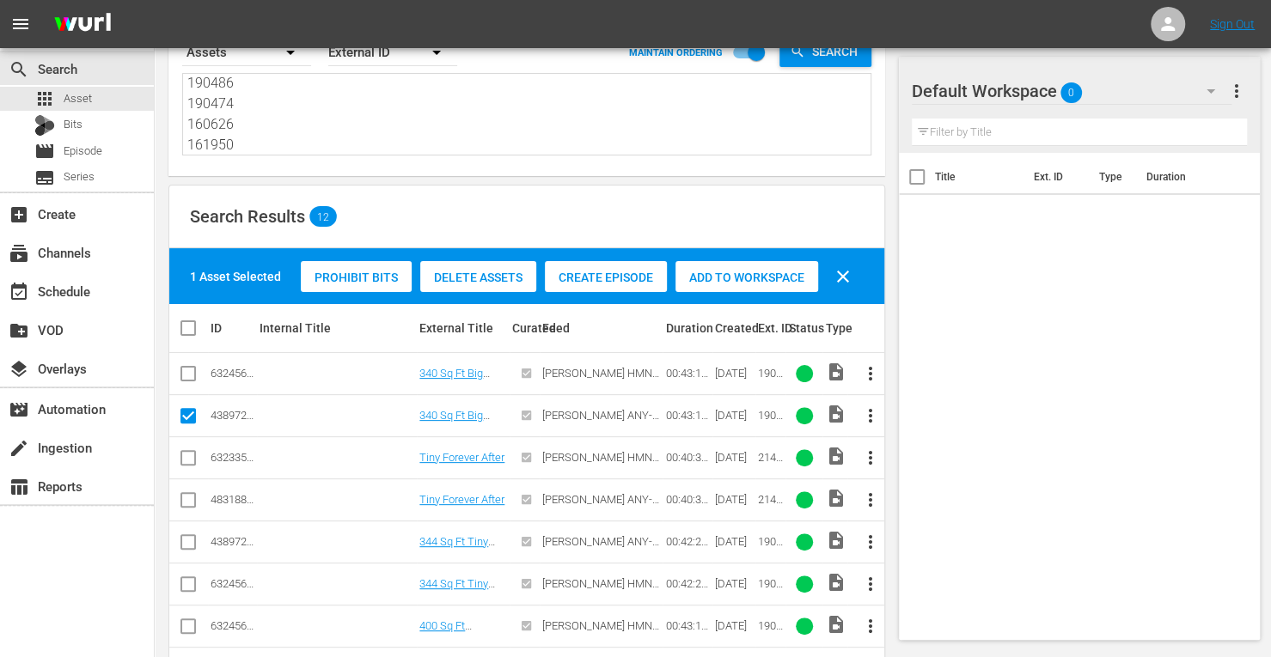
click at [190, 501] on input "checkbox" at bounding box center [188, 503] width 21 height 21
click at [192, 542] on input "checkbox" at bounding box center [188, 545] width 21 height 21
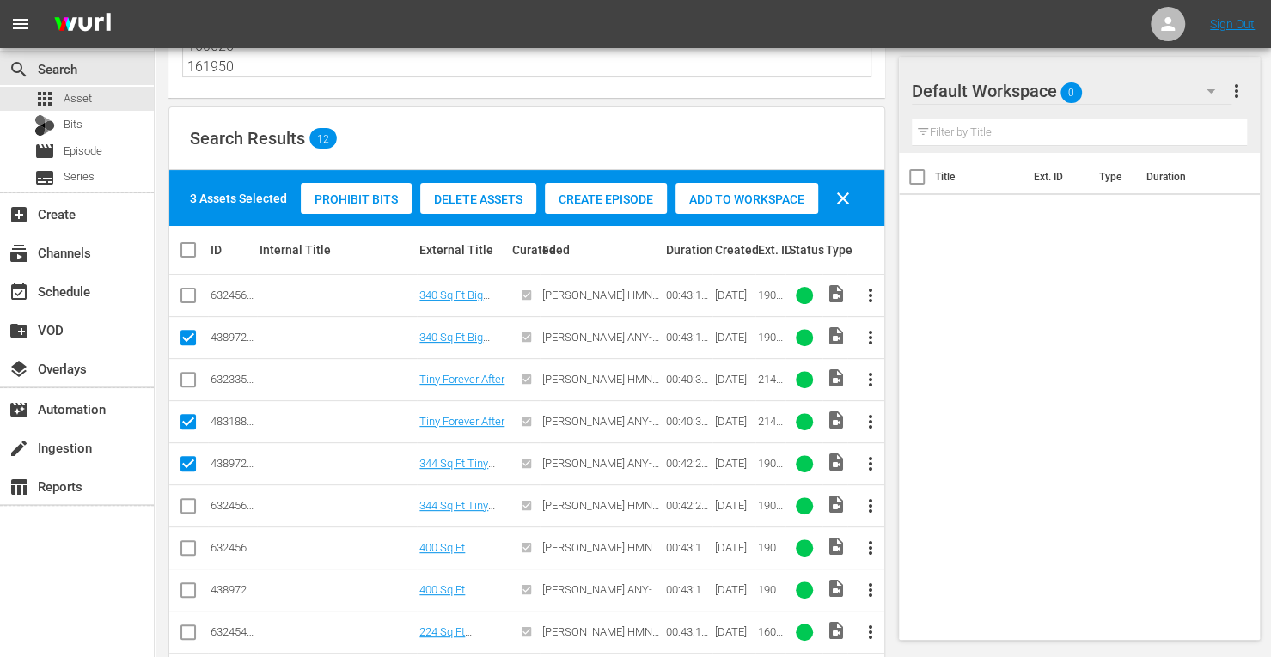
scroll to position [157, 0]
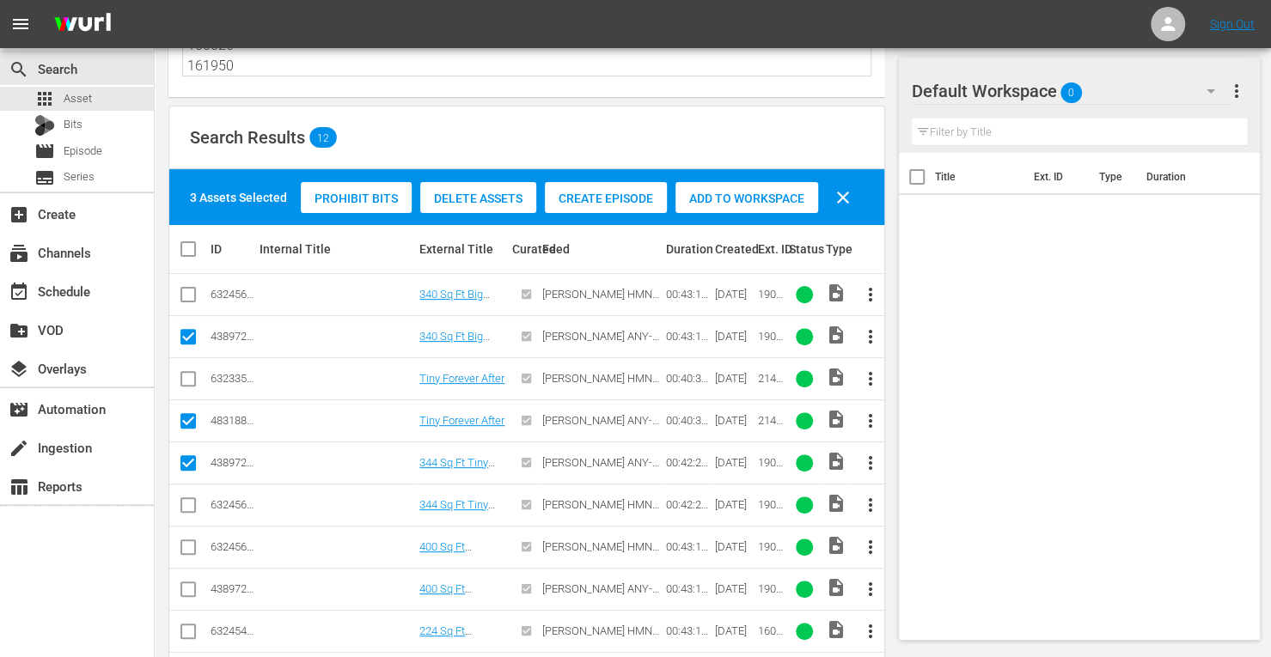
click at [188, 587] on input "checkbox" at bounding box center [188, 592] width 21 height 21
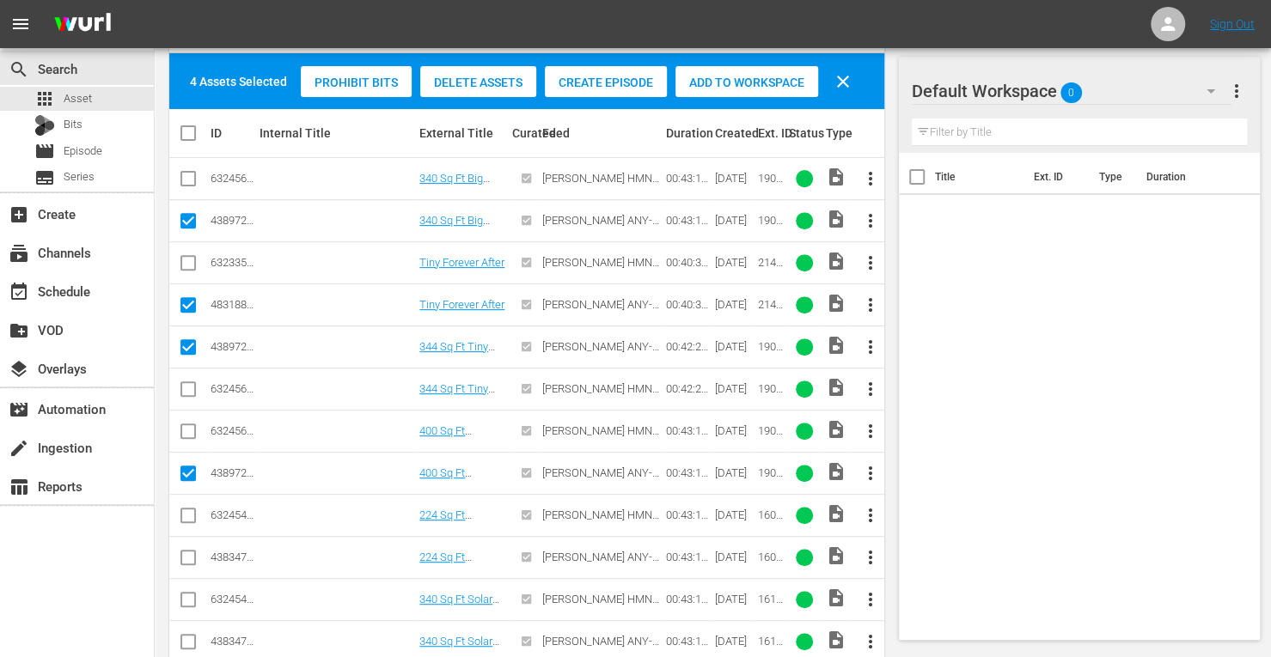
scroll to position [296, 0]
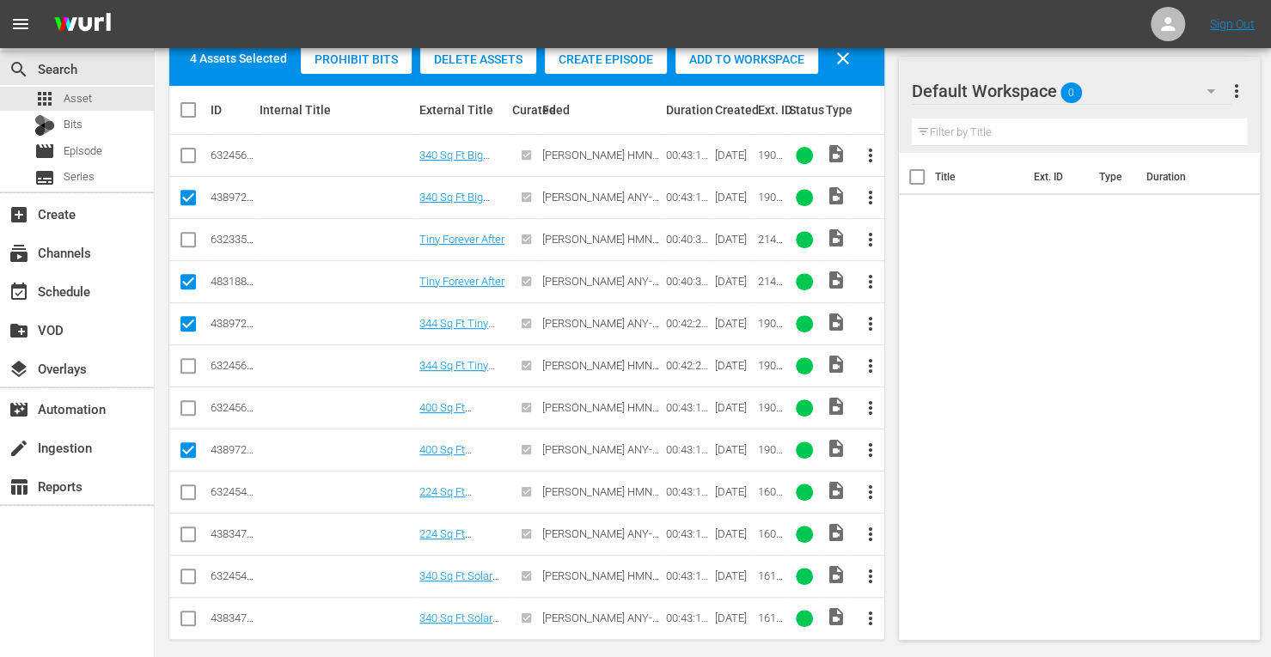
click at [186, 528] on input "checkbox" at bounding box center [188, 537] width 21 height 21
click at [189, 612] on input "checkbox" at bounding box center [188, 622] width 21 height 21
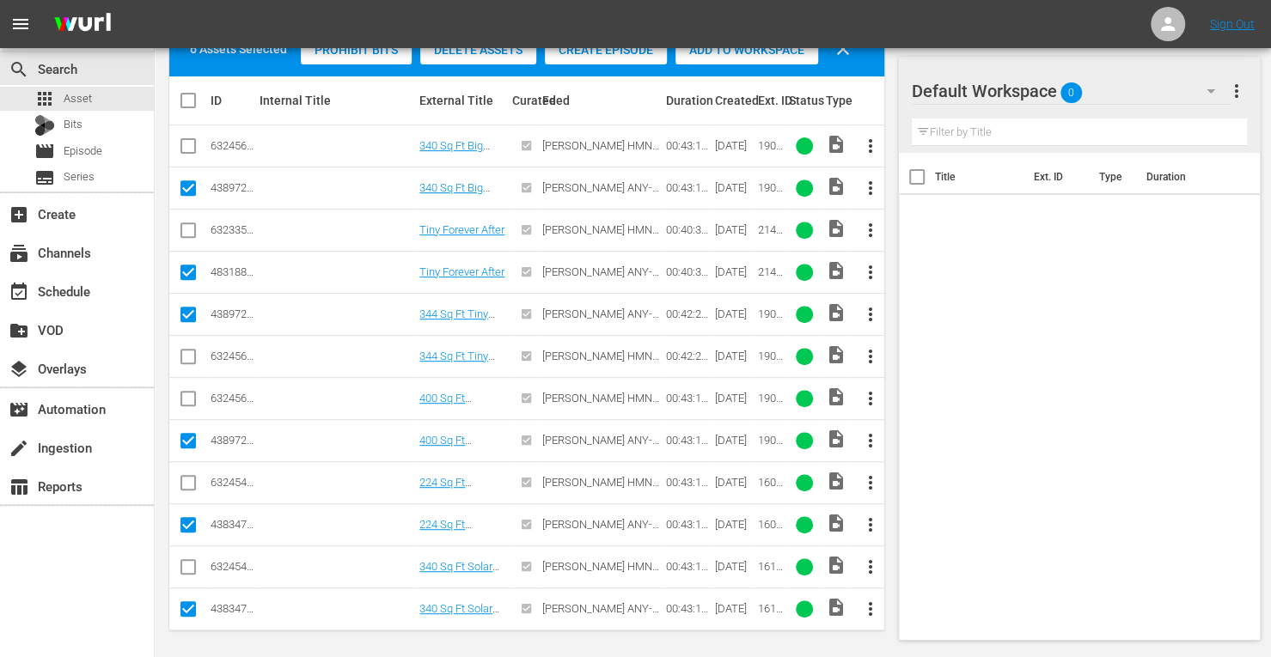
click at [746, 52] on span "Add to Workspace" at bounding box center [746, 50] width 143 height 14
click at [704, 56] on span "Add to Workspace" at bounding box center [746, 50] width 143 height 14
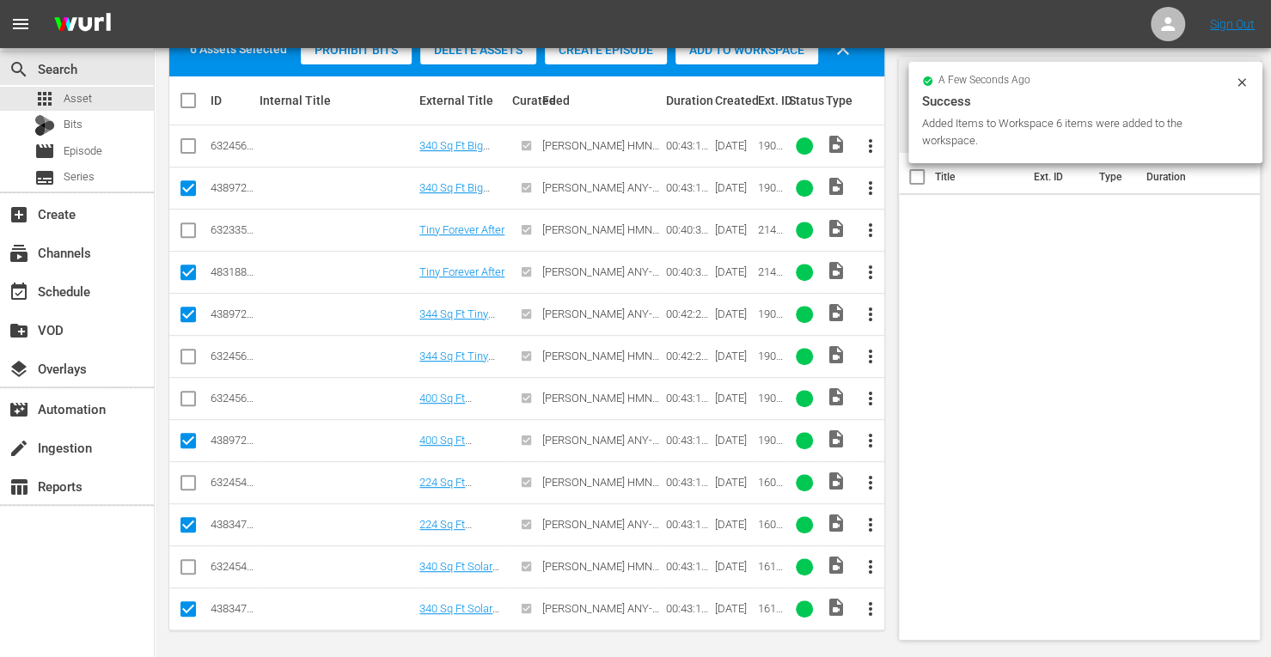
click at [67, 309] on div "create_new_folder VOD" at bounding box center [77, 328] width 154 height 39
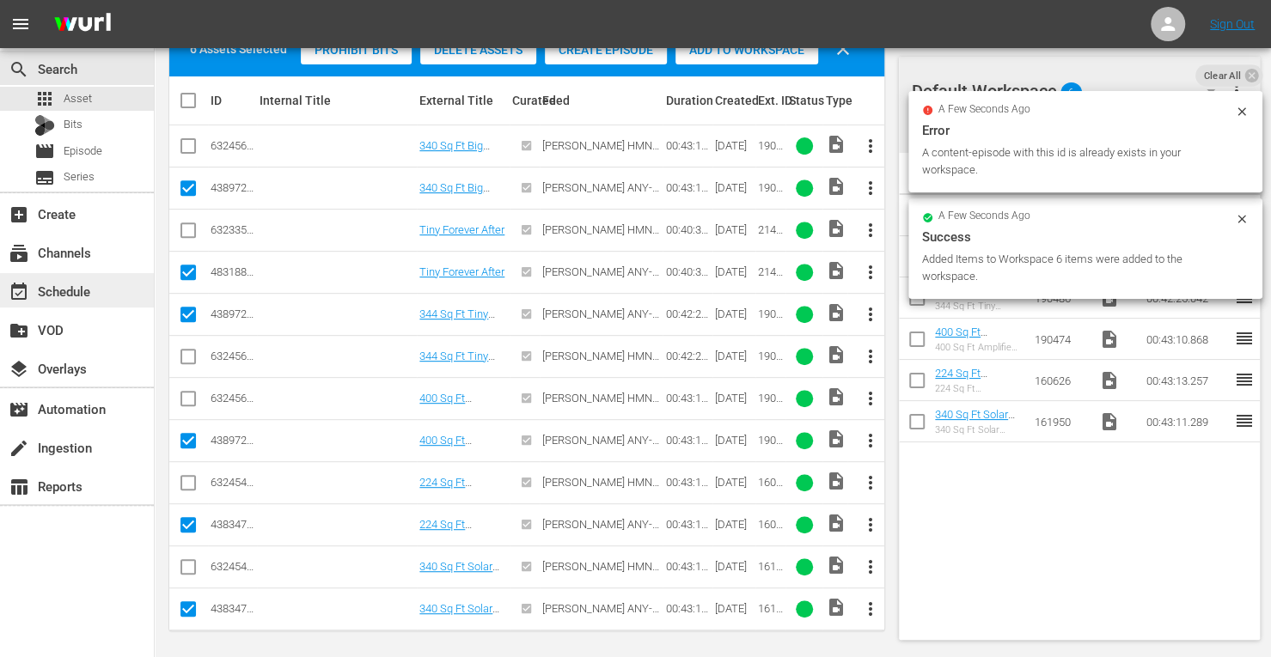
click at [68, 296] on div "event_available Schedule" at bounding box center [48, 288] width 96 height 15
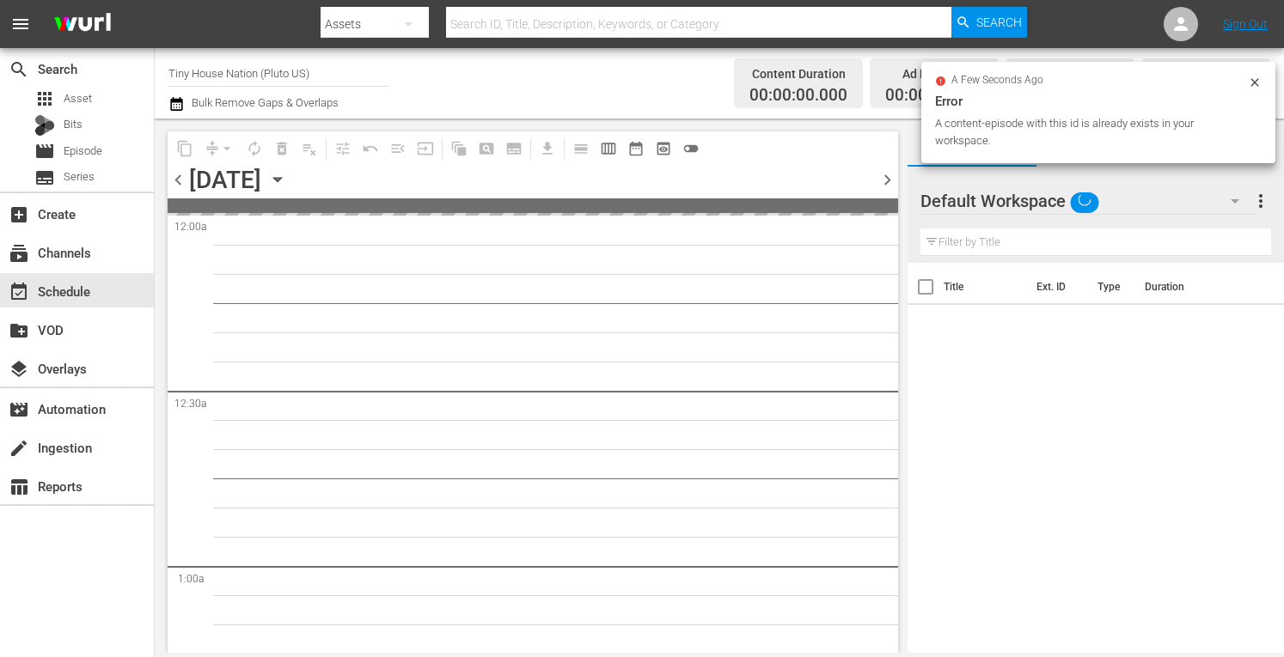
click at [1255, 84] on icon at bounding box center [1254, 83] width 14 height 14
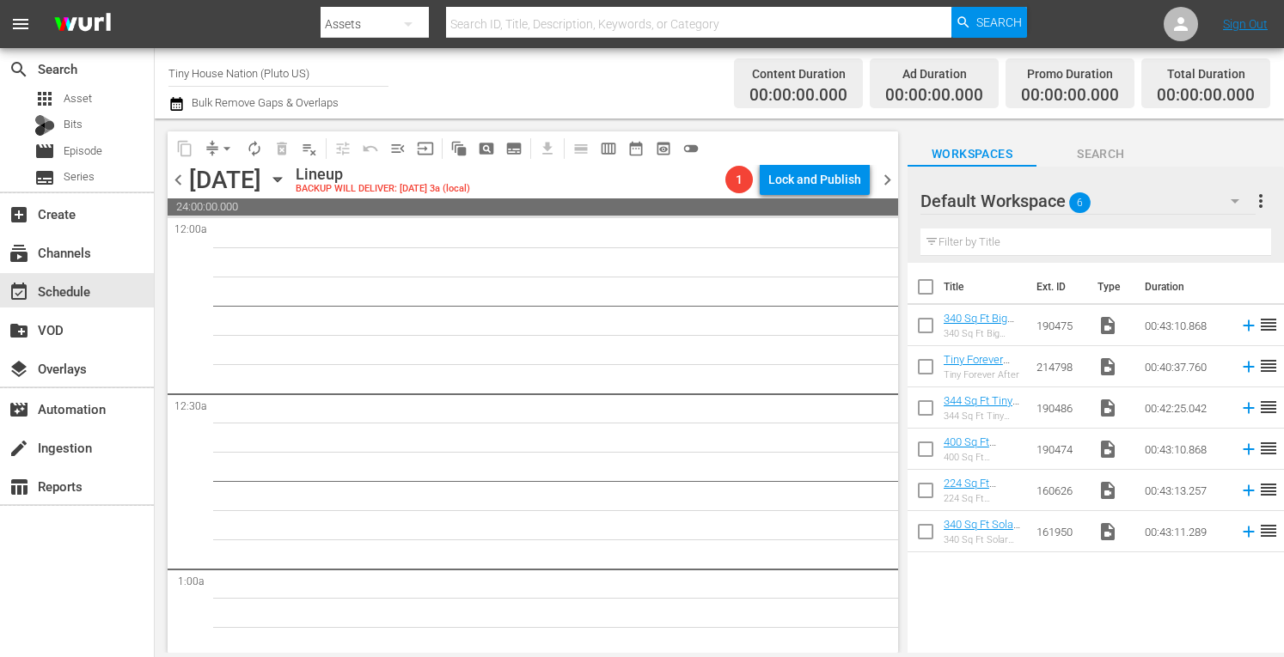
click at [928, 293] on input "checkbox" at bounding box center [925, 290] width 36 height 36
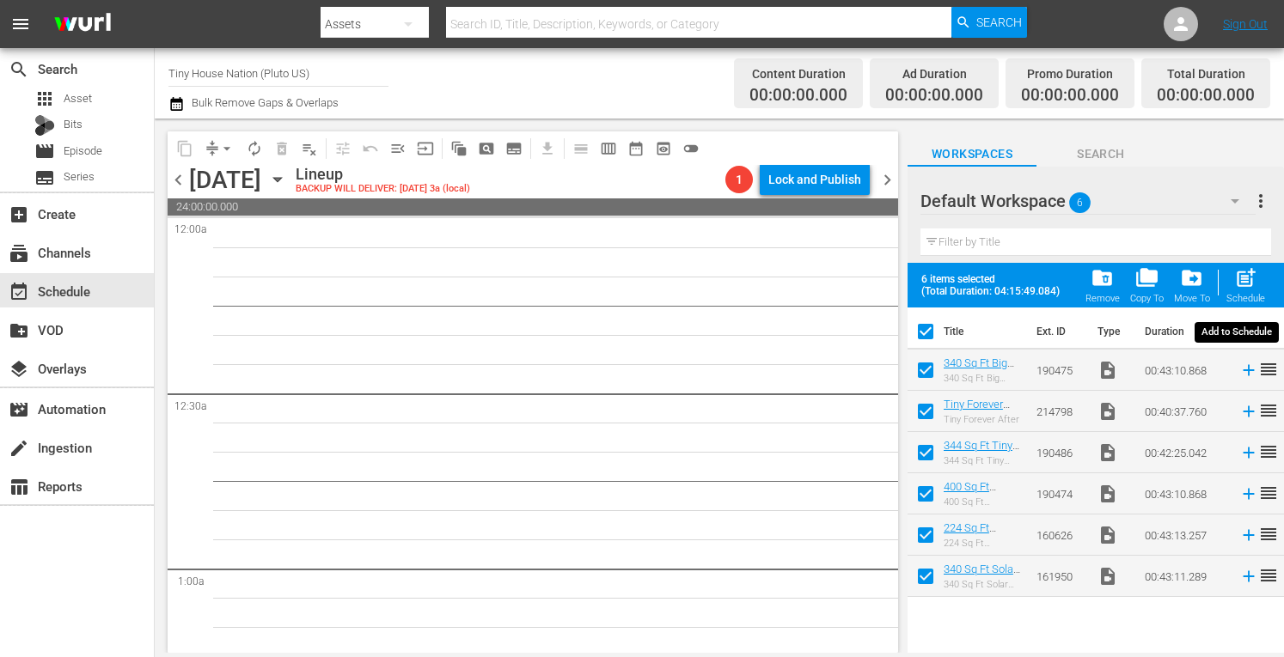
click at [1241, 276] on span "post_add" at bounding box center [1245, 277] width 23 height 23
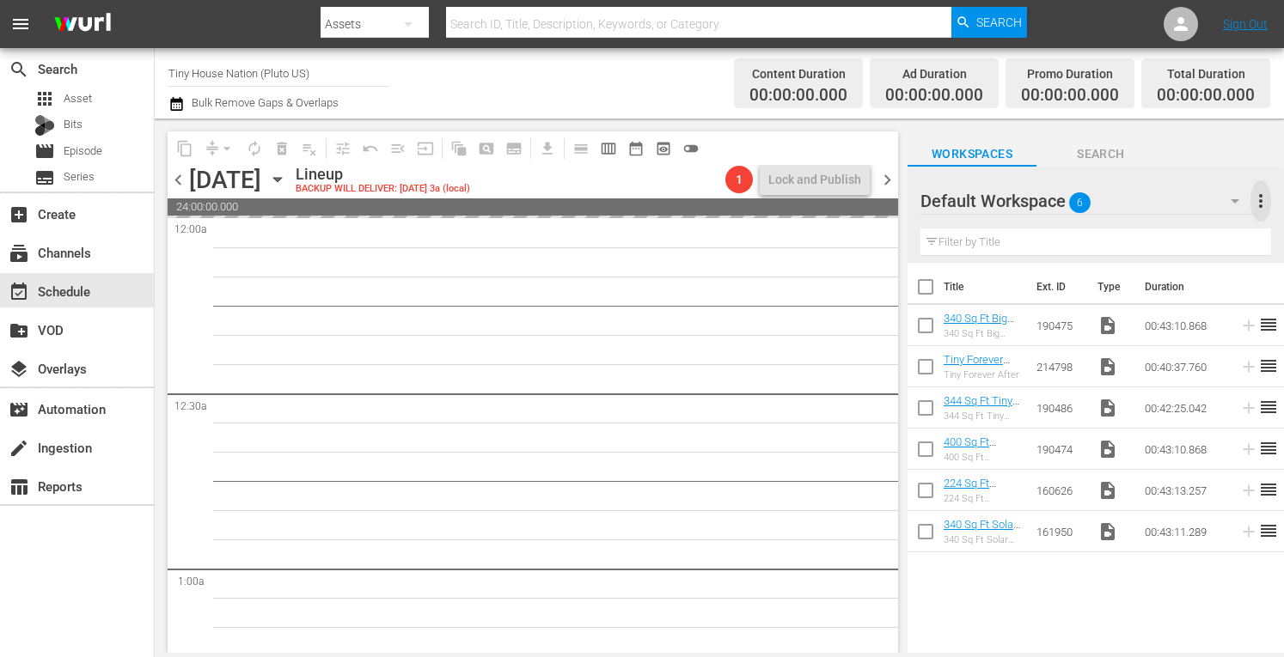
click at [1259, 207] on span "more_vert" at bounding box center [1260, 201] width 21 height 21
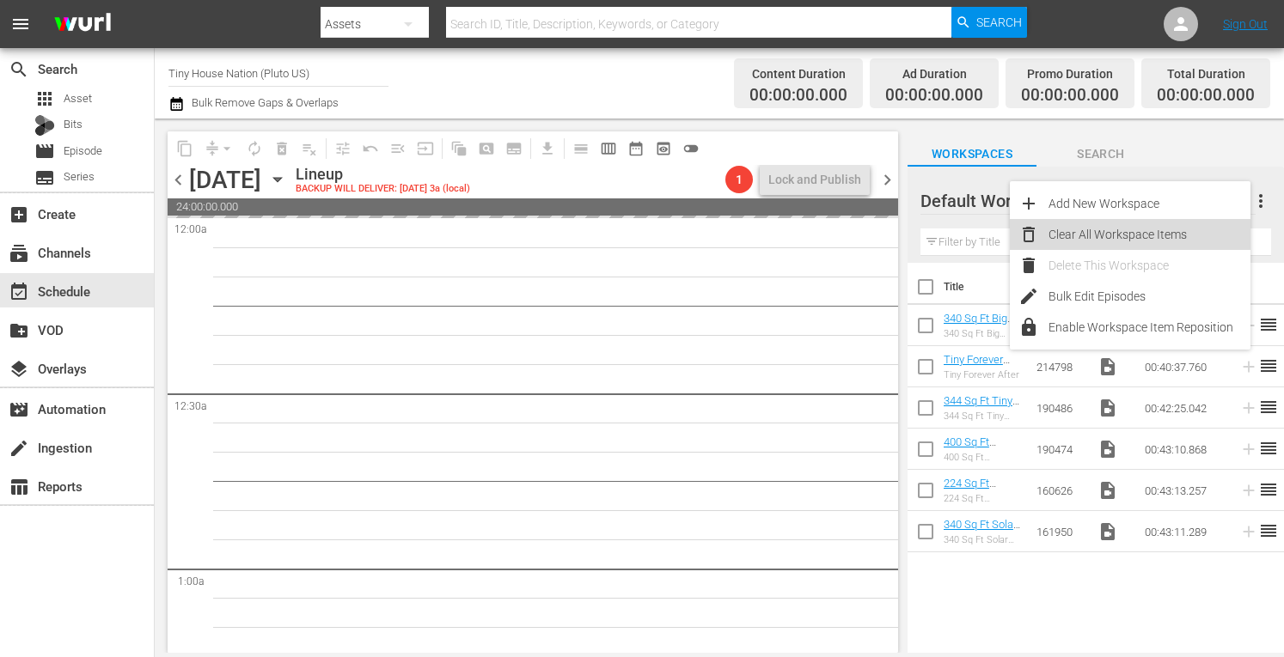
click at [1137, 231] on div "Clear All Workspace Items" at bounding box center [1149, 234] width 202 height 31
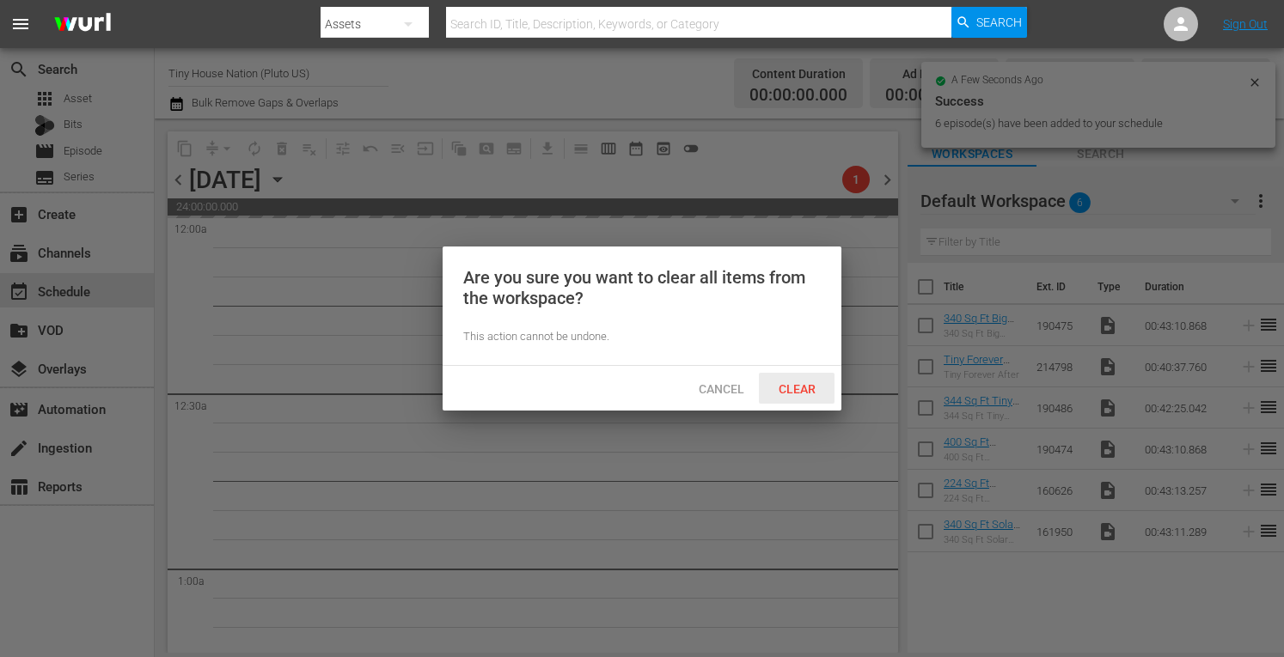
click at [797, 384] on span "Clear" at bounding box center [797, 389] width 64 height 14
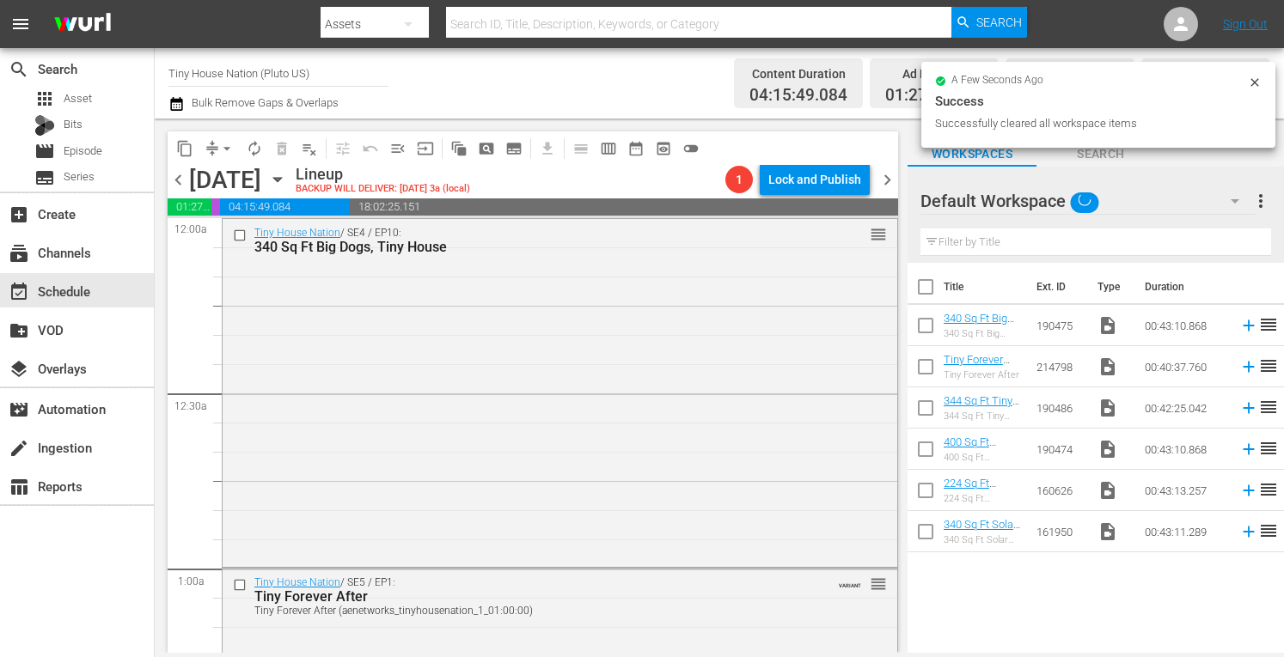
click at [1258, 207] on span "more_vert" at bounding box center [1260, 201] width 21 height 21
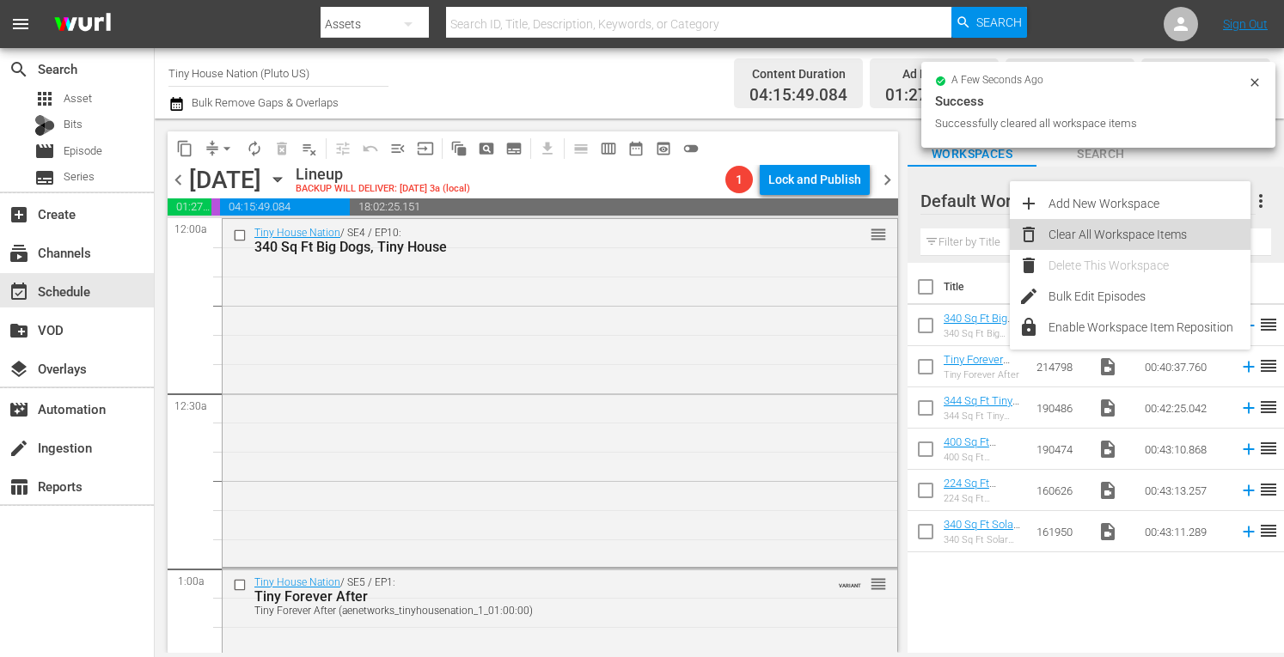
click at [1091, 236] on div "Clear All Workspace Items" at bounding box center [1149, 234] width 202 height 31
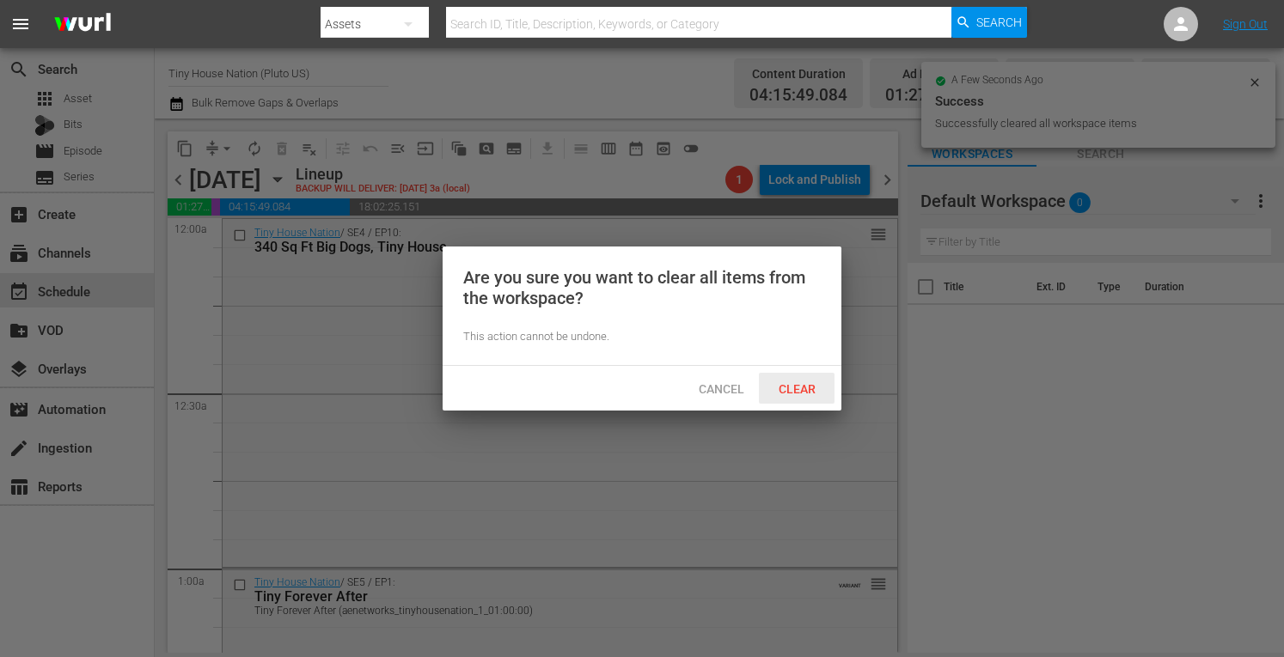
click at [802, 396] on div "Clear" at bounding box center [797, 389] width 76 height 32
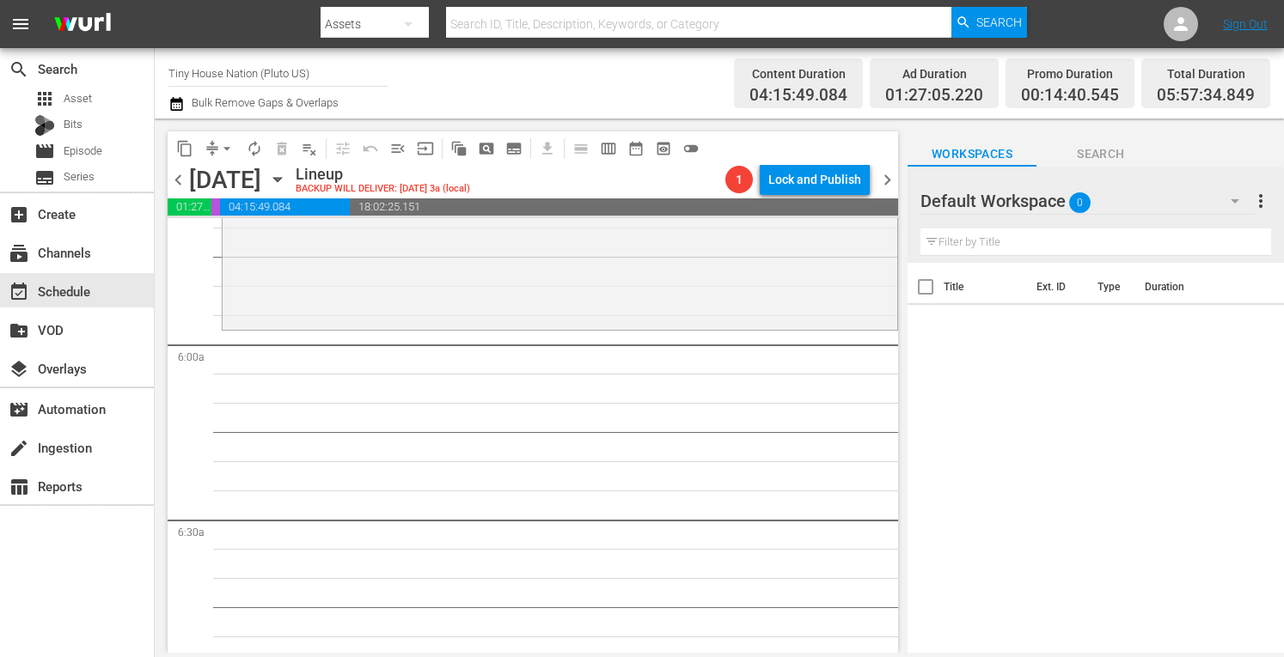
scroll to position [1975, 0]
click at [1262, 204] on span "more_vert" at bounding box center [1260, 201] width 21 height 21
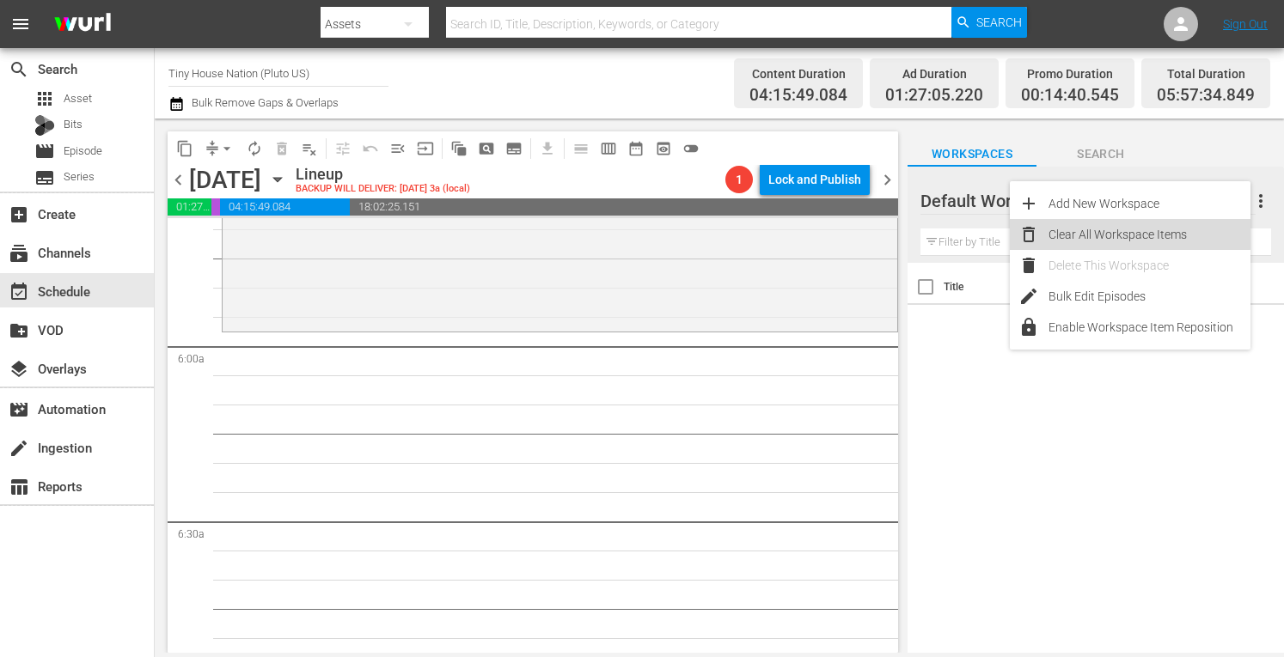
click at [1105, 226] on div "Clear All Workspace Items" at bounding box center [1149, 234] width 202 height 31
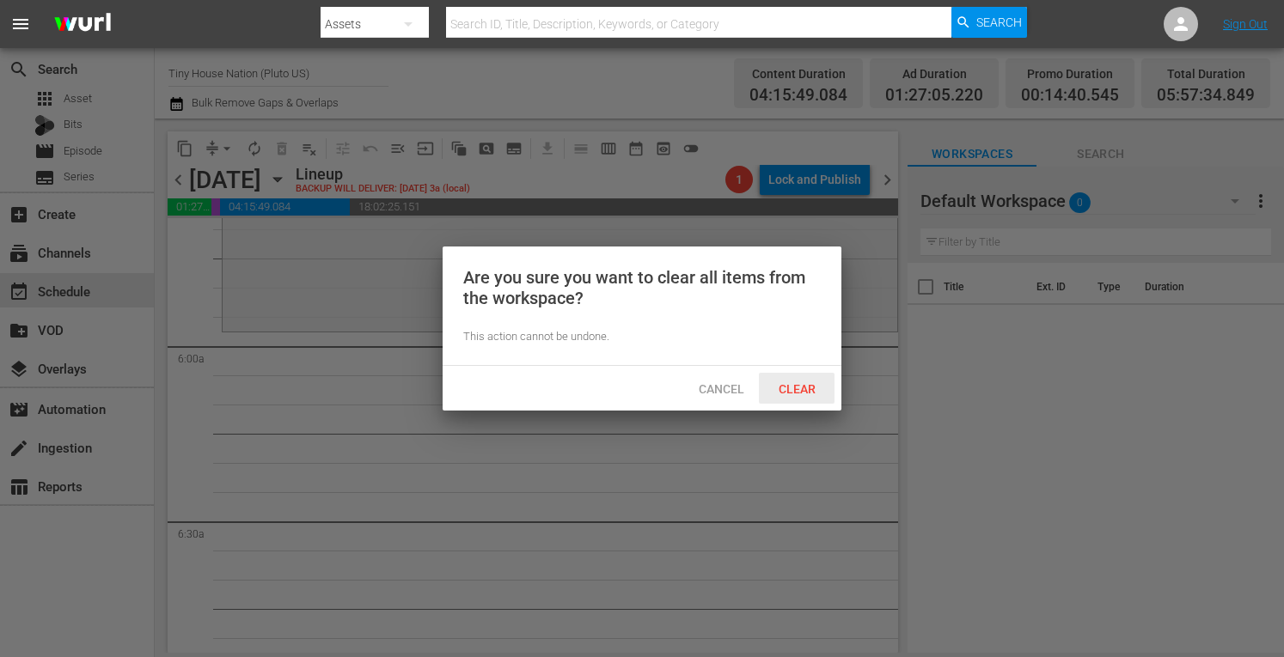
click at [800, 381] on div "Clear" at bounding box center [797, 389] width 76 height 32
